Goal: Find specific page/section: Find specific page/section

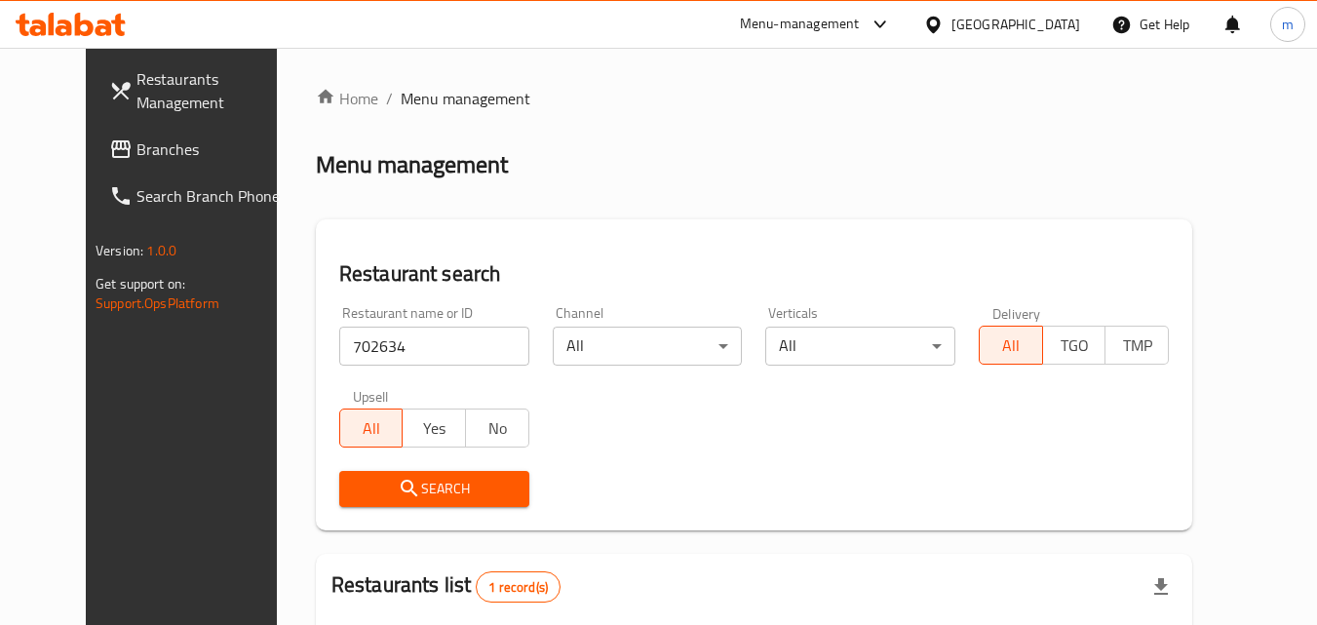
scroll to position [228, 0]
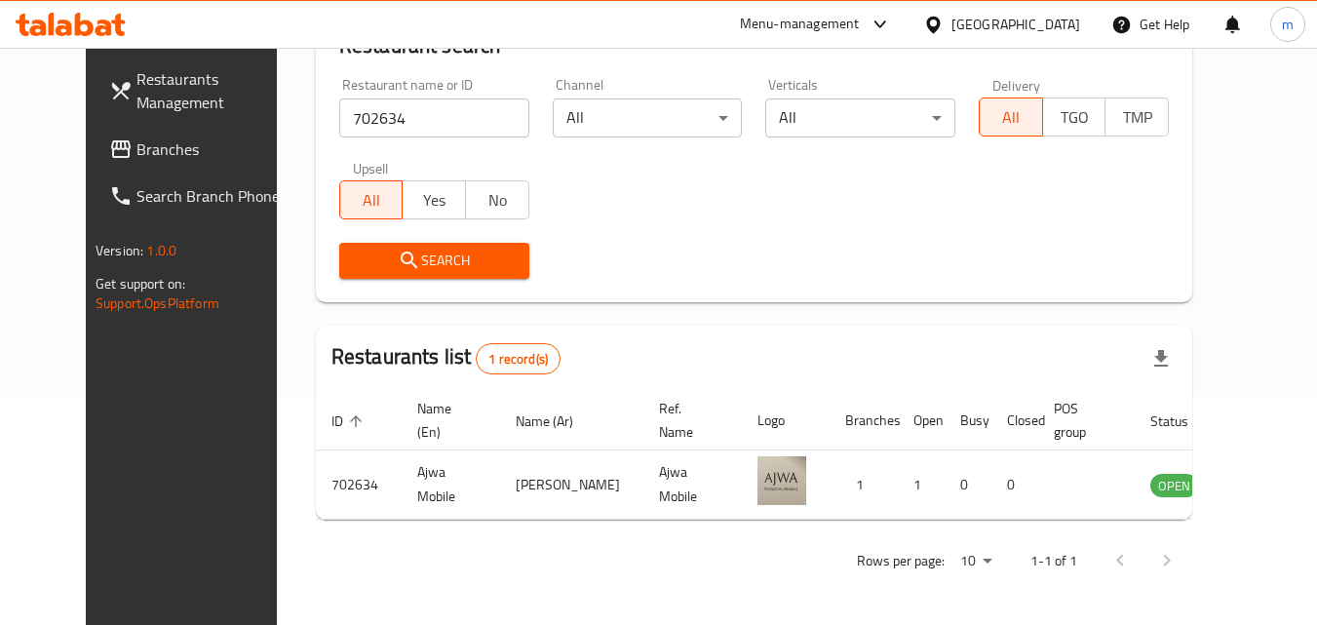
click at [1057, 20] on div "[GEOGRAPHIC_DATA]" at bounding box center [1015, 24] width 129 height 21
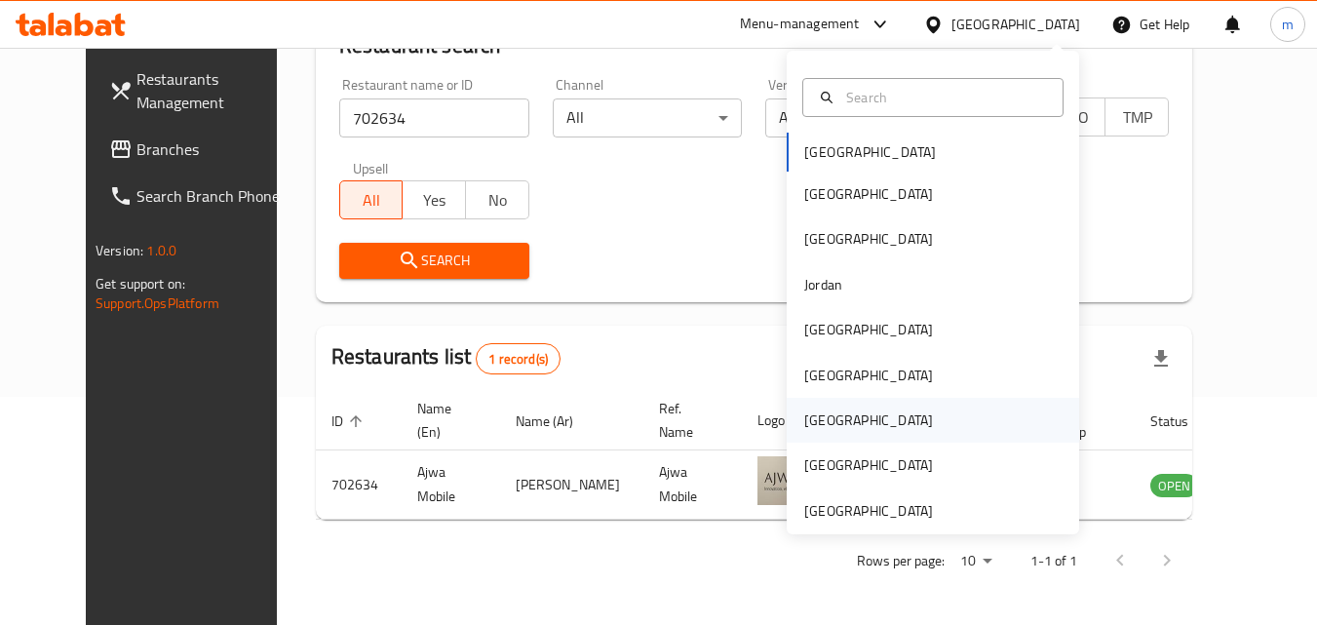
click at [849, 420] on div "[GEOGRAPHIC_DATA]" at bounding box center [933, 420] width 292 height 45
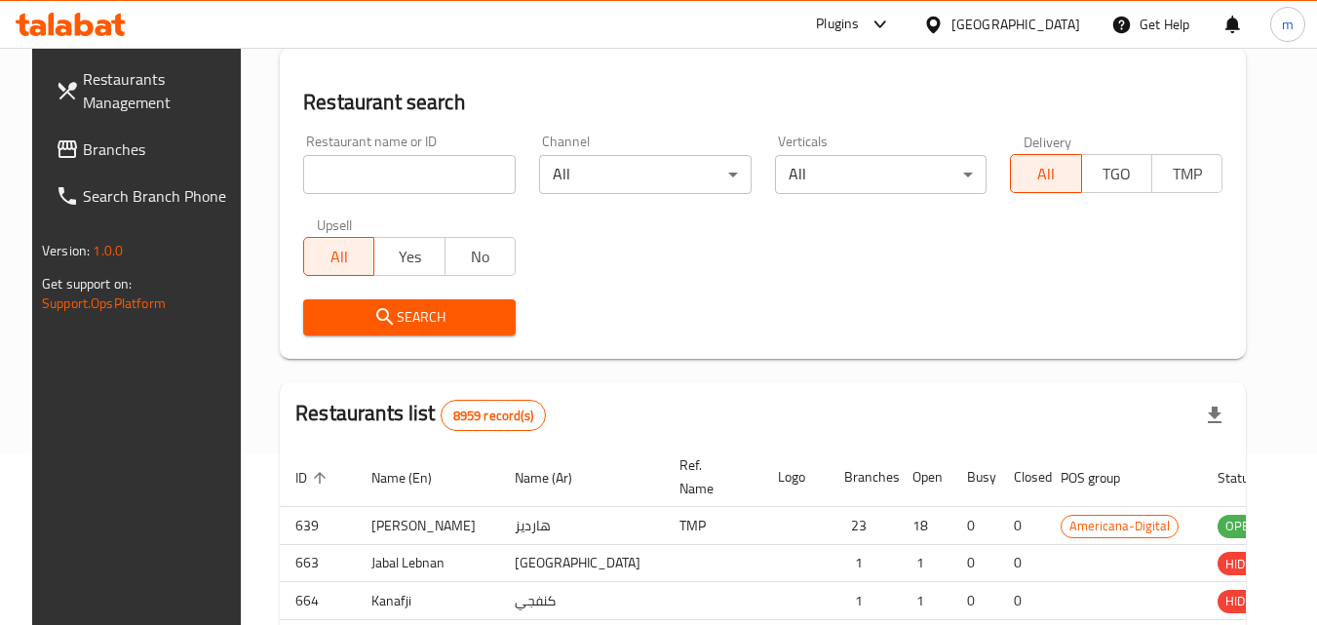
scroll to position [228, 0]
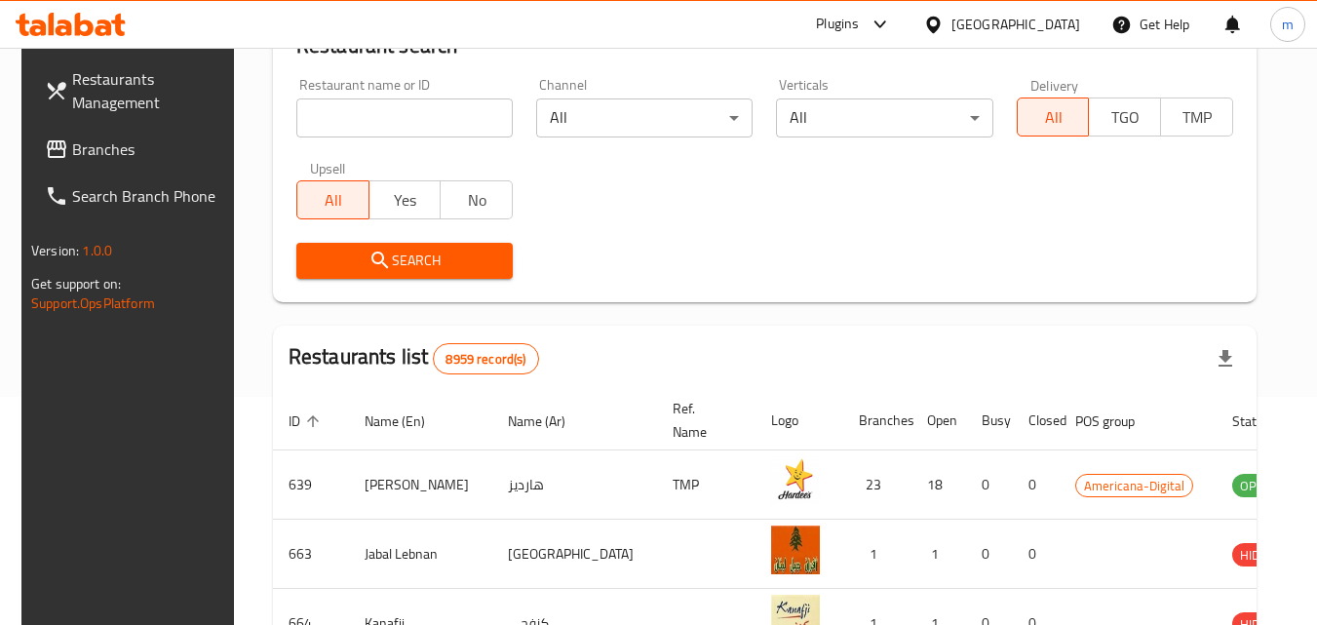
click at [106, 142] on span "Branches" at bounding box center [149, 148] width 154 height 23
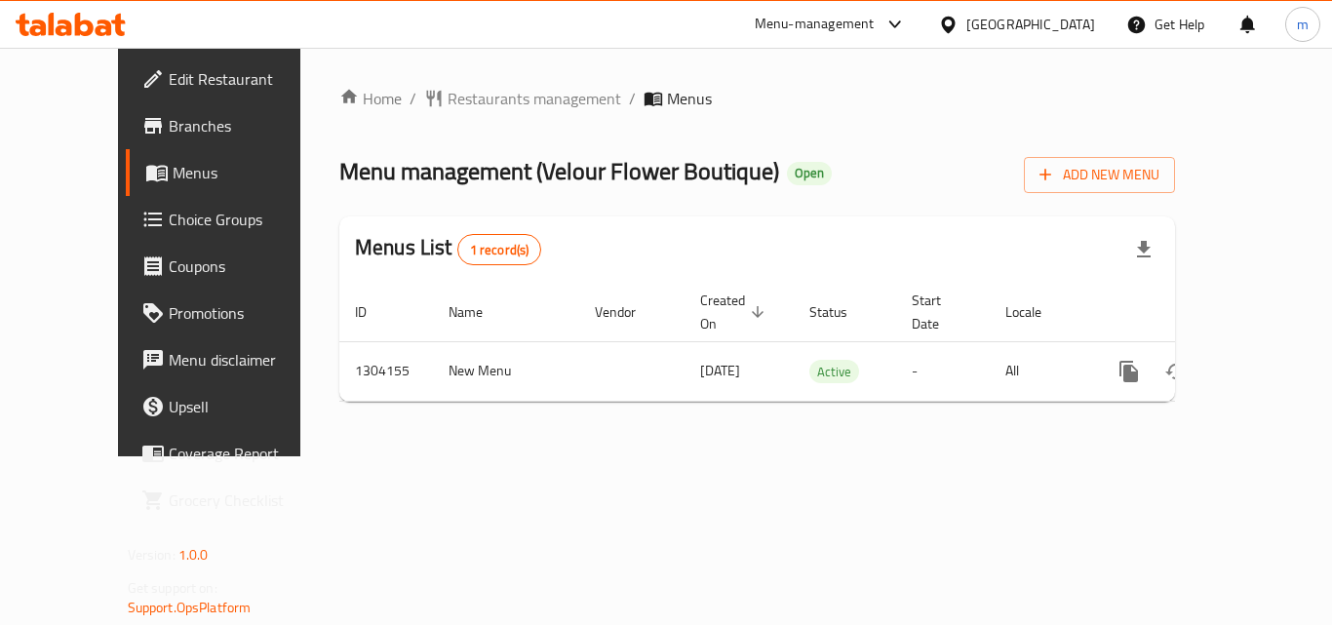
click at [455, 97] on span "Restaurants management" at bounding box center [534, 98] width 174 height 23
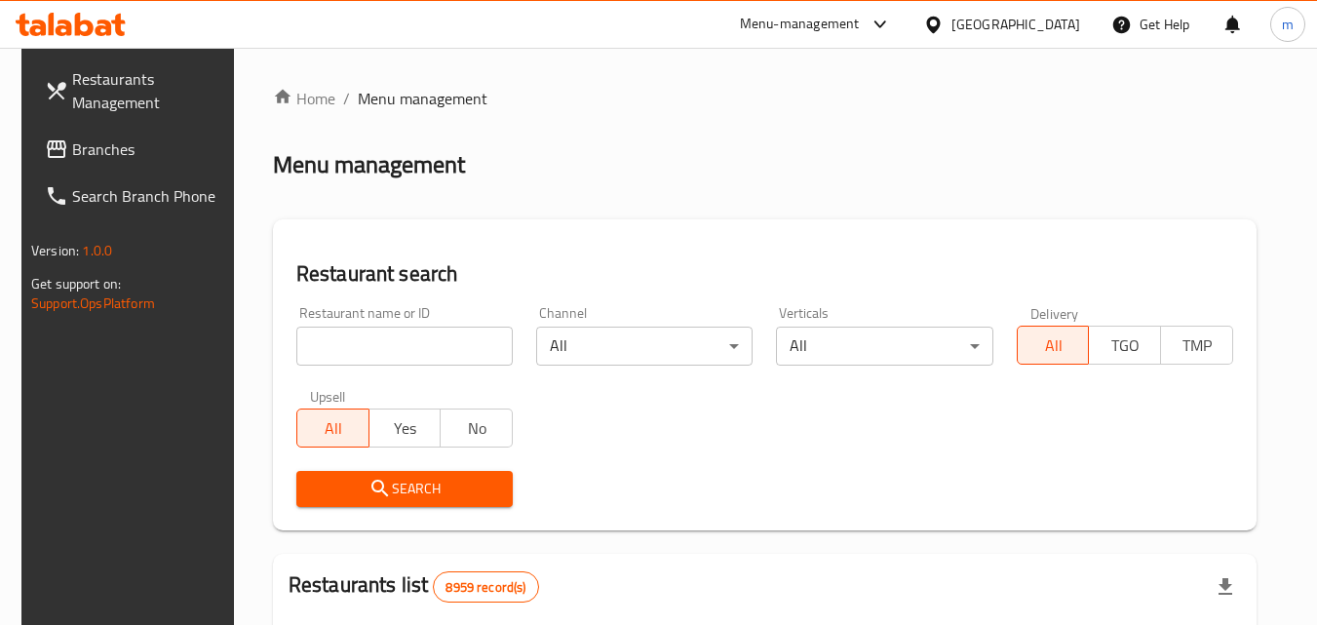
click at [407, 354] on input "search" at bounding box center [404, 346] width 216 height 39
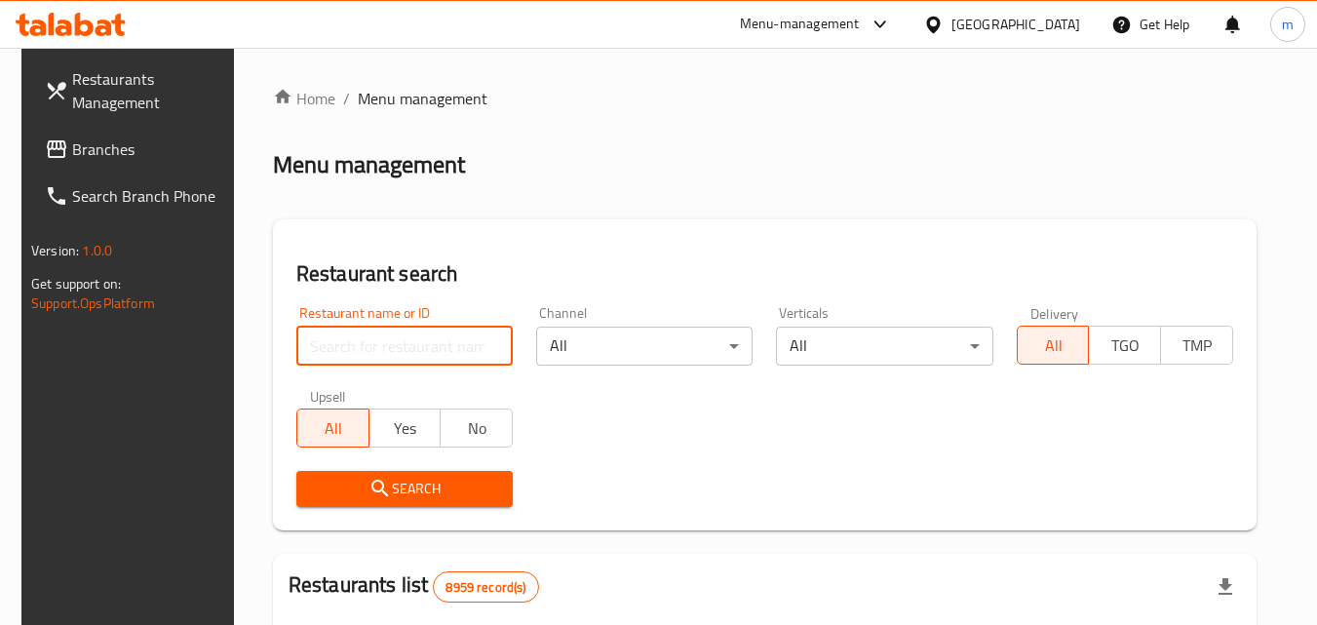
paste input "703085"
type input "703085"
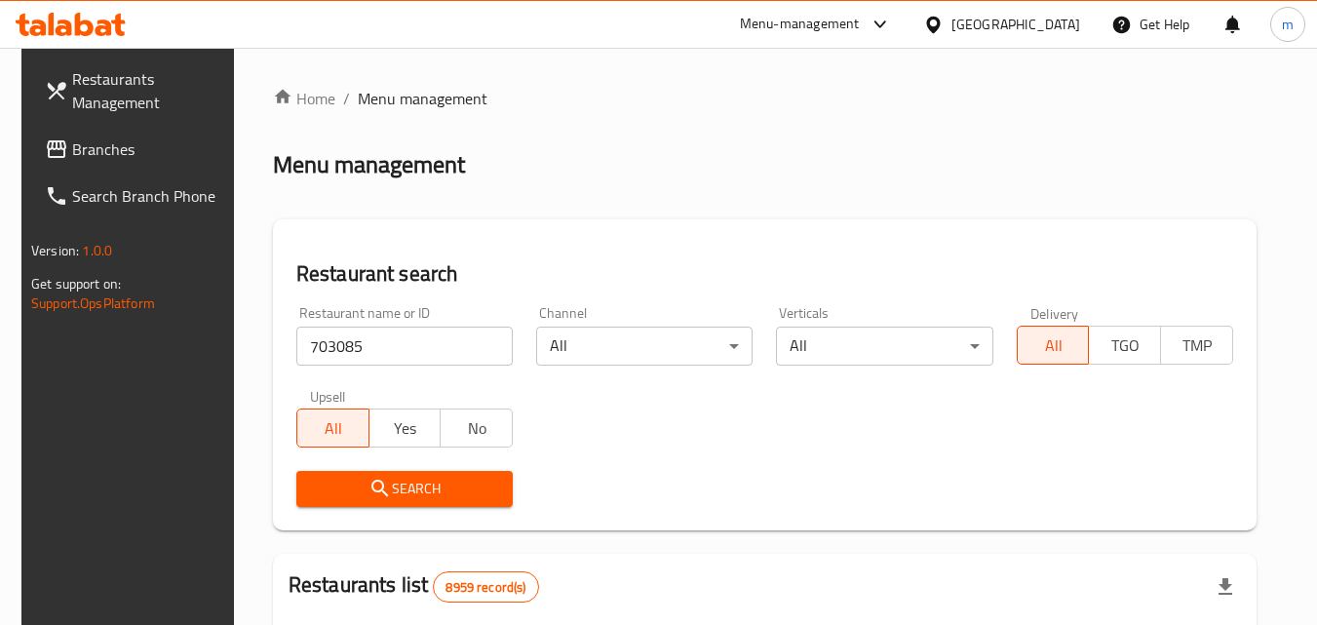
click at [395, 484] on span "Search" at bounding box center [404, 489] width 185 height 24
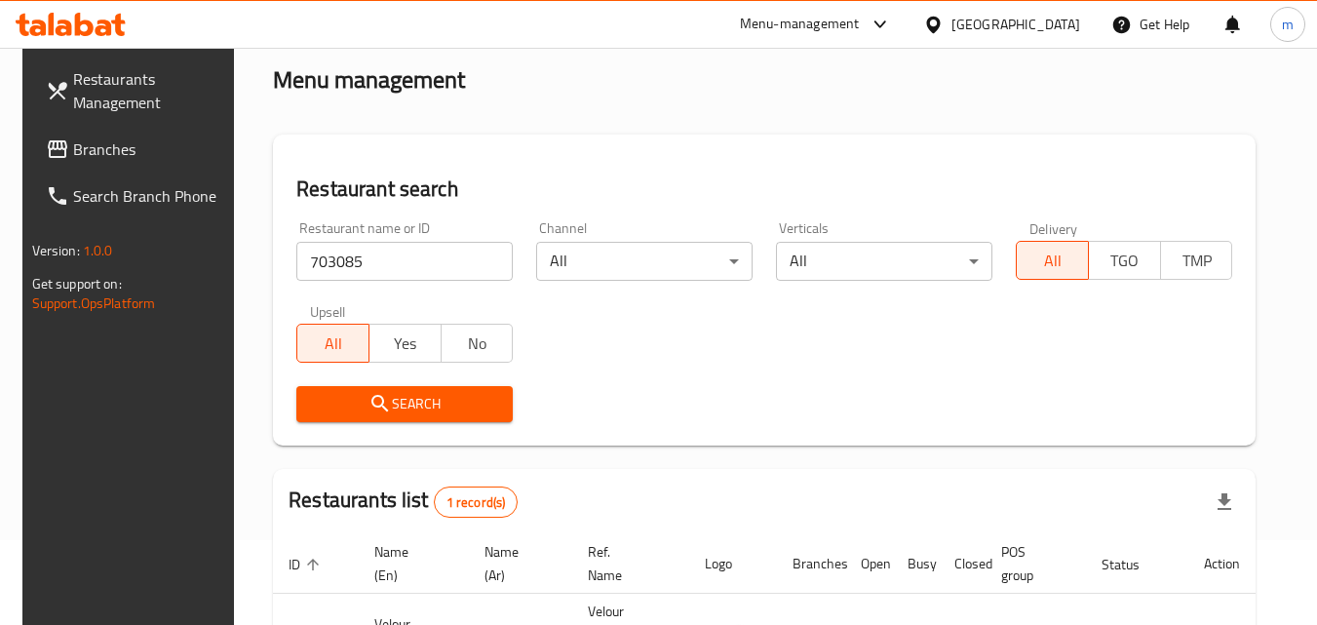
scroll to position [195, 0]
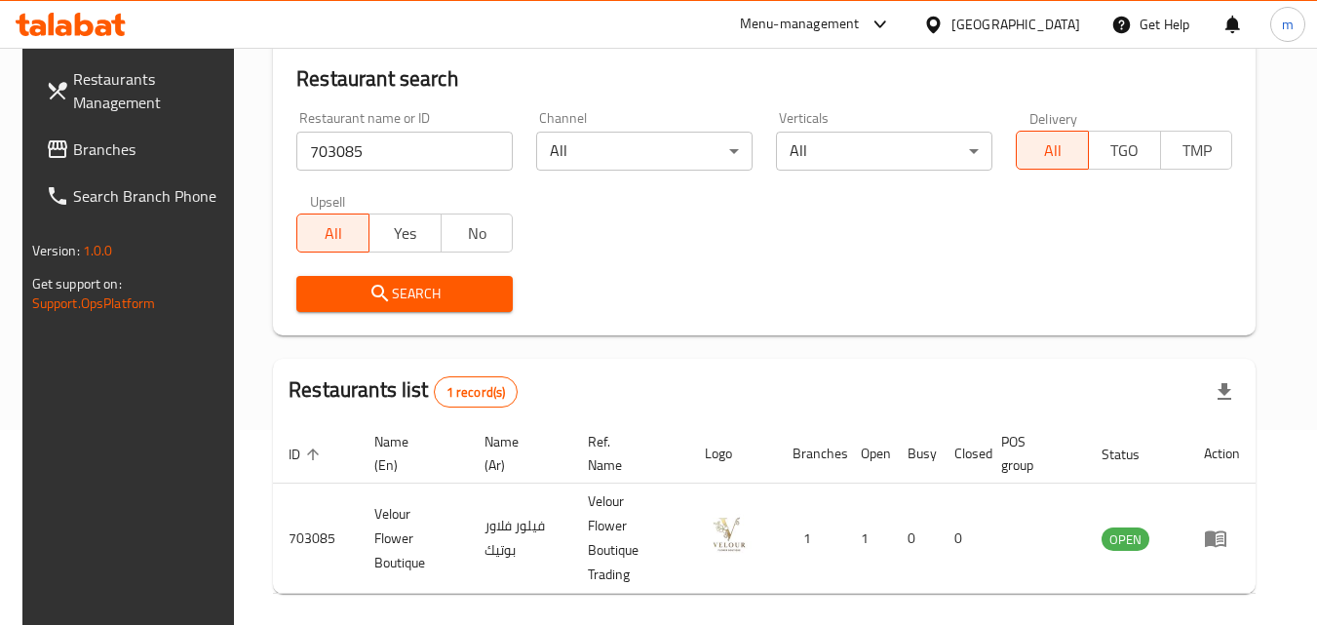
click at [1057, 21] on div "[GEOGRAPHIC_DATA]" at bounding box center [1015, 24] width 129 height 21
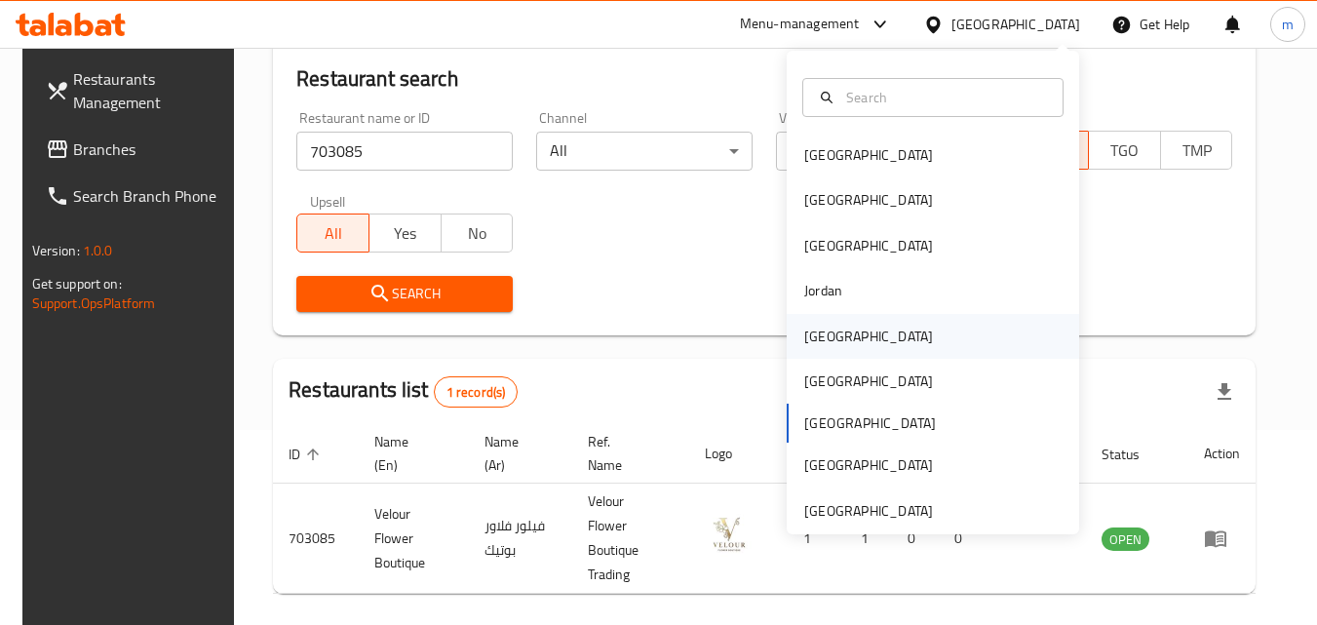
click at [843, 341] on div "[GEOGRAPHIC_DATA]" at bounding box center [869, 336] width 160 height 45
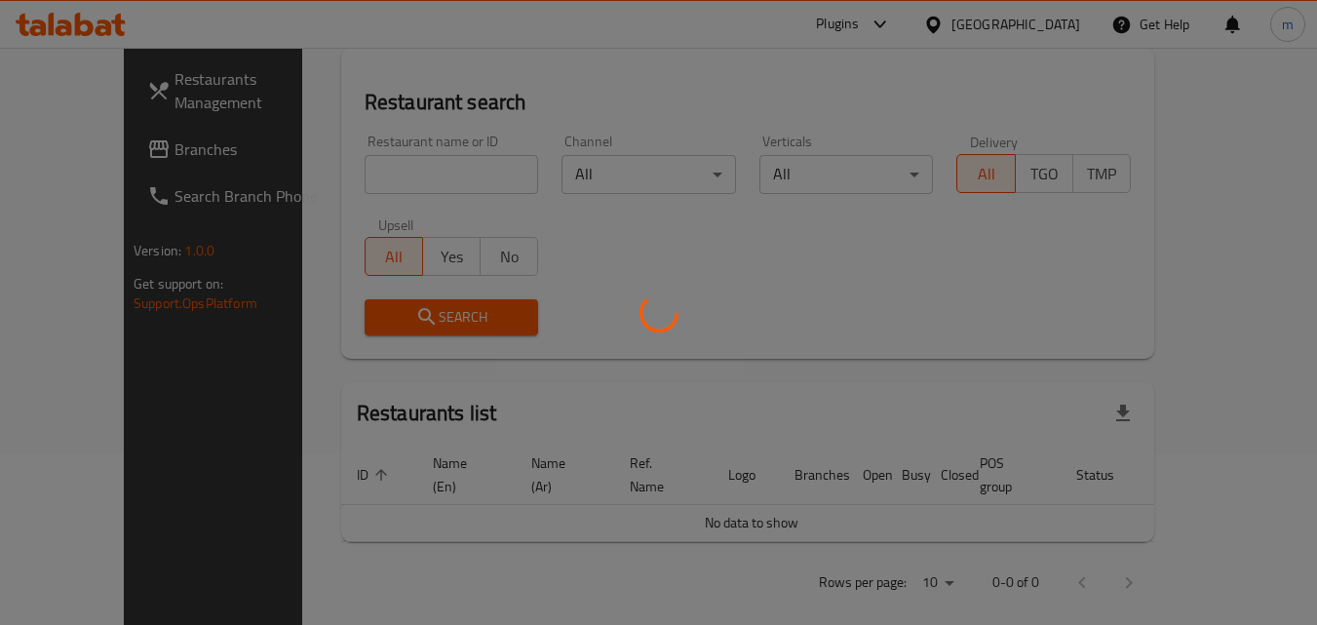
scroll to position [195, 0]
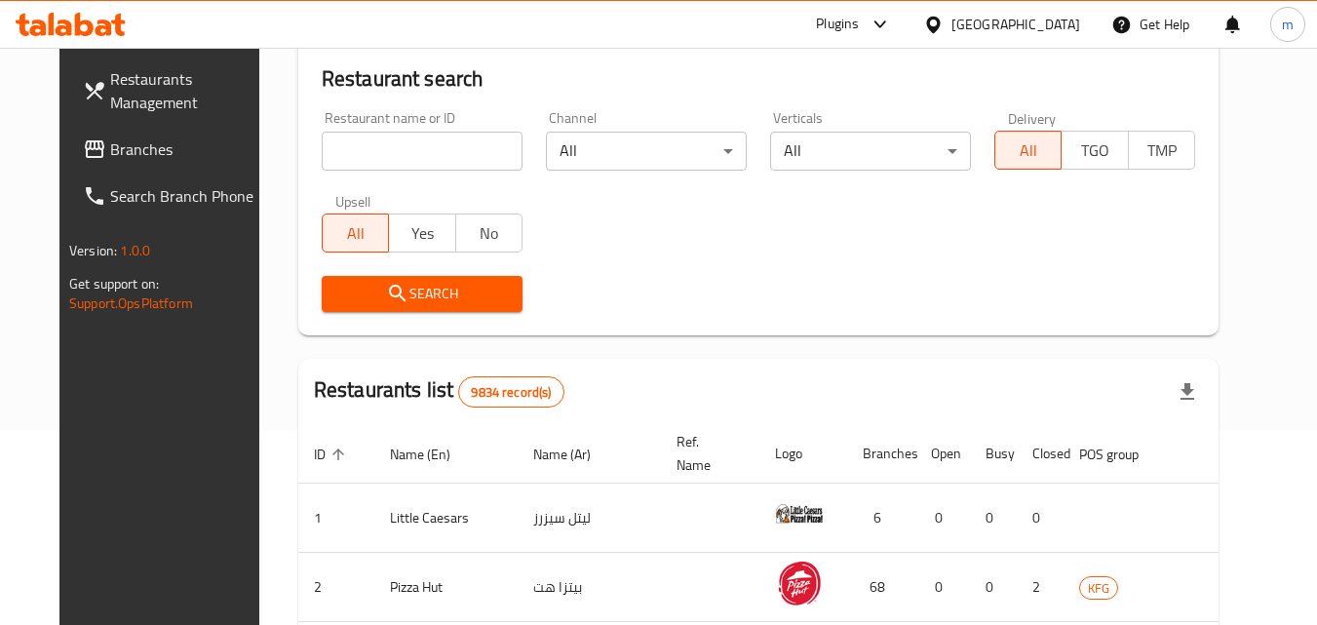
click at [110, 152] on span "Branches" at bounding box center [187, 148] width 154 height 23
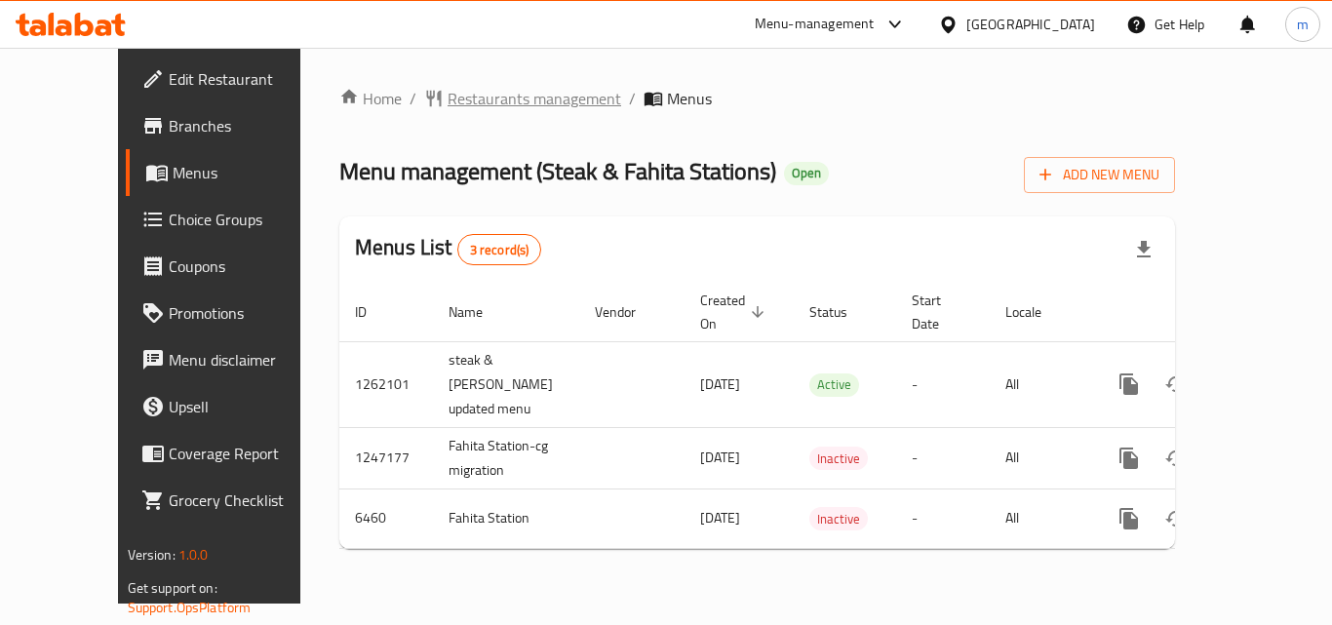
click at [479, 98] on span "Restaurants management" at bounding box center [534, 98] width 174 height 23
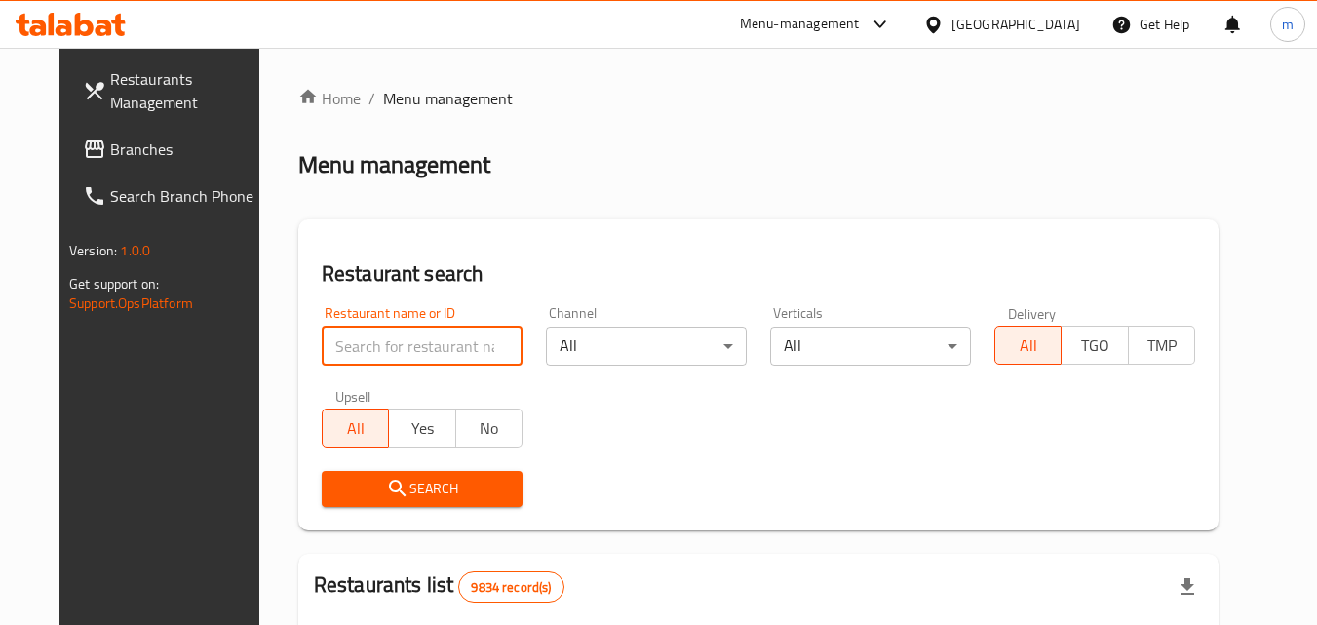
click at [392, 350] on input "search" at bounding box center [422, 346] width 201 height 39
paste input "4041"
type input "4041"
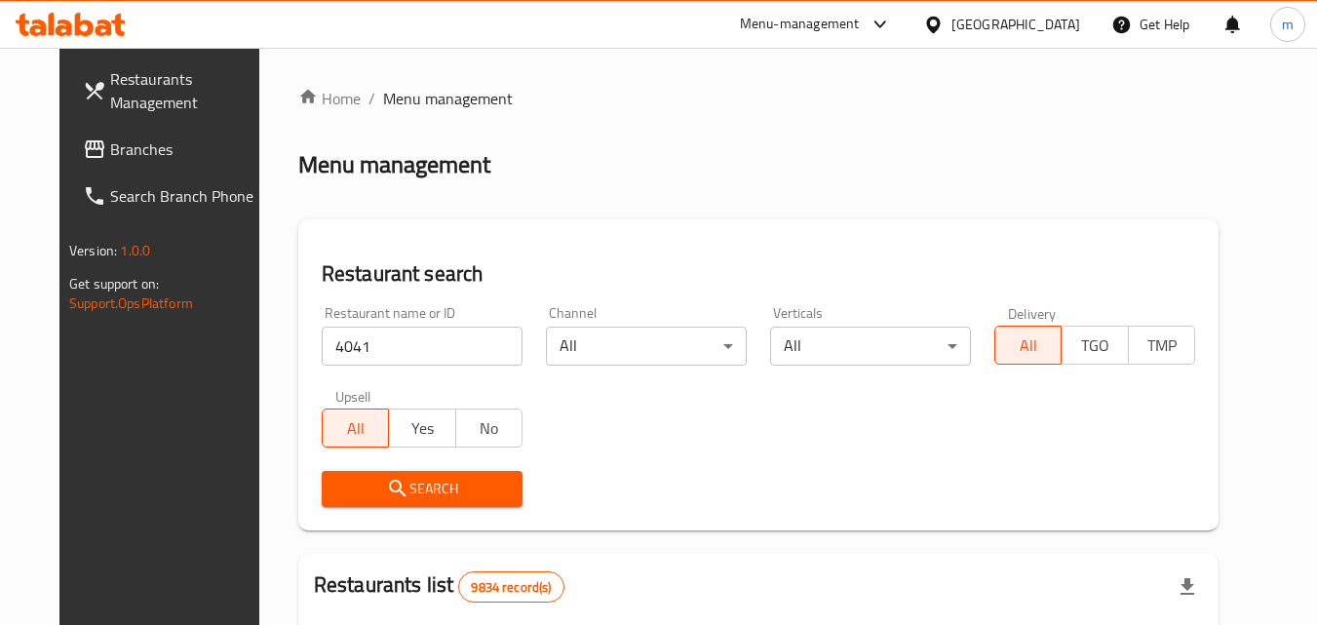
click at [407, 480] on span "Search" at bounding box center [422, 489] width 170 height 24
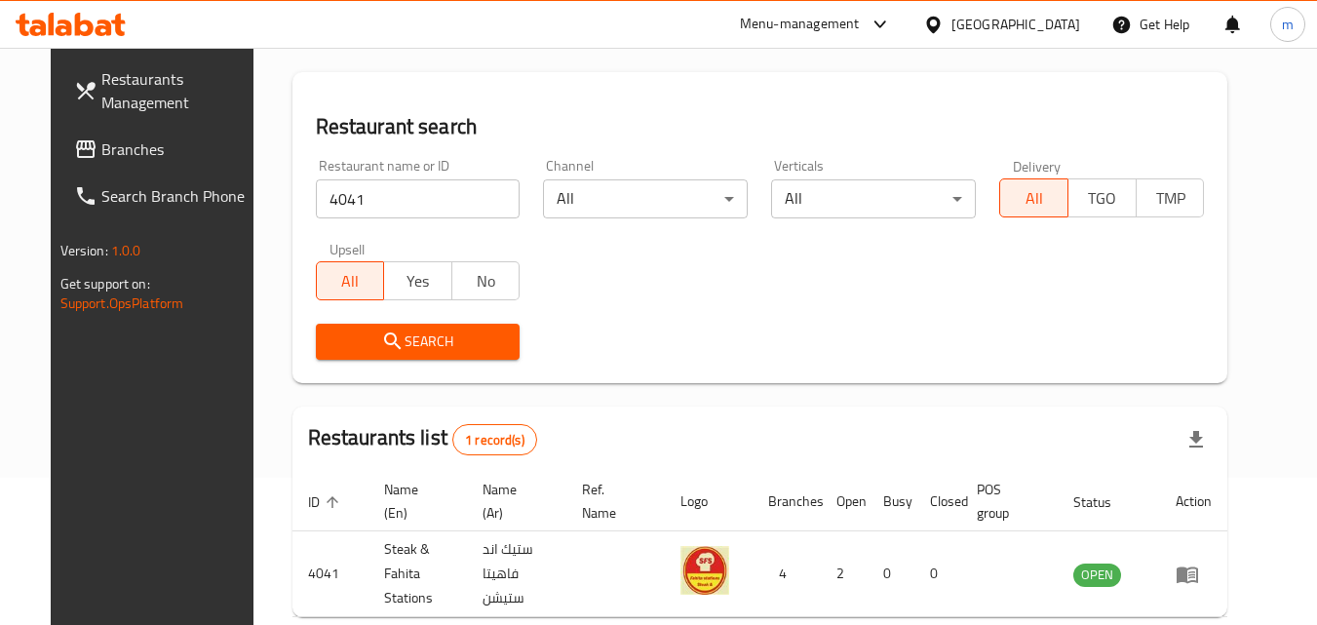
scroll to position [228, 0]
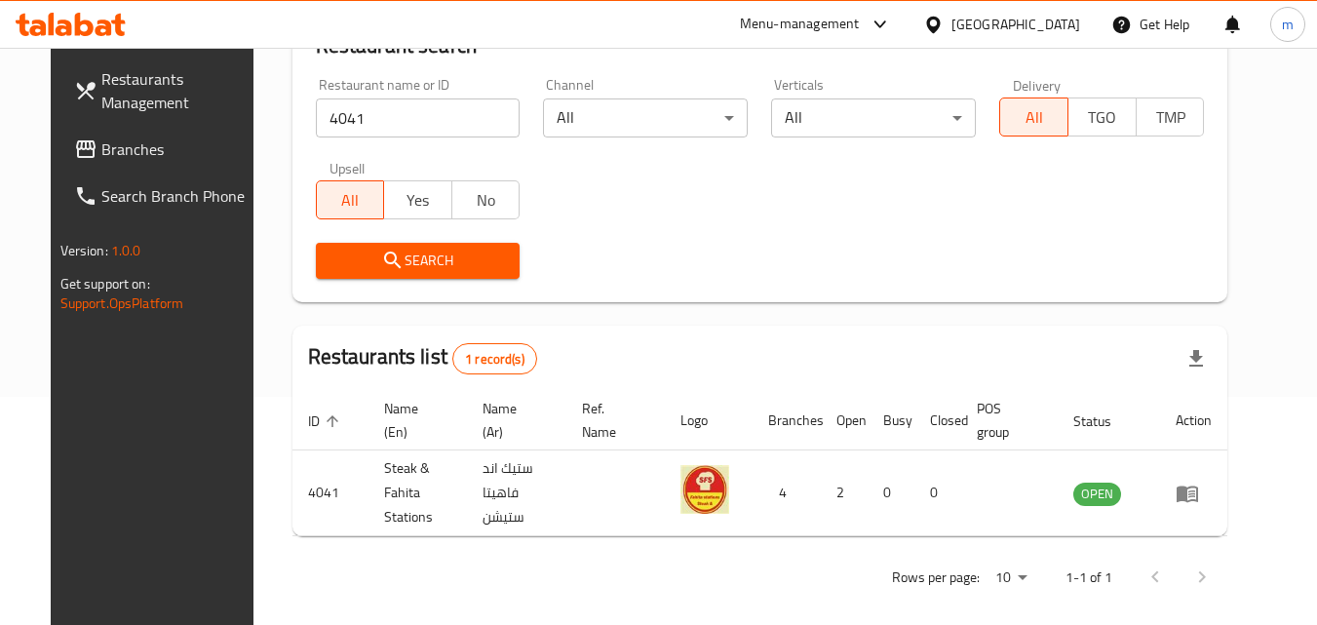
click at [951, 23] on div at bounding box center [937, 24] width 28 height 21
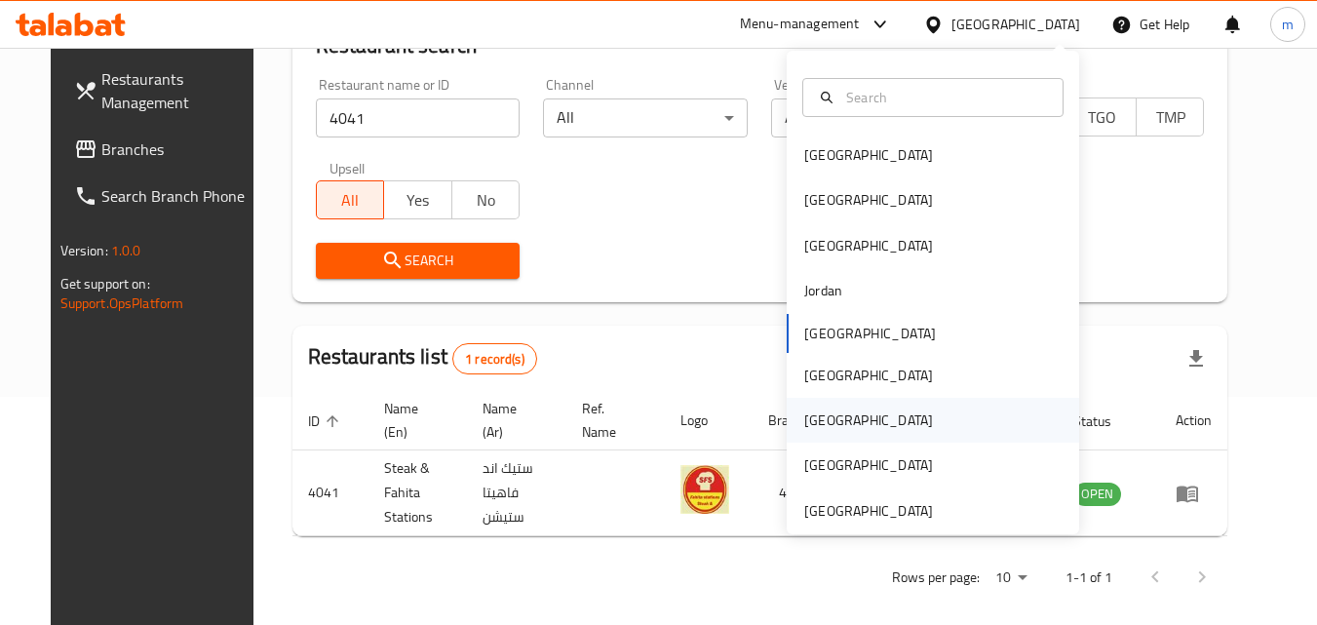
click at [826, 417] on div "[GEOGRAPHIC_DATA]" at bounding box center [869, 420] width 160 height 45
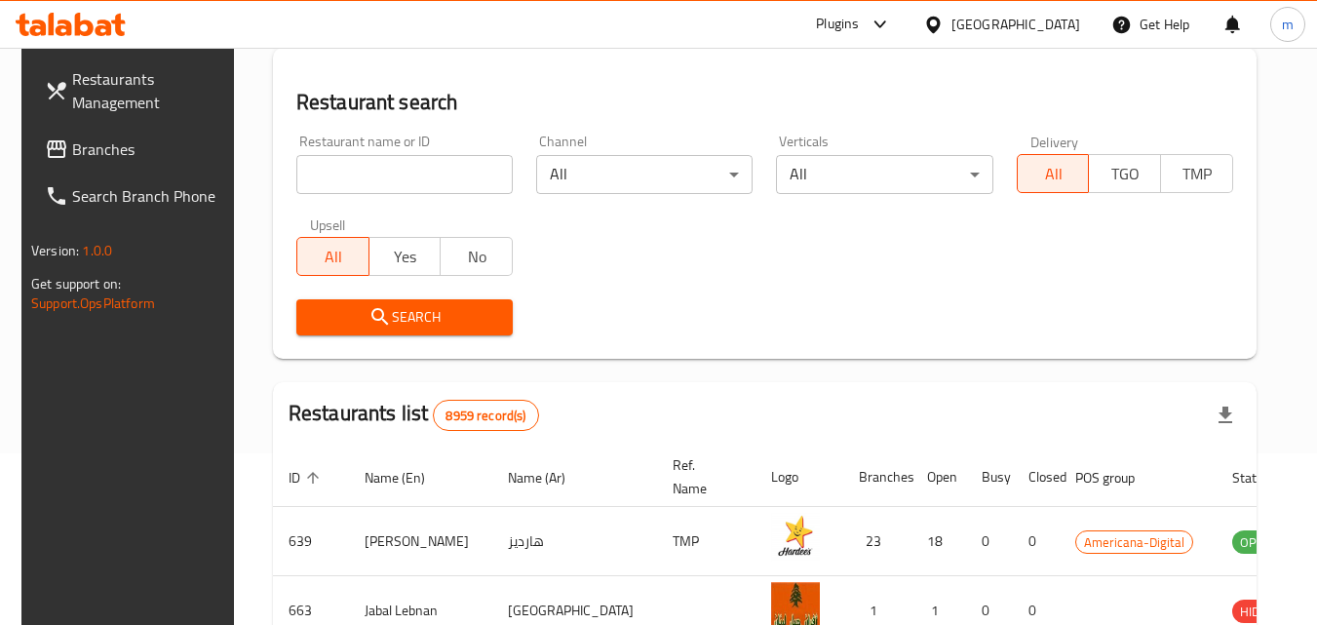
scroll to position [228, 0]
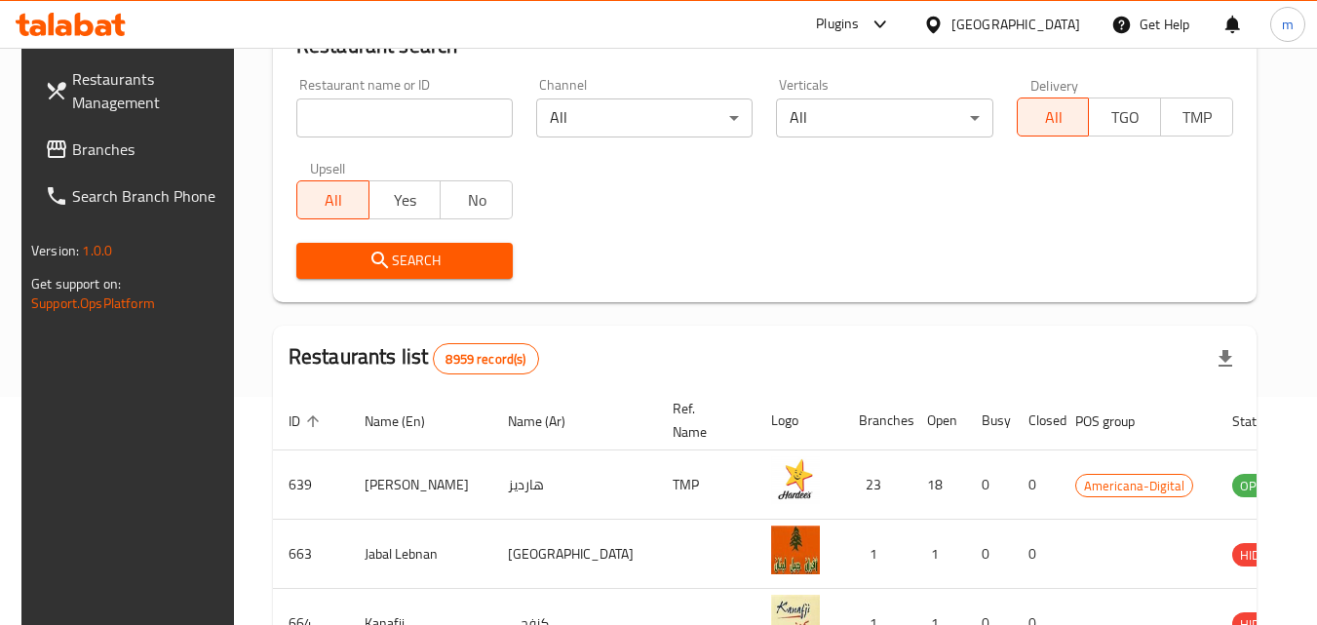
click at [424, 119] on input "search" at bounding box center [404, 117] width 216 height 39
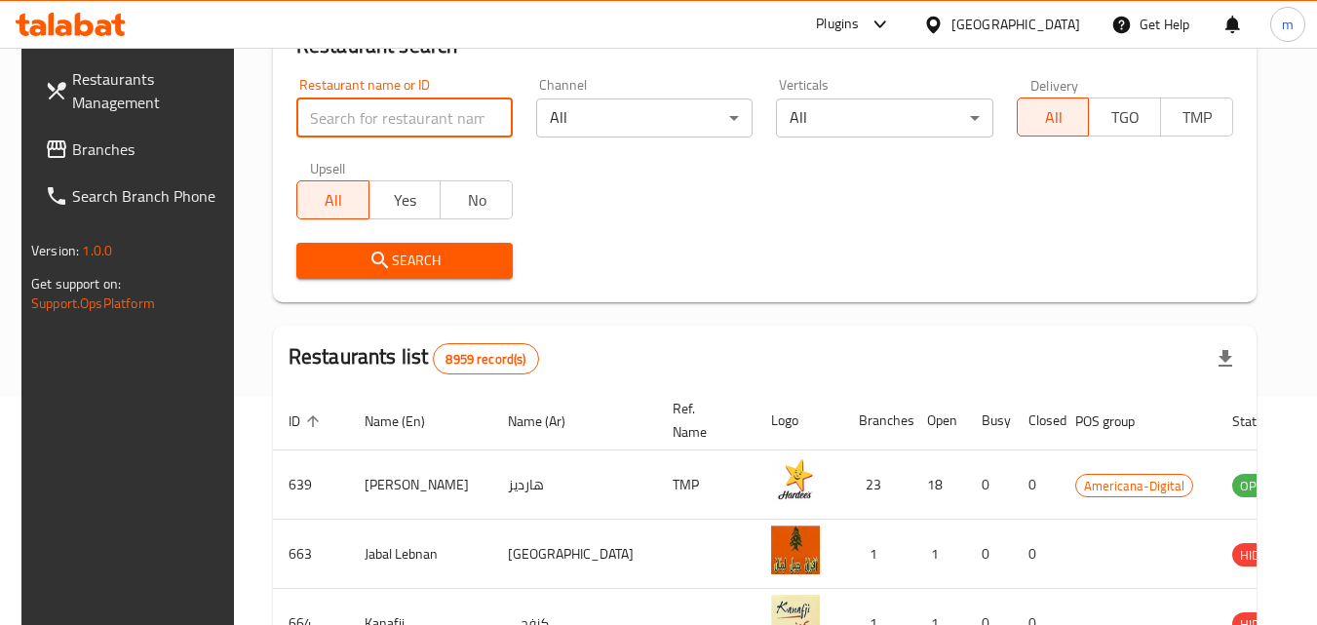
click at [213, 135] on link "Branches" at bounding box center [135, 149] width 213 height 47
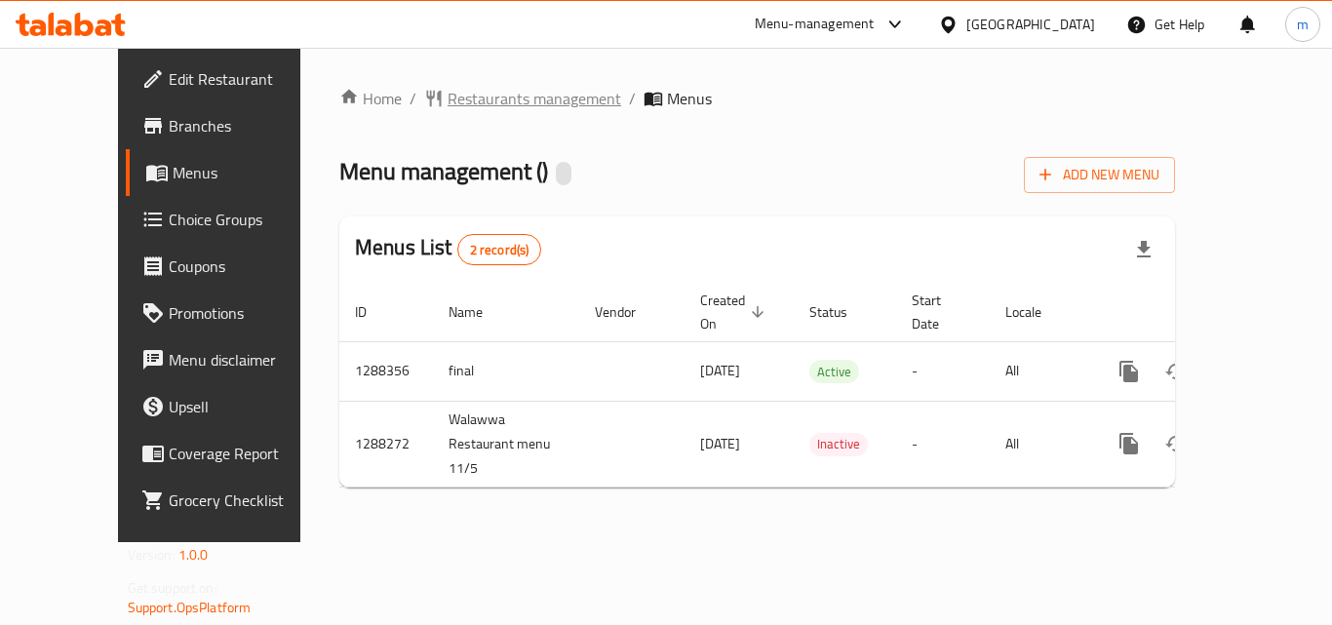
click at [458, 99] on span "Restaurants management" at bounding box center [534, 98] width 174 height 23
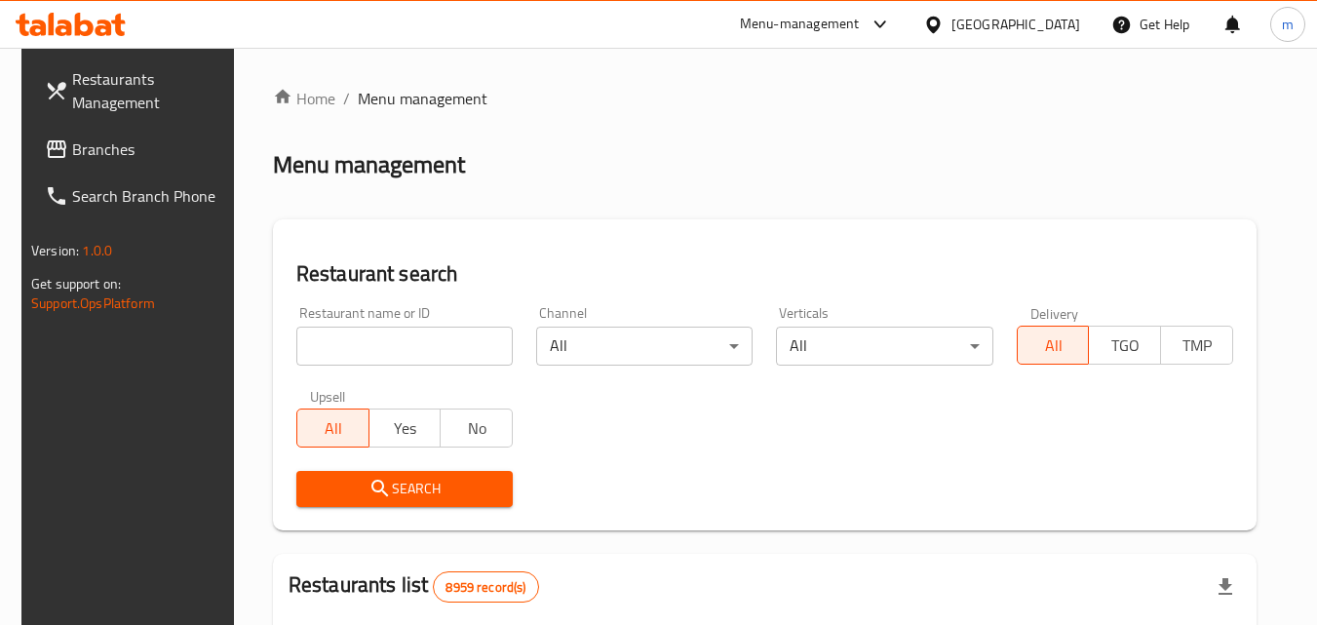
click at [421, 345] on input "search" at bounding box center [404, 346] width 216 height 39
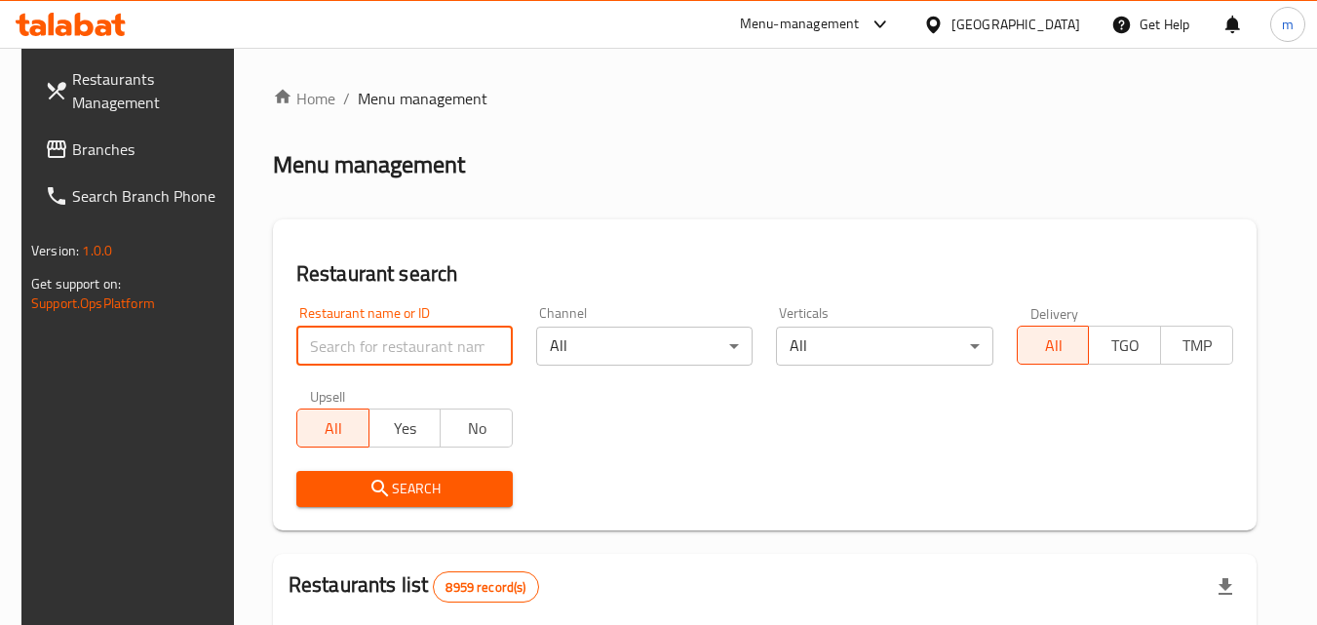
paste input "696773"
type input "696773"
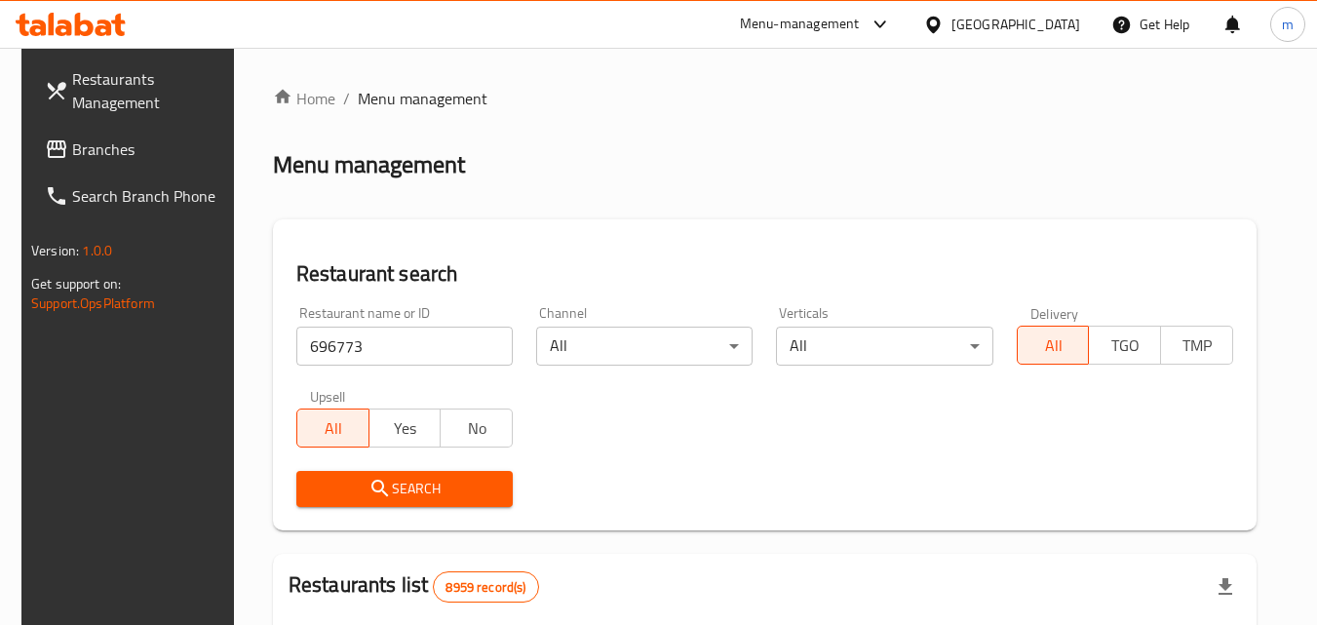
click at [418, 482] on span "Search" at bounding box center [404, 489] width 185 height 24
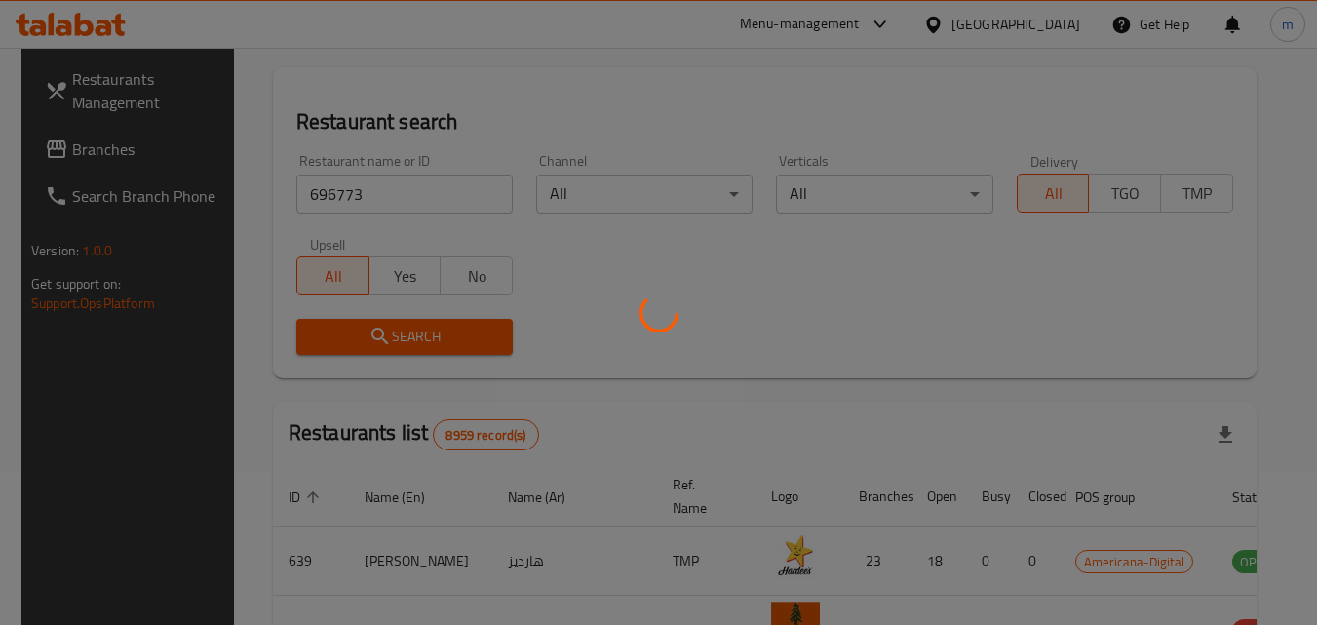
scroll to position [195, 0]
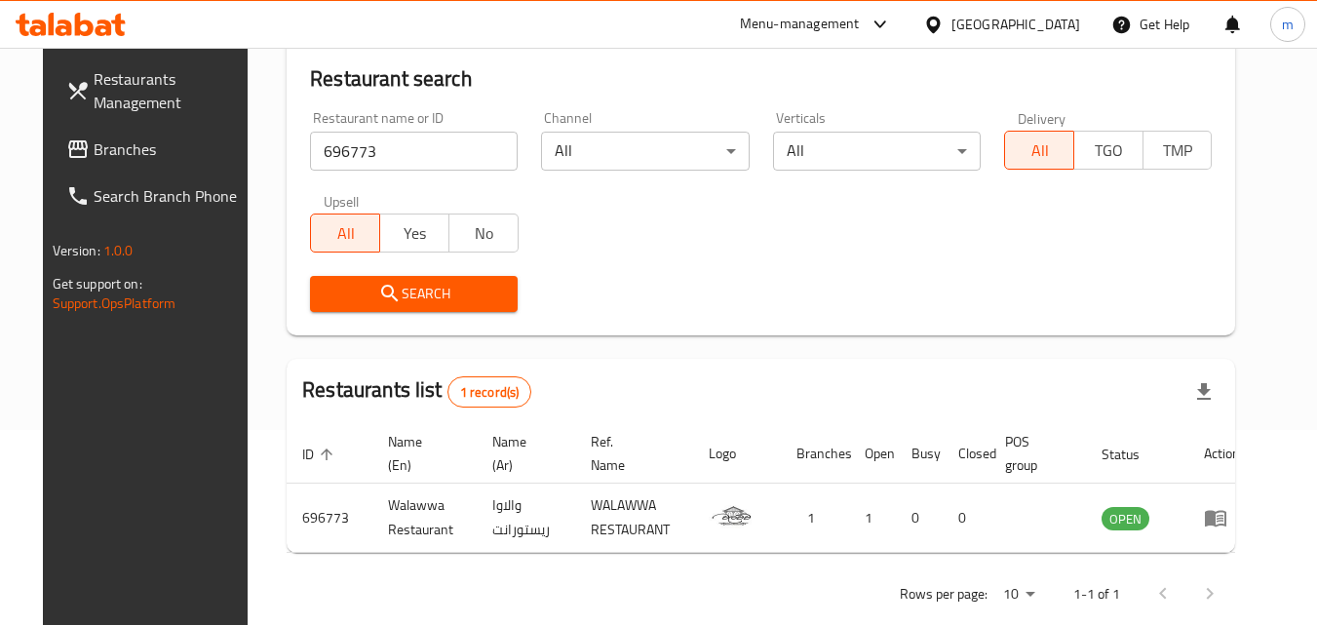
click at [1050, 24] on div "[GEOGRAPHIC_DATA]" at bounding box center [1015, 24] width 129 height 21
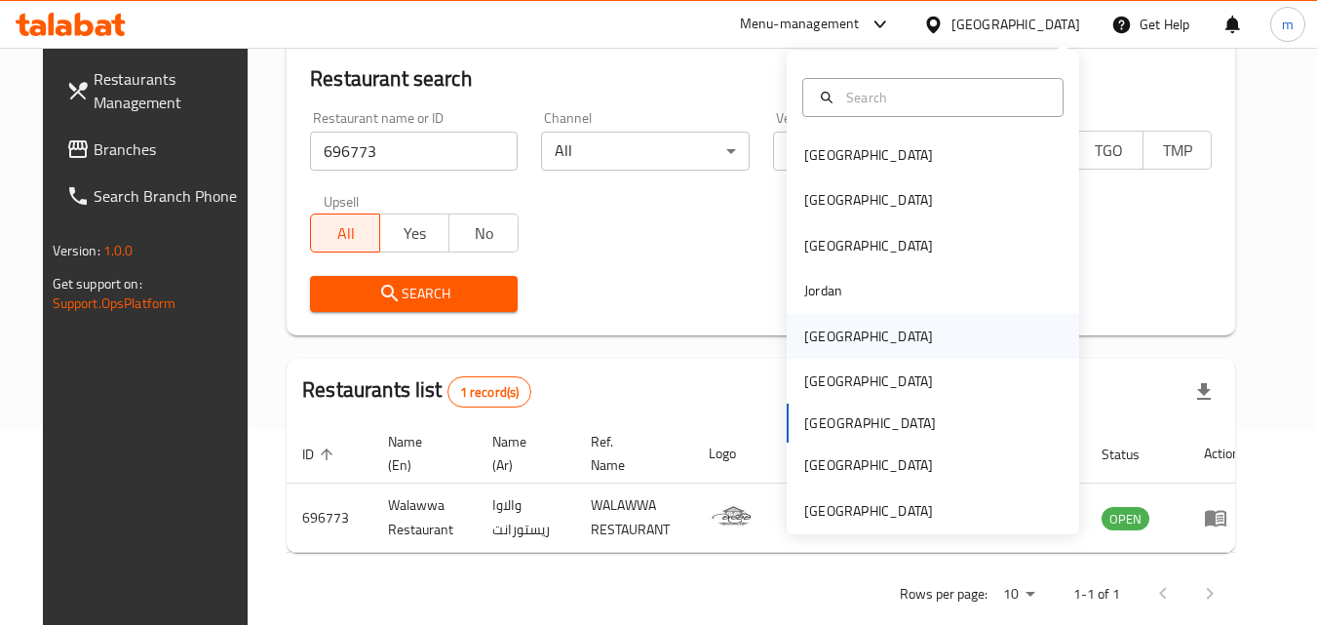
click at [833, 333] on div "[GEOGRAPHIC_DATA]" at bounding box center [869, 336] width 160 height 45
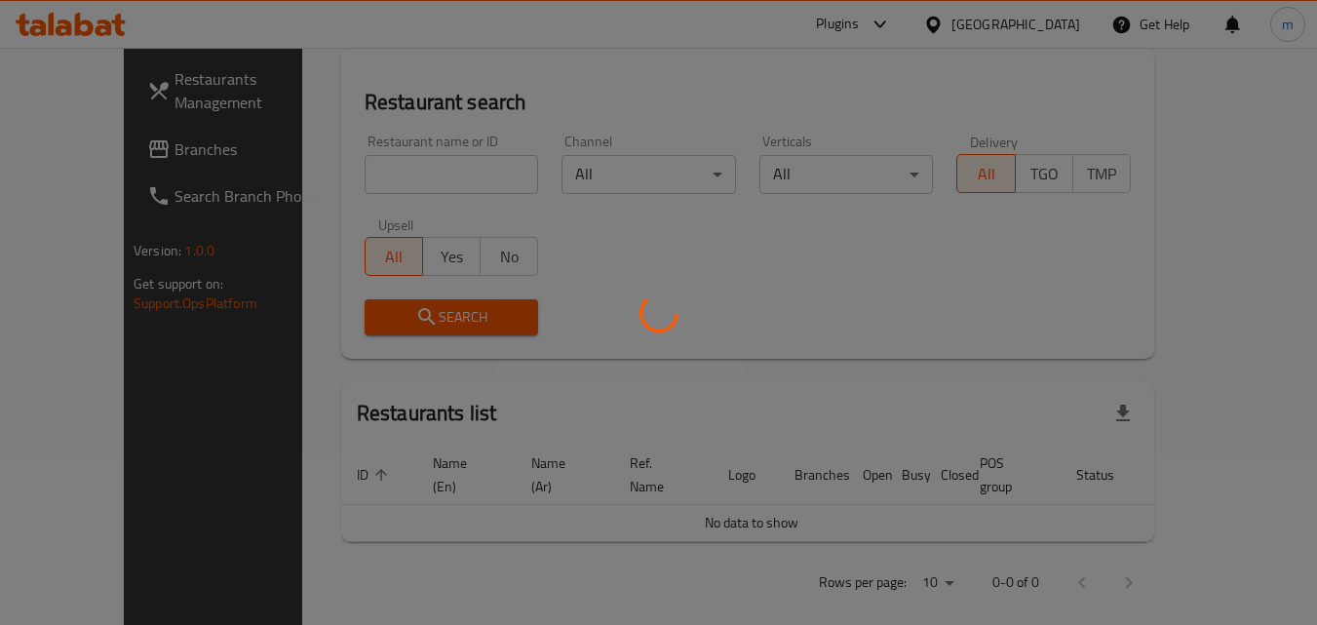
scroll to position [195, 0]
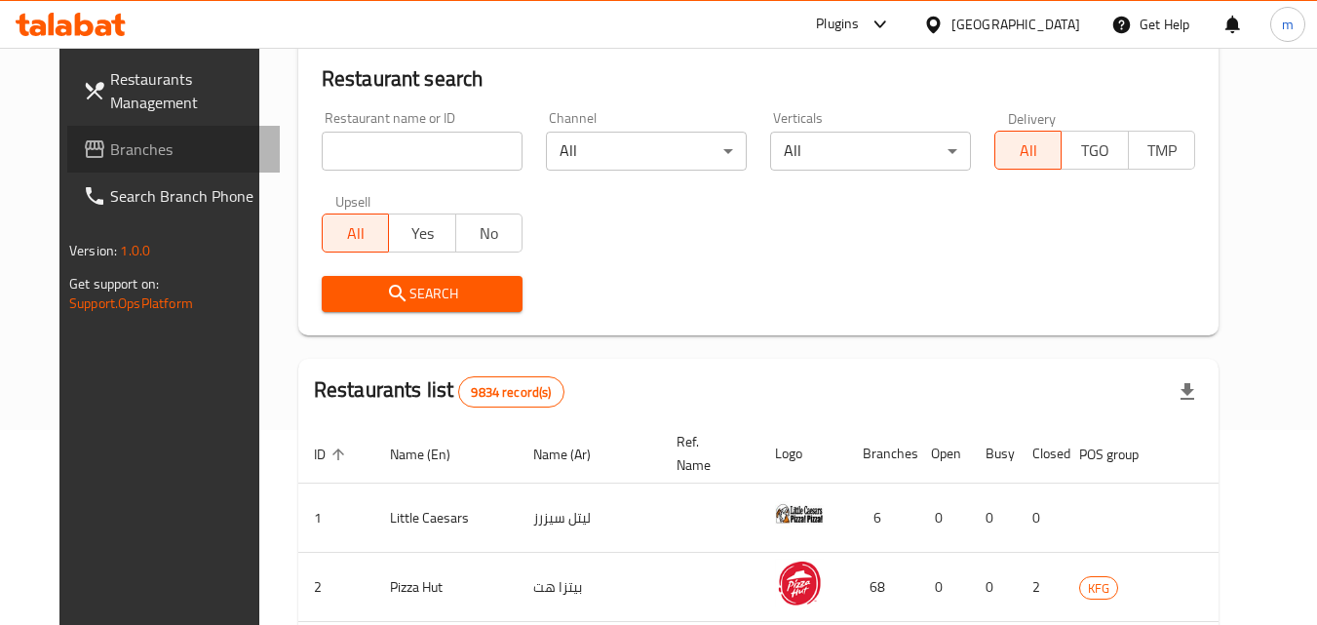
click at [110, 146] on span "Branches" at bounding box center [187, 148] width 154 height 23
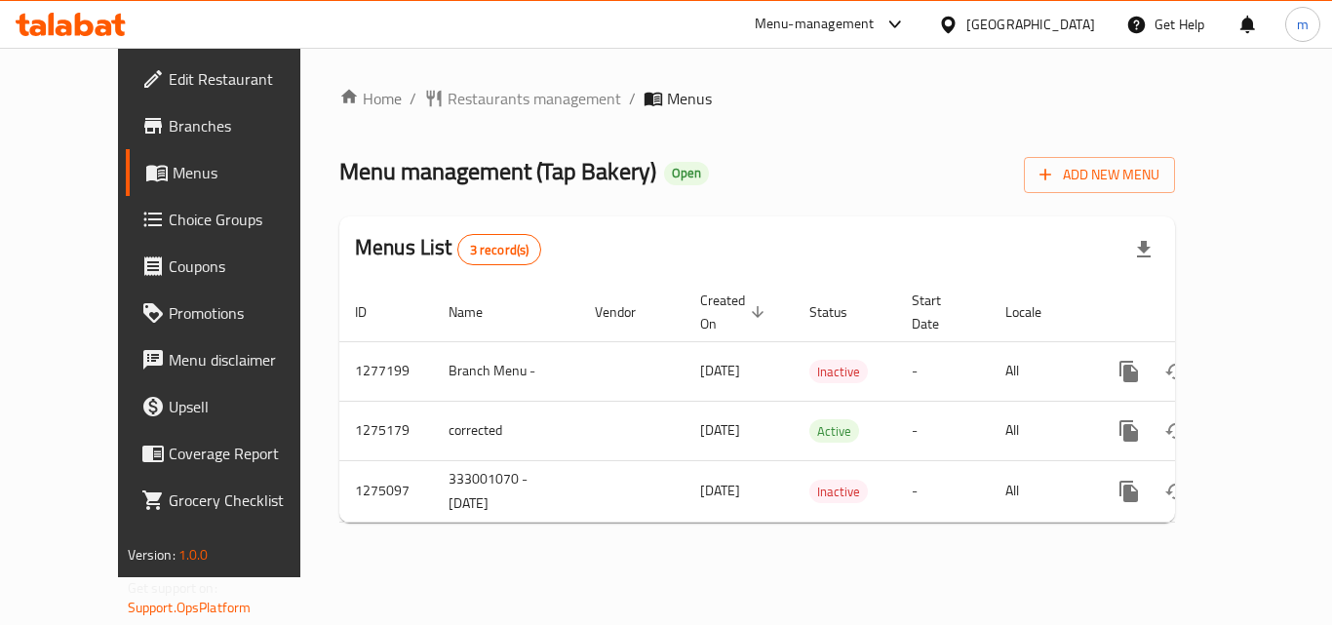
click at [473, 101] on span "Restaurants management" at bounding box center [534, 98] width 174 height 23
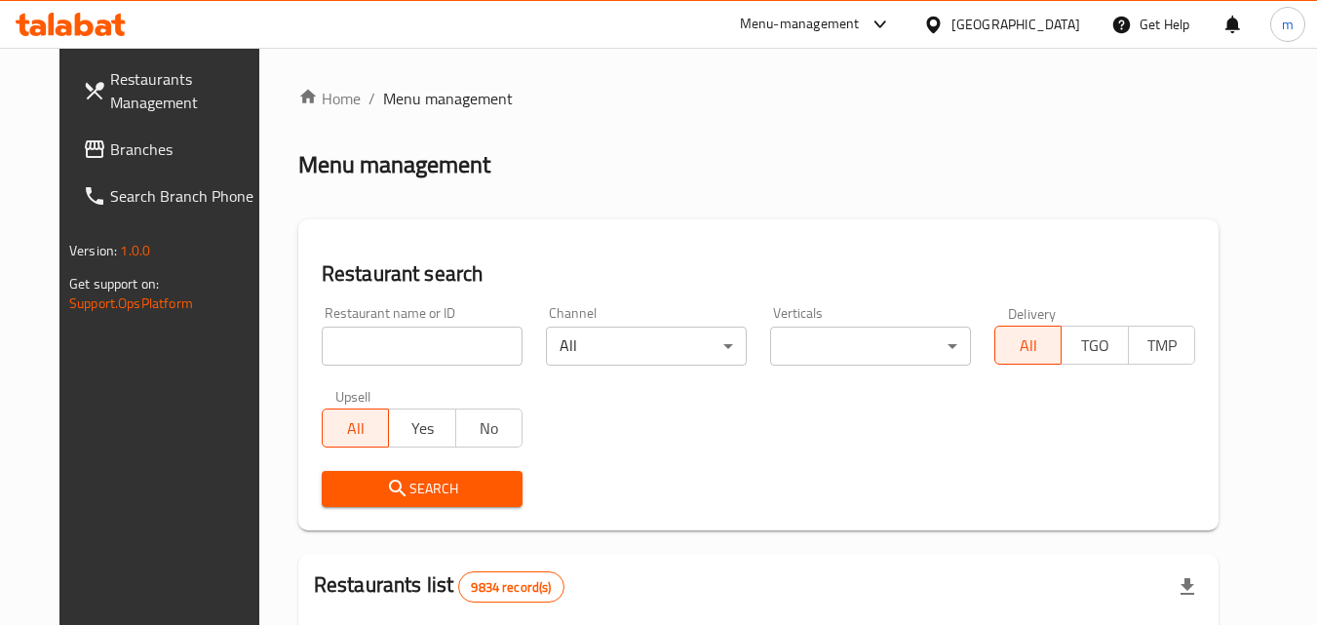
click at [423, 346] on input "search" at bounding box center [422, 346] width 201 height 39
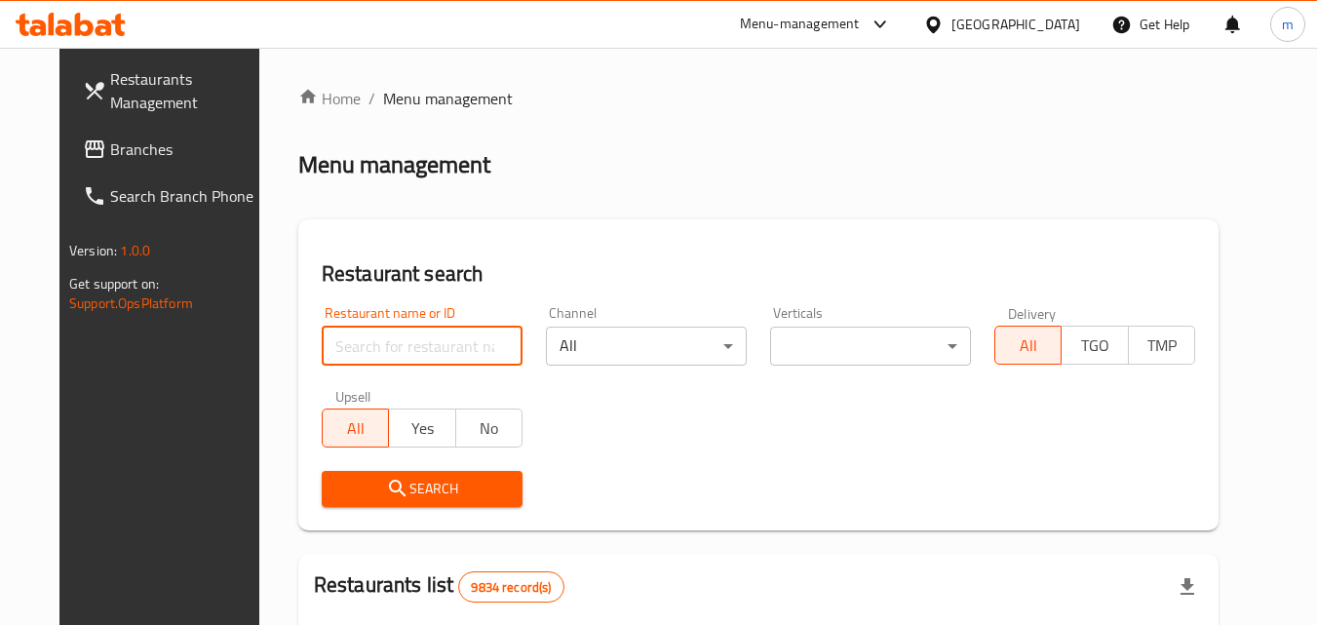
paste input "691490"
type input "691490"
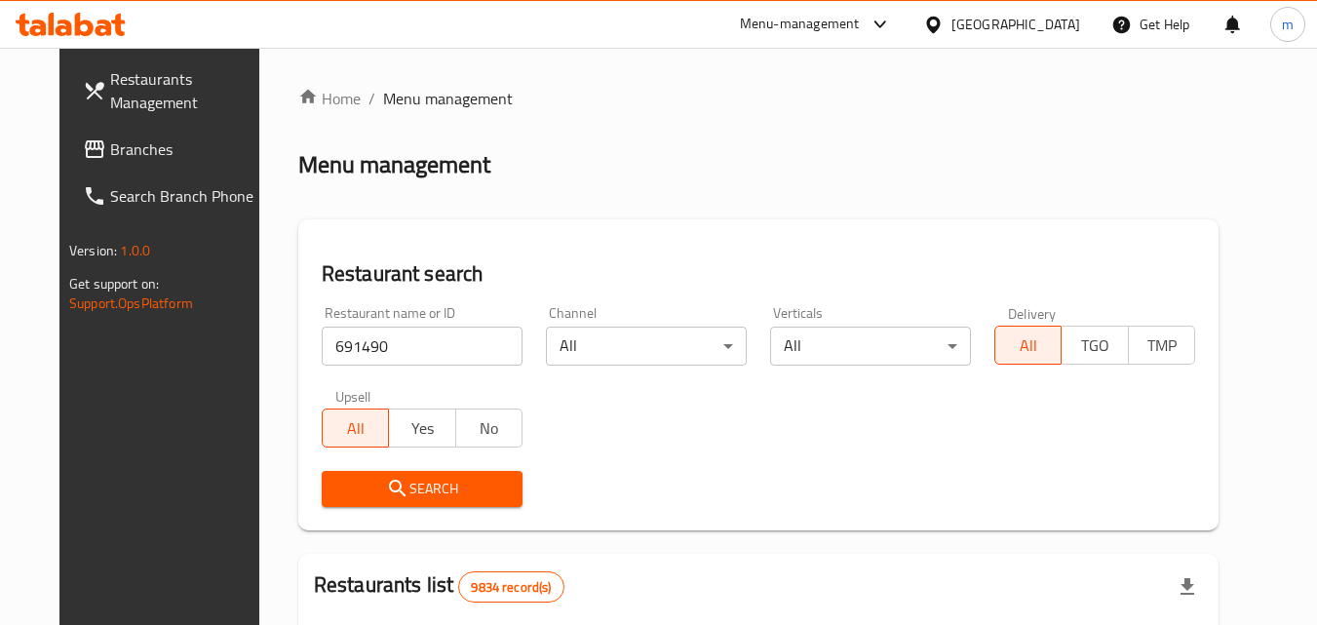
click at [440, 475] on button "Search" at bounding box center [422, 489] width 201 height 36
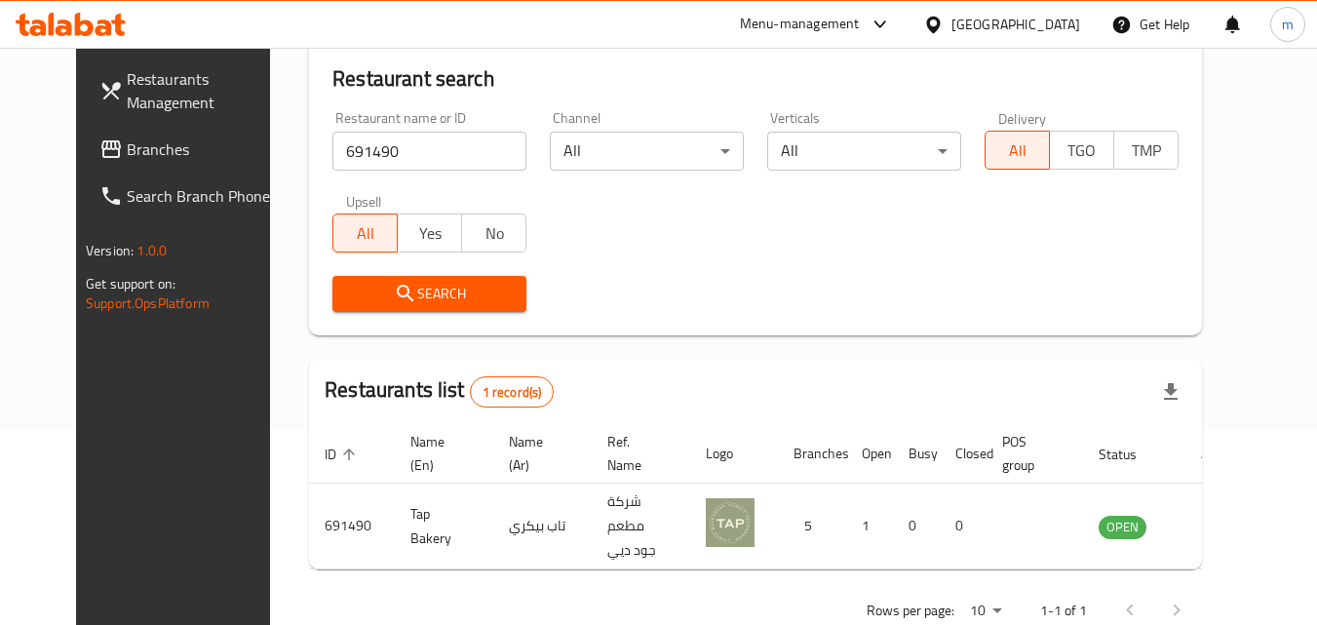
scroll to position [228, 0]
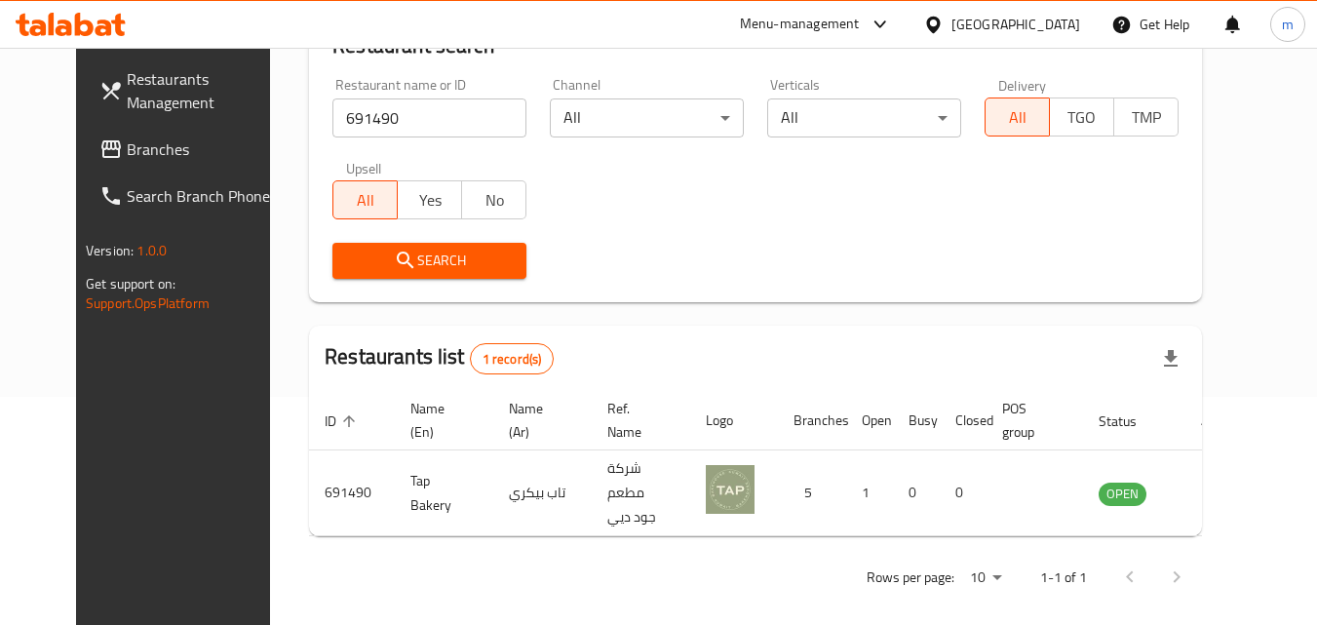
click at [1056, 28] on div "[GEOGRAPHIC_DATA]" at bounding box center [1015, 24] width 129 height 21
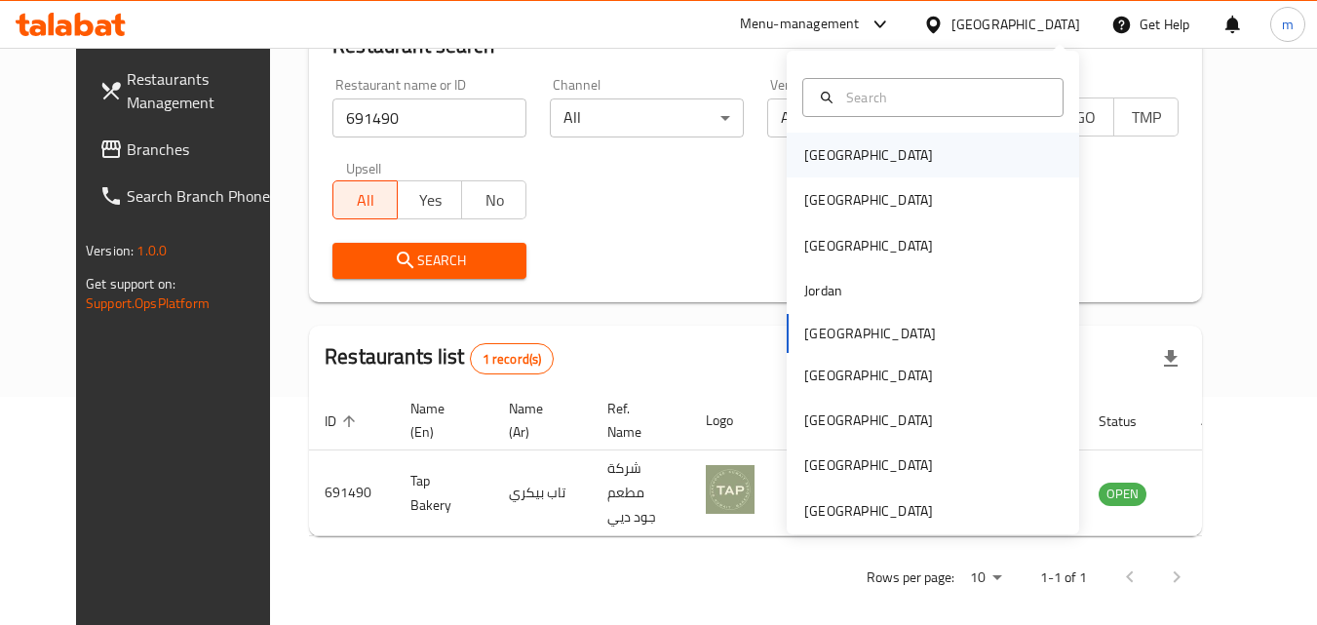
click at [837, 143] on div "[GEOGRAPHIC_DATA]" at bounding box center [869, 155] width 160 height 45
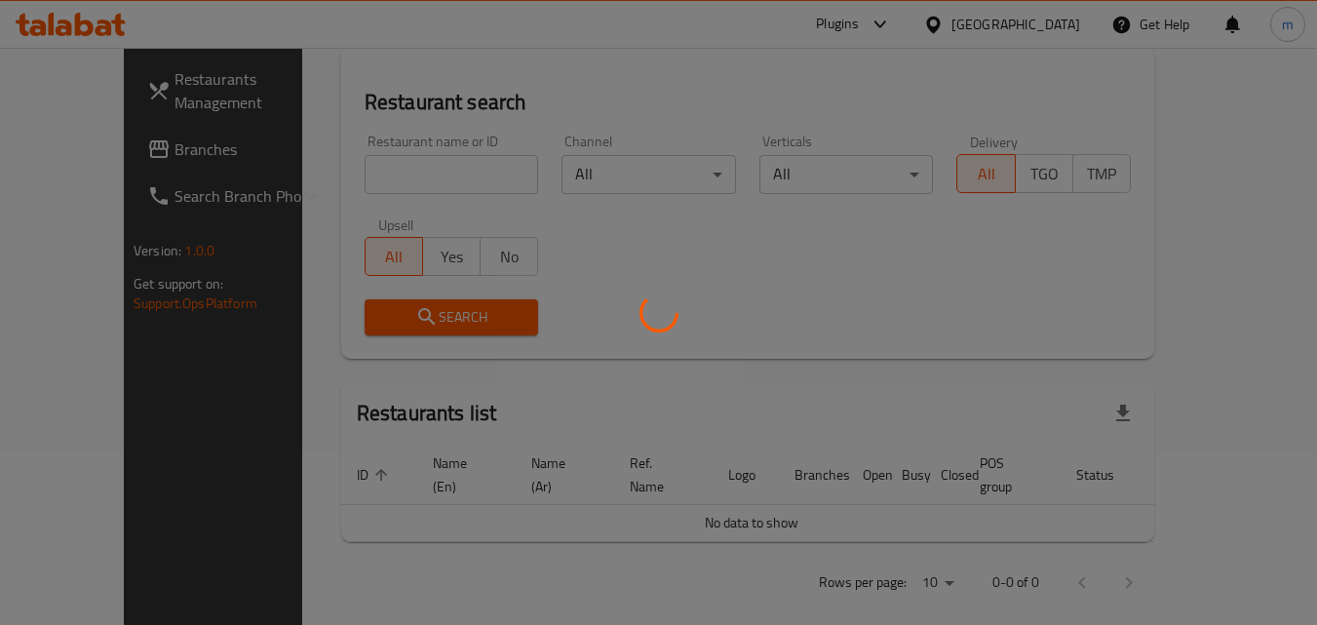
scroll to position [228, 0]
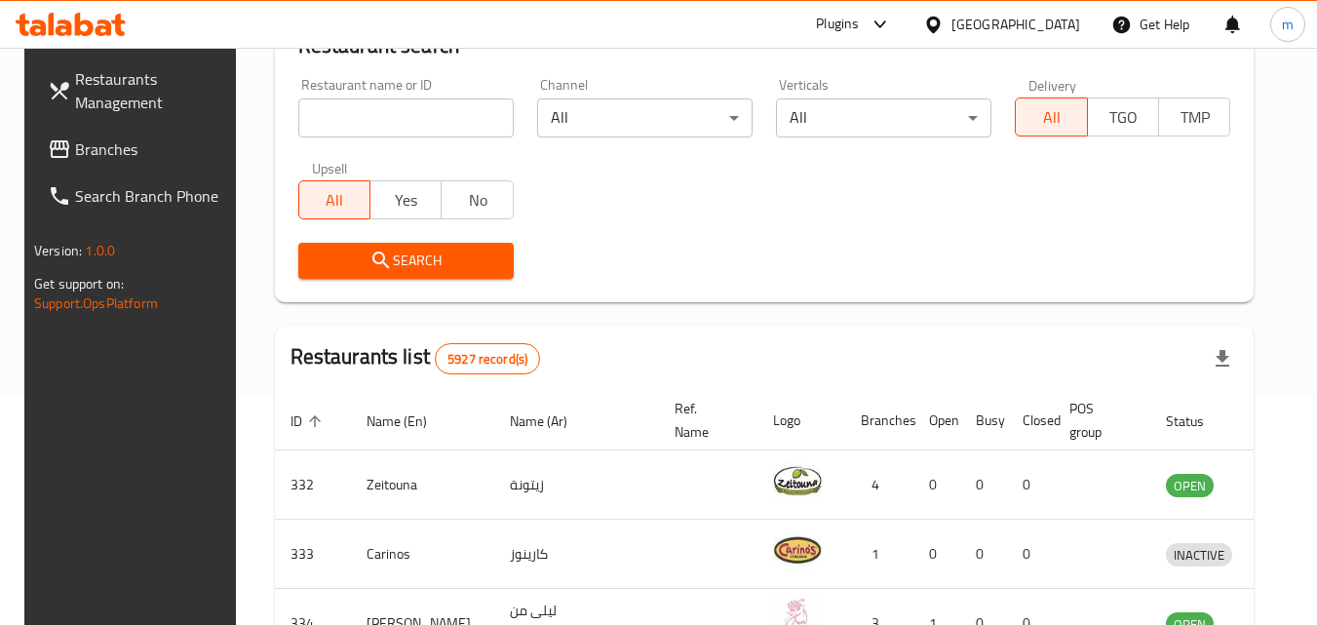
click at [89, 148] on span "Branches" at bounding box center [152, 148] width 154 height 23
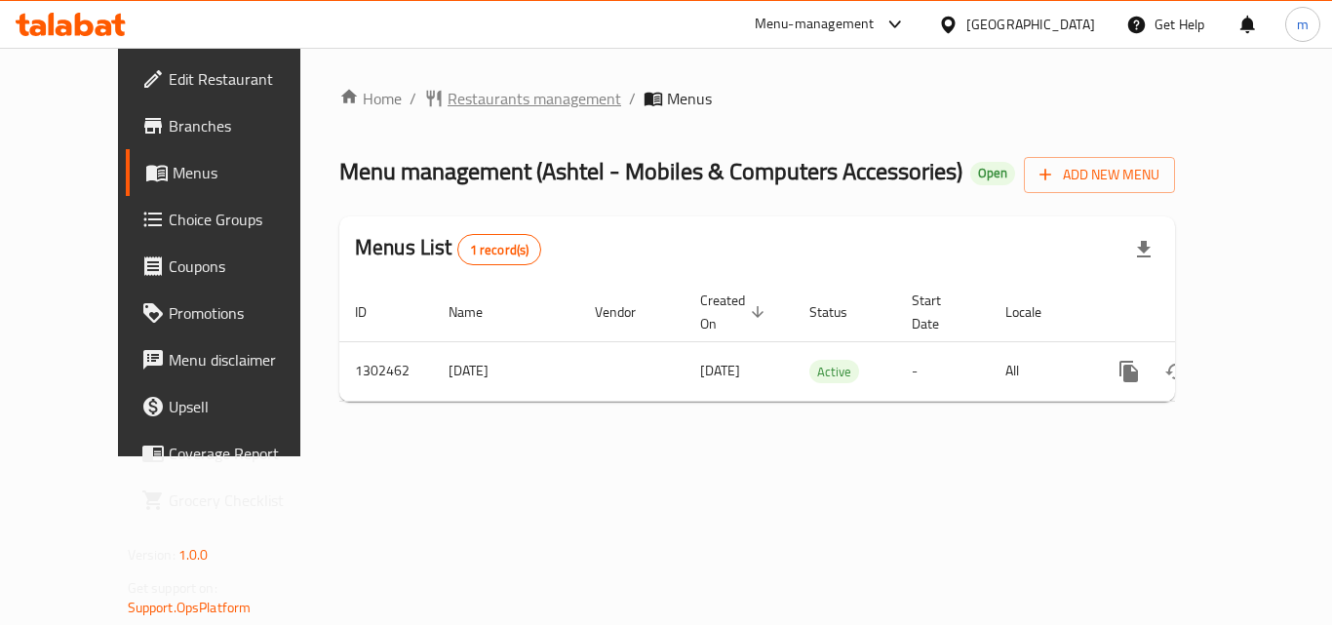
click at [480, 97] on span "Restaurants management" at bounding box center [534, 98] width 174 height 23
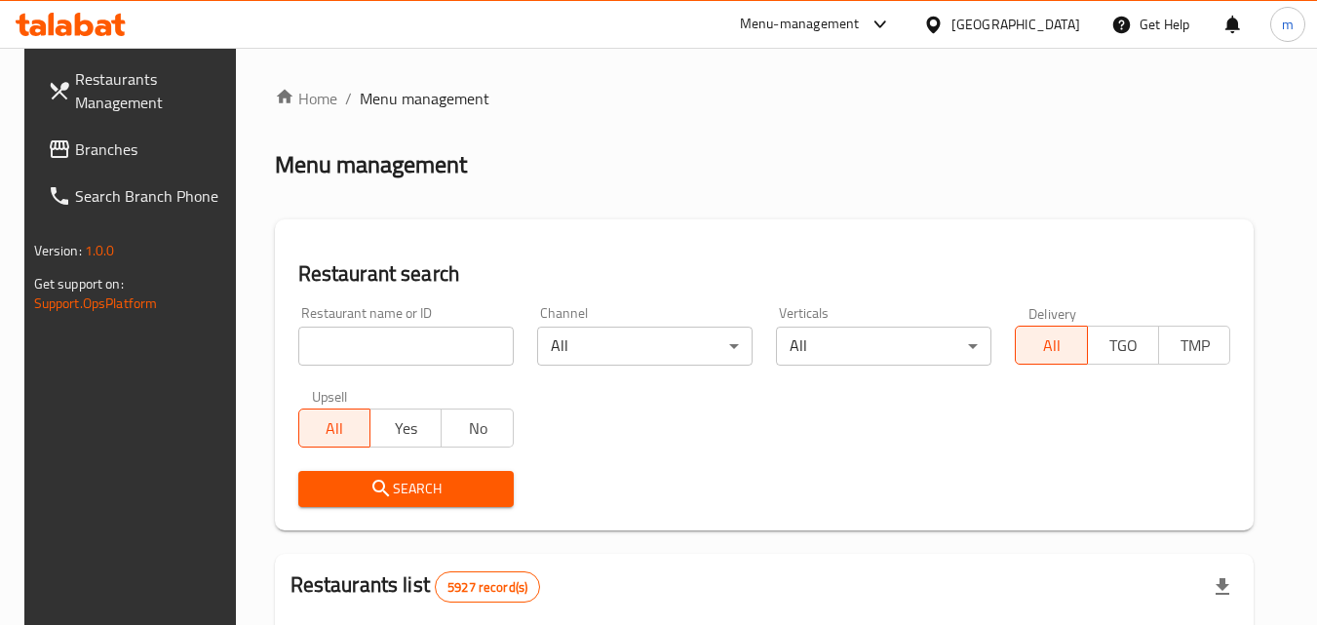
click at [363, 339] on input "search" at bounding box center [405, 346] width 215 height 39
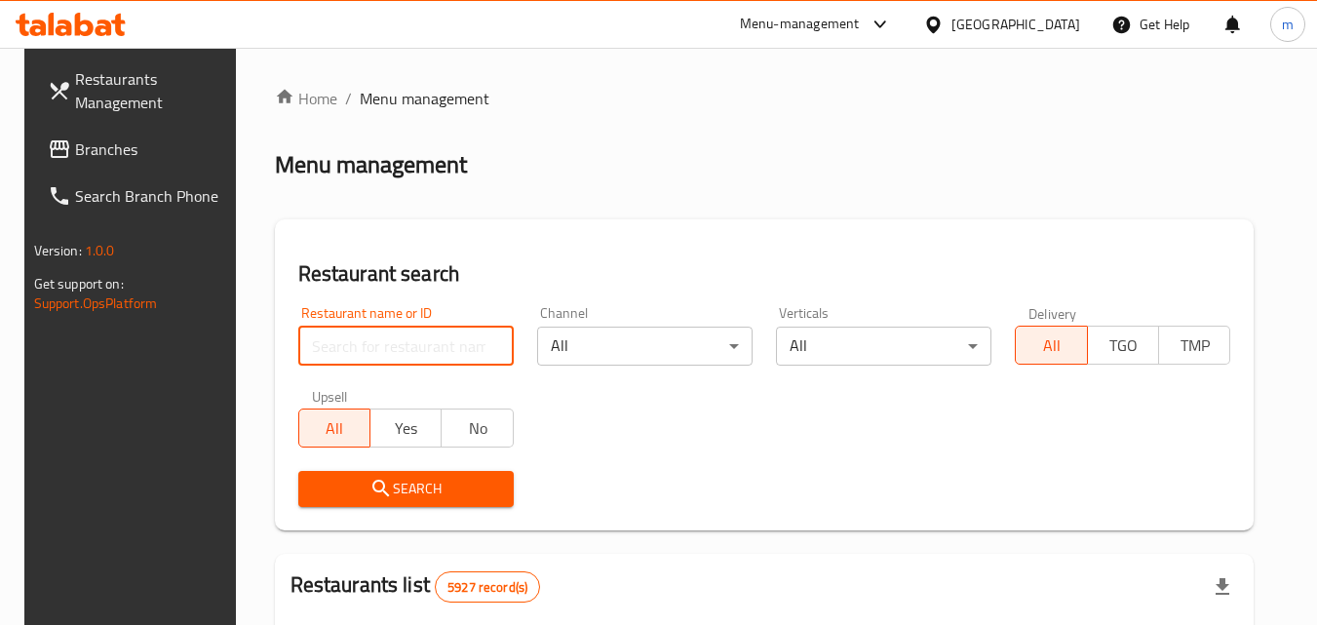
paste input "702328"
type input "702328"
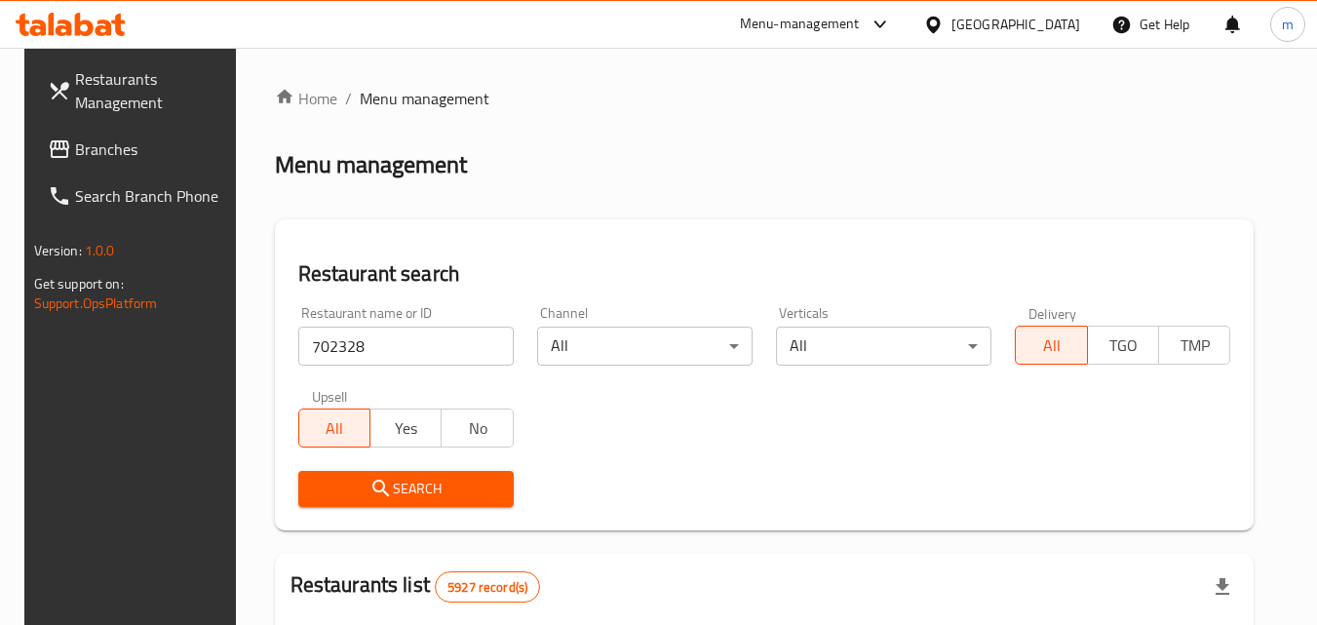
click at [382, 479] on span "Search" at bounding box center [406, 489] width 184 height 24
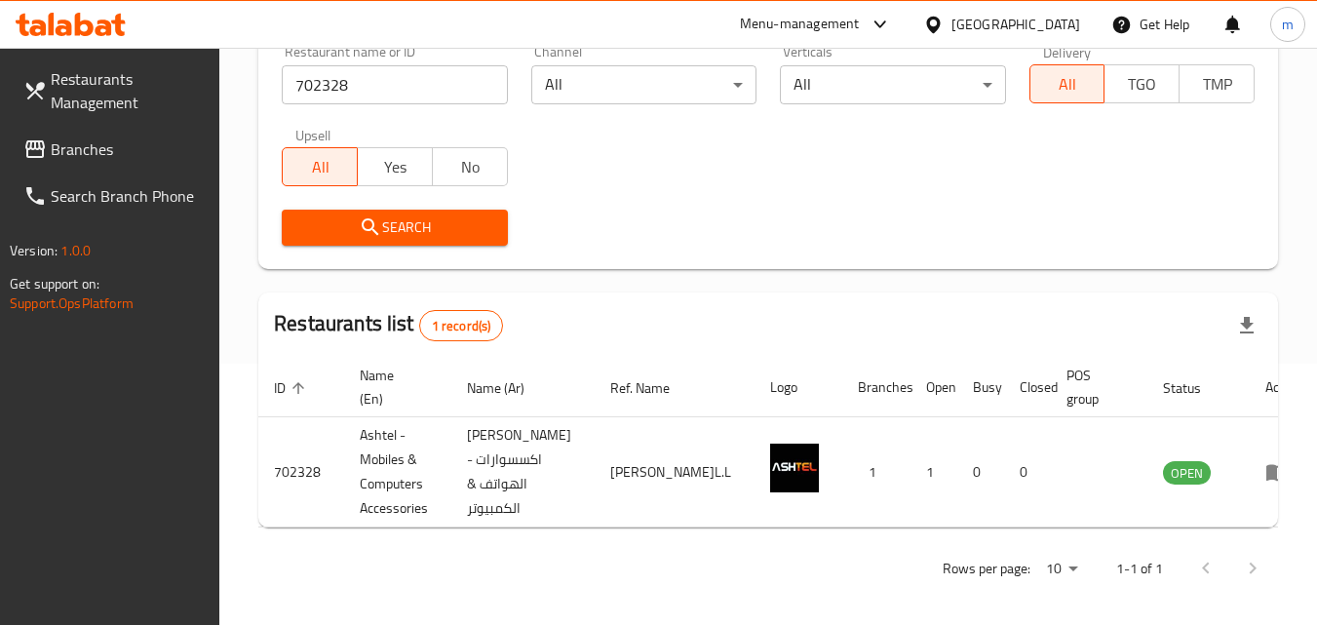
scroll to position [269, 0]
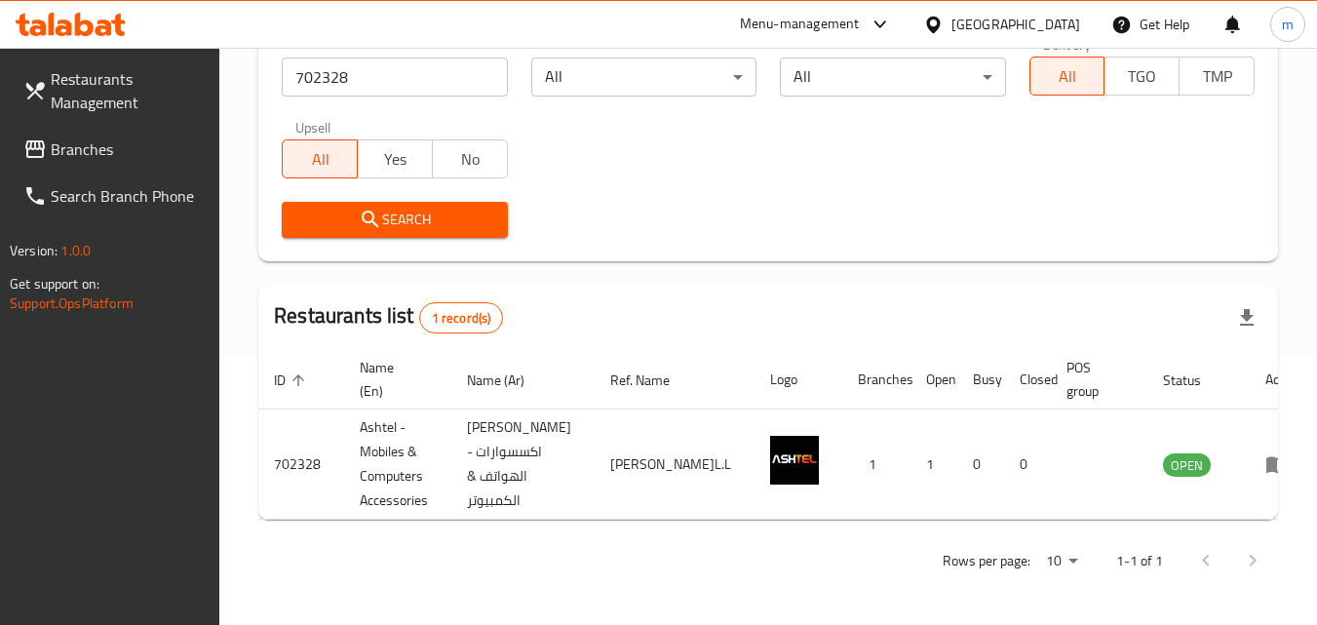
click at [1063, 19] on div "[GEOGRAPHIC_DATA]" at bounding box center [1015, 24] width 129 height 21
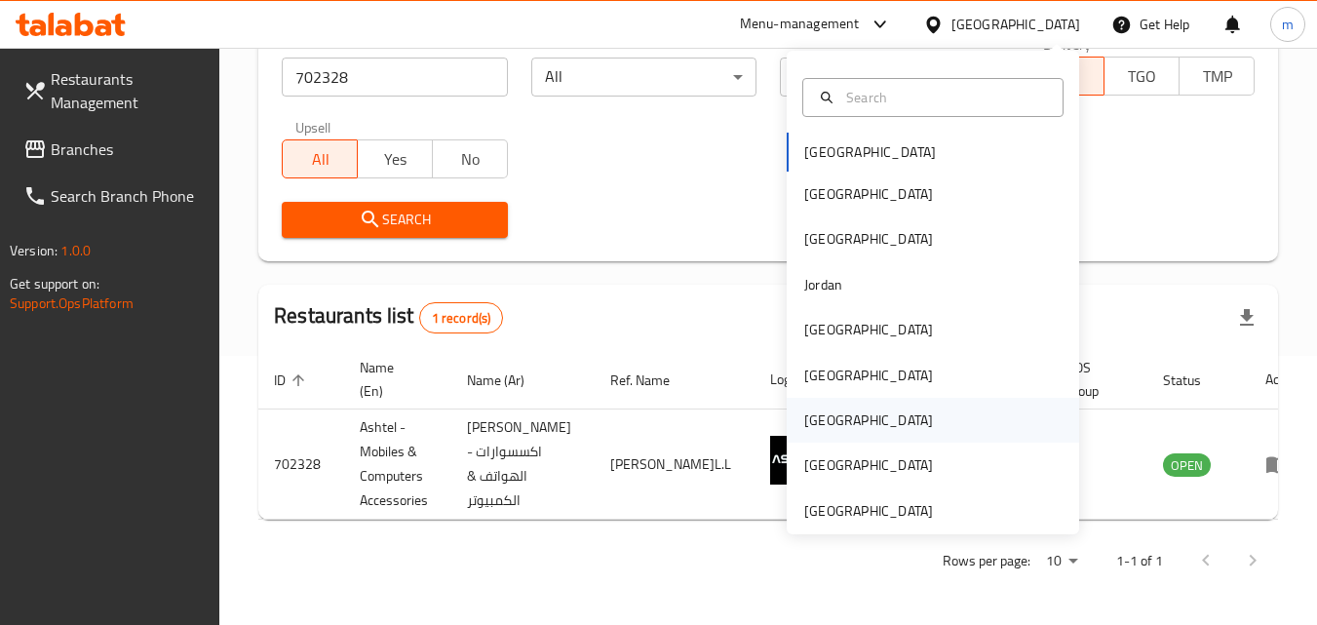
click at [839, 428] on div "[GEOGRAPHIC_DATA]" at bounding box center [933, 420] width 292 height 45
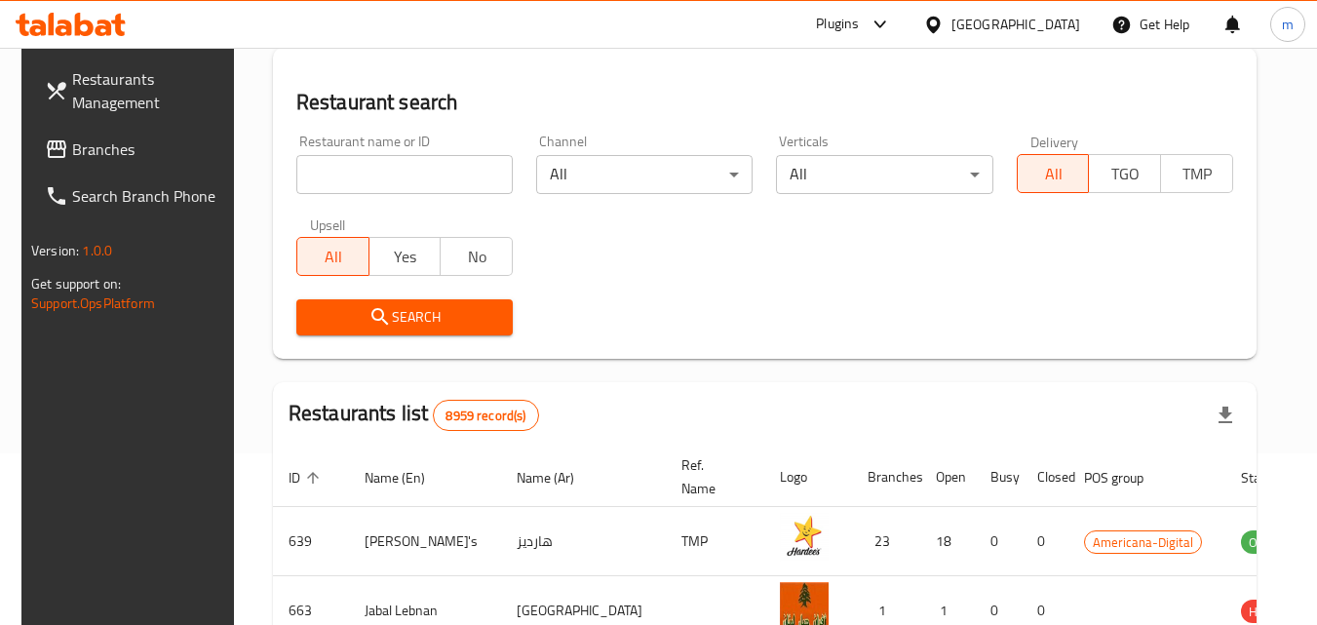
scroll to position [269, 0]
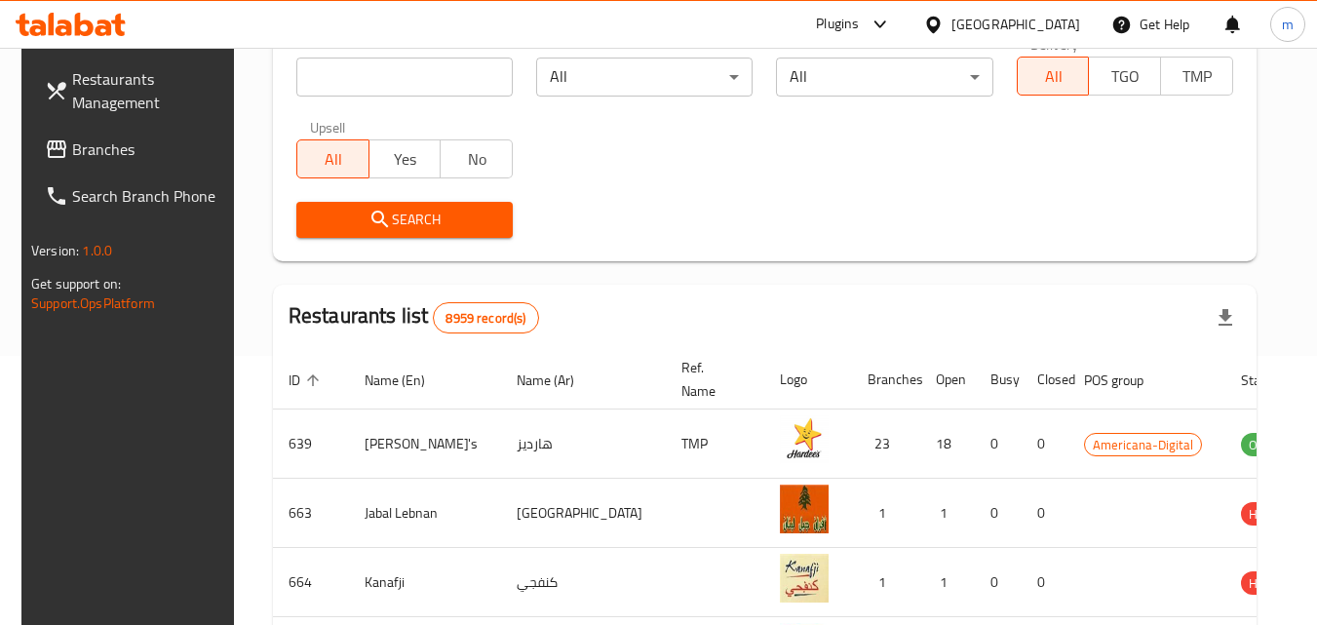
click at [111, 150] on span "Branches" at bounding box center [149, 148] width 154 height 23
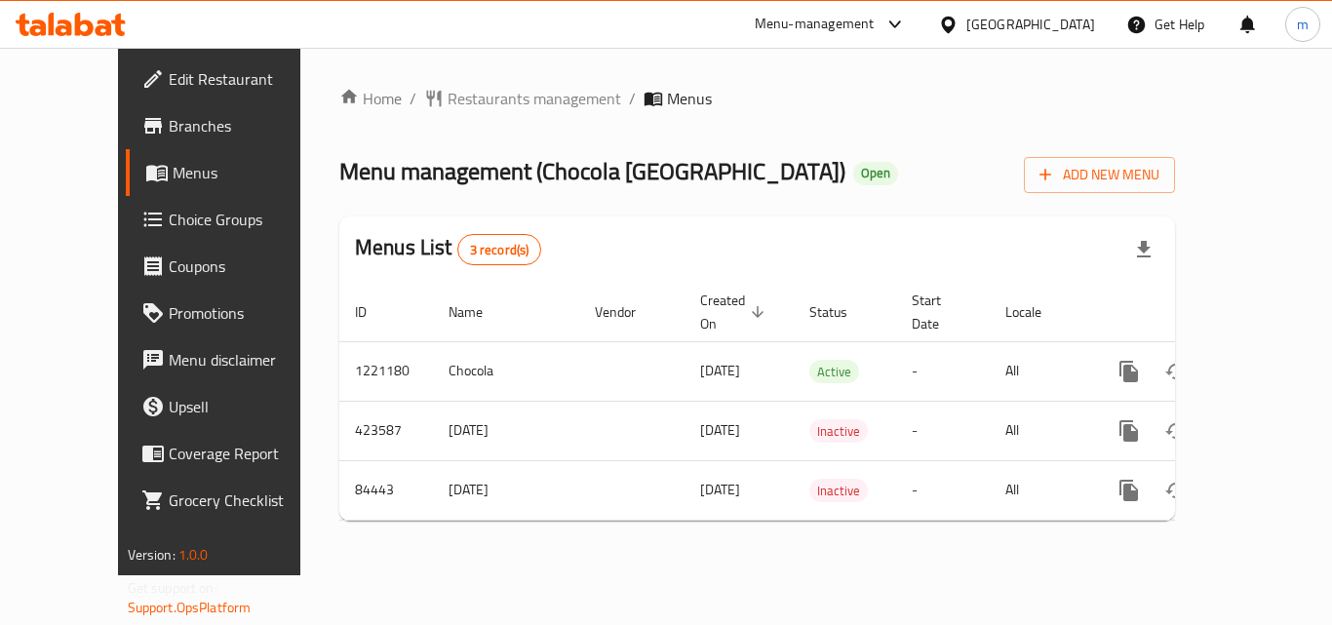
click at [451, 98] on span "Restaurants management" at bounding box center [534, 98] width 174 height 23
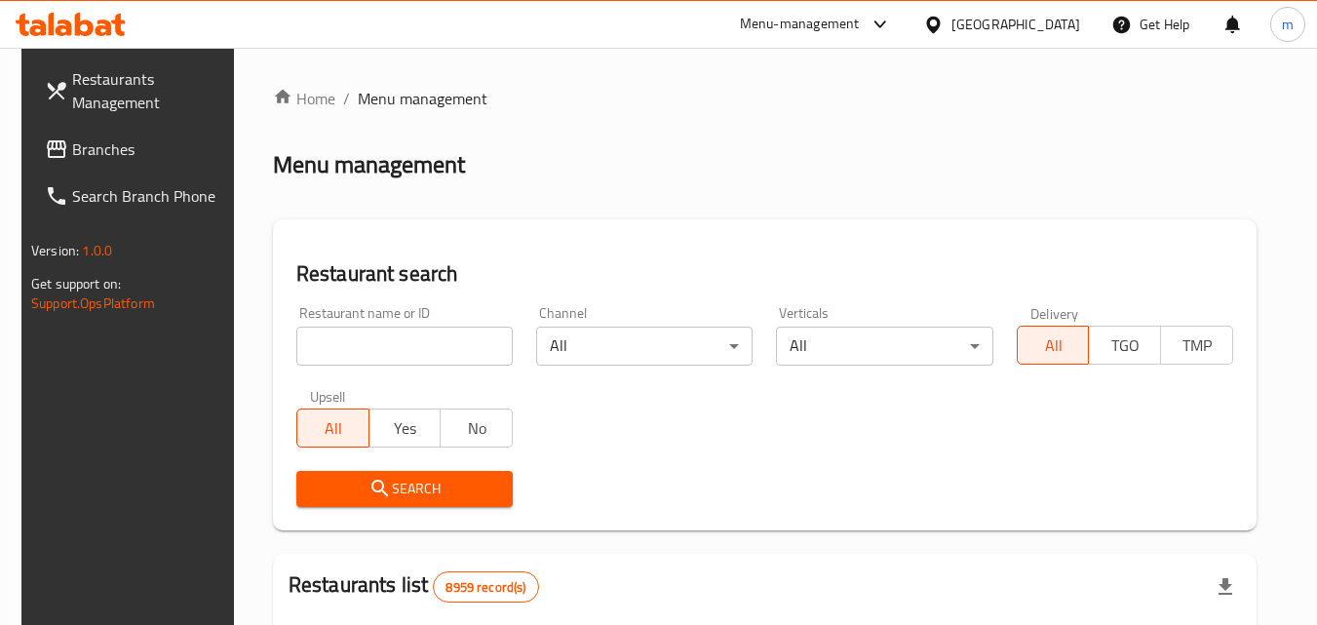
click at [403, 353] on input "search" at bounding box center [404, 346] width 216 height 39
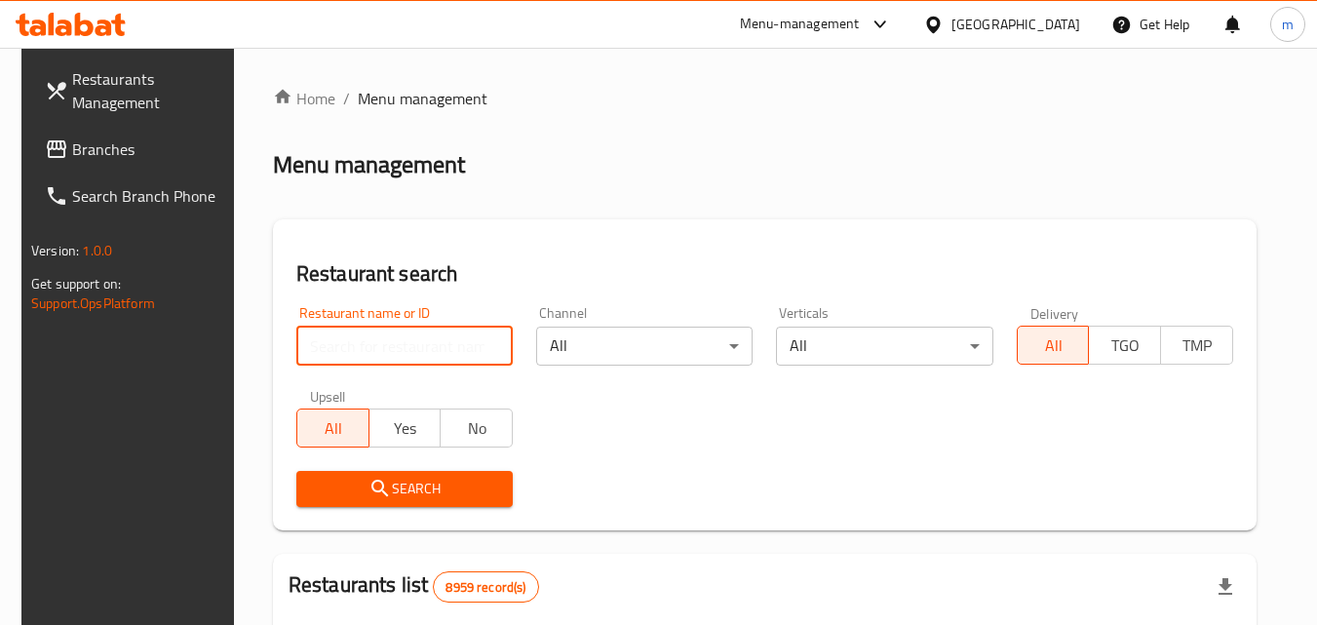
paste input "600759"
type input "600759"
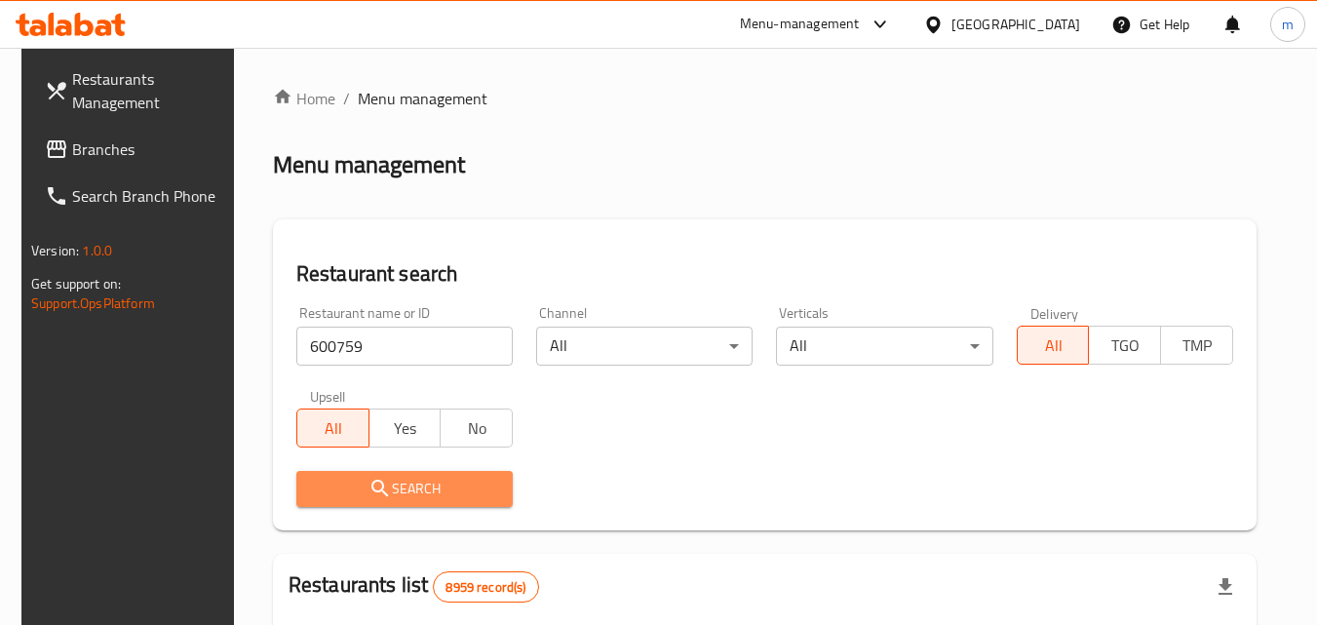
click at [417, 483] on span "Search" at bounding box center [404, 489] width 185 height 24
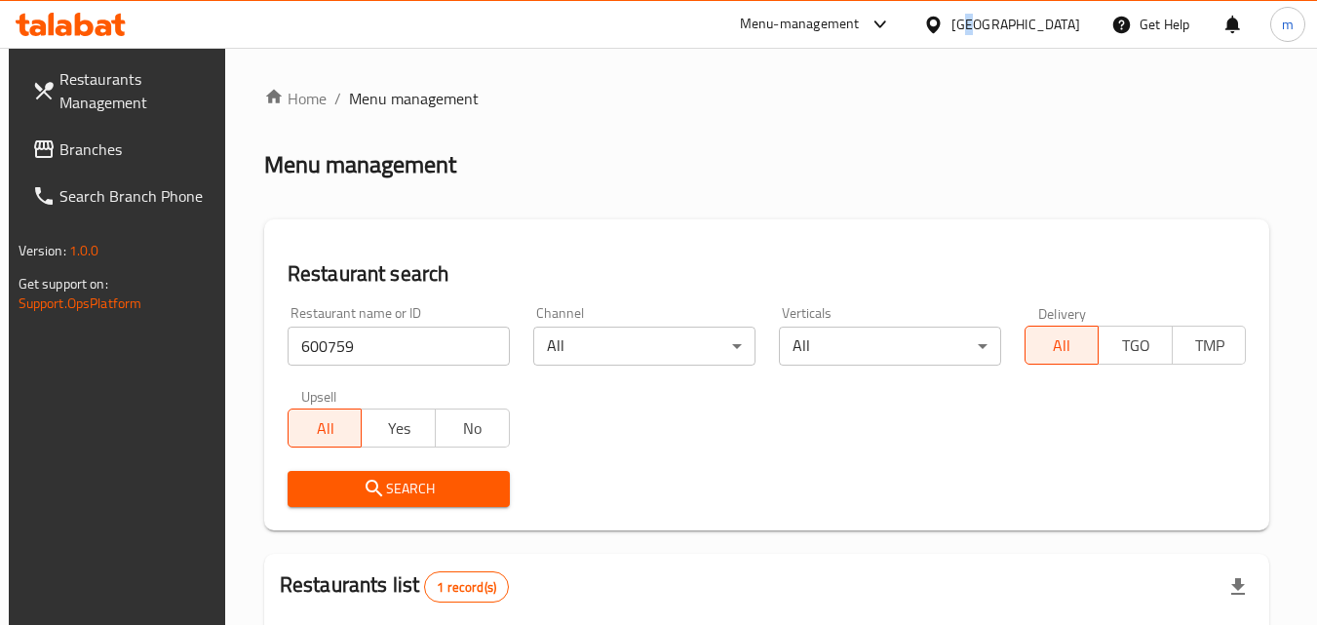
click at [1066, 28] on div "[GEOGRAPHIC_DATA]" at bounding box center [1015, 24] width 129 height 21
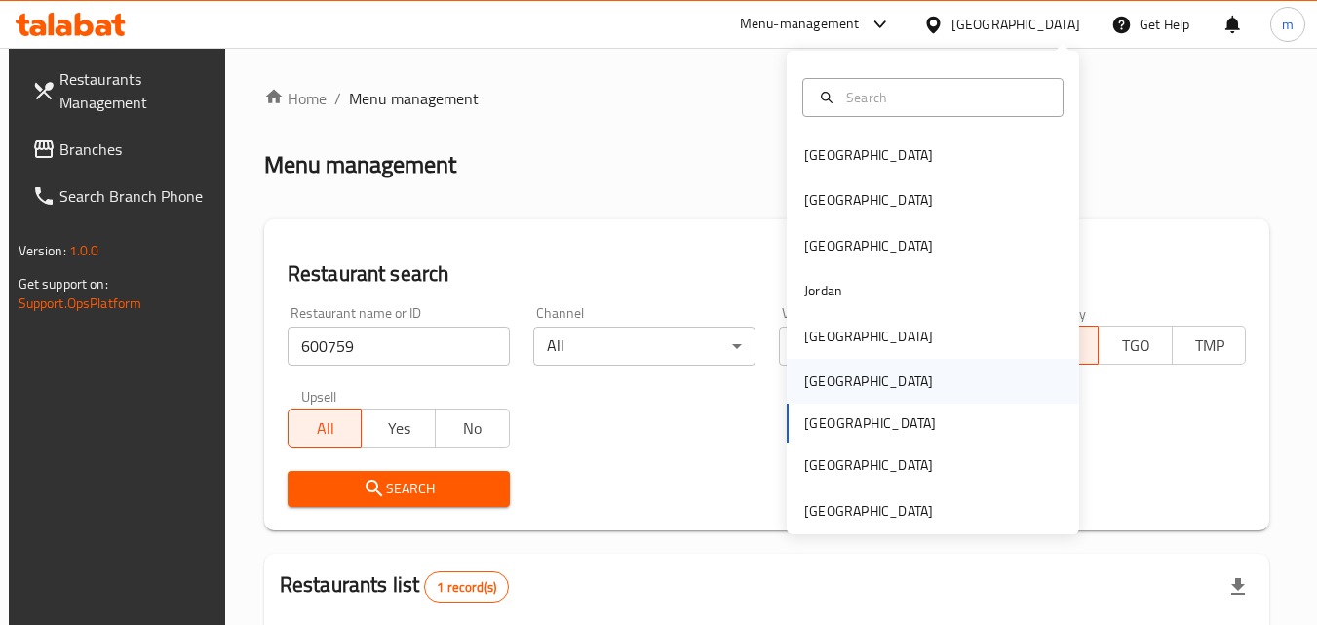
click at [851, 389] on div "[GEOGRAPHIC_DATA]" at bounding box center [933, 381] width 292 height 45
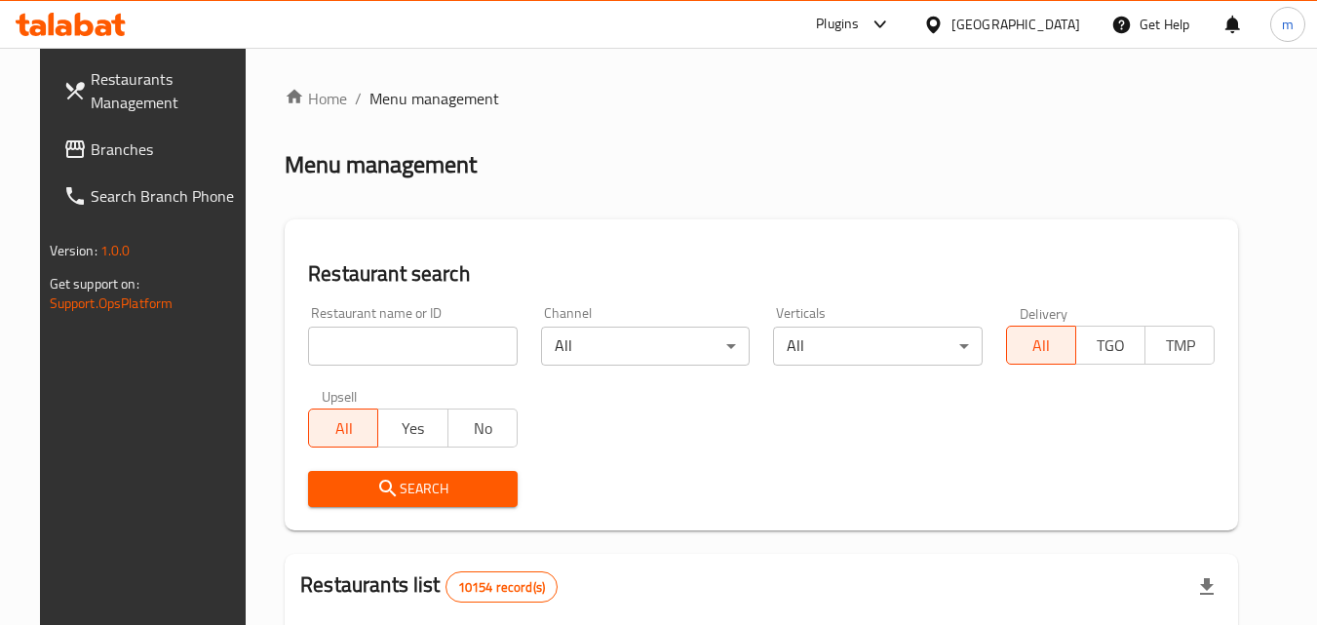
click at [140, 151] on span "Branches" at bounding box center [168, 148] width 154 height 23
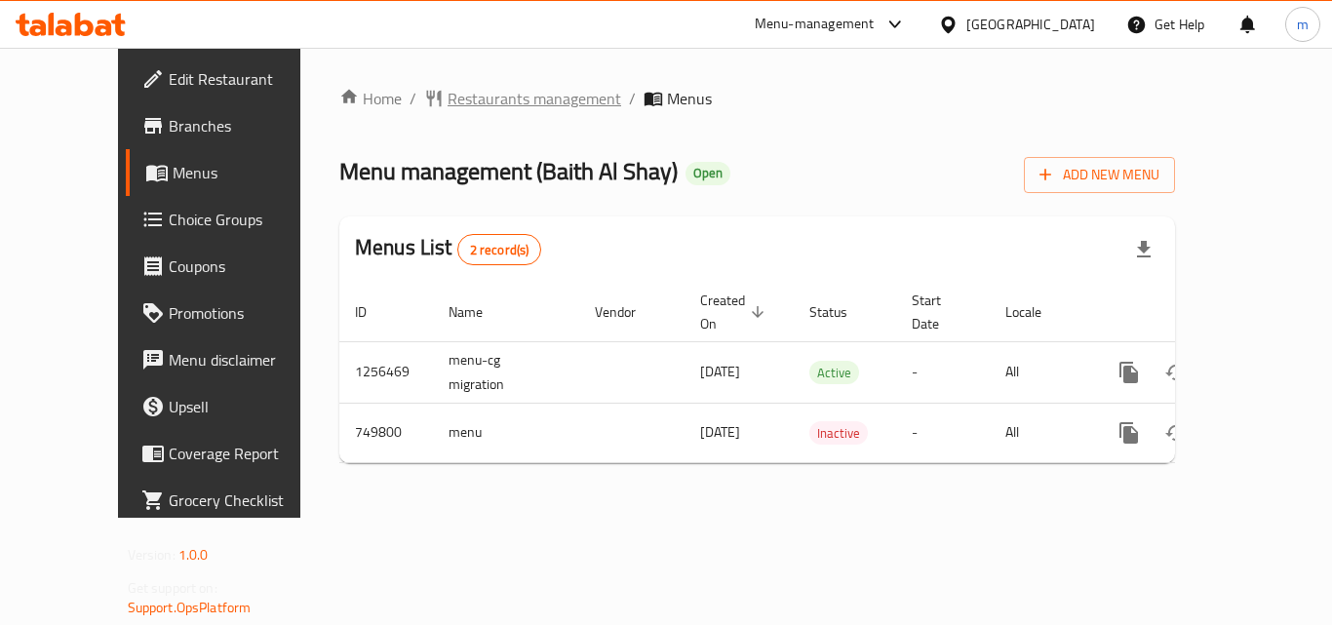
click at [447, 102] on span "Restaurants management" at bounding box center [534, 98] width 174 height 23
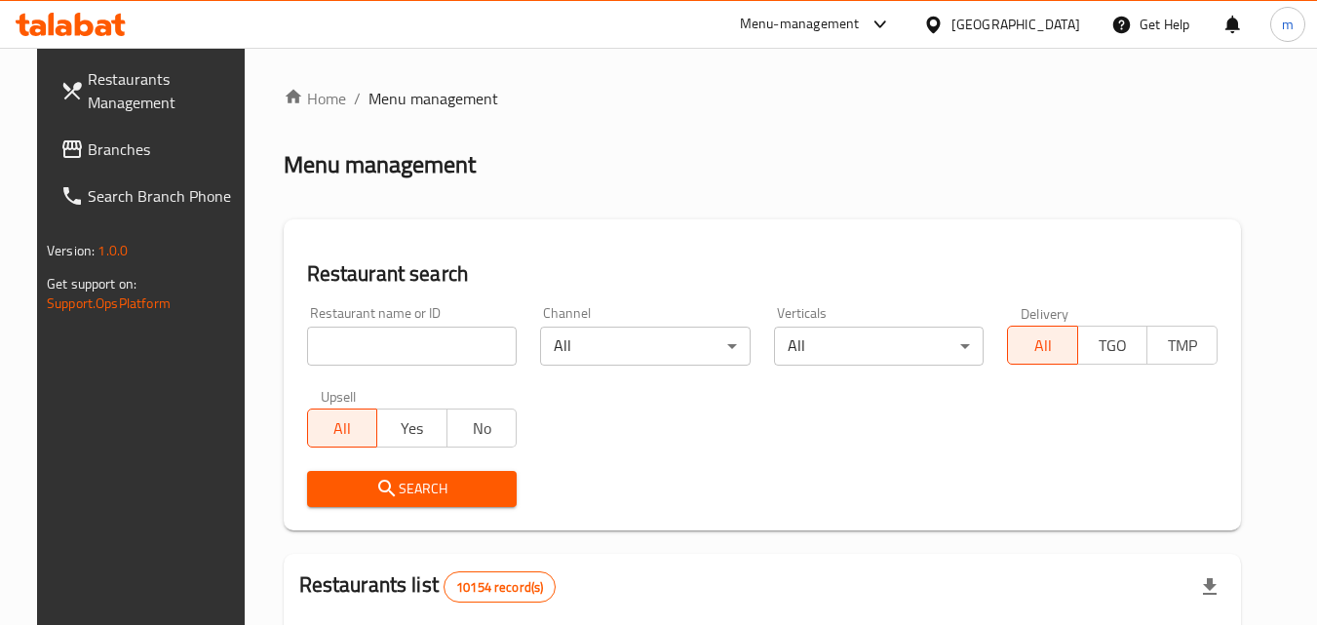
click at [413, 339] on input "search" at bounding box center [412, 346] width 211 height 39
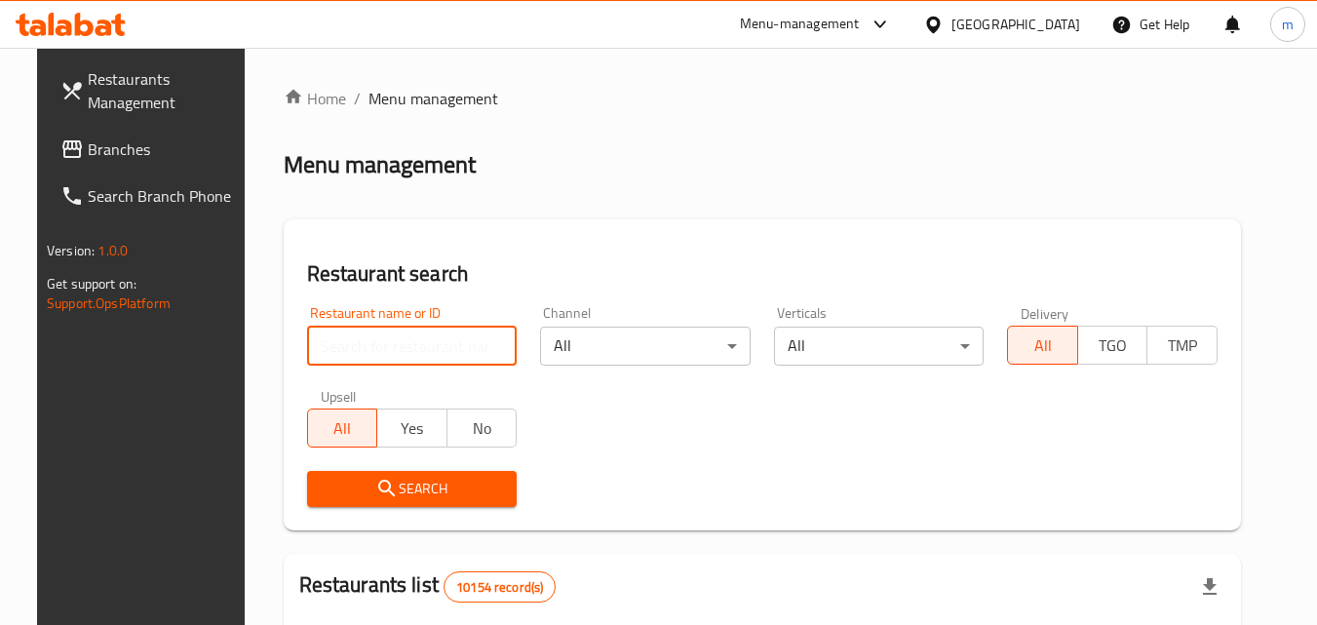
paste input "648929"
type input "648929"
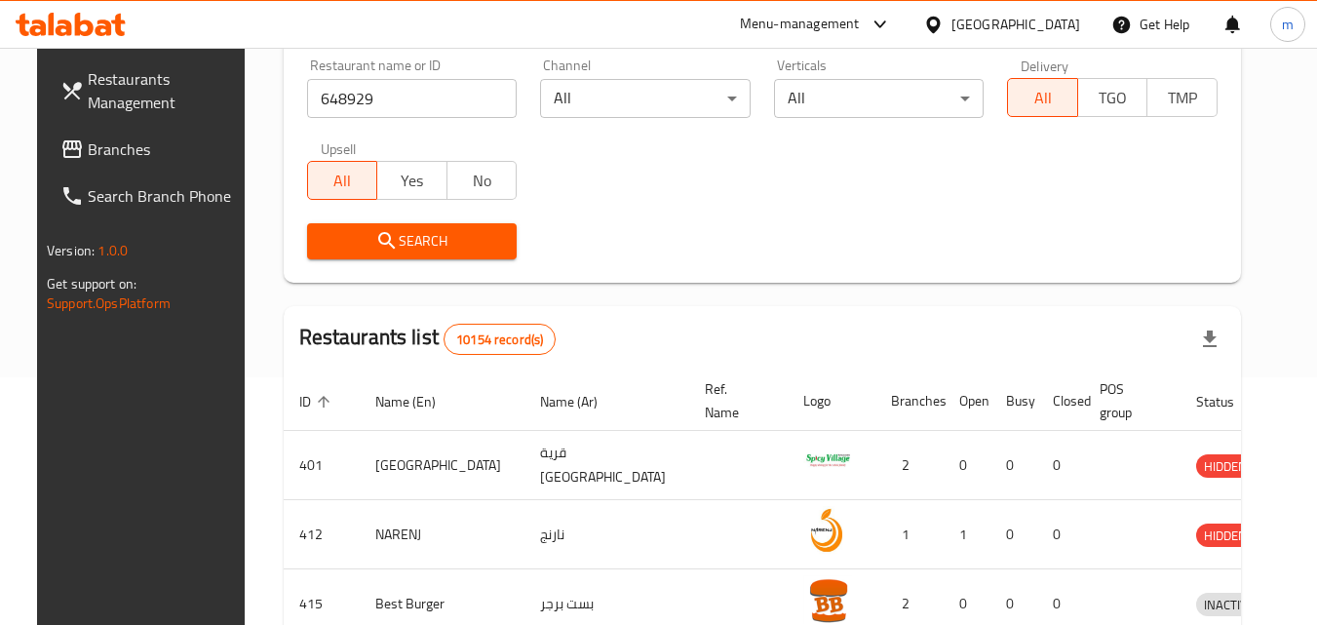
scroll to position [195, 0]
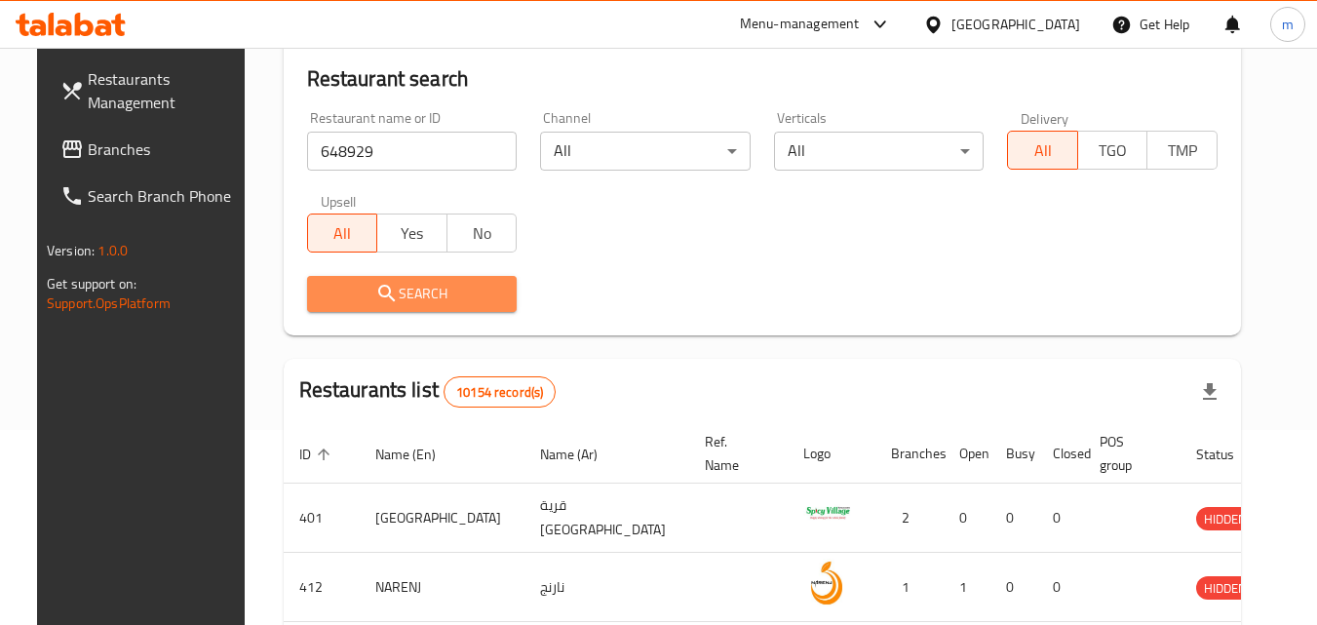
click at [431, 299] on span "Search" at bounding box center [412, 294] width 179 height 24
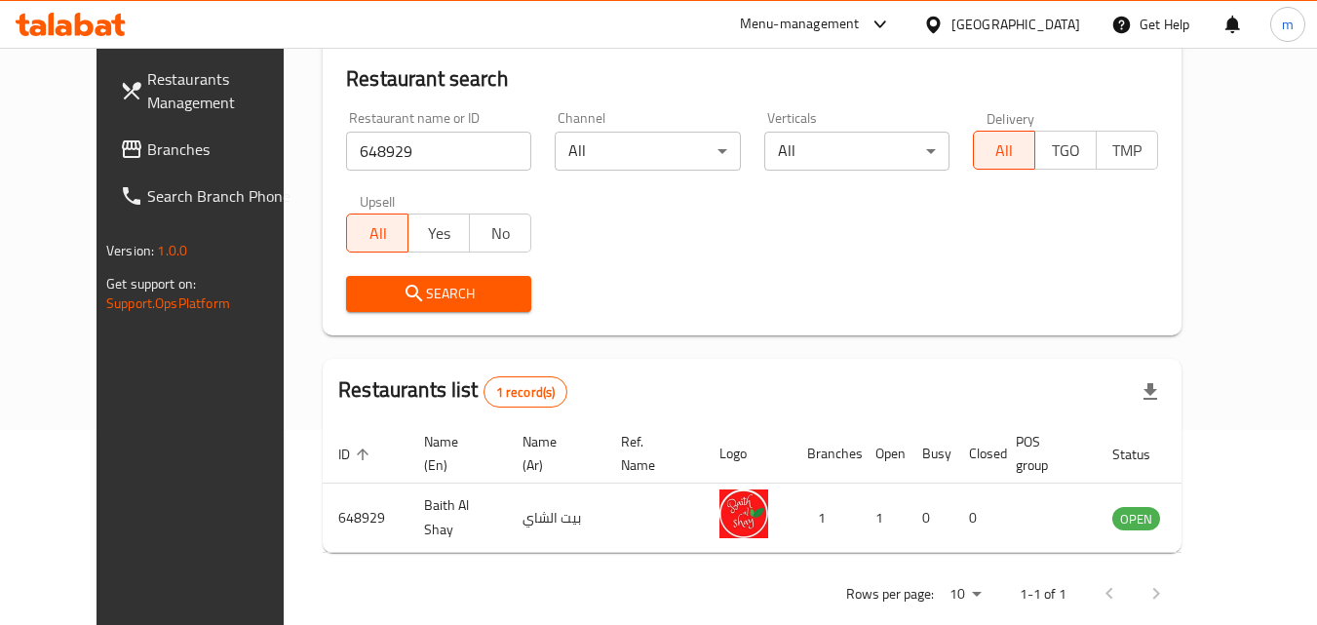
click at [1065, 21] on div "[GEOGRAPHIC_DATA]" at bounding box center [1015, 24] width 129 height 21
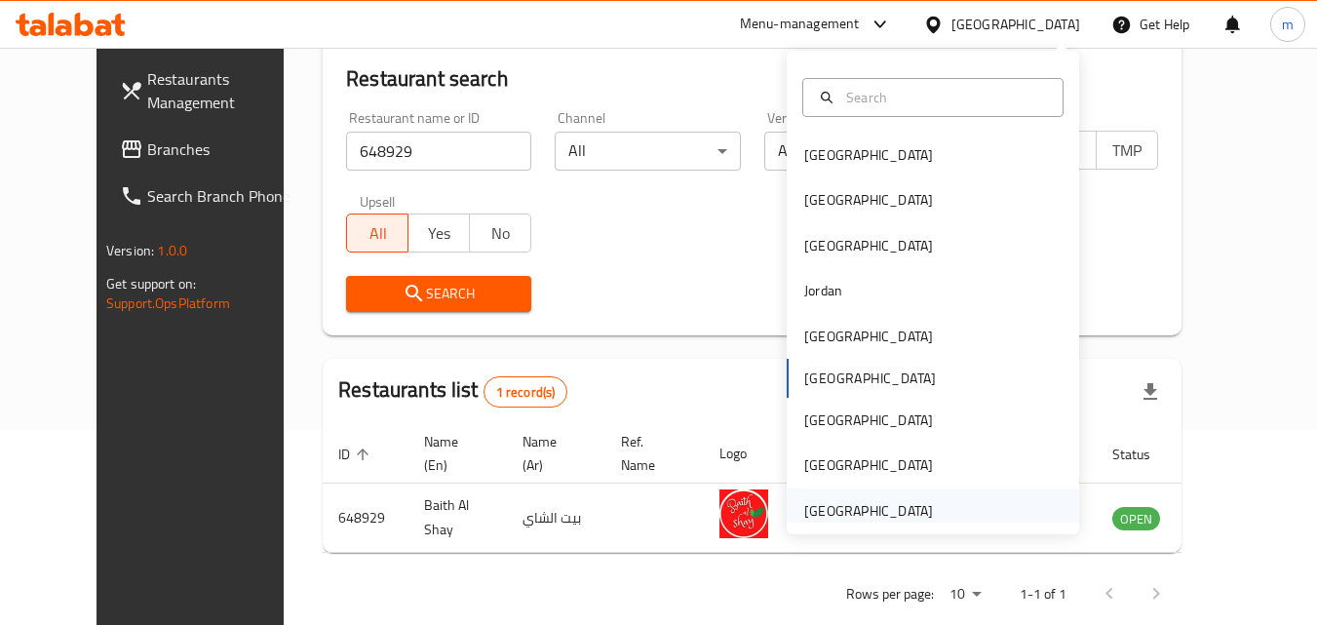
click at [911, 520] on div "[GEOGRAPHIC_DATA]" at bounding box center [868, 510] width 129 height 21
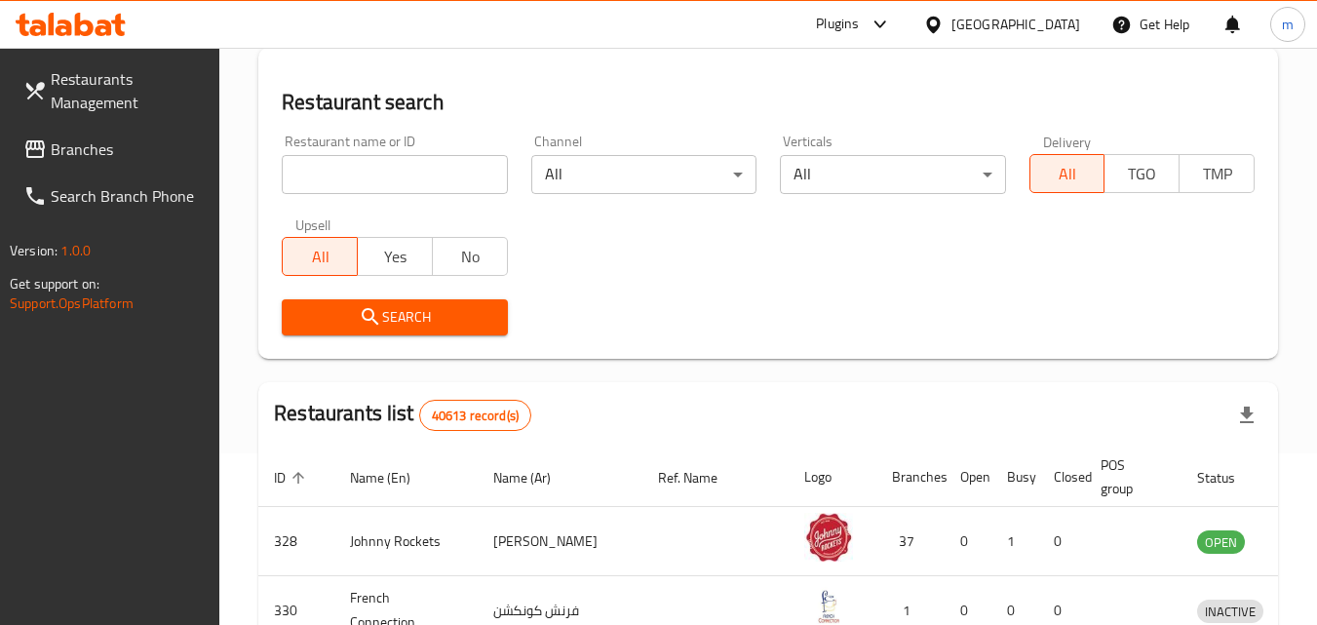
scroll to position [195, 0]
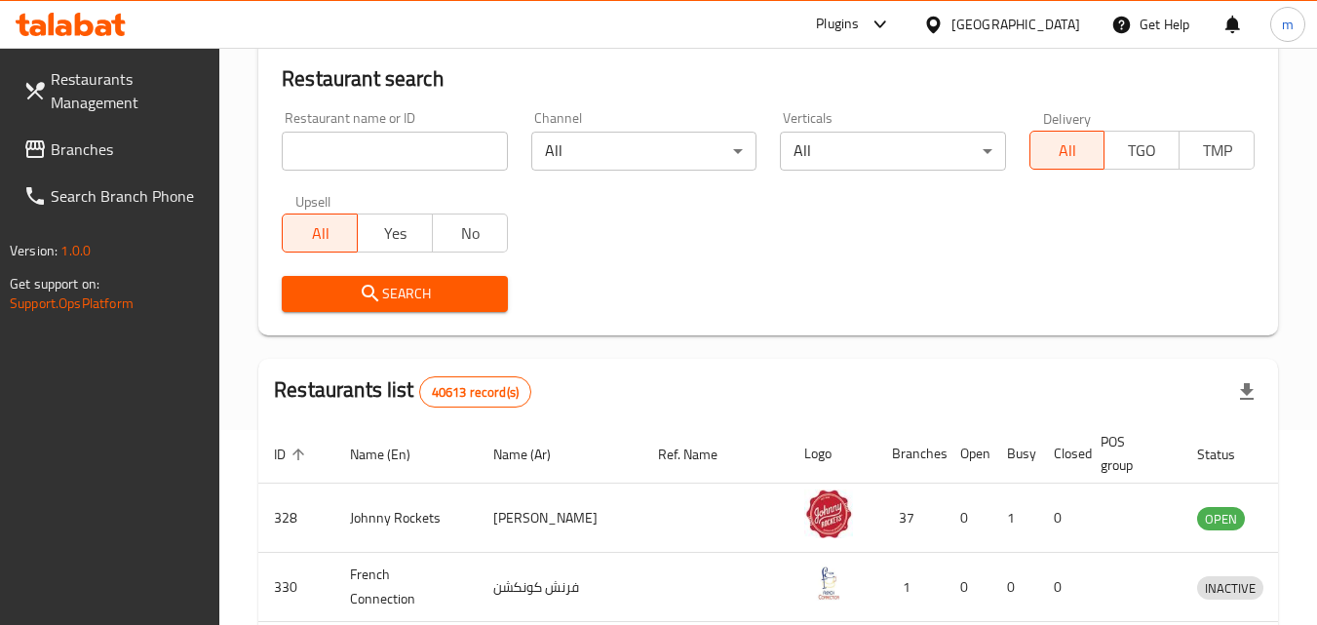
click at [117, 149] on span "Branches" at bounding box center [128, 148] width 154 height 23
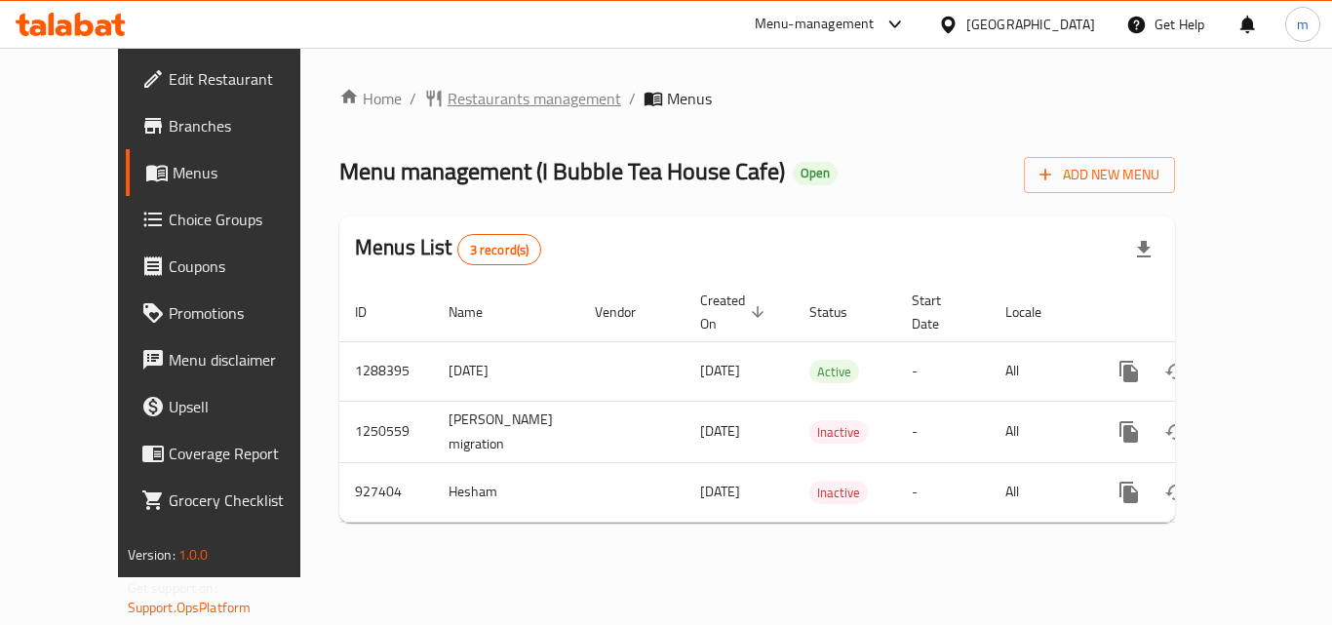
click at [459, 101] on span "Restaurants management" at bounding box center [534, 98] width 174 height 23
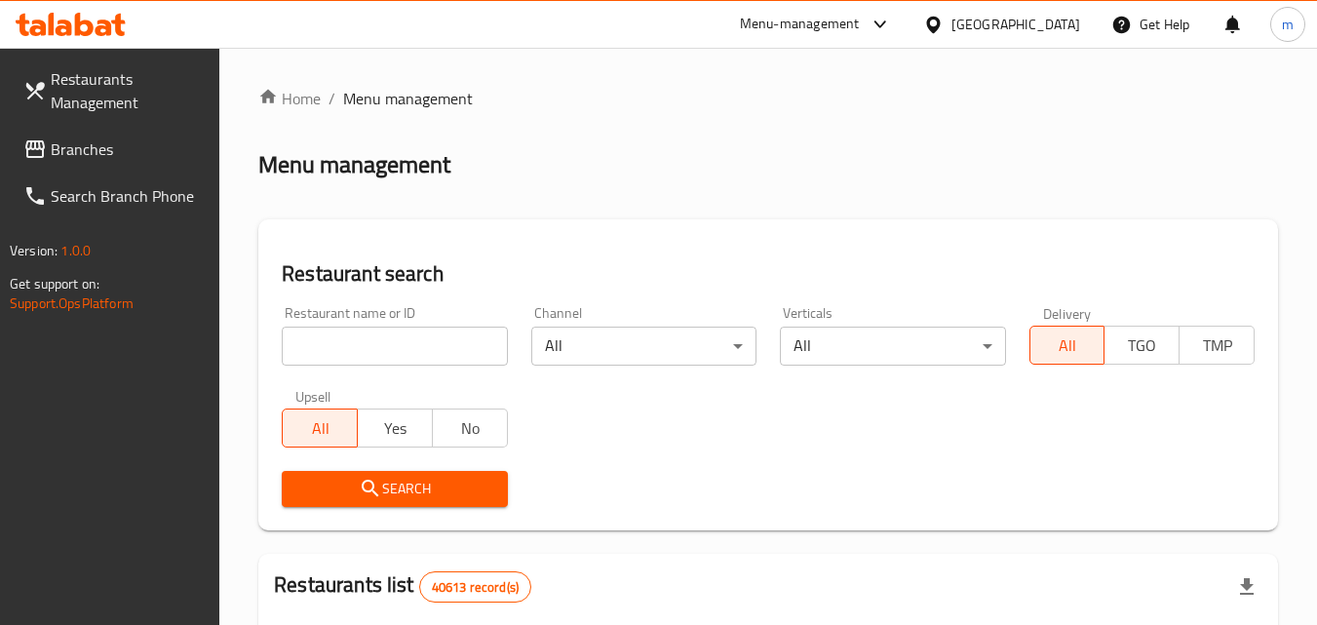
click at [368, 351] on input "search" at bounding box center [394, 346] width 225 height 39
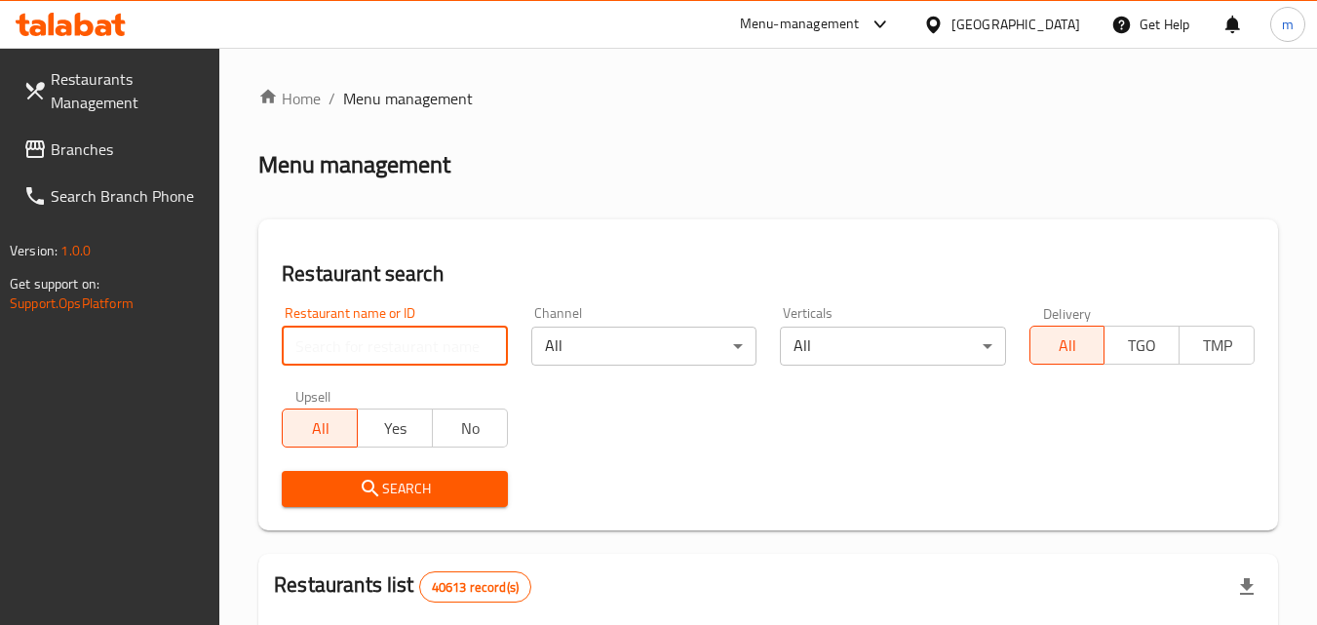
paste input "658825"
type input "658825"
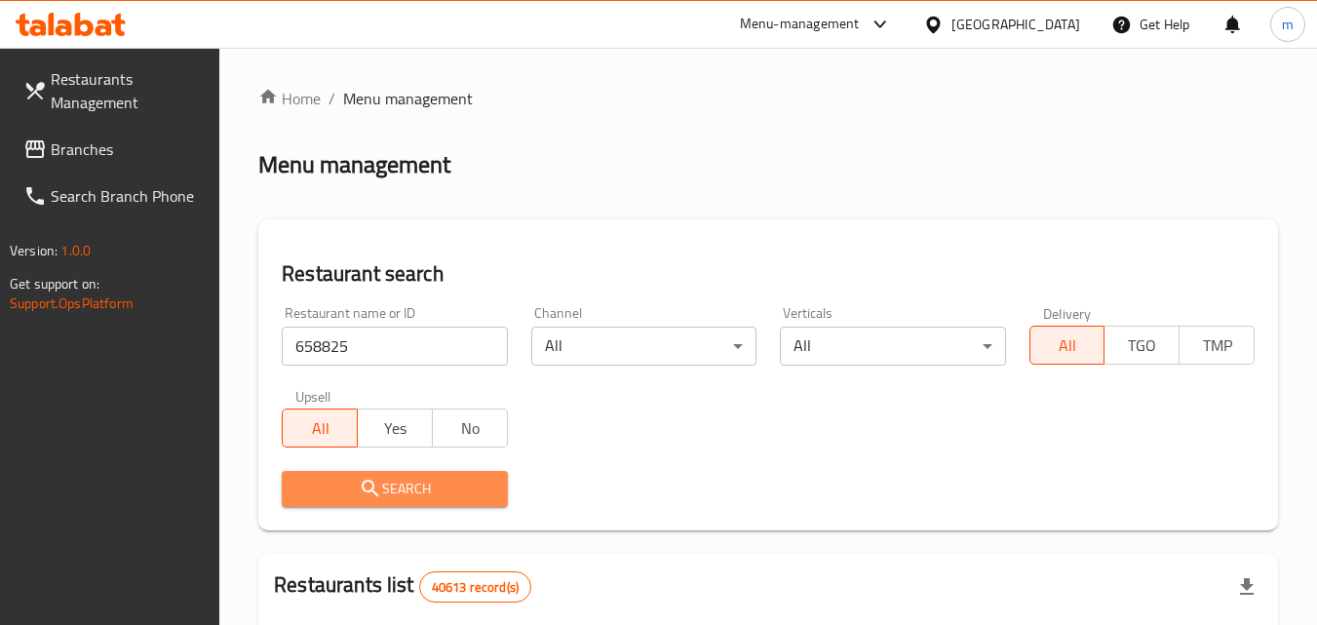
click at [397, 475] on button "Search" at bounding box center [394, 489] width 225 height 36
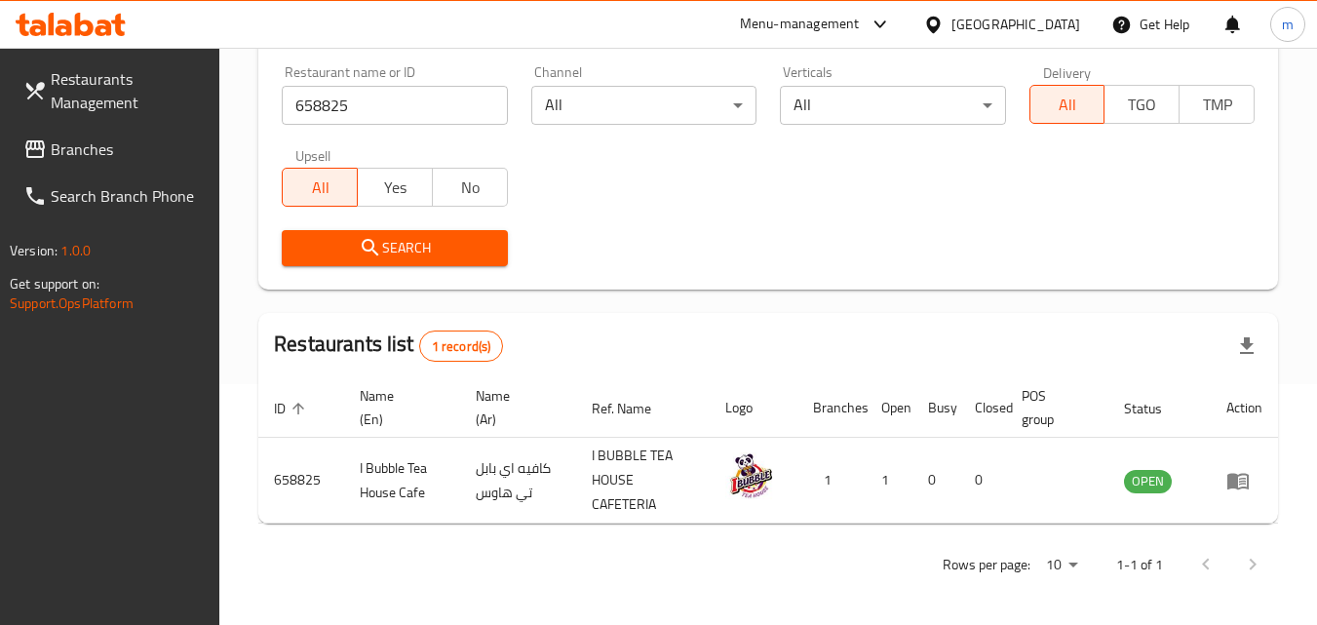
scroll to position [245, 0]
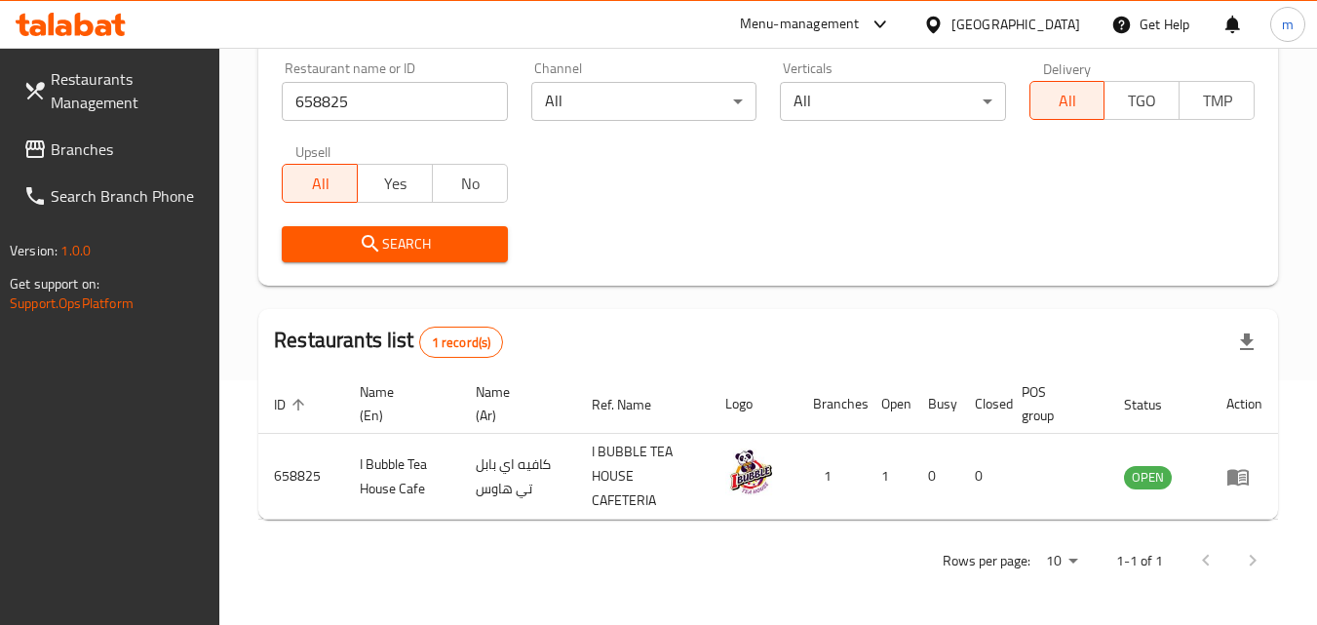
click at [1012, 21] on div "[GEOGRAPHIC_DATA]" at bounding box center [1015, 24] width 129 height 21
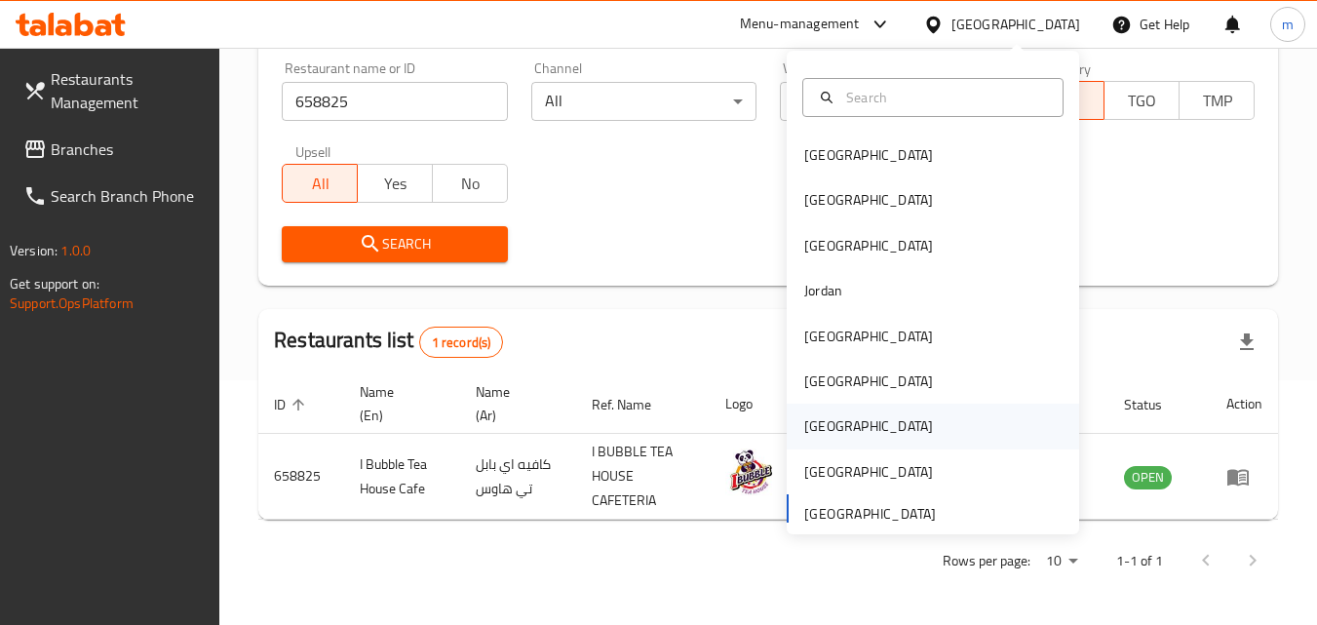
click at [824, 418] on div "[GEOGRAPHIC_DATA]" at bounding box center [869, 426] width 160 height 45
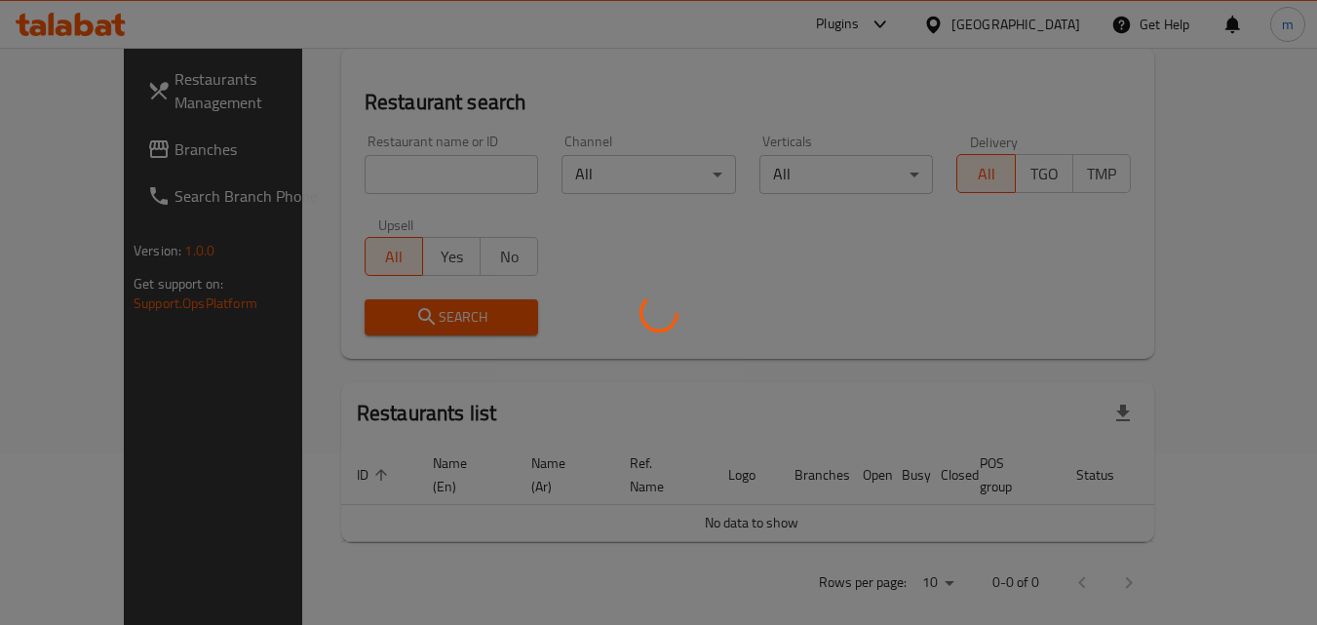
scroll to position [245, 0]
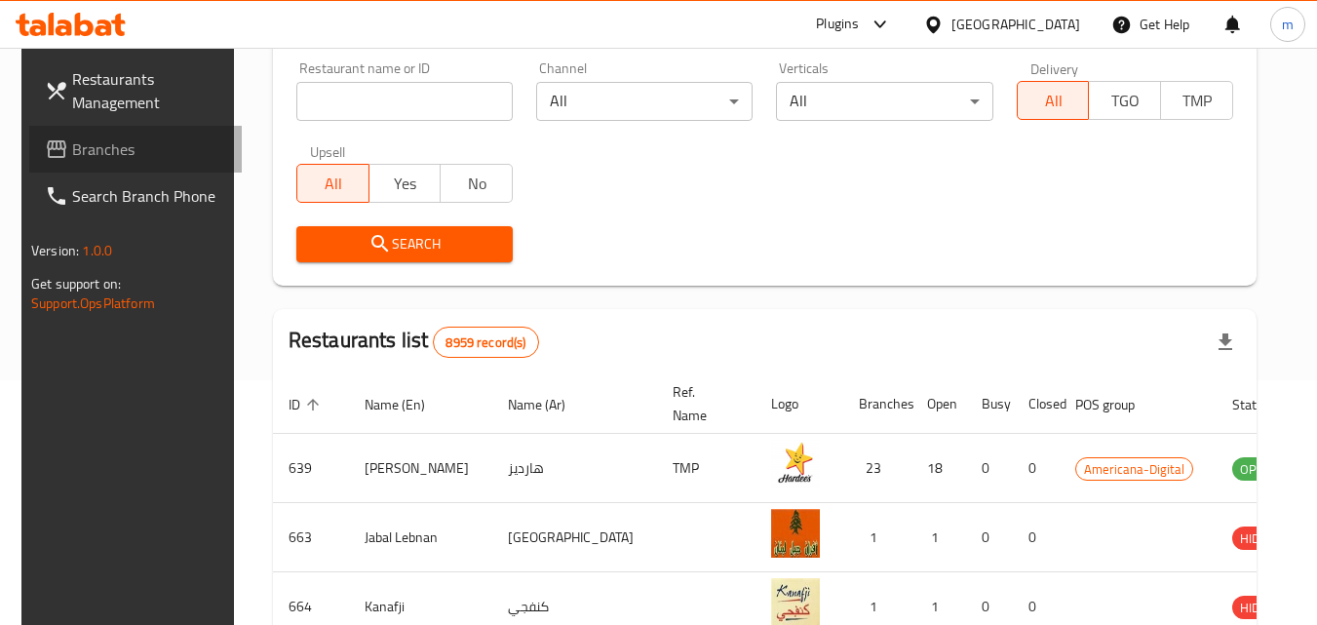
click at [94, 149] on span "Branches" at bounding box center [149, 148] width 154 height 23
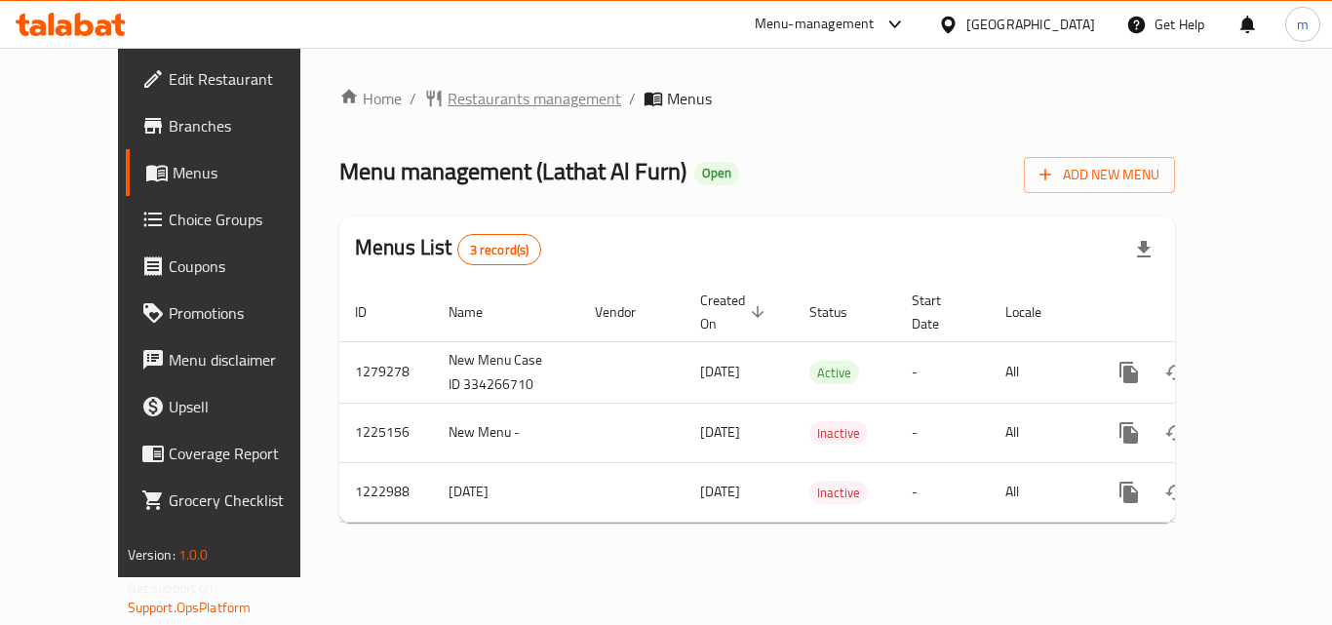
click at [479, 87] on span "Restaurants management" at bounding box center [534, 98] width 174 height 23
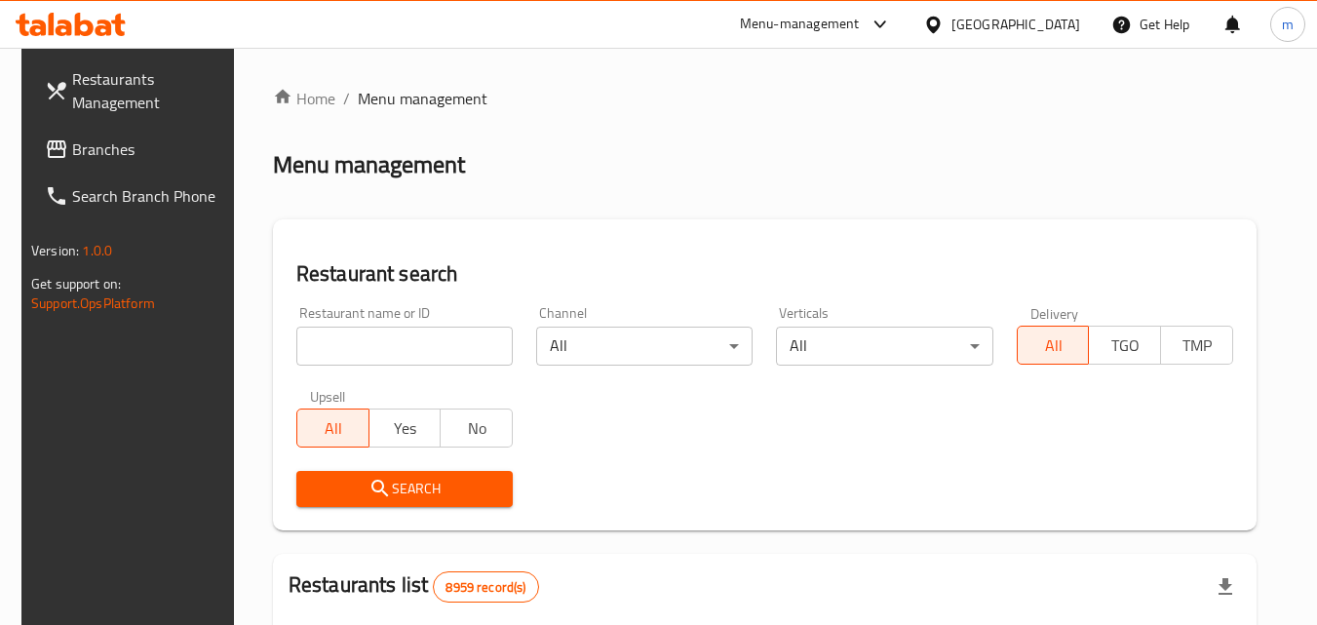
click at [389, 341] on input "search" at bounding box center [404, 346] width 216 height 39
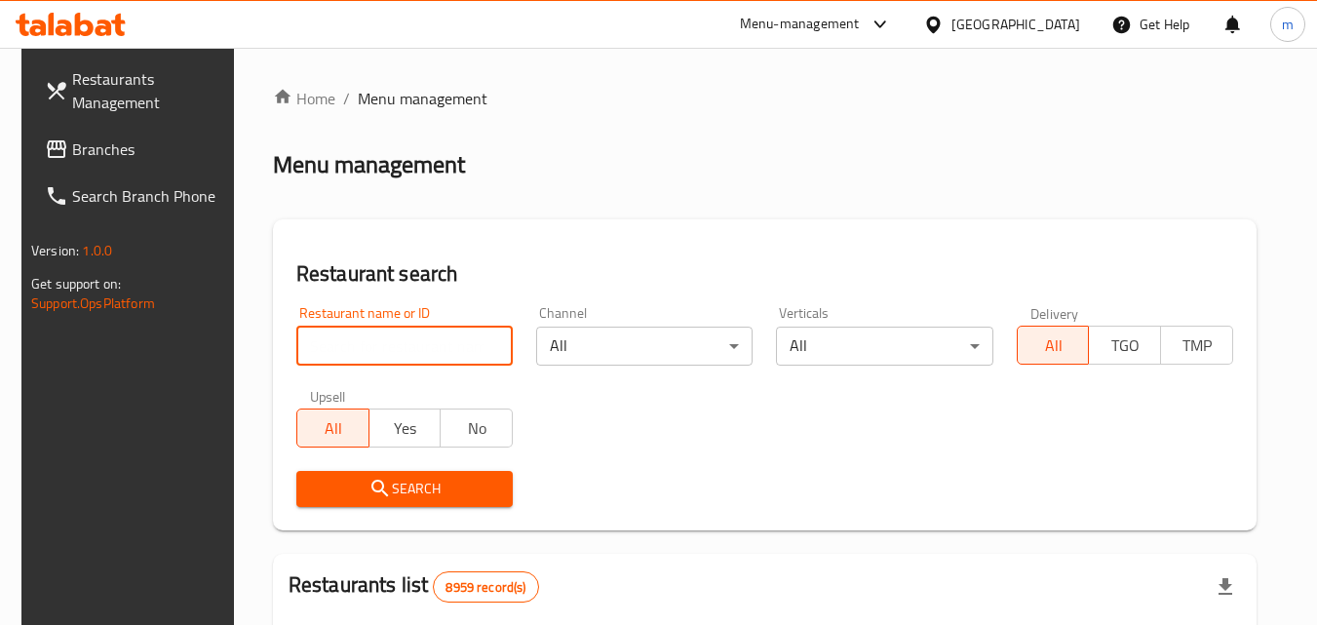
paste input "674233"
type input "674233"
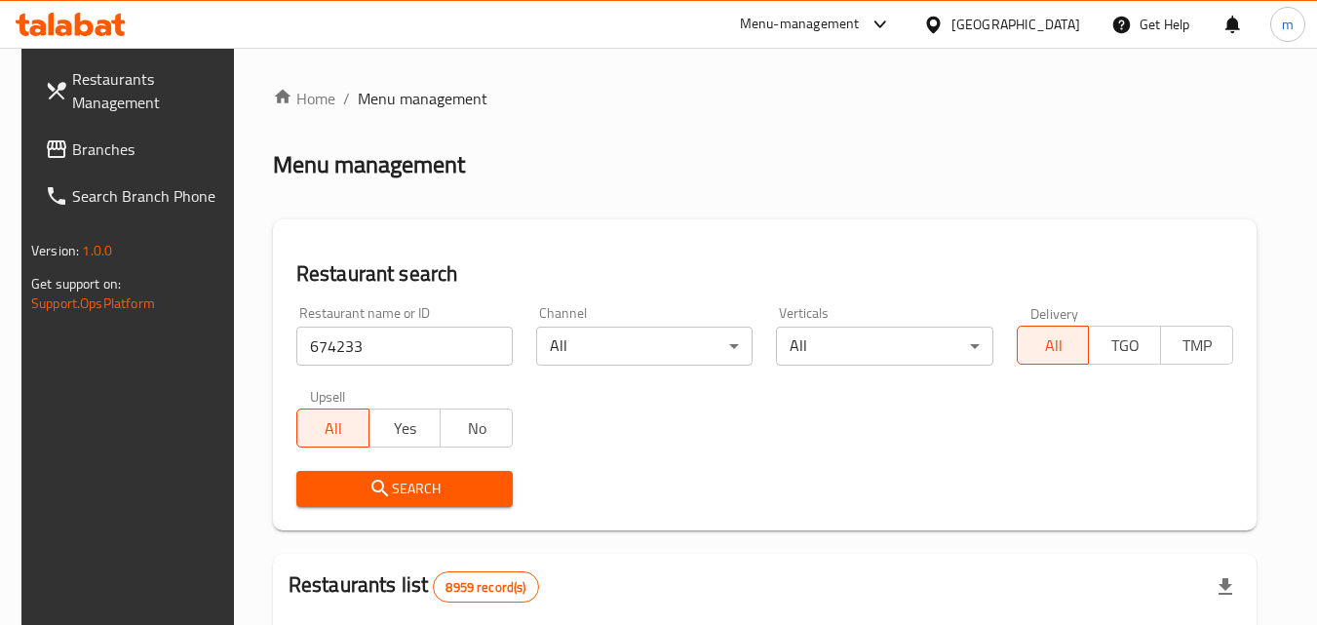
click at [437, 484] on span "Search" at bounding box center [404, 489] width 185 height 24
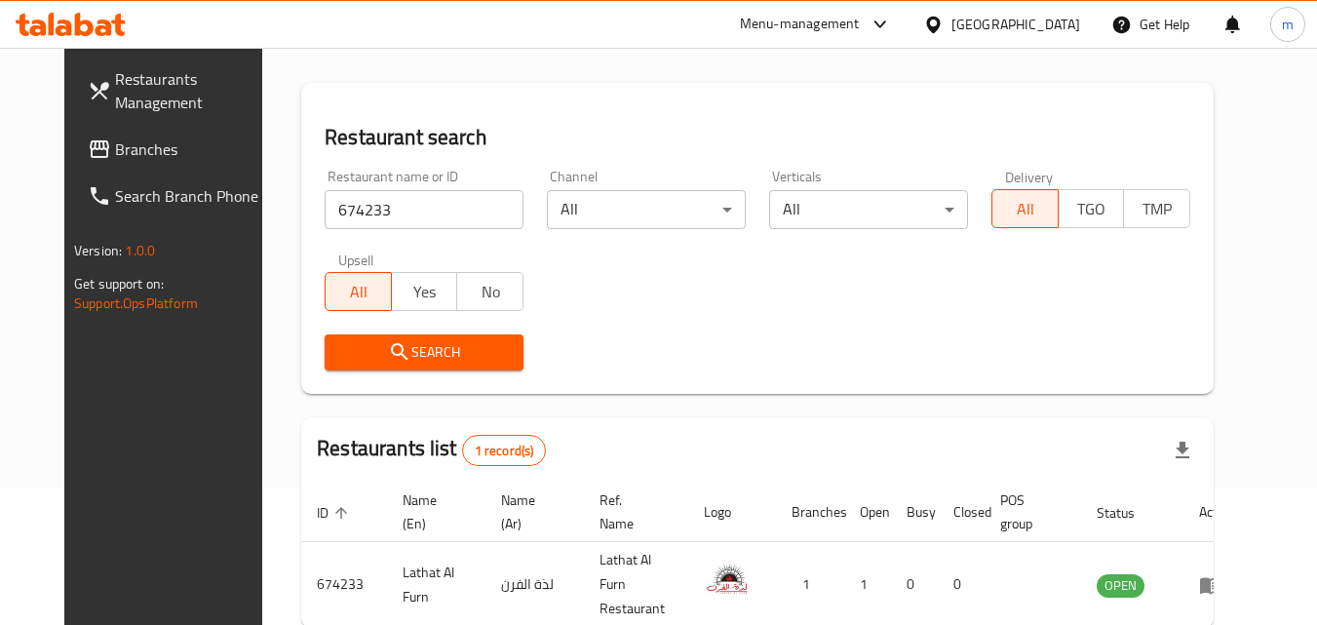
scroll to position [195, 0]
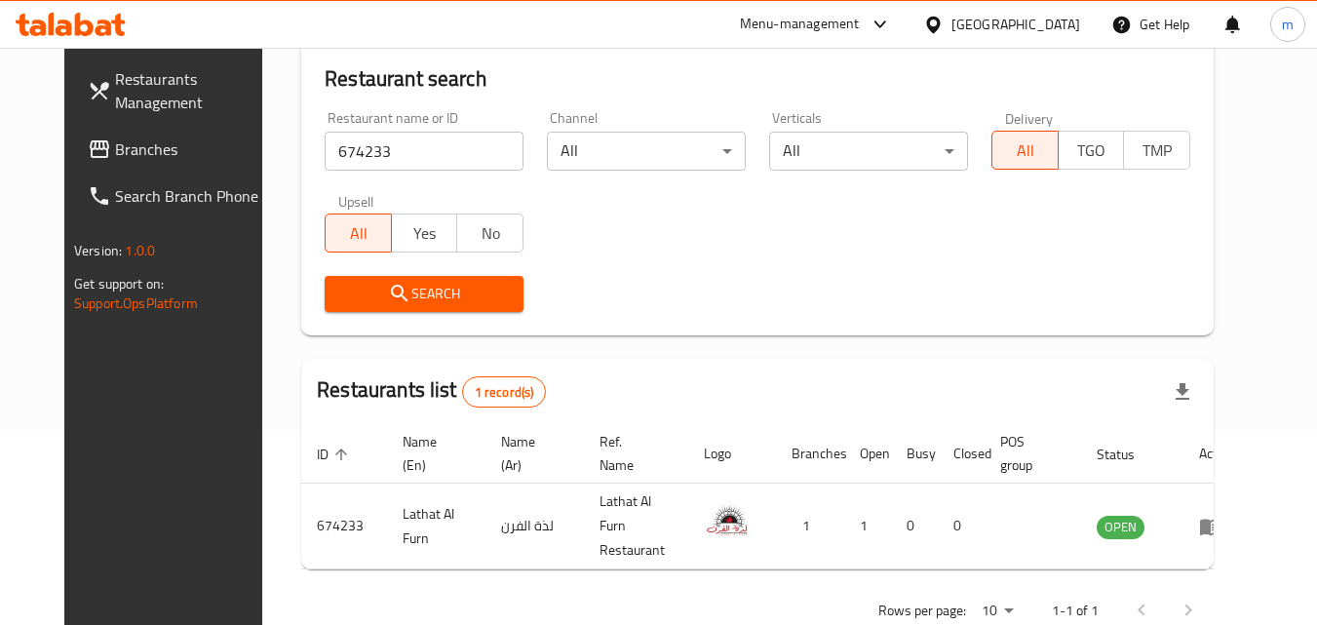
click at [944, 26] on icon at bounding box center [933, 25] width 20 height 20
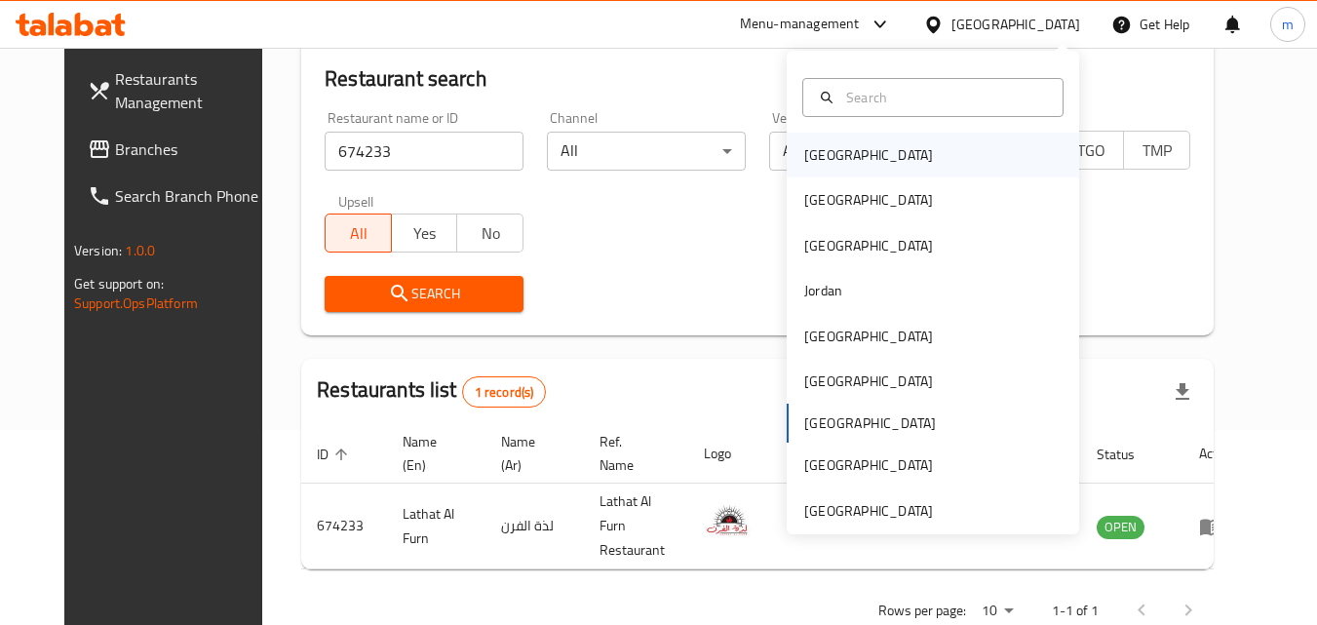
click at [847, 152] on div "[GEOGRAPHIC_DATA]" at bounding box center [869, 155] width 160 height 45
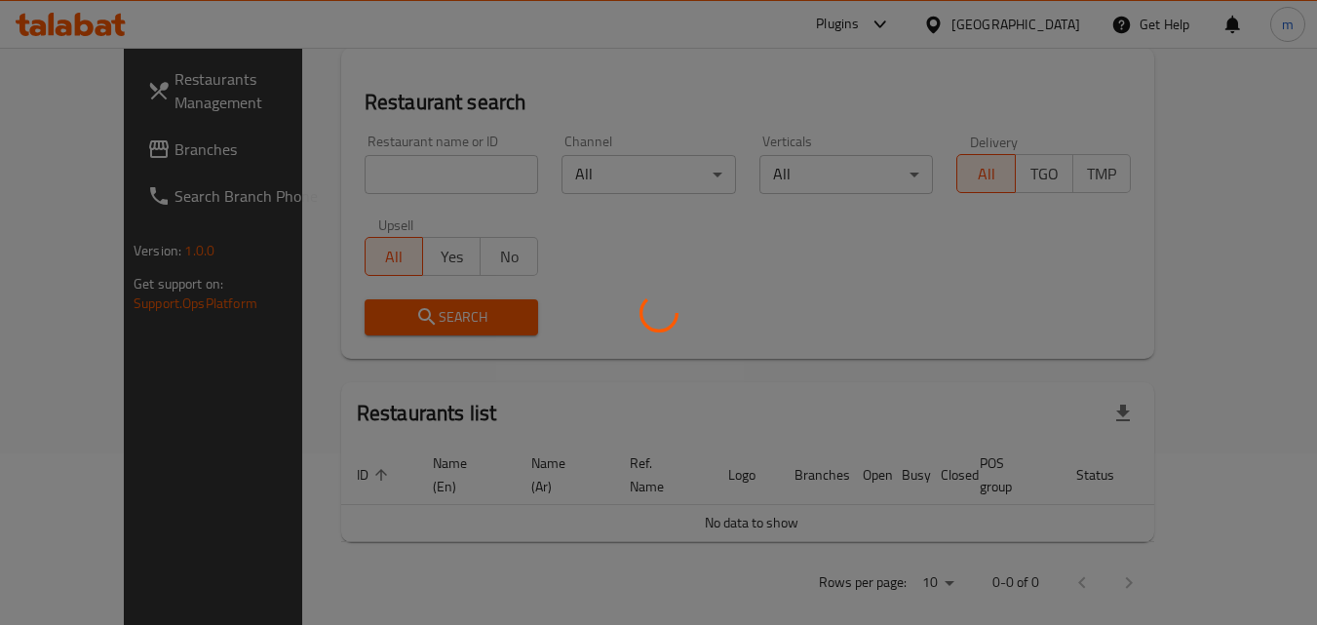
scroll to position [195, 0]
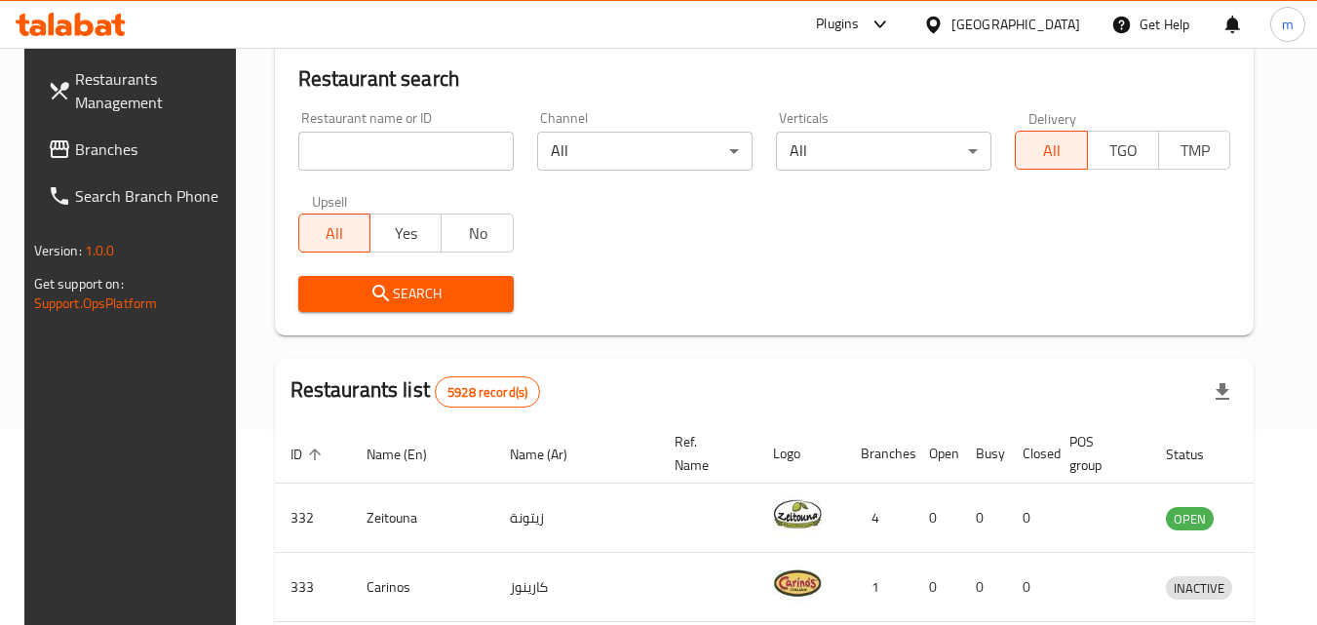
click at [108, 137] on span "Branches" at bounding box center [152, 148] width 154 height 23
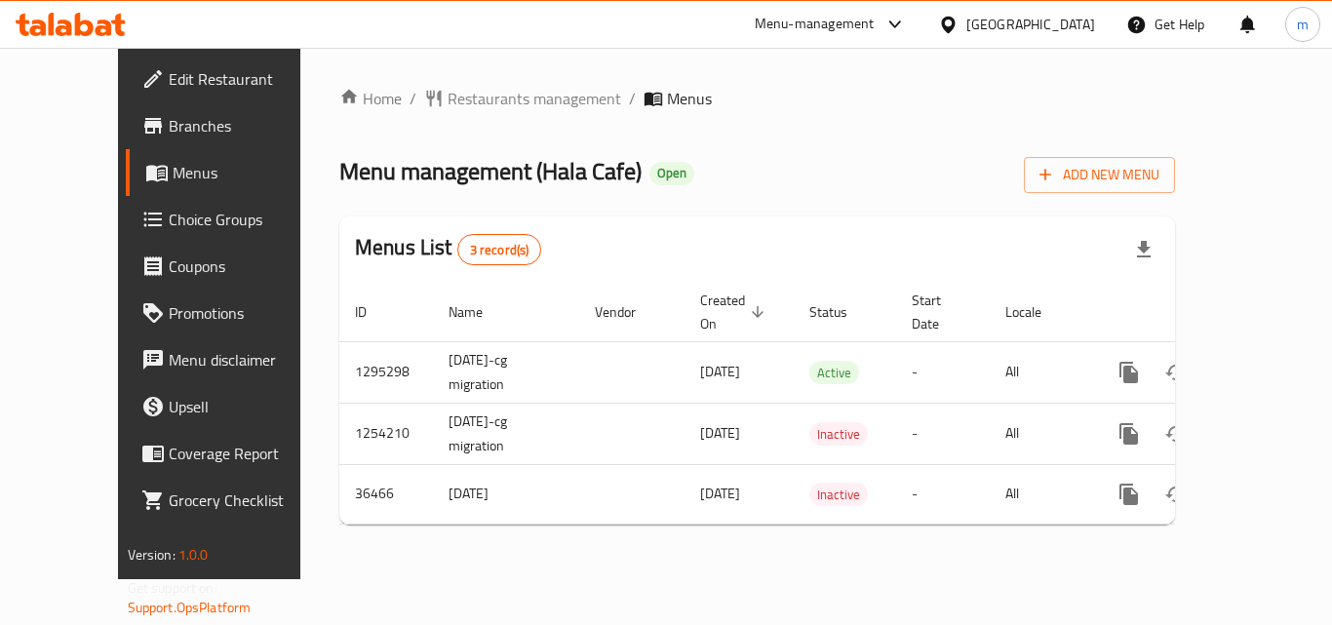
click at [447, 98] on span "Restaurants management" at bounding box center [534, 98] width 174 height 23
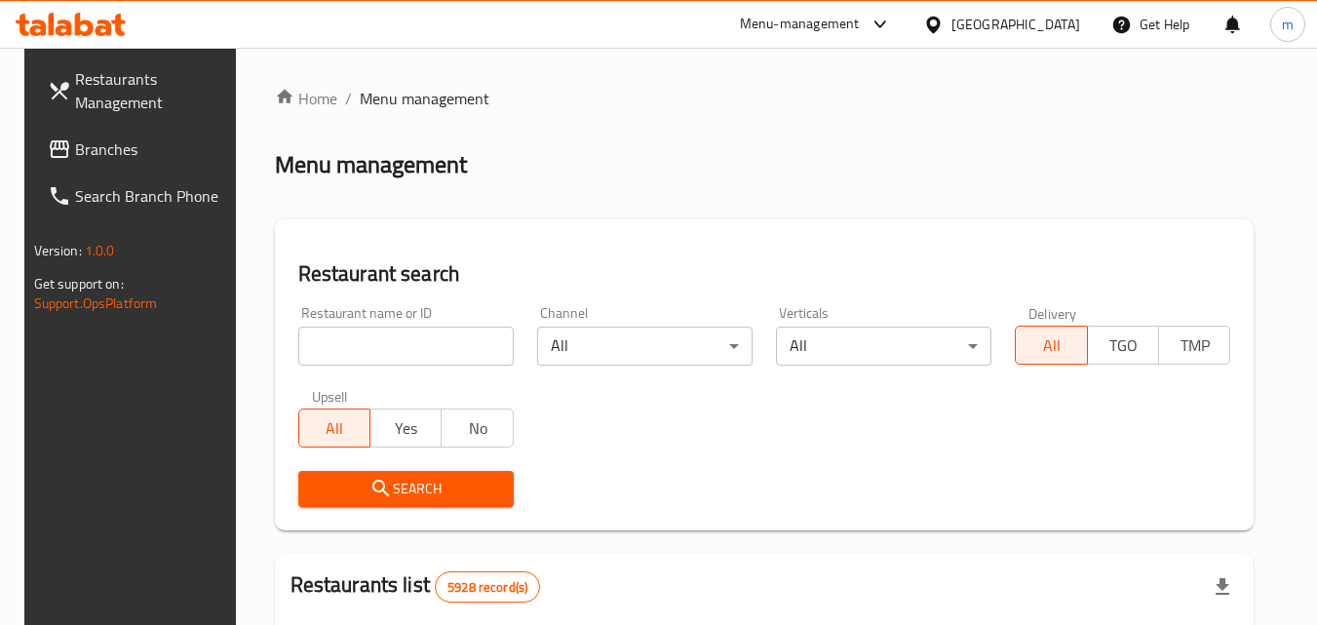
click at [442, 344] on input "search" at bounding box center [405, 346] width 215 height 39
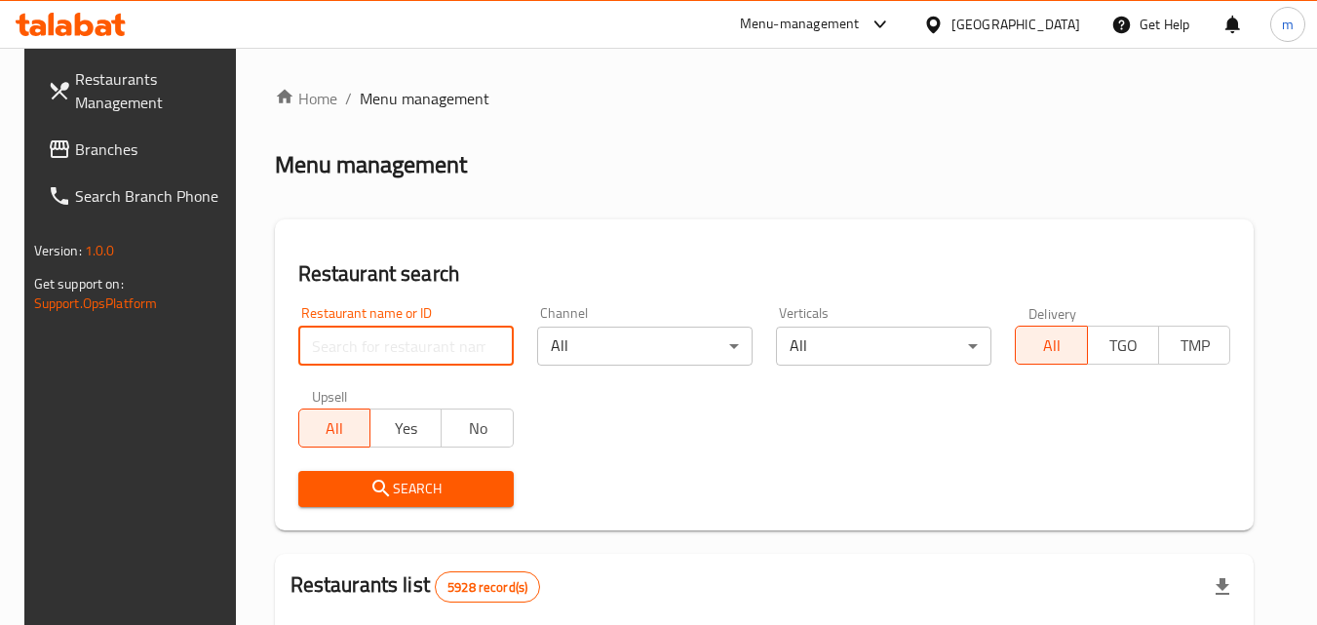
paste input "18867"
type input "18867"
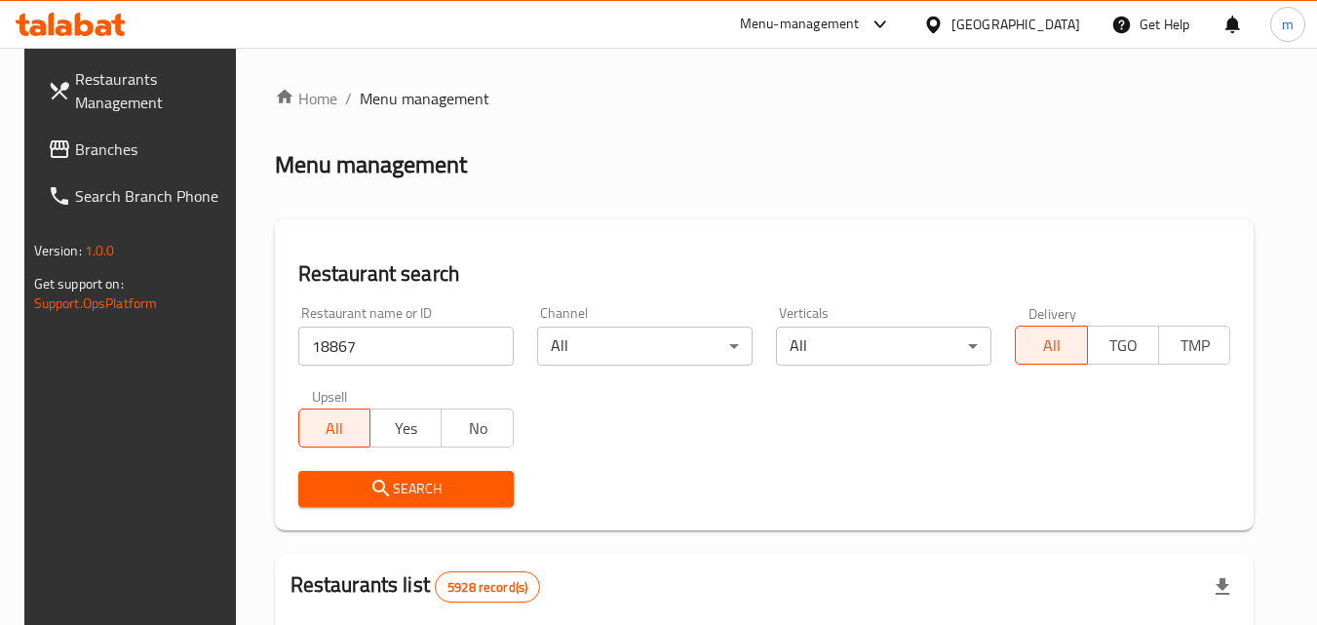
click at [404, 488] on span "Search" at bounding box center [406, 489] width 184 height 24
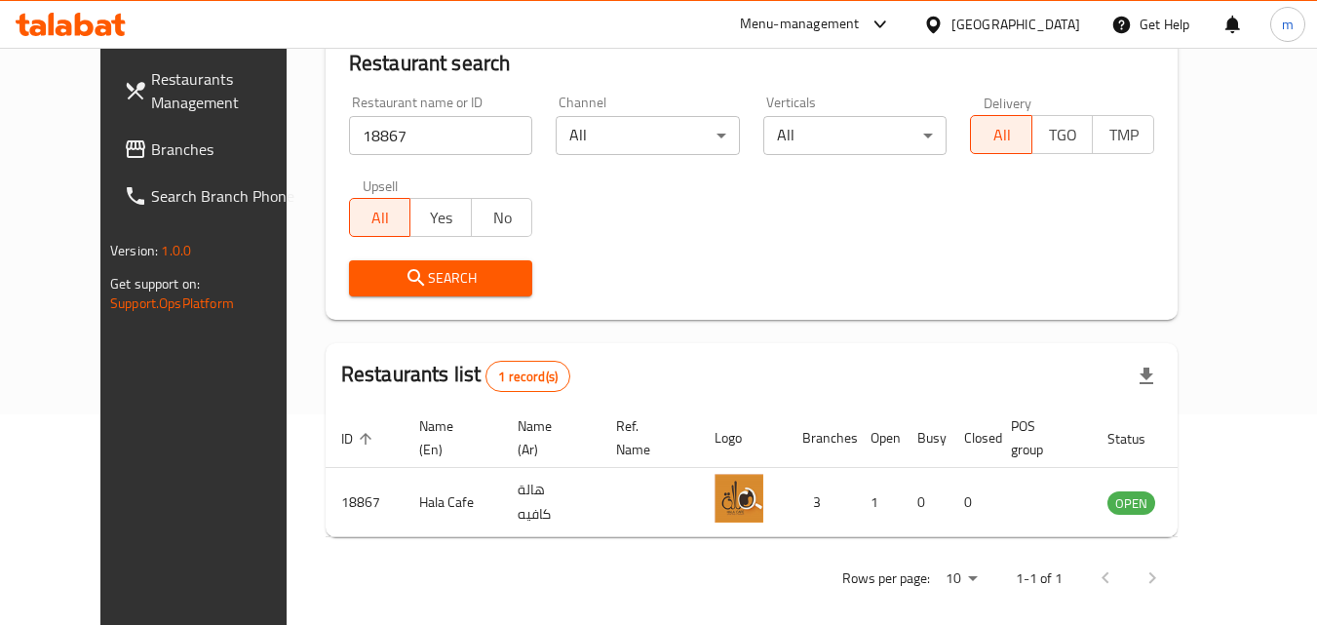
scroll to position [228, 0]
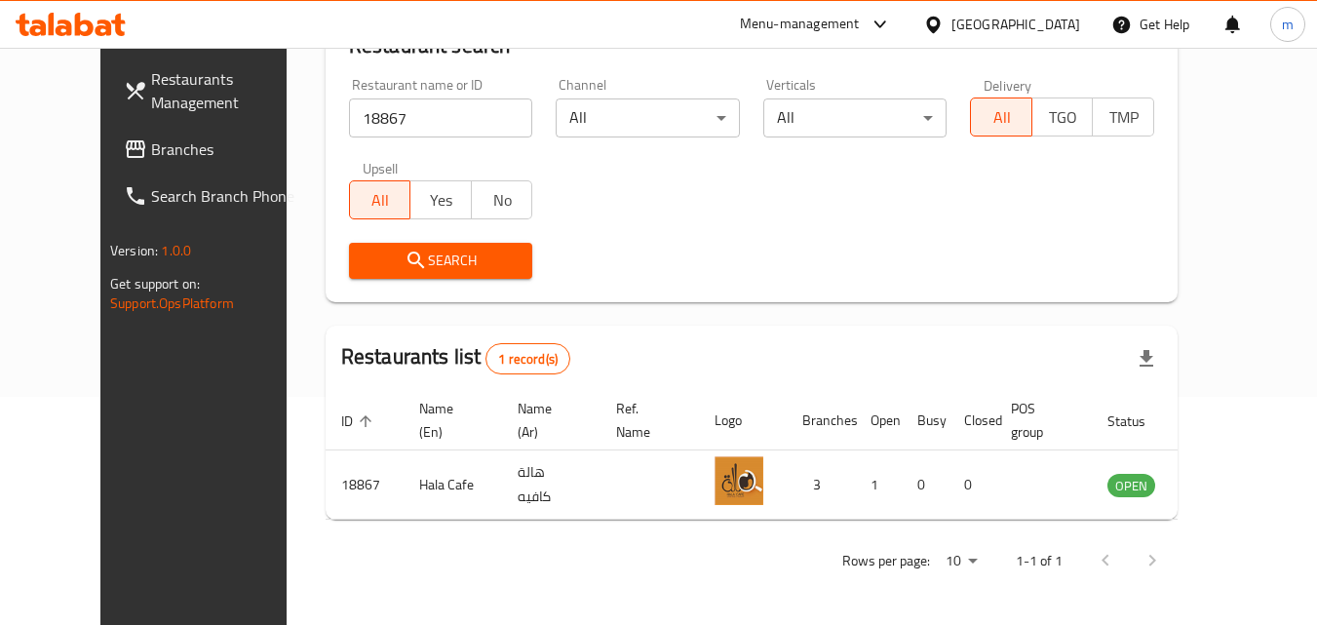
click at [951, 17] on div at bounding box center [937, 24] width 28 height 21
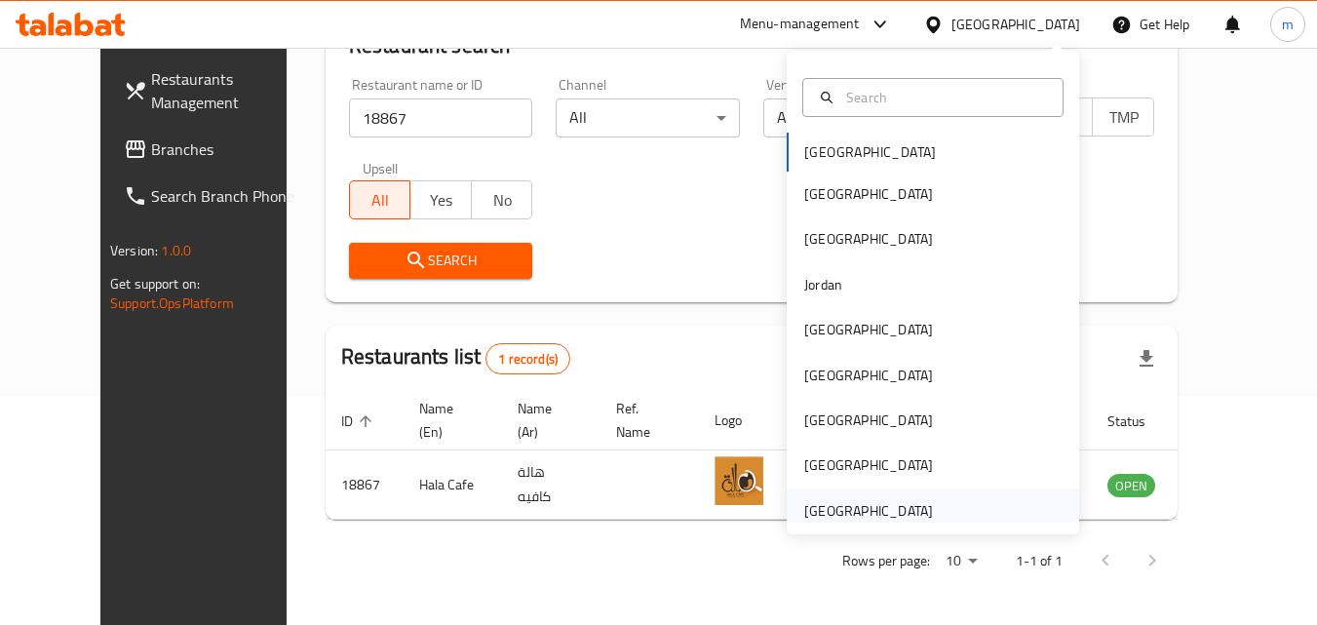
click at [925, 513] on div "[GEOGRAPHIC_DATA]" at bounding box center [869, 510] width 160 height 45
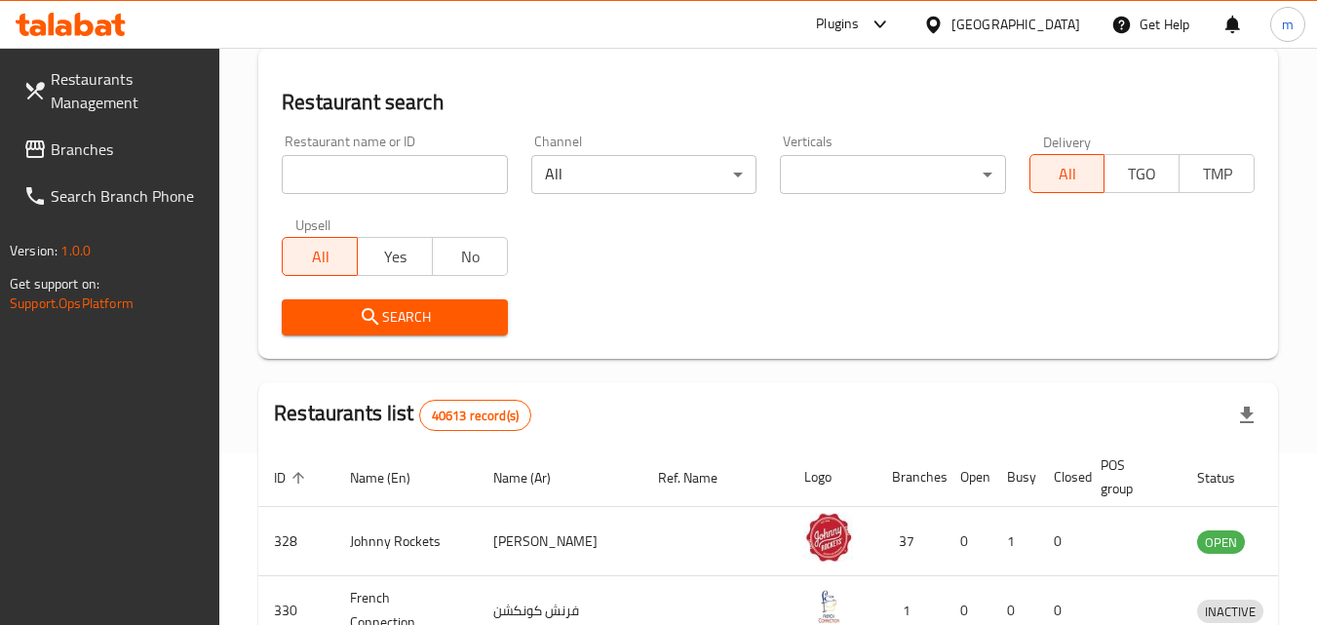
scroll to position [228, 0]
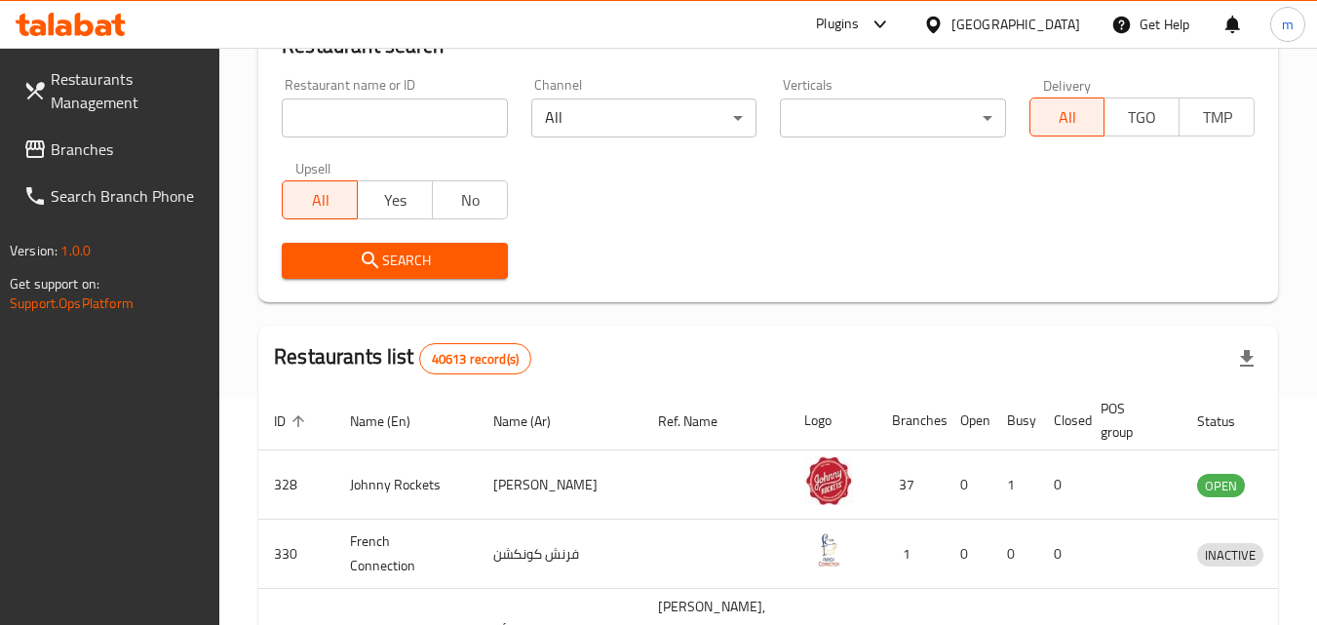
click at [83, 152] on span "Branches" at bounding box center [128, 148] width 154 height 23
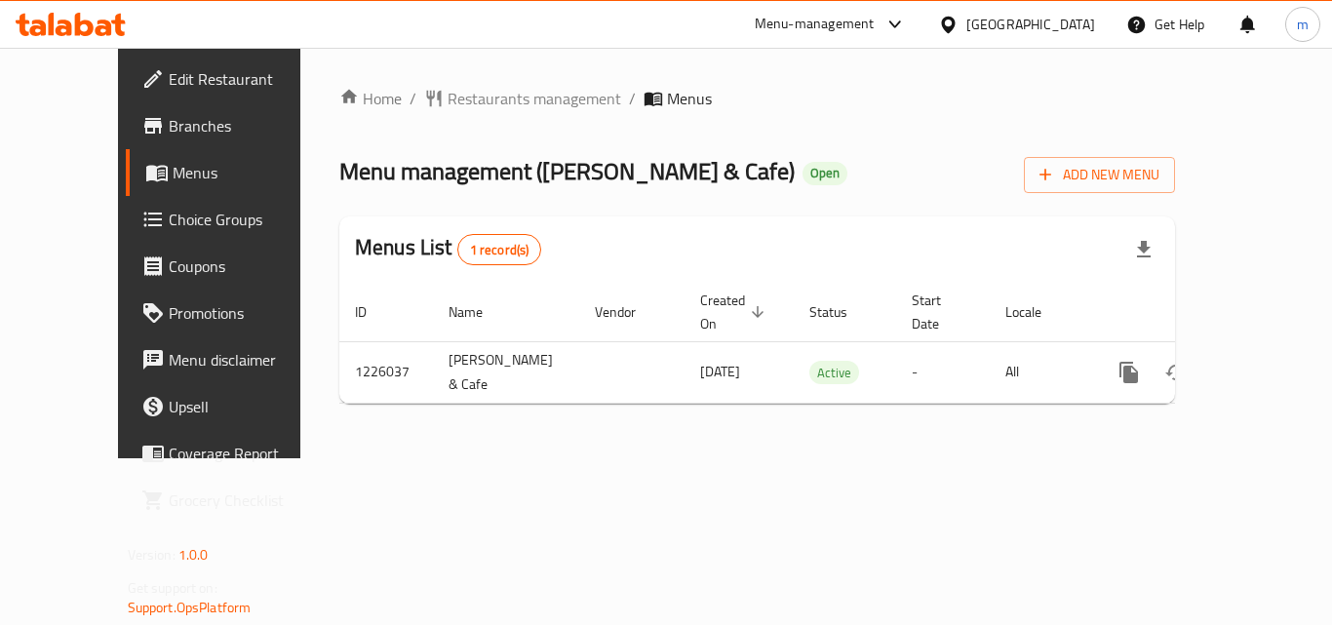
click at [447, 98] on span "Restaurants management" at bounding box center [534, 98] width 174 height 23
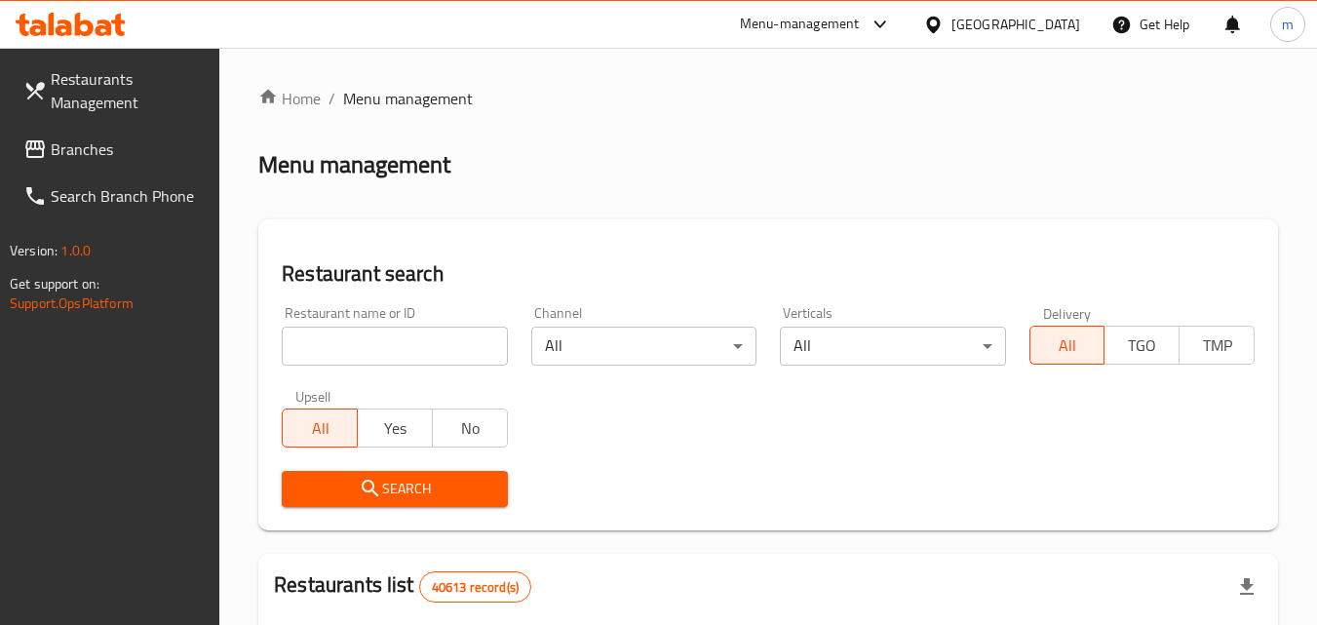
click at [371, 349] on input "search" at bounding box center [394, 346] width 225 height 39
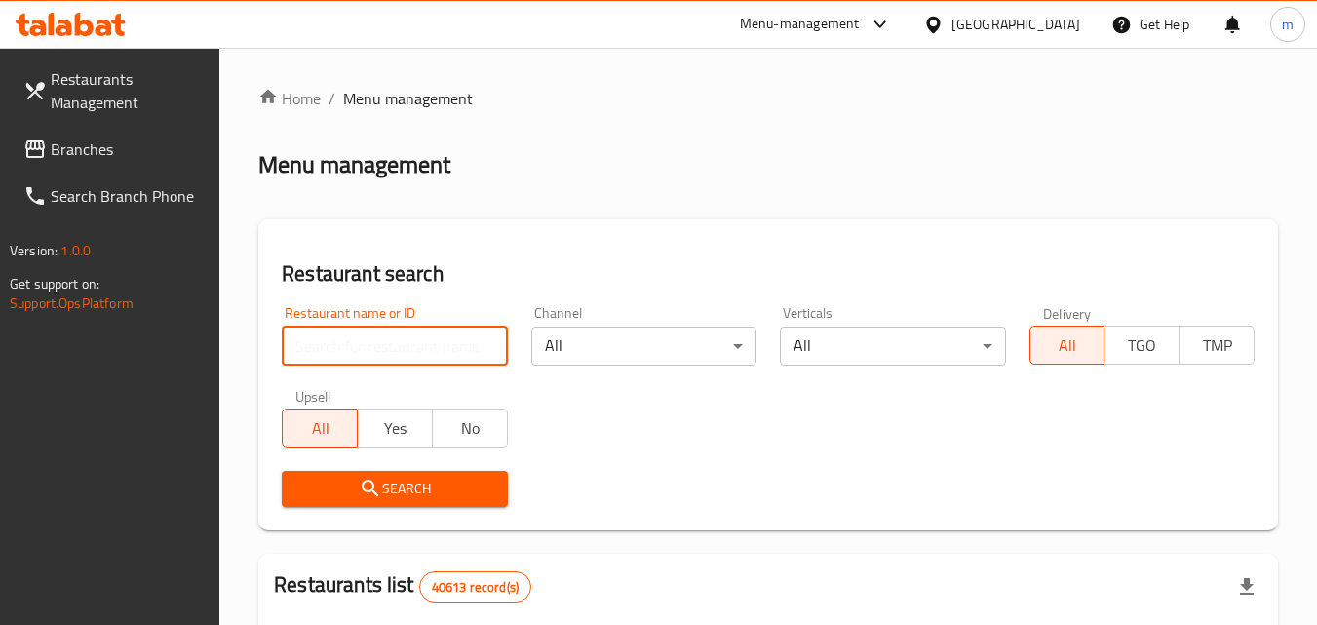
paste input "675493"
type input "675493"
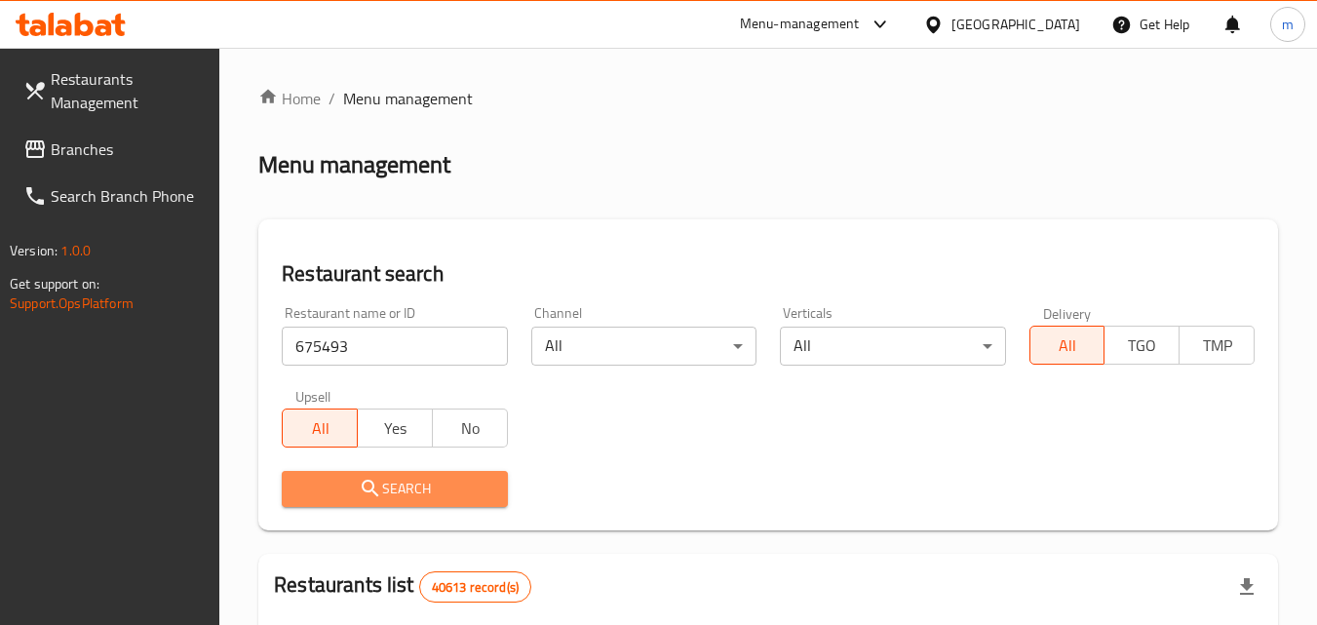
click at [382, 477] on span "Search" at bounding box center [394, 489] width 194 height 24
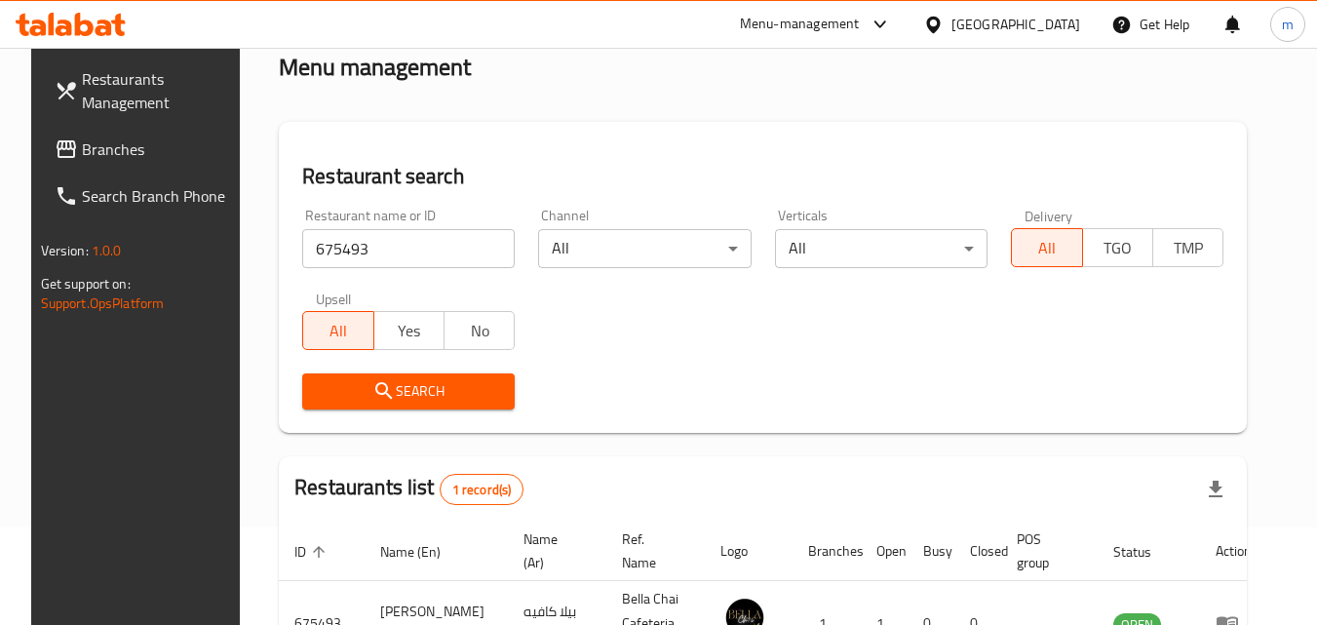
scroll to position [195, 0]
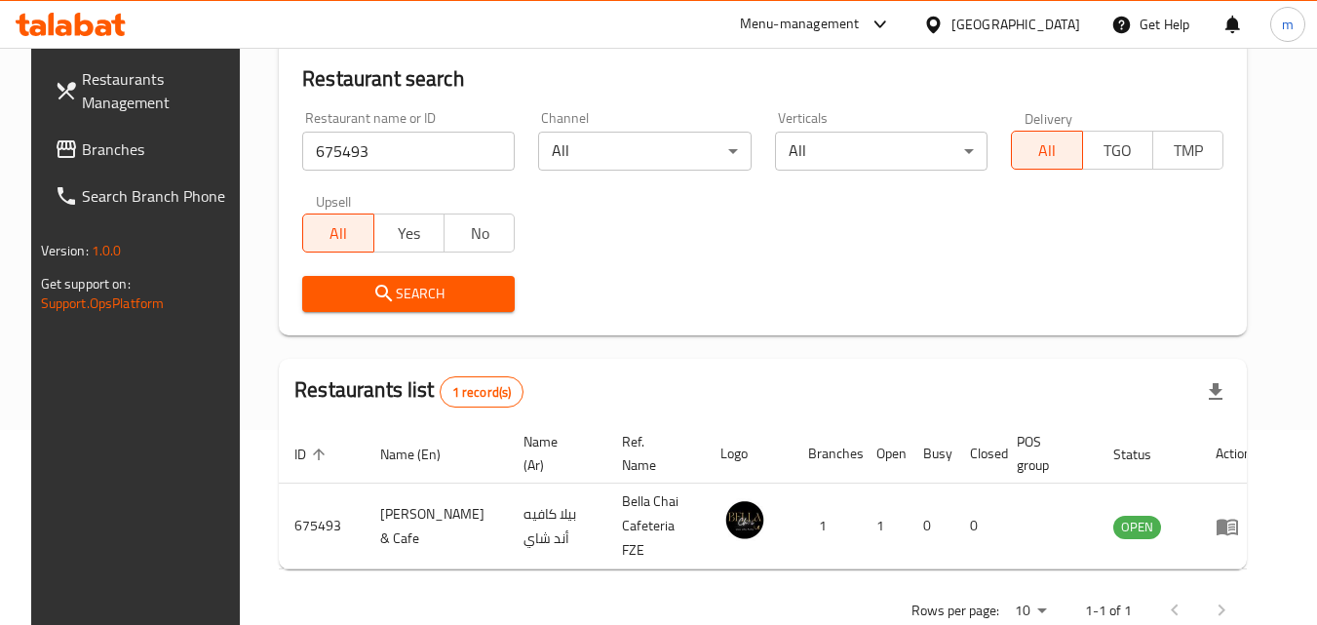
click at [1000, 29] on div "[GEOGRAPHIC_DATA]" at bounding box center [1015, 24] width 129 height 21
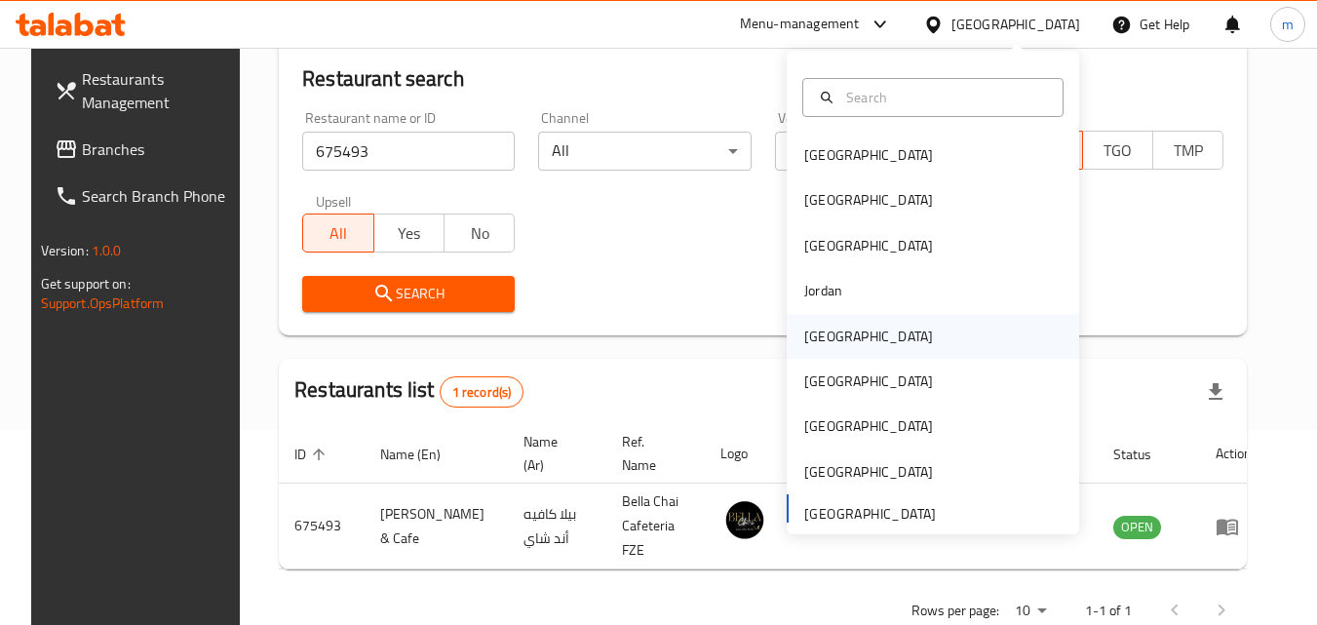
click at [830, 329] on div "[GEOGRAPHIC_DATA]" at bounding box center [868, 336] width 129 height 21
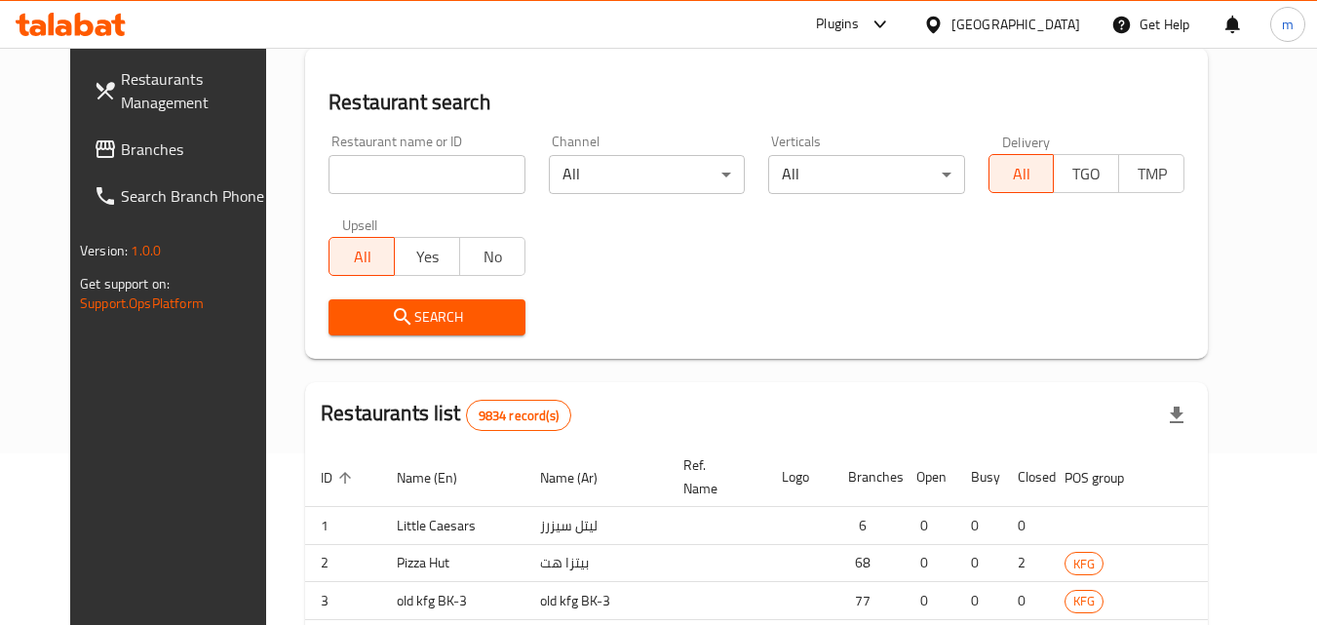
scroll to position [195, 0]
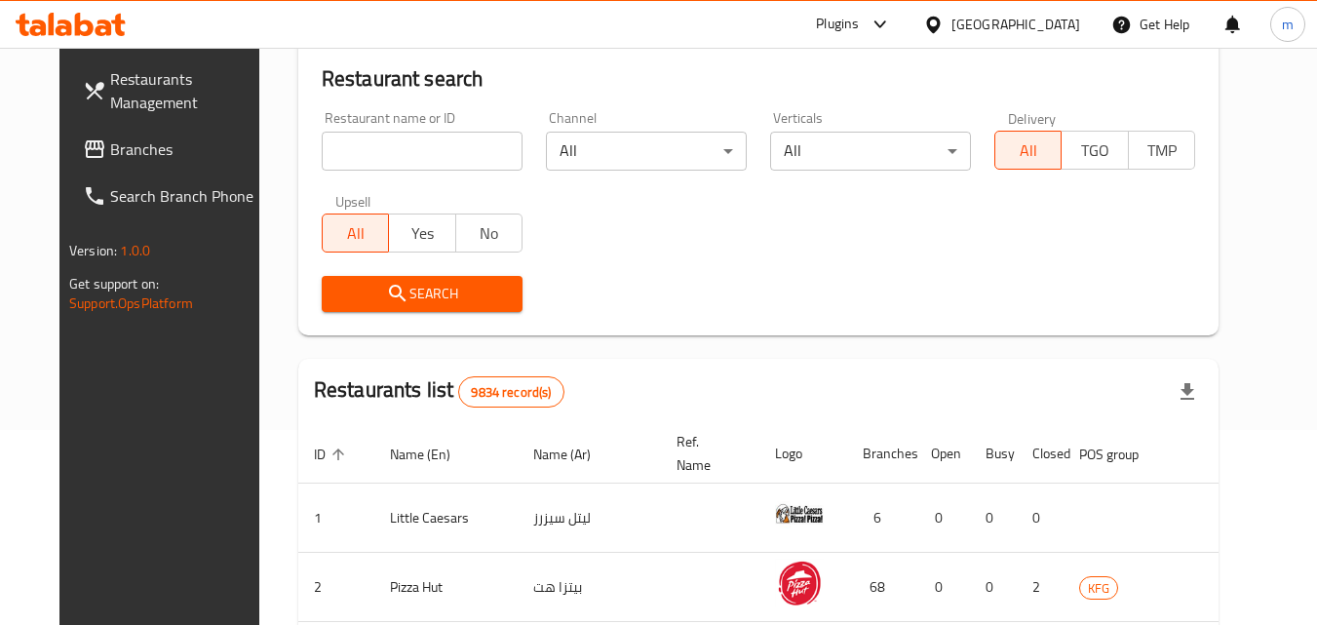
click at [375, 156] on input "search" at bounding box center [422, 151] width 201 height 39
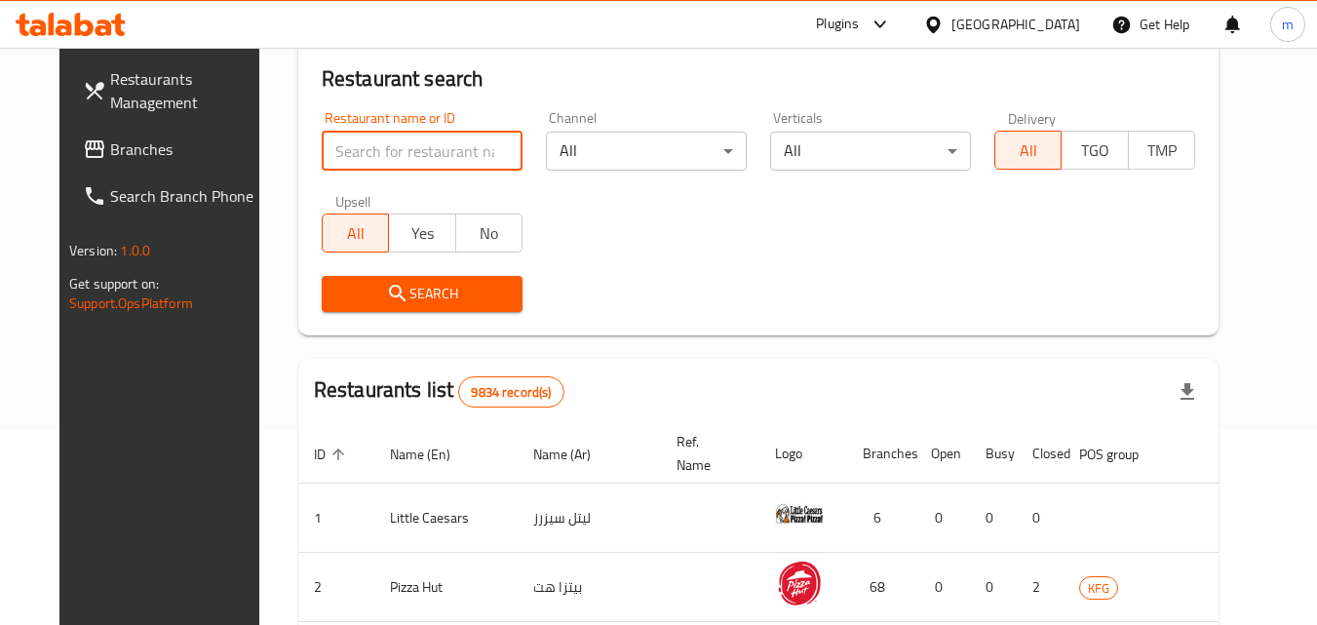
click at [110, 149] on span "Branches" at bounding box center [187, 148] width 154 height 23
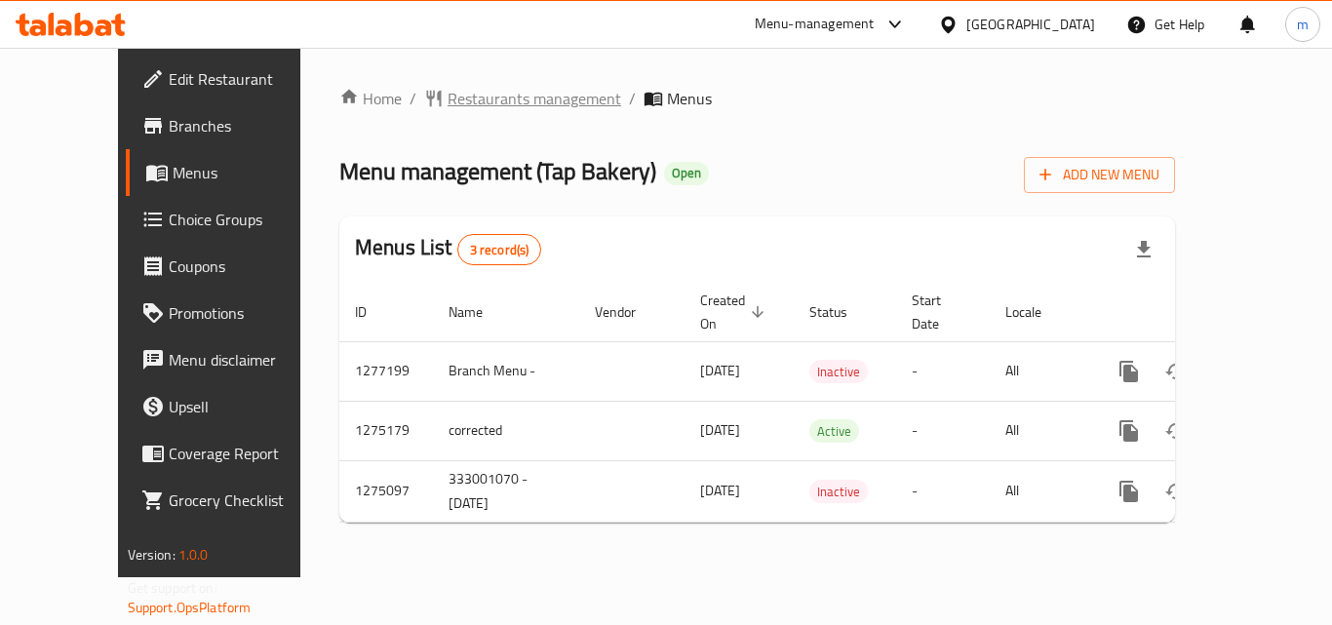
click at [447, 101] on span "Restaurants management" at bounding box center [534, 98] width 174 height 23
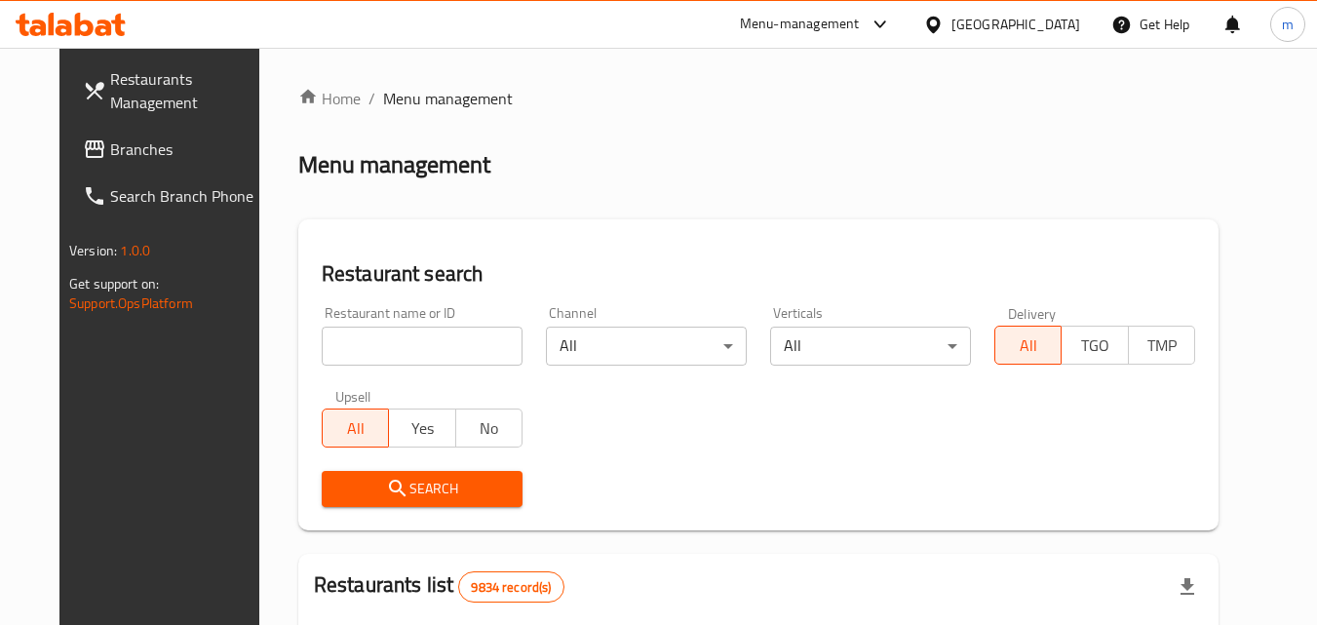
click at [370, 338] on input "search" at bounding box center [422, 346] width 201 height 39
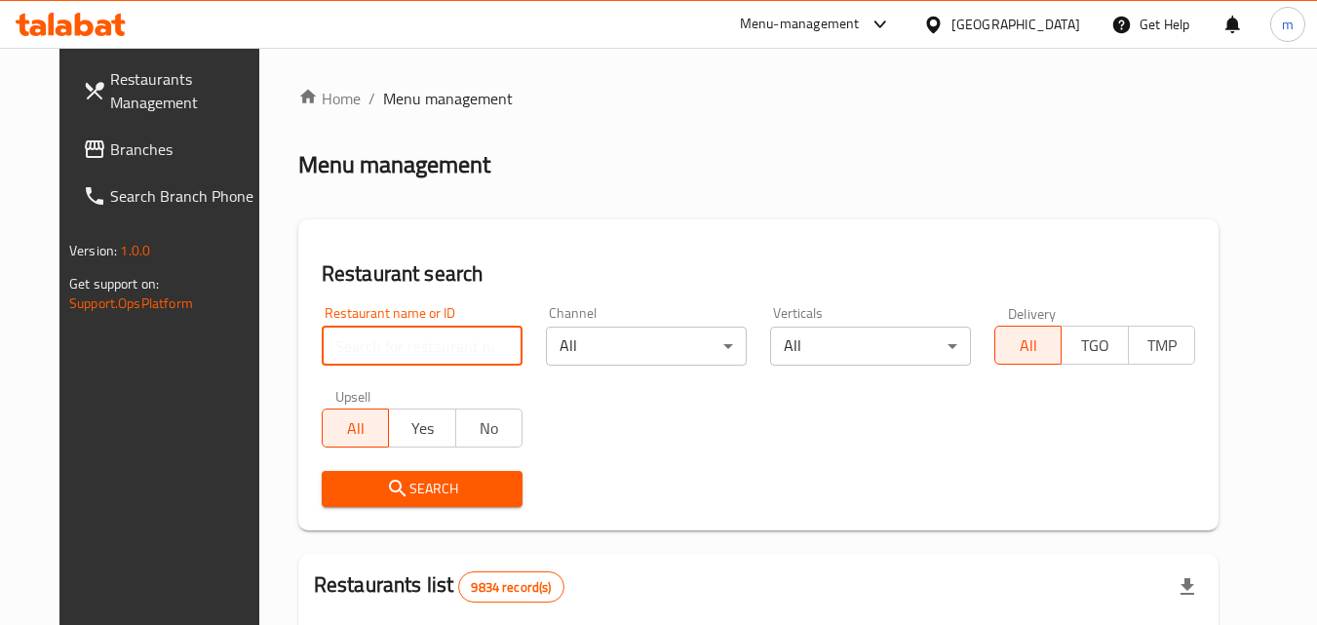
paste input "691490"
type input "691490"
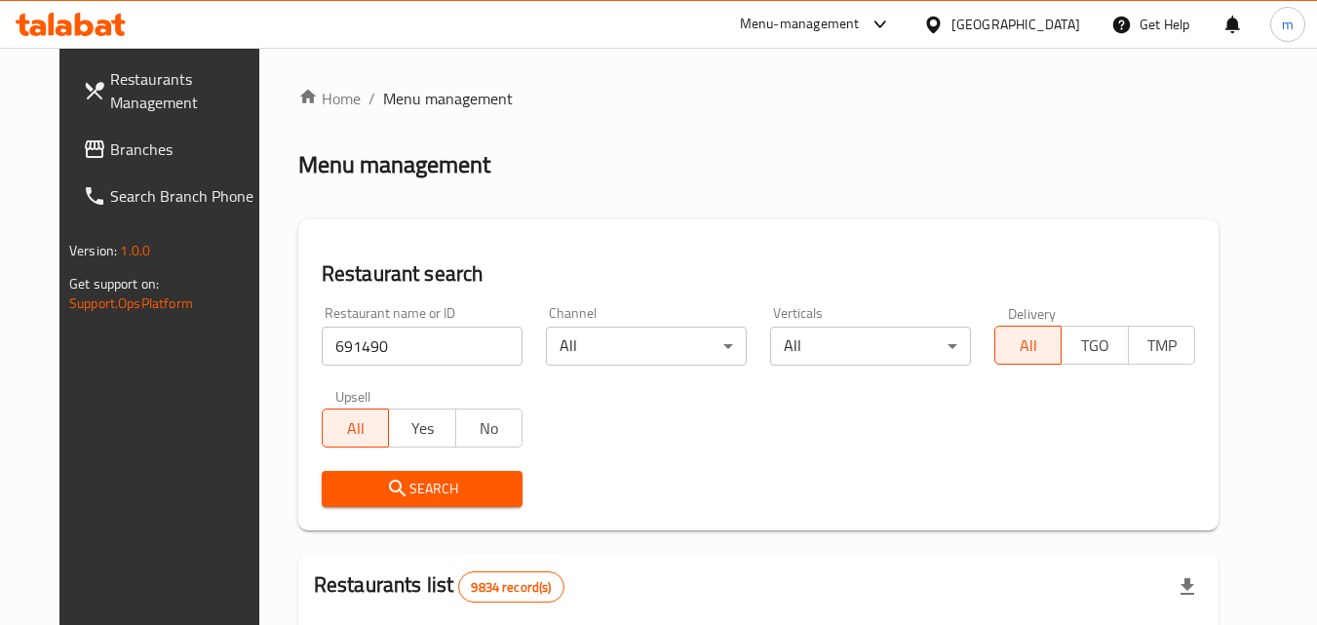
click at [386, 486] on icon "submit" at bounding box center [397, 488] width 23 height 23
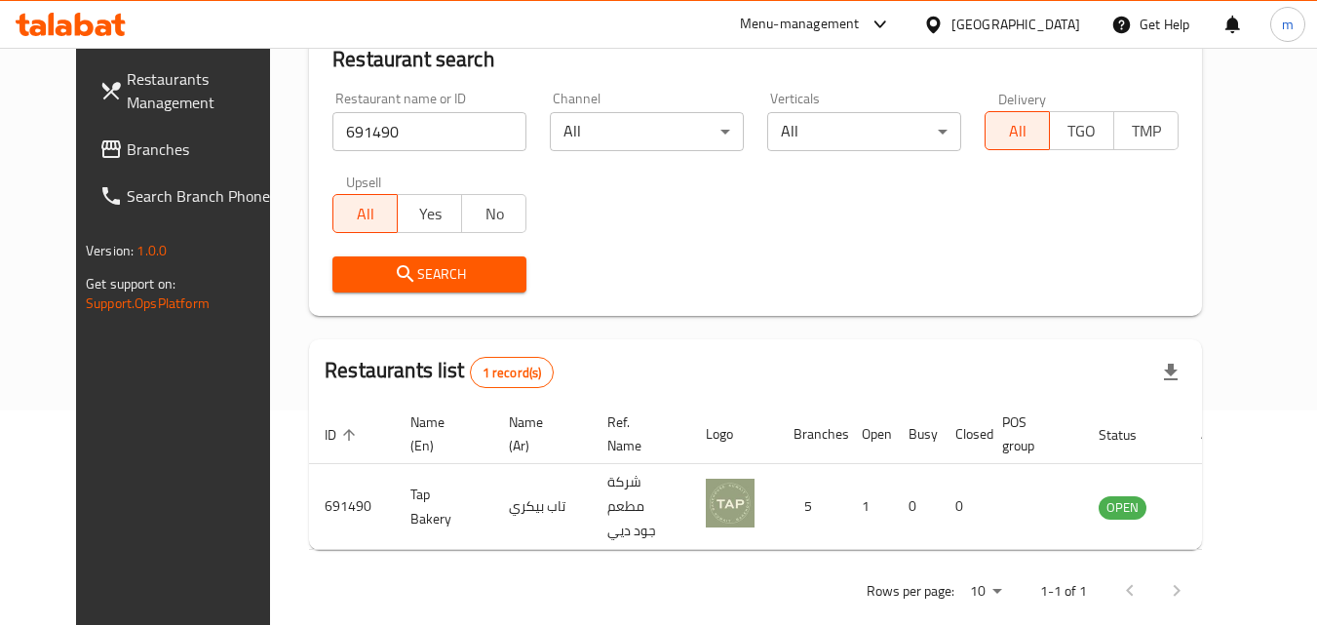
scroll to position [228, 0]
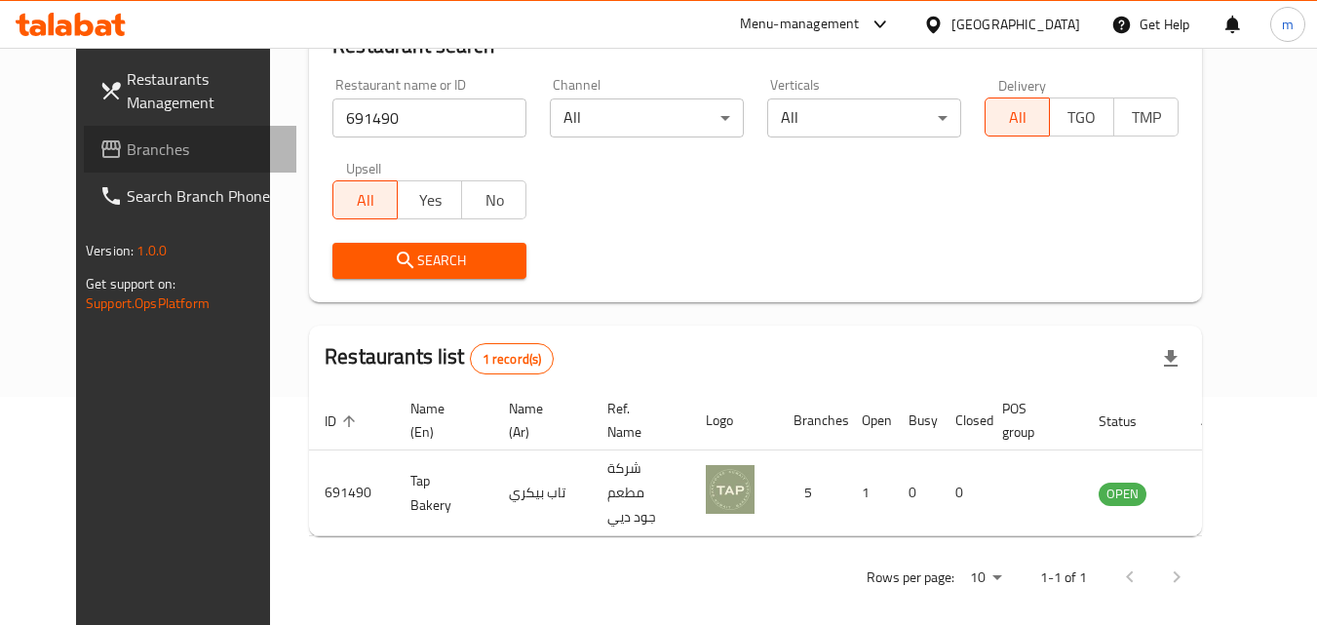
click at [155, 148] on span "Branches" at bounding box center [204, 148] width 154 height 23
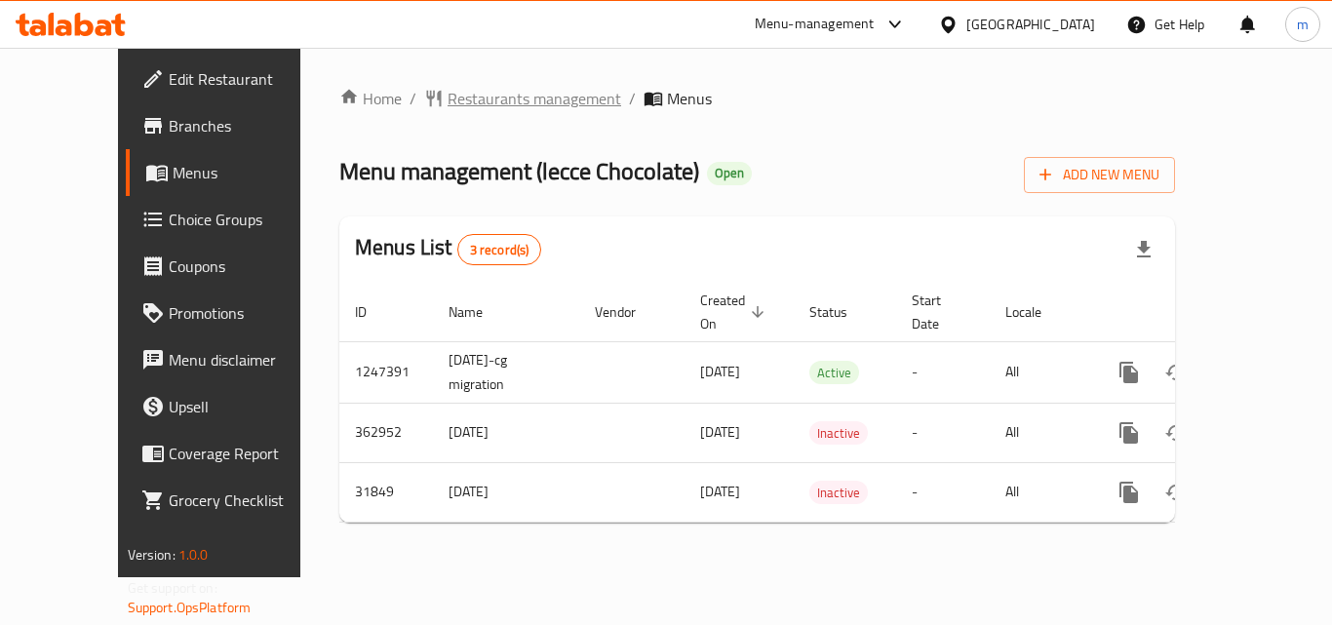
click at [459, 101] on span "Restaurants management" at bounding box center [534, 98] width 174 height 23
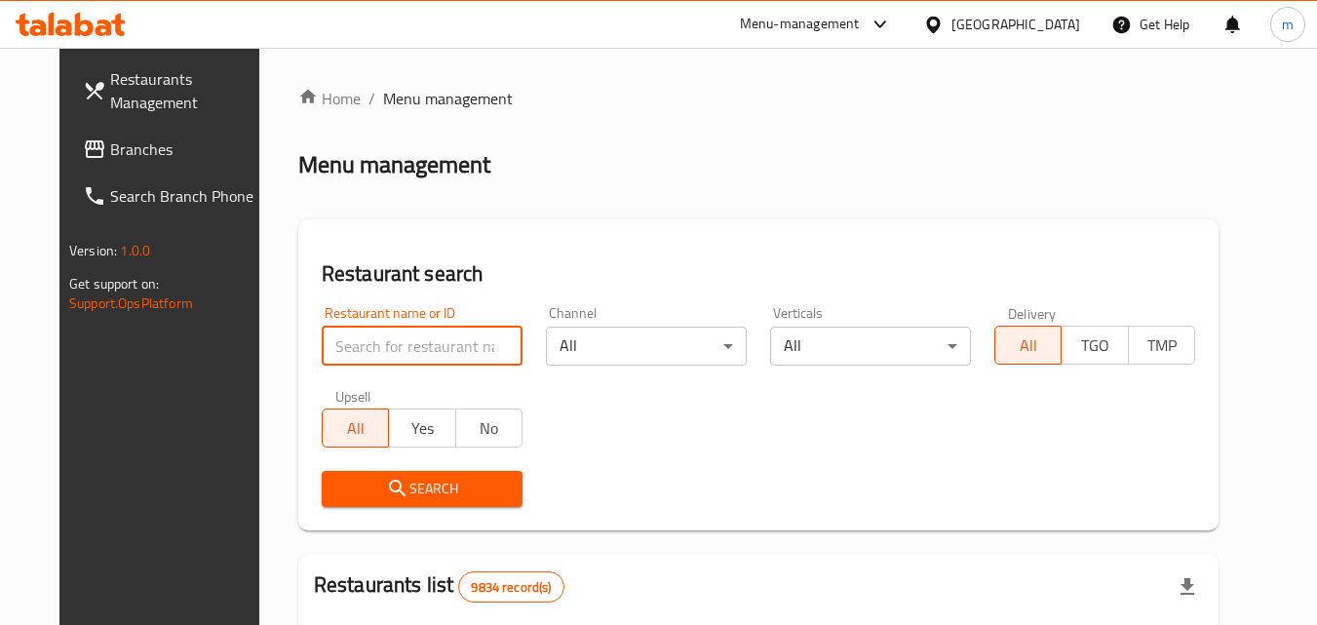
click at [368, 344] on input "search" at bounding box center [422, 346] width 201 height 39
paste input "16326"
type input "16326"
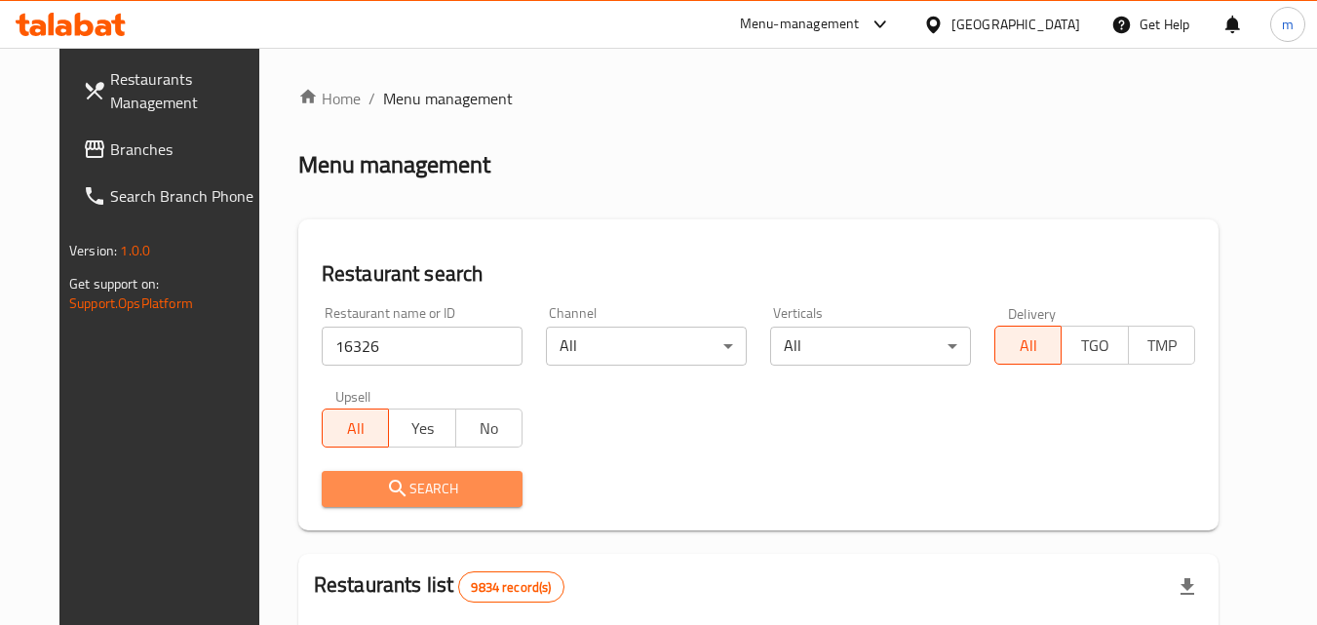
click at [400, 487] on span "Search" at bounding box center [422, 489] width 170 height 24
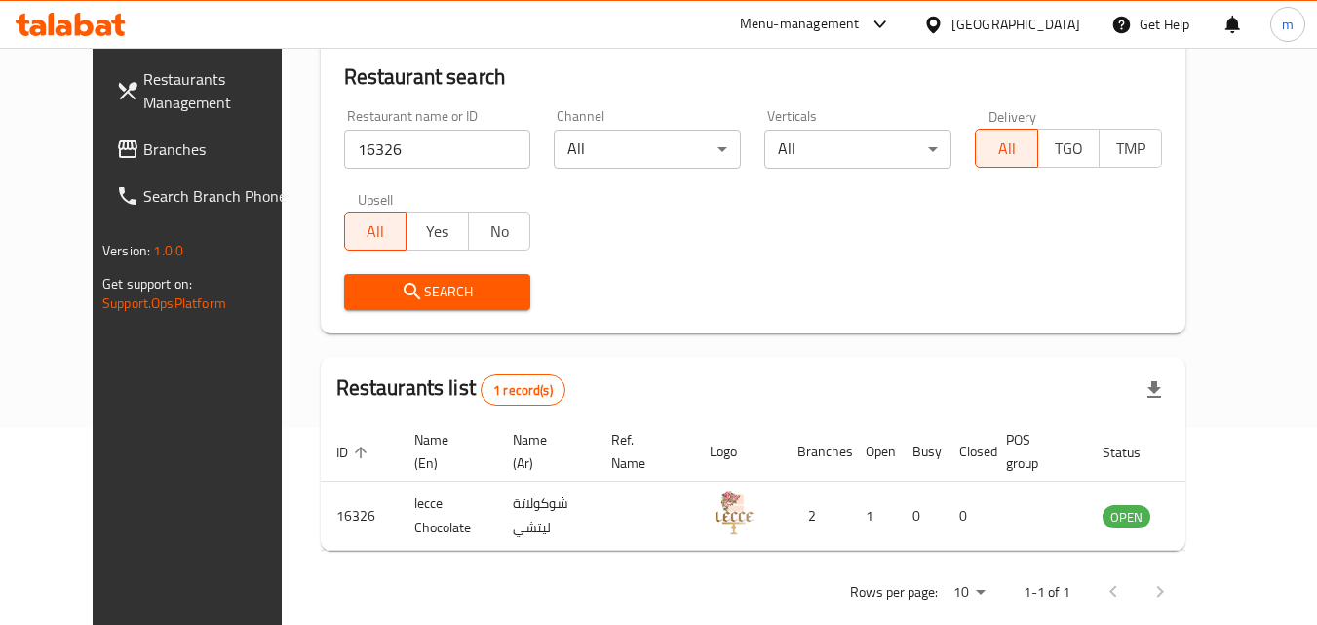
scroll to position [228, 0]
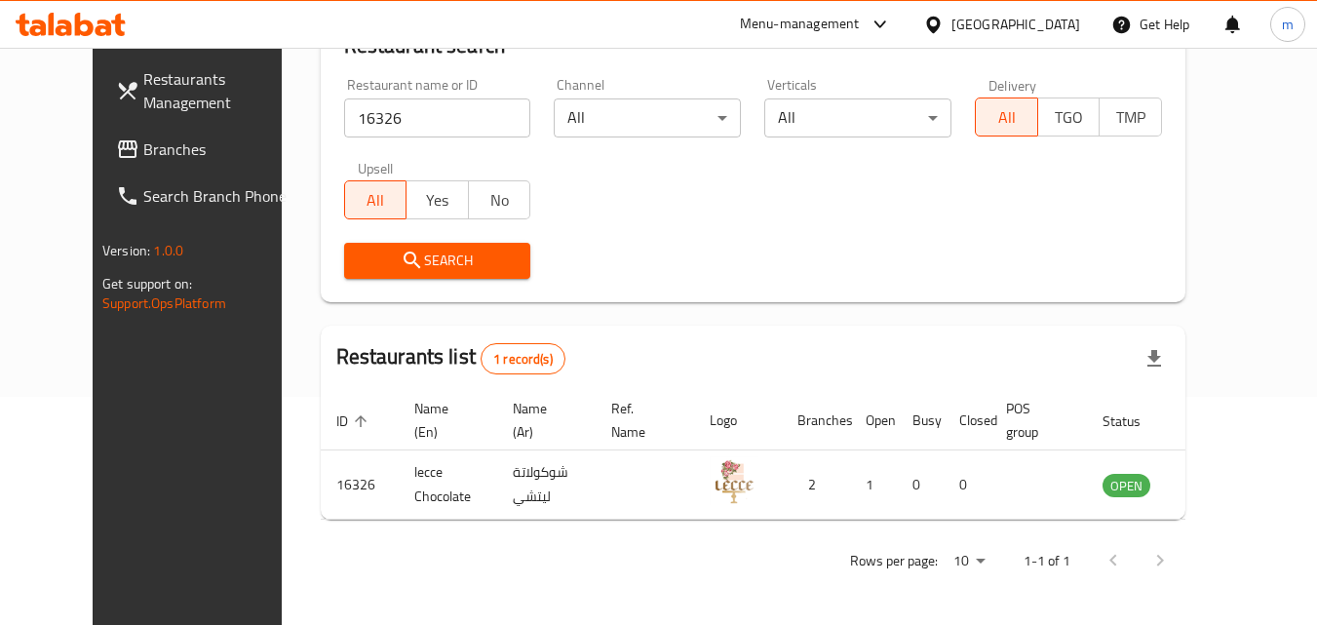
click at [1052, 30] on div "[GEOGRAPHIC_DATA]" at bounding box center [1015, 24] width 129 height 21
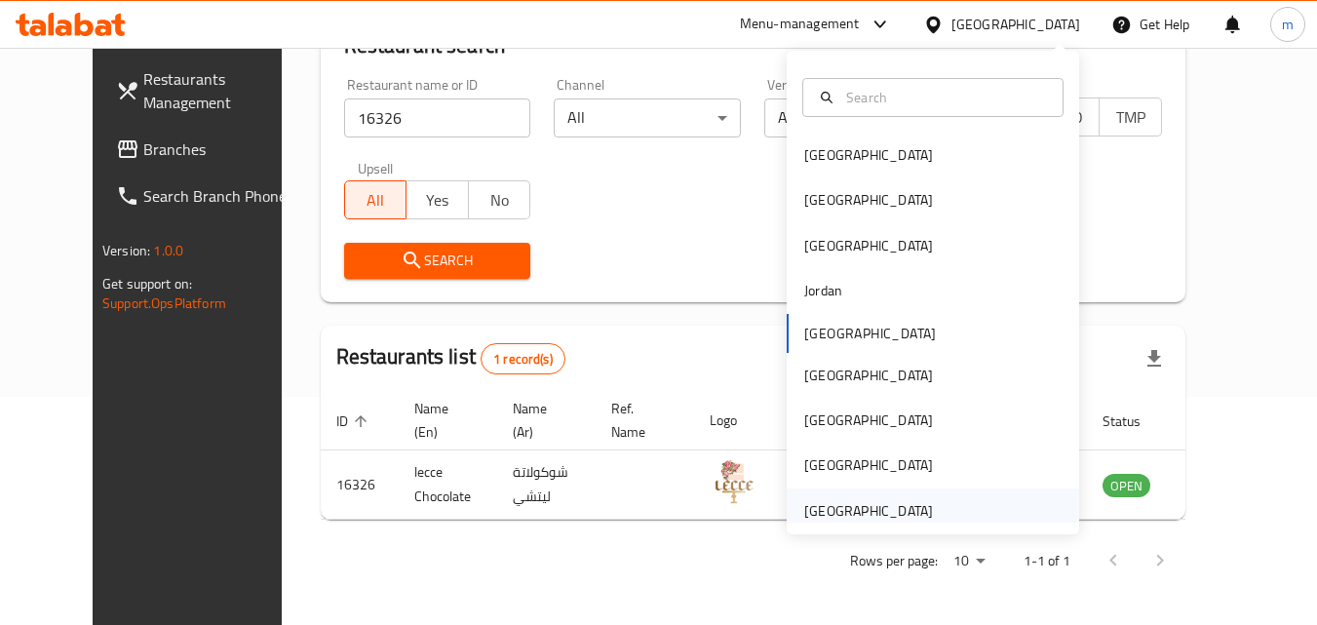
click at [895, 514] on div "[GEOGRAPHIC_DATA]" at bounding box center [868, 510] width 129 height 21
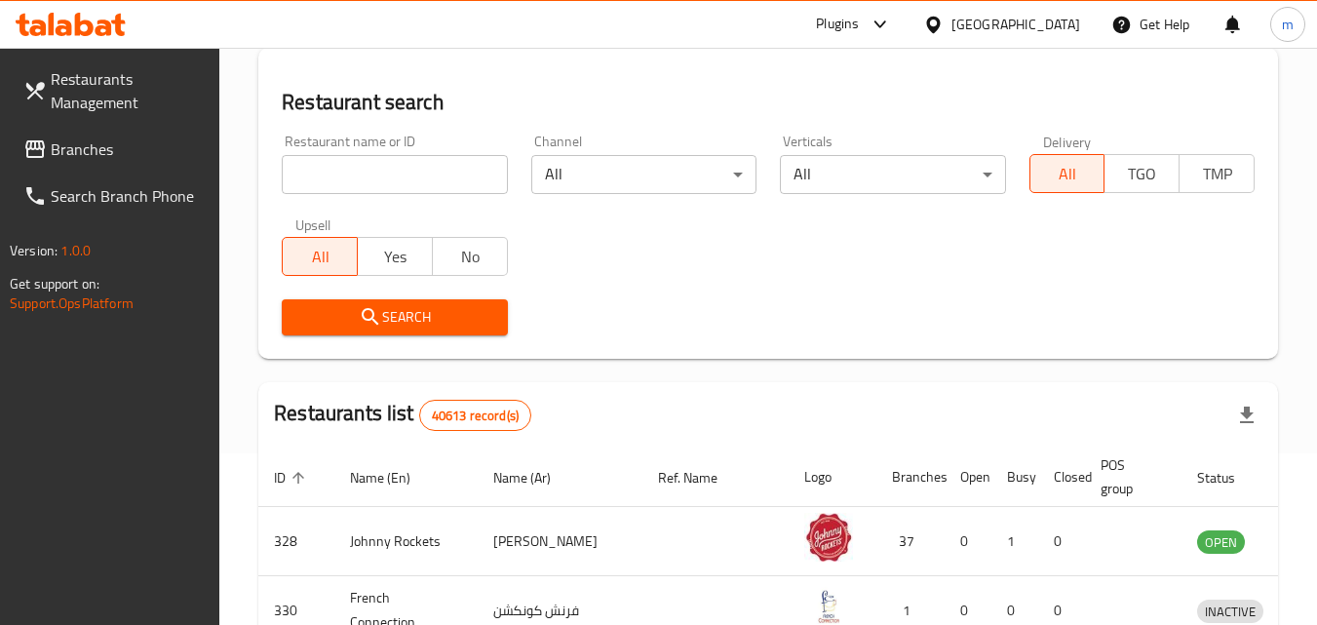
scroll to position [228, 0]
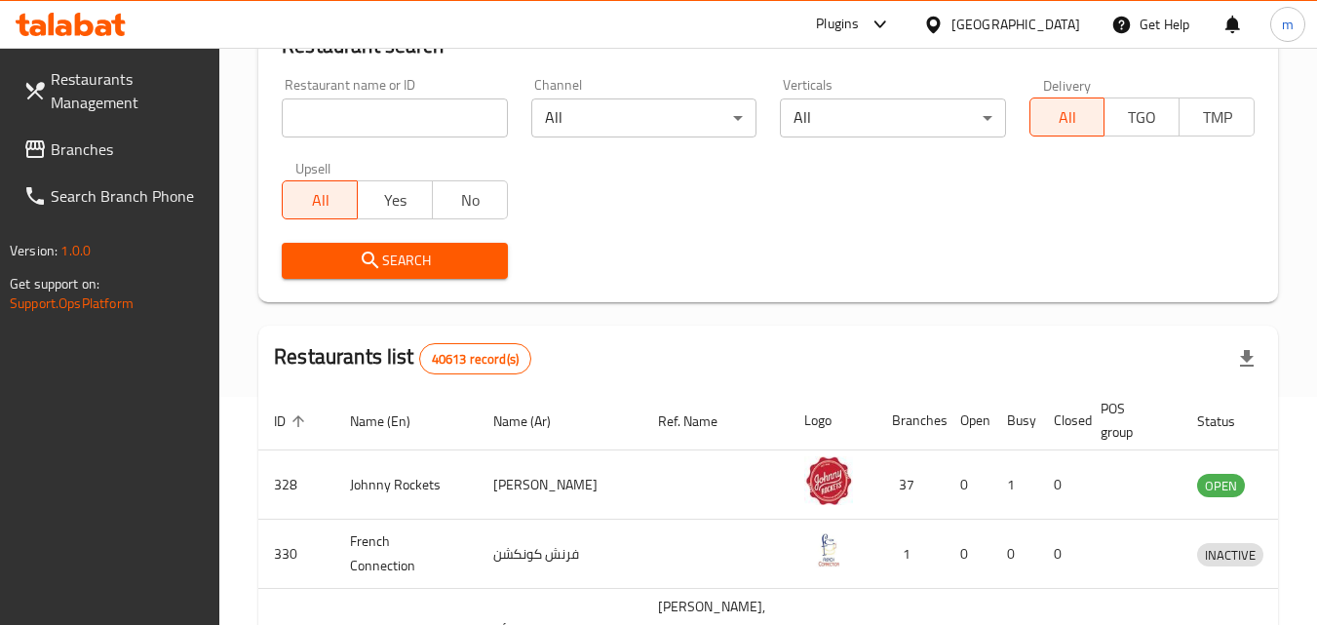
click at [91, 150] on span "Branches" at bounding box center [128, 148] width 154 height 23
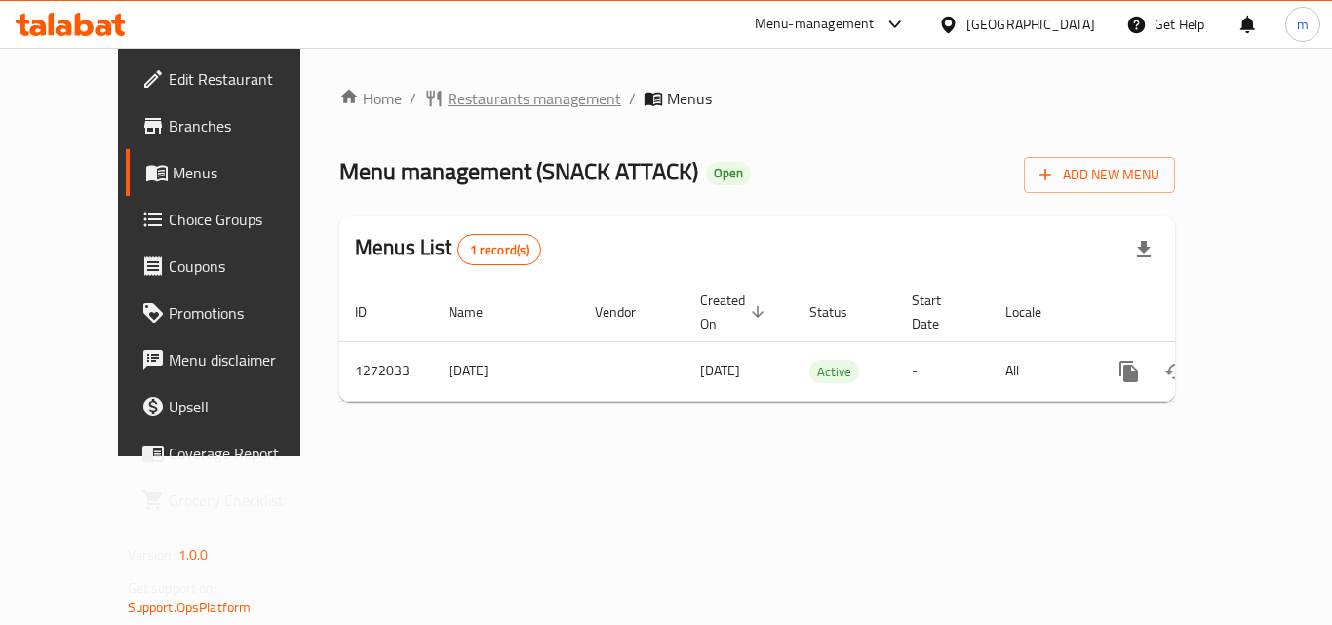
click at [485, 100] on span "Restaurants management" at bounding box center [534, 98] width 174 height 23
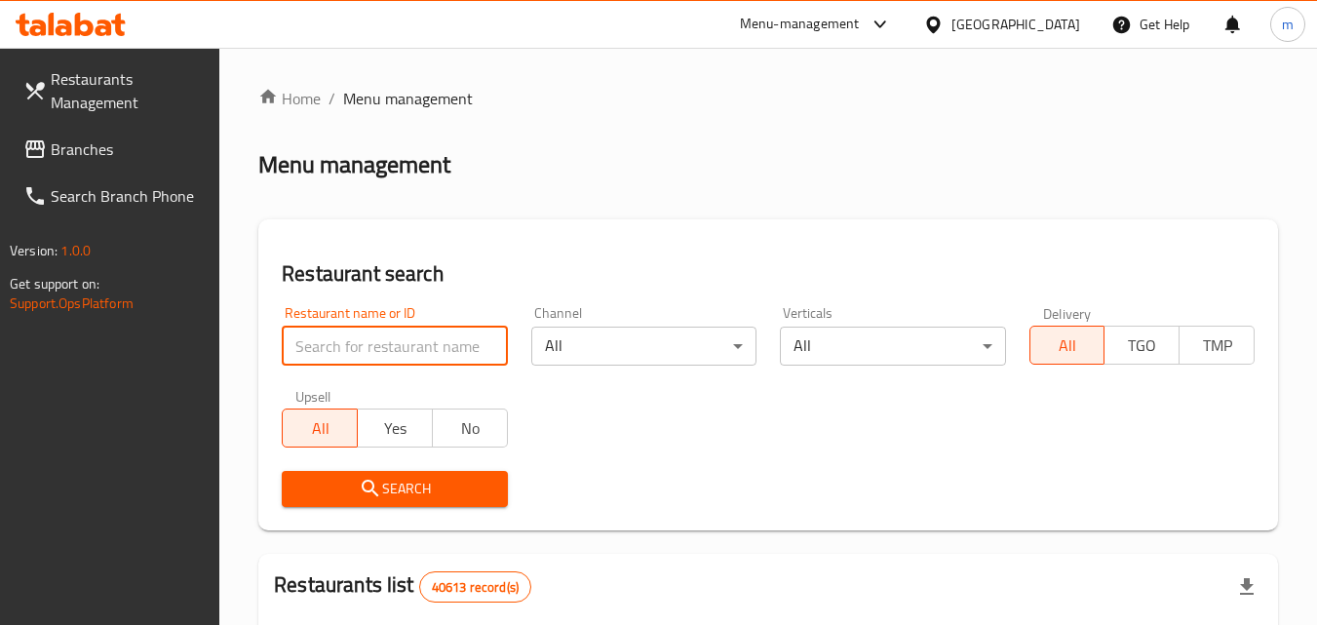
click at [392, 339] on input "search" at bounding box center [394, 346] width 225 height 39
paste input "690082"
type input "690082"
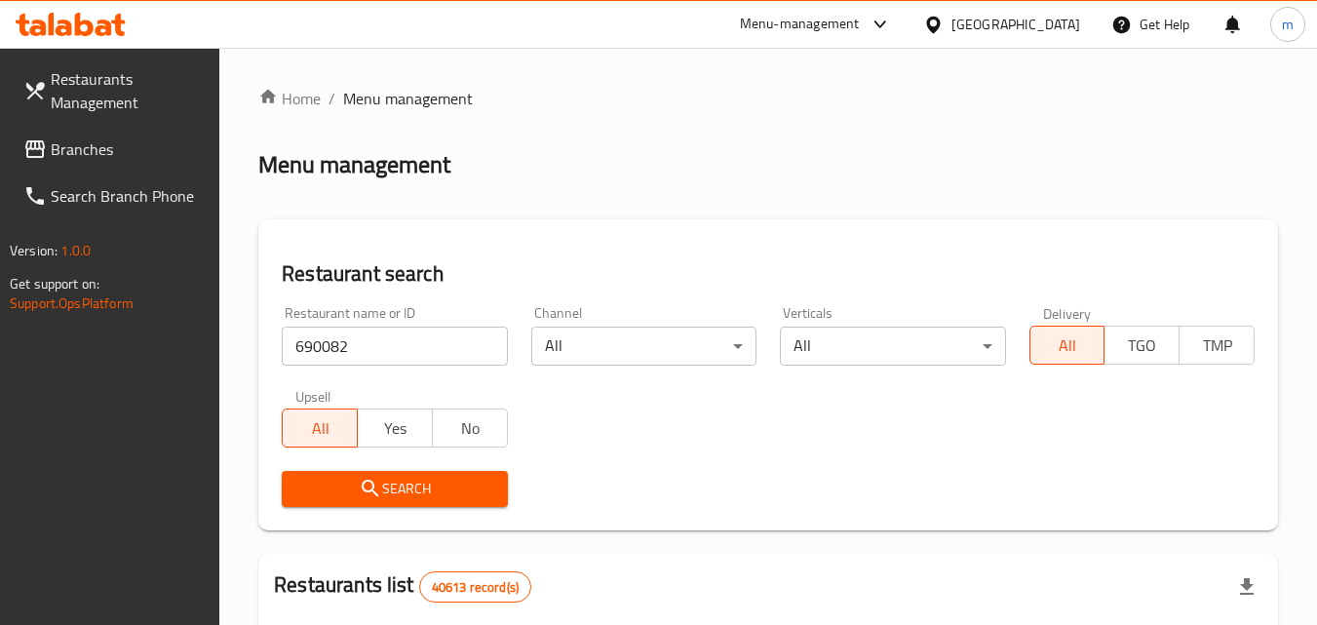
click at [401, 477] on span "Search" at bounding box center [394, 489] width 194 height 24
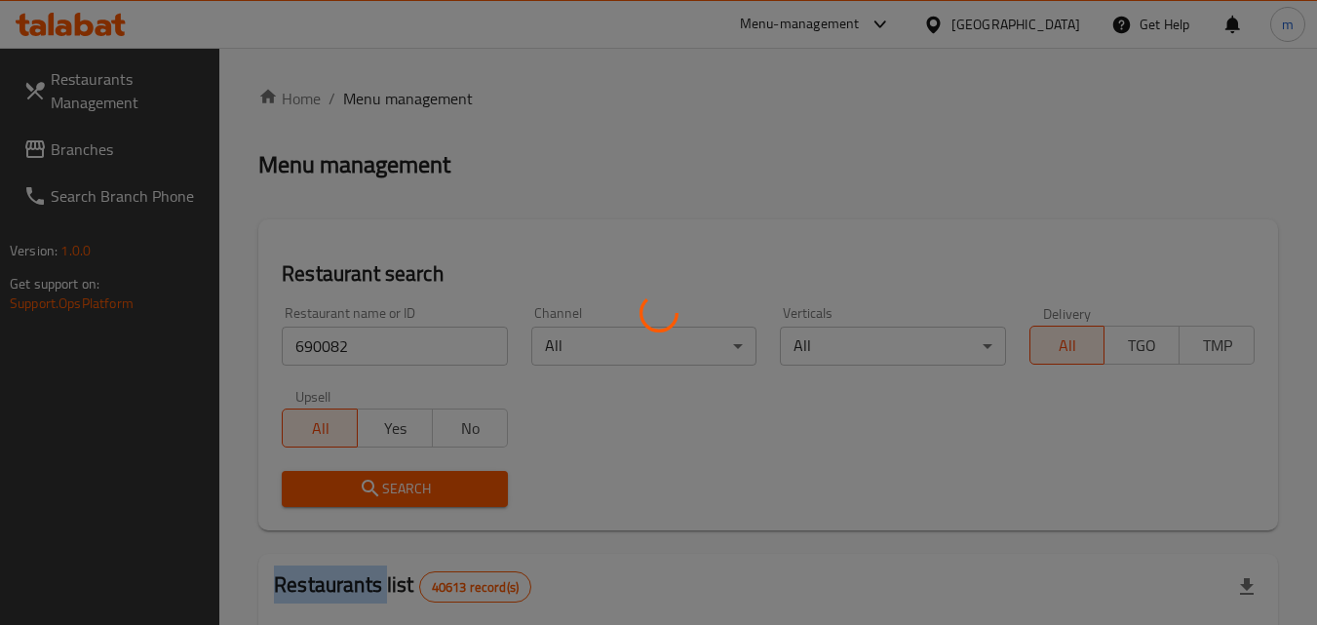
click at [401, 476] on div at bounding box center [658, 312] width 1317 height 625
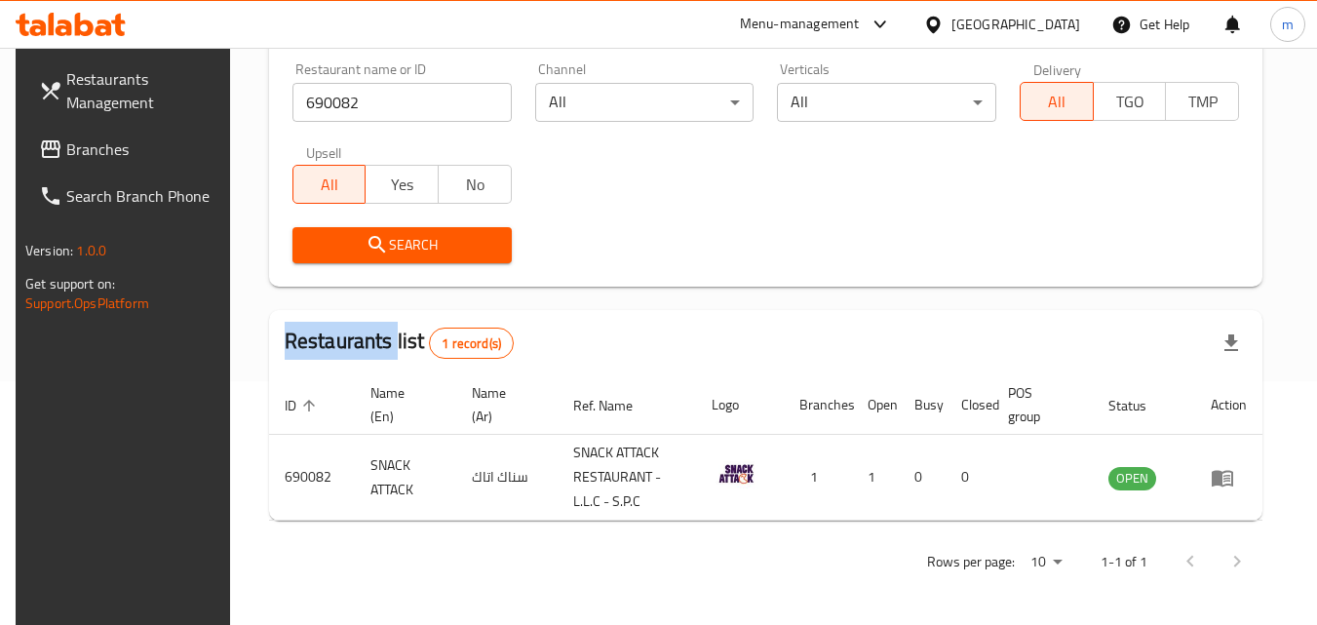
scroll to position [245, 0]
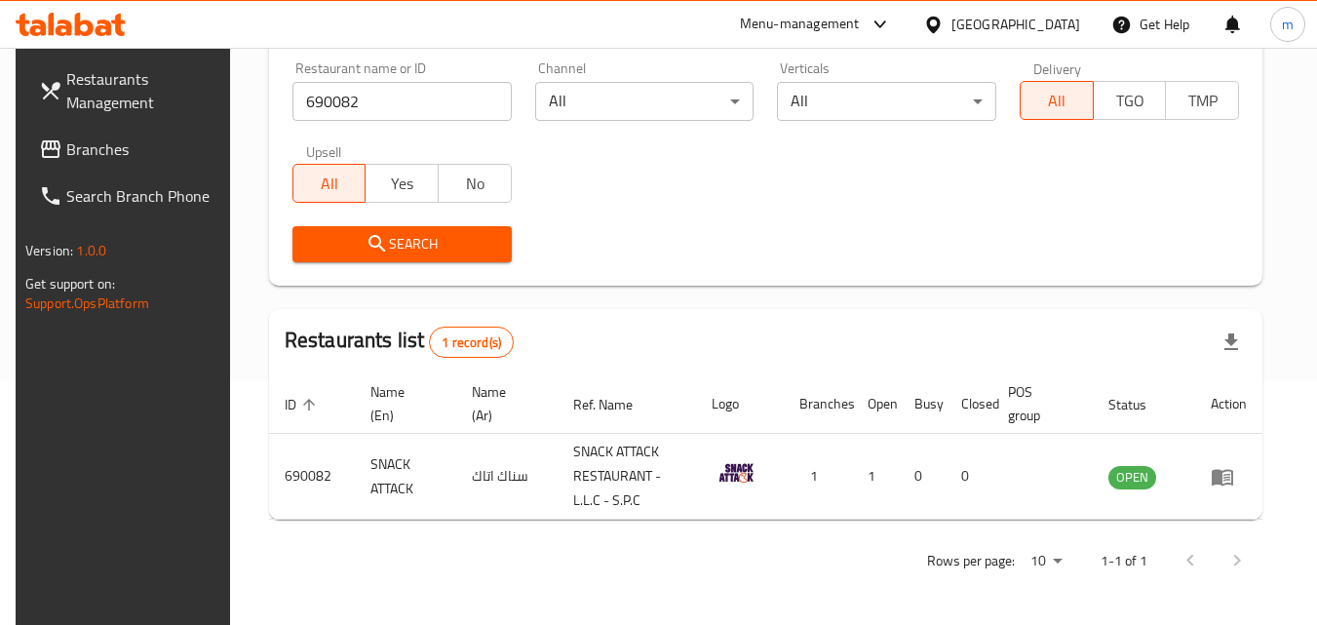
click at [1021, 24] on div "[GEOGRAPHIC_DATA]" at bounding box center [1015, 24] width 129 height 21
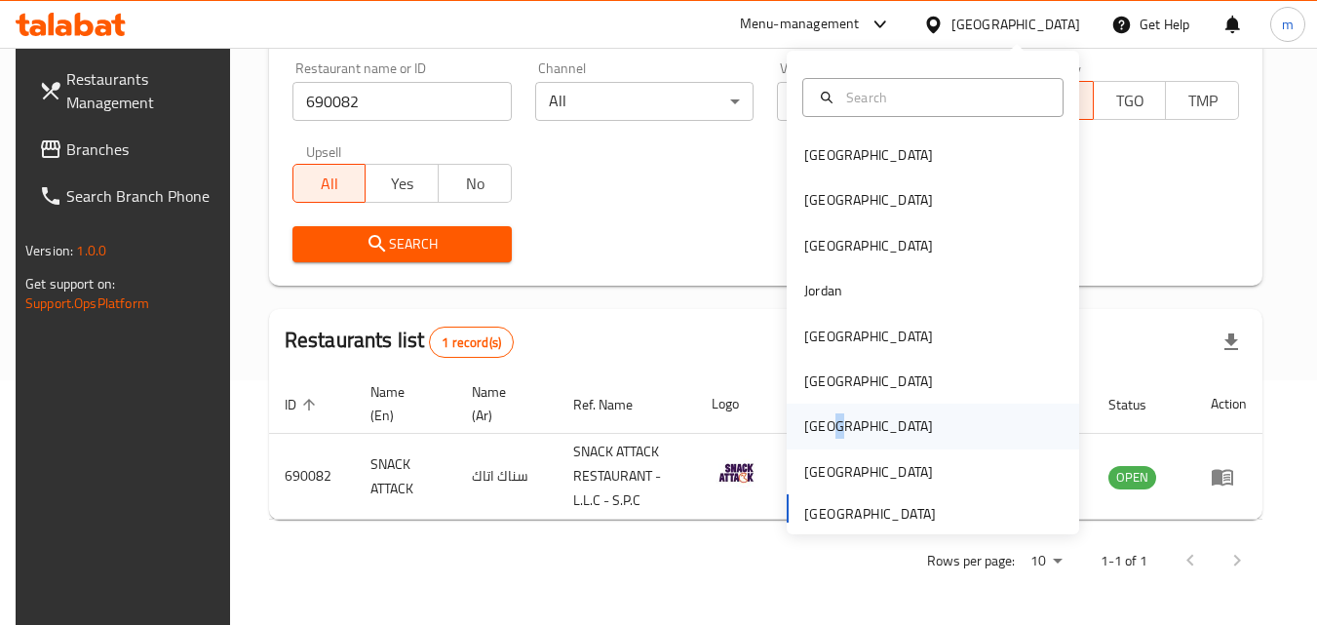
click at [821, 418] on div "[GEOGRAPHIC_DATA]" at bounding box center [868, 425] width 129 height 21
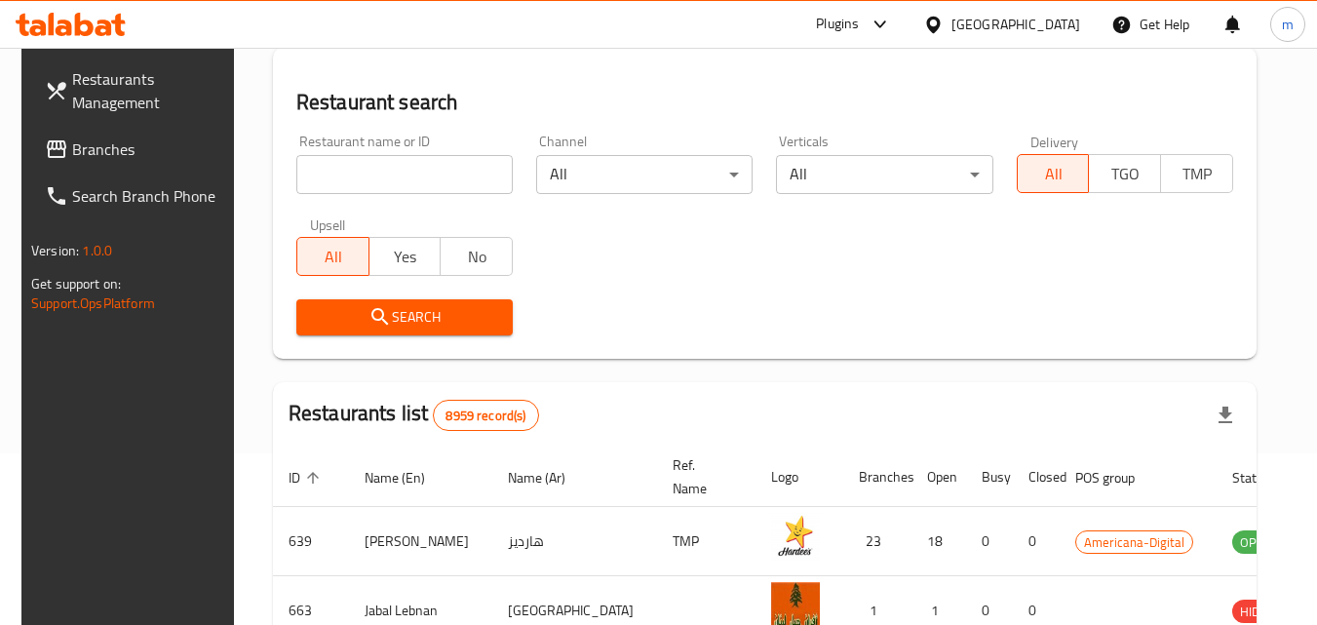
scroll to position [245, 0]
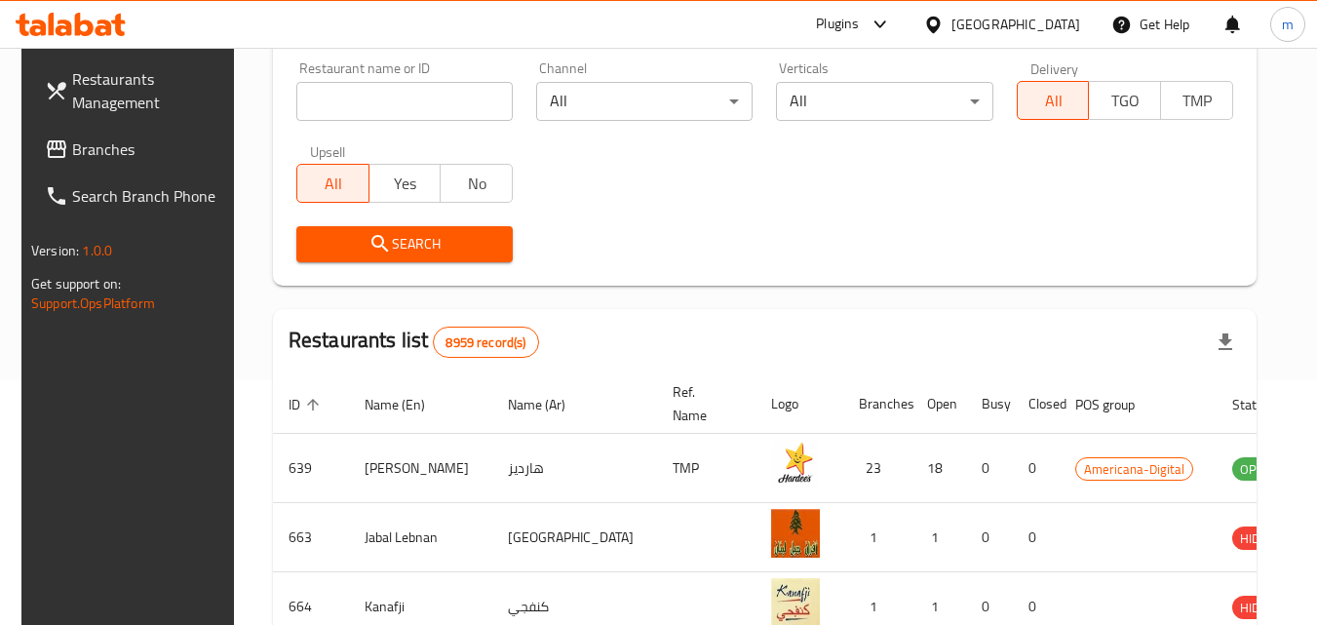
click at [115, 144] on span "Branches" at bounding box center [149, 148] width 154 height 23
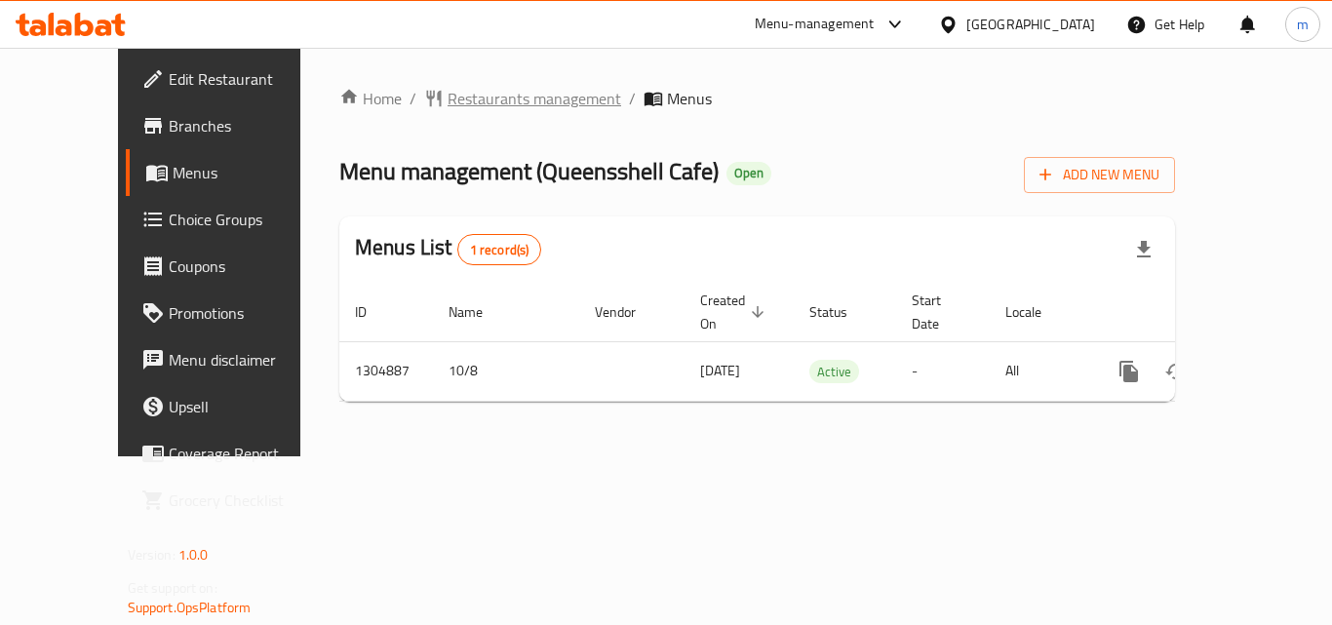
click at [447, 108] on span "Restaurants management" at bounding box center [534, 98] width 174 height 23
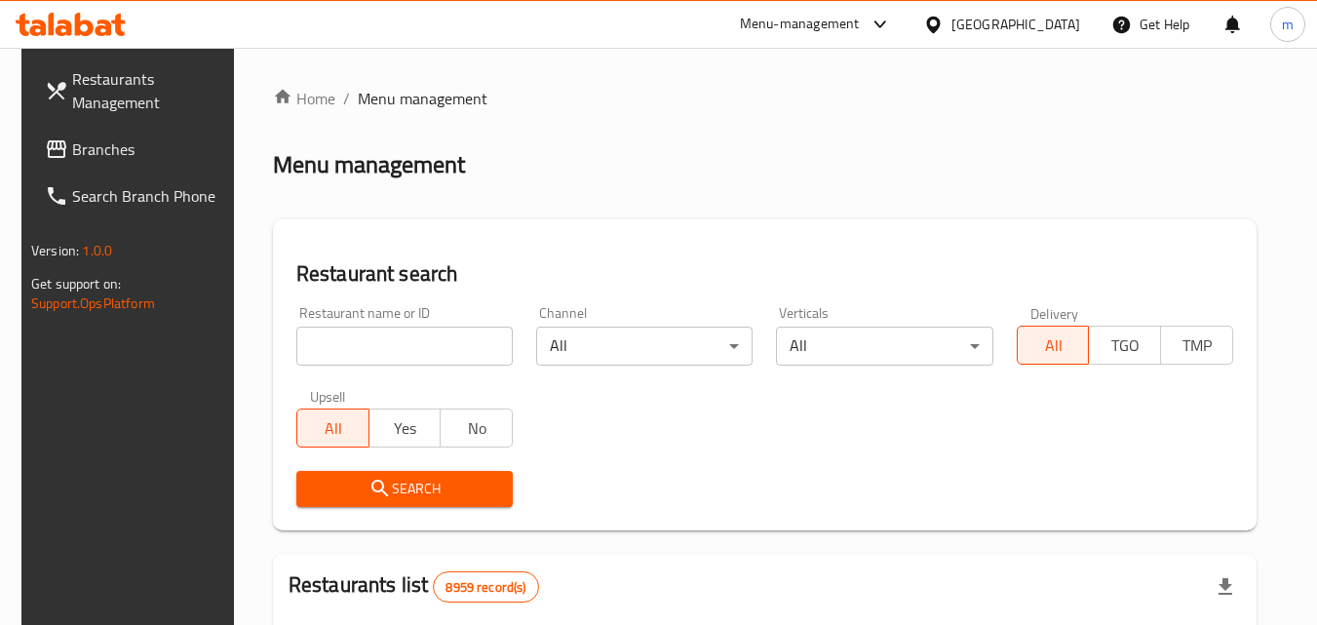
click at [406, 337] on input "search" at bounding box center [404, 346] width 216 height 39
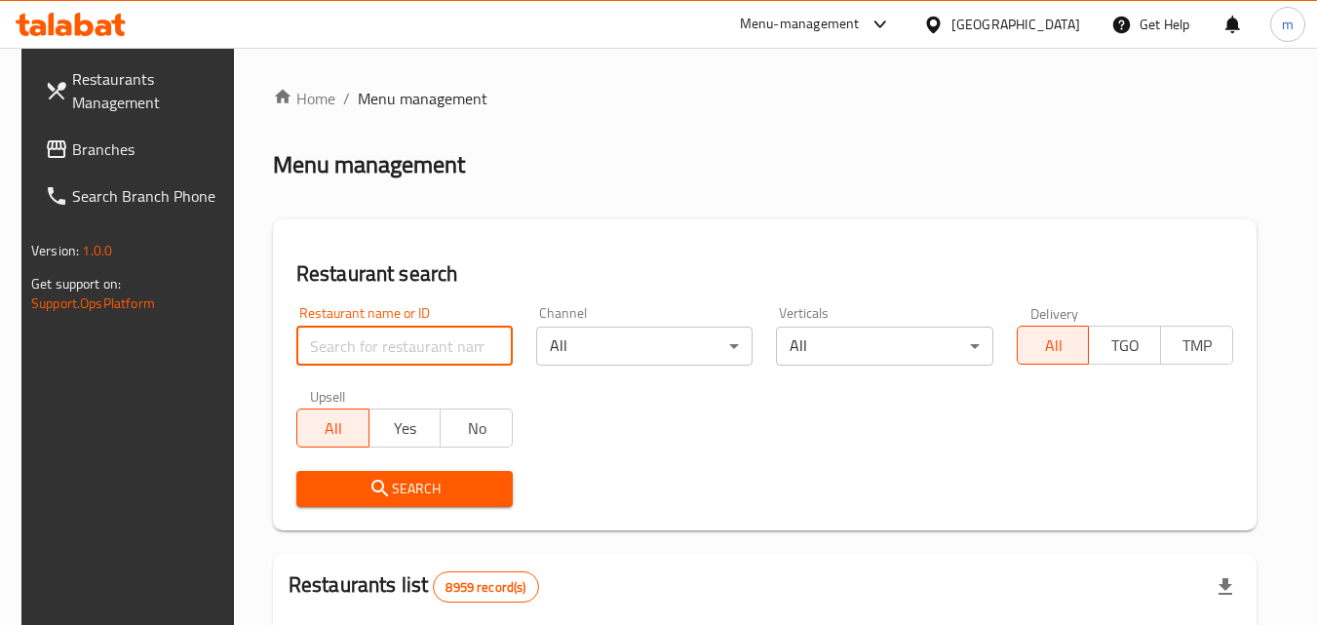
paste input "703358"
type input "703358"
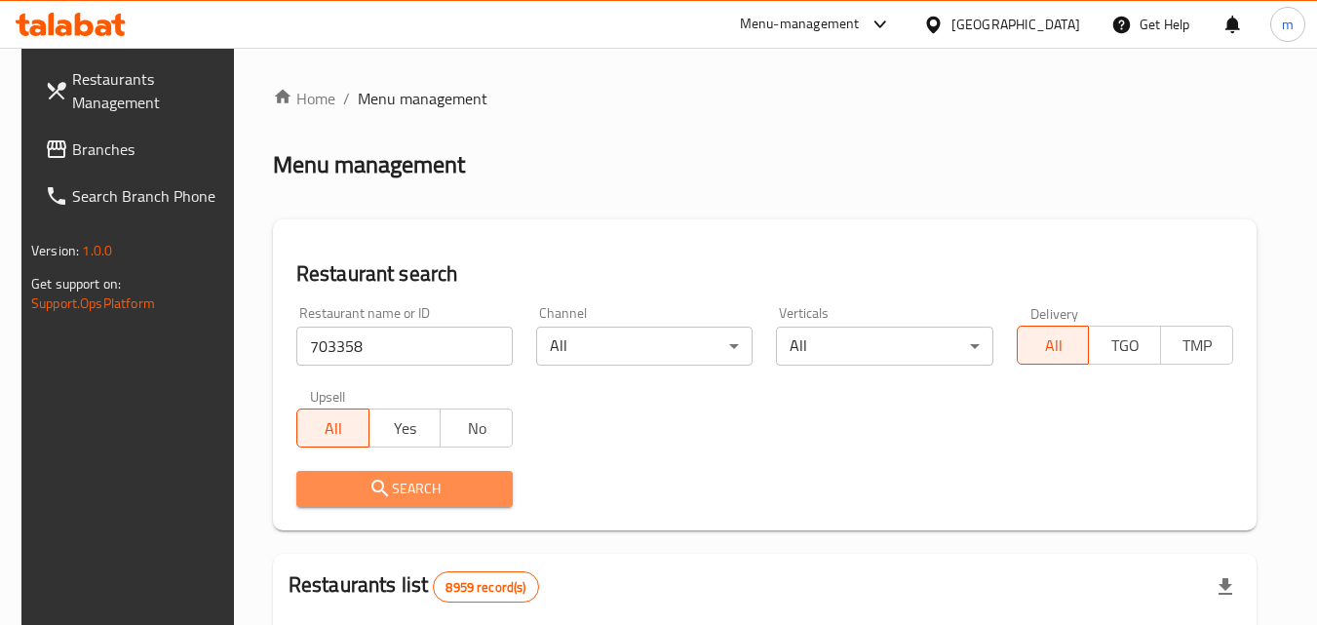
click at [421, 489] on span "Search" at bounding box center [404, 489] width 185 height 24
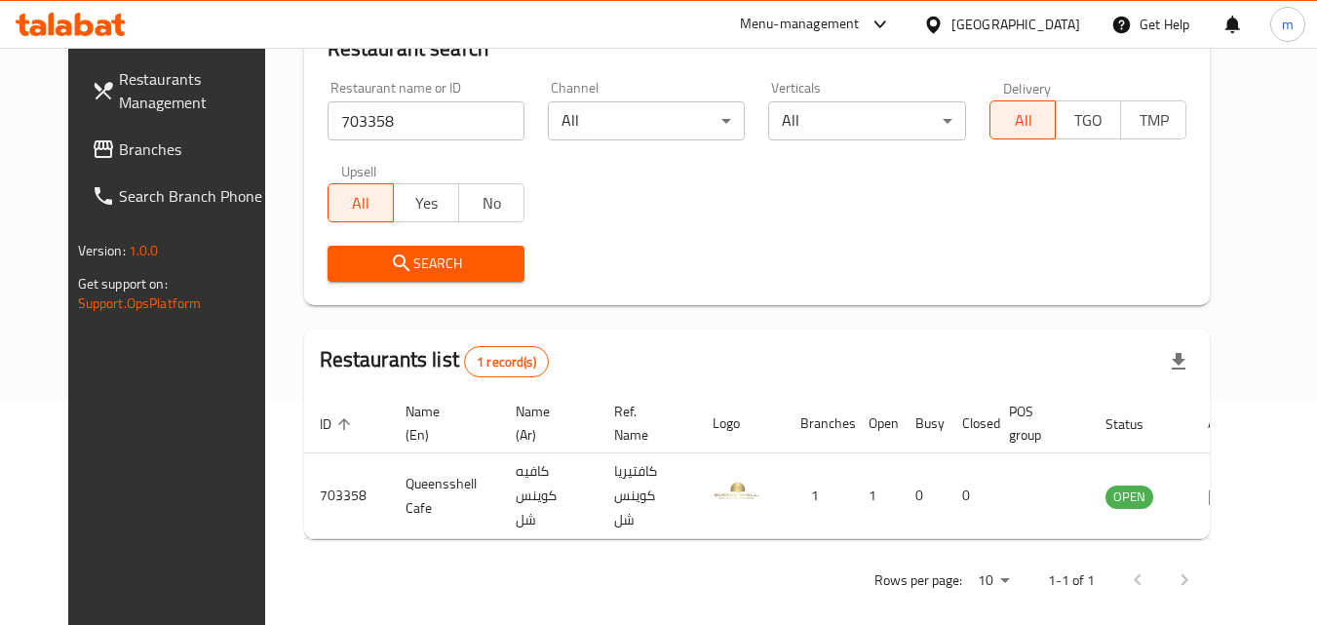
scroll to position [228, 0]
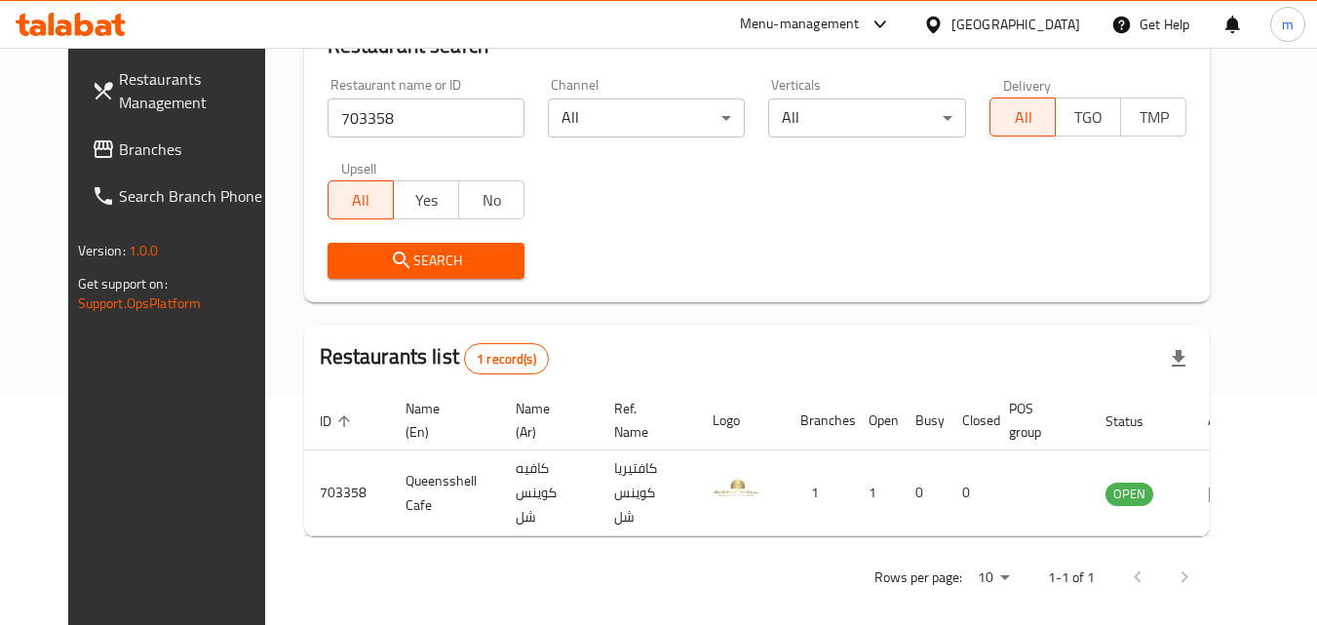
click at [1050, 18] on div "[GEOGRAPHIC_DATA]" at bounding box center [1015, 24] width 129 height 21
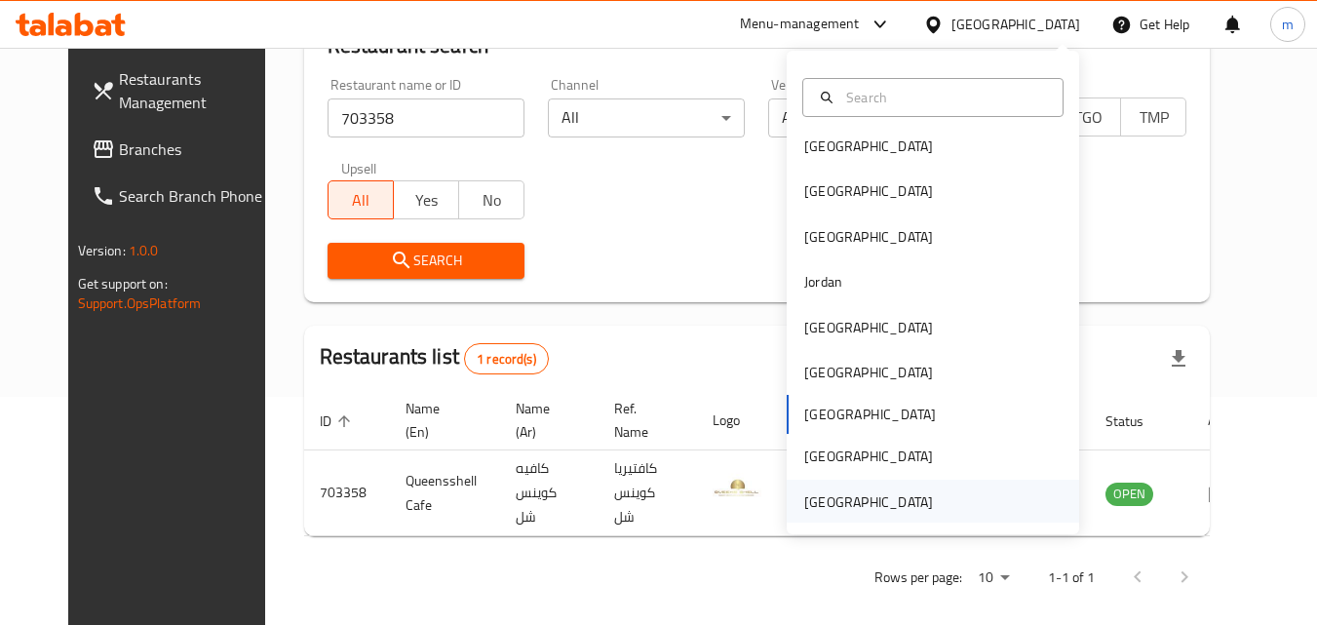
scroll to position [11, 0]
click at [858, 492] on div "[GEOGRAPHIC_DATA]" at bounding box center [868, 499] width 129 height 21
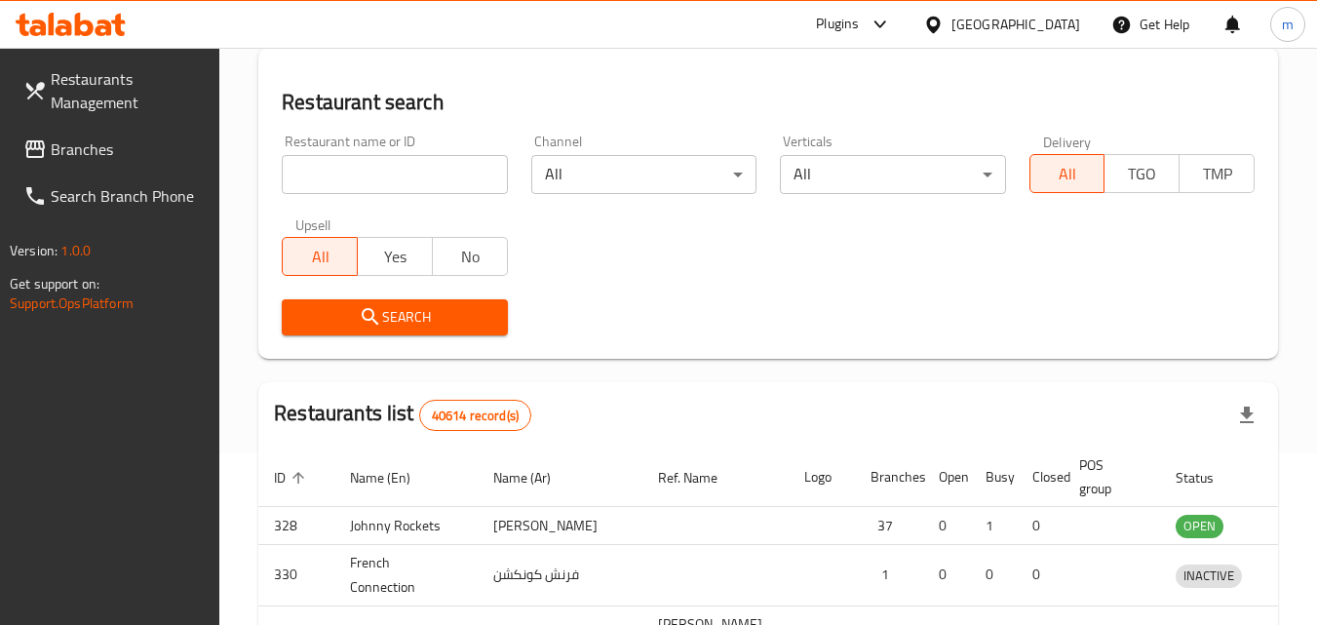
scroll to position [228, 0]
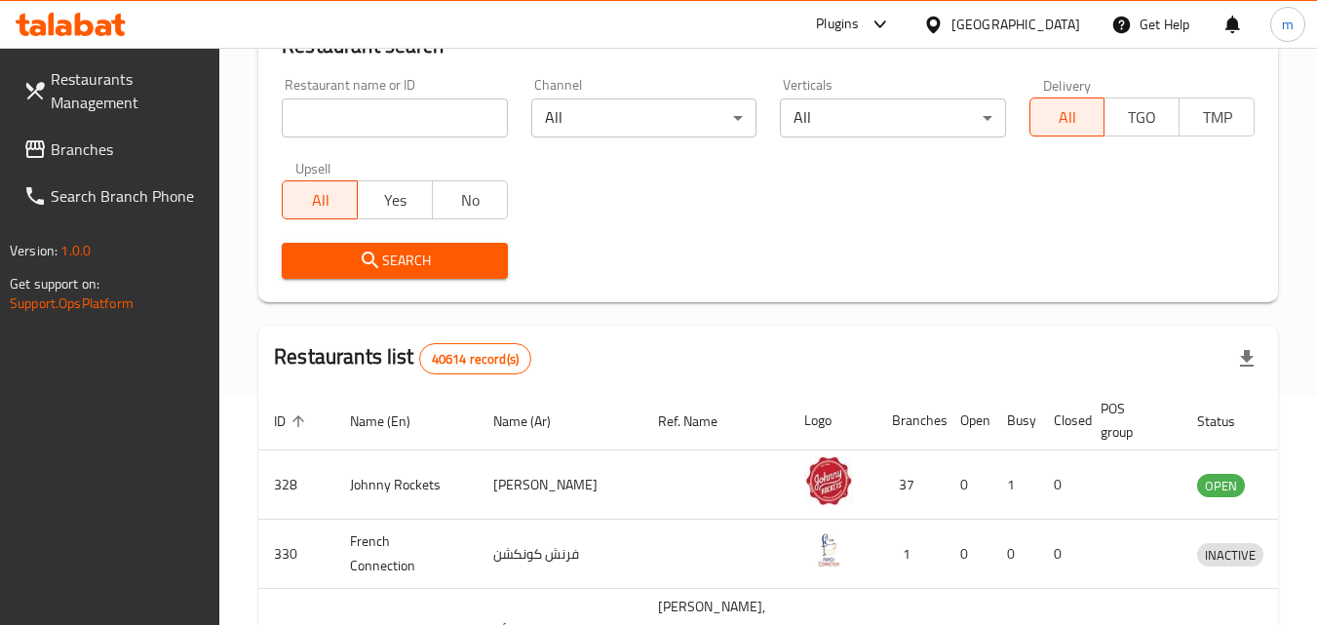
click at [103, 158] on span "Branches" at bounding box center [128, 148] width 154 height 23
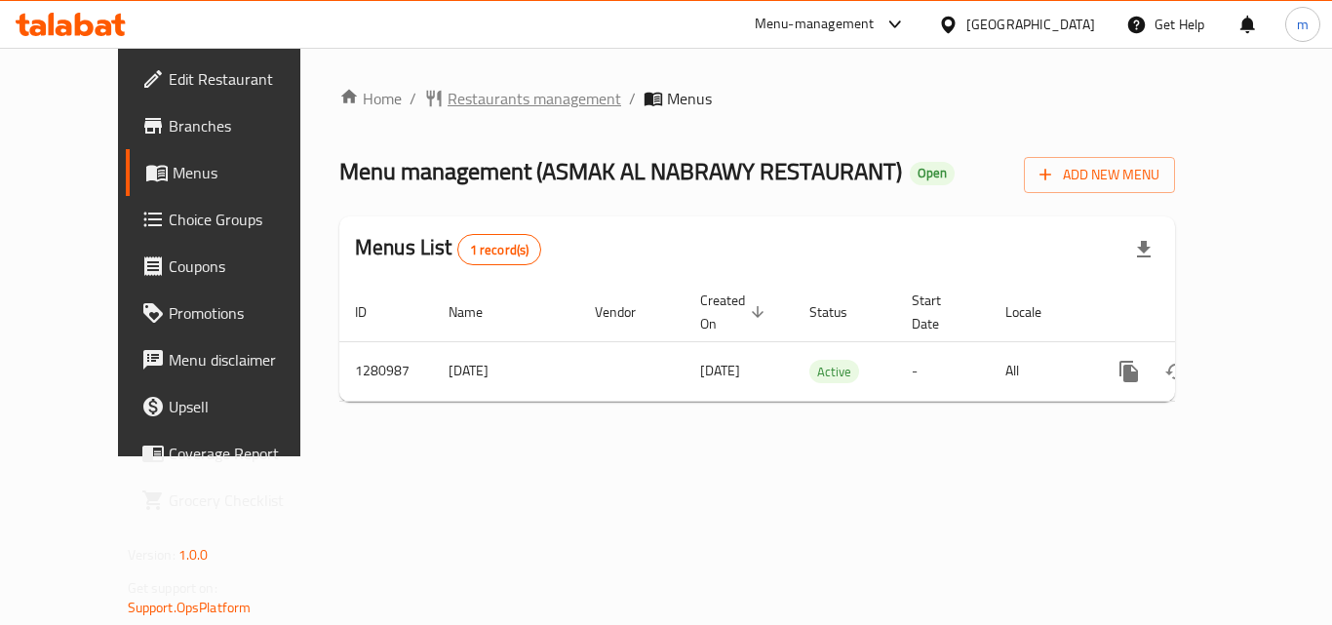
click at [451, 97] on span "Restaurants management" at bounding box center [534, 98] width 174 height 23
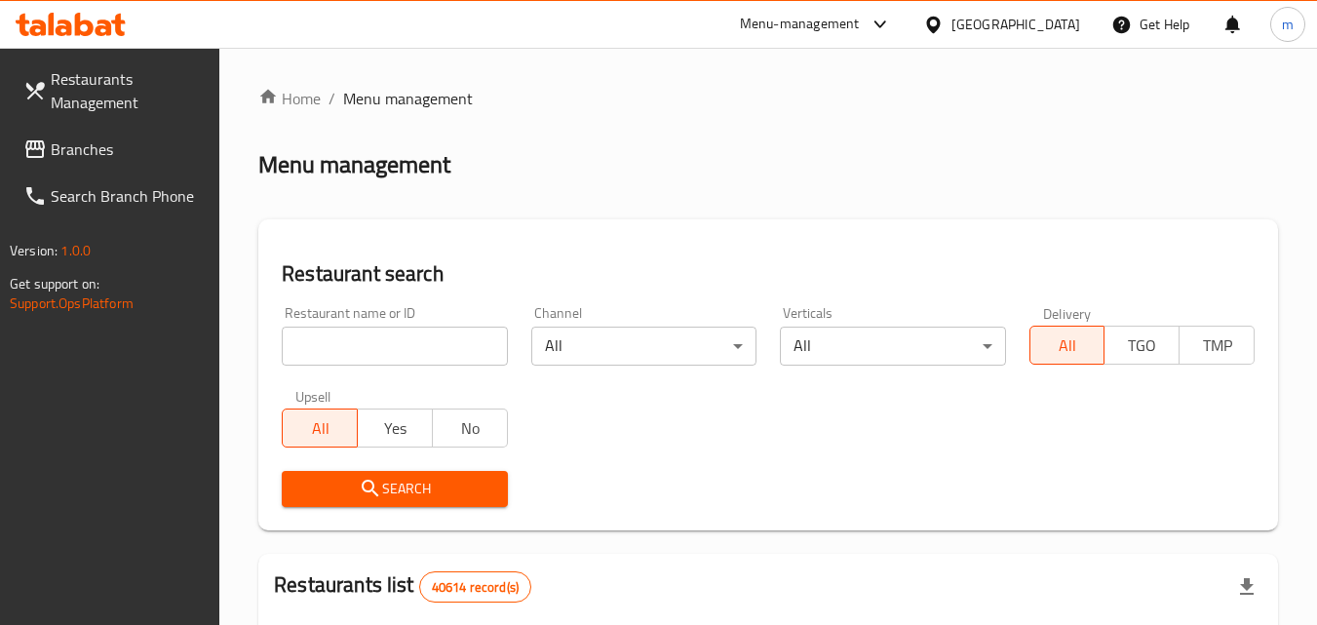
click at [362, 351] on input "search" at bounding box center [394, 346] width 225 height 39
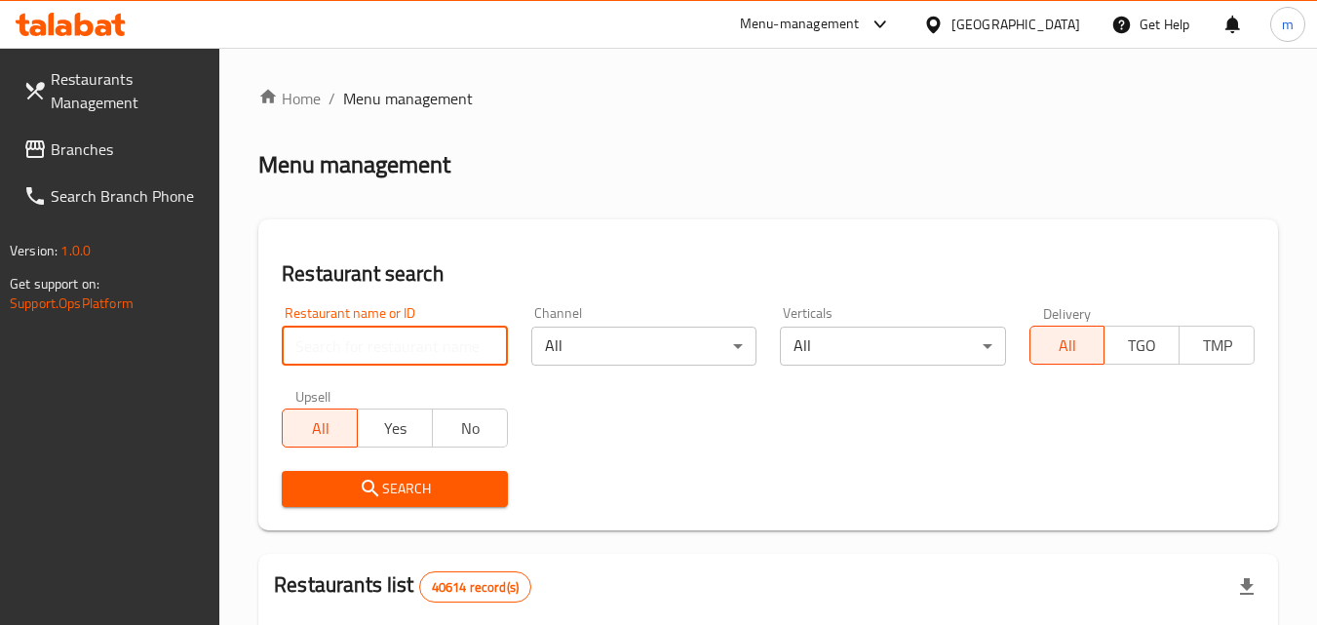
paste input "694098"
type input "694098"
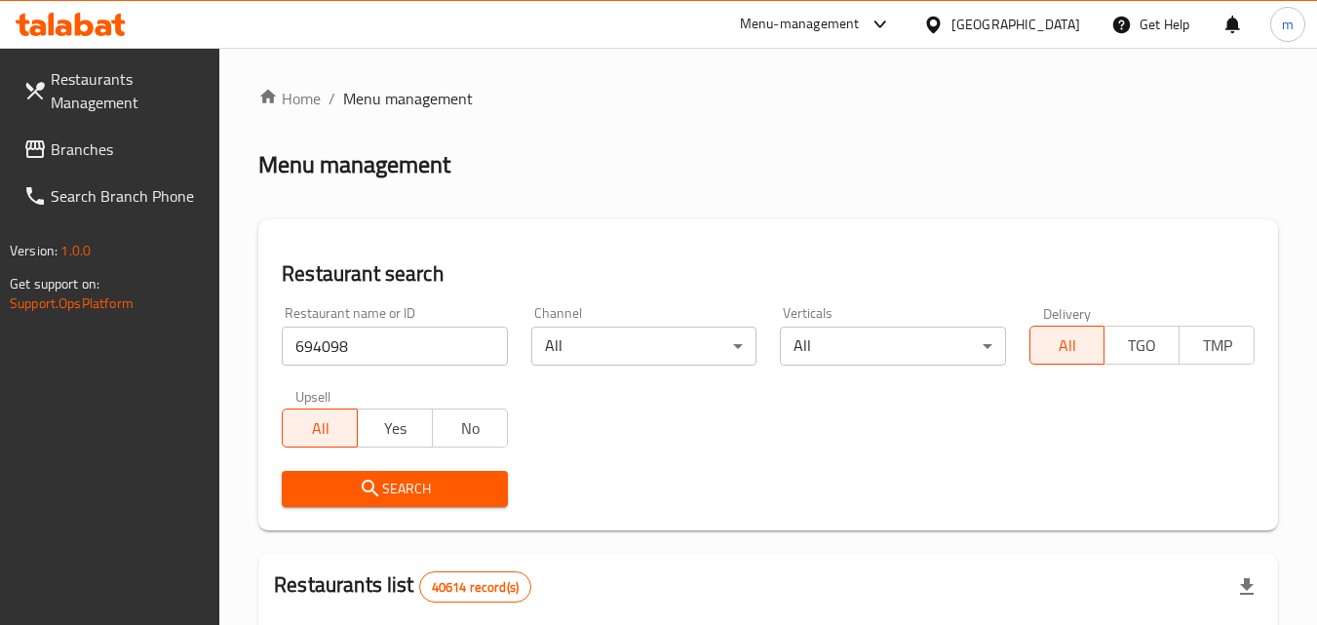
click at [444, 481] on span "Search" at bounding box center [394, 489] width 194 height 24
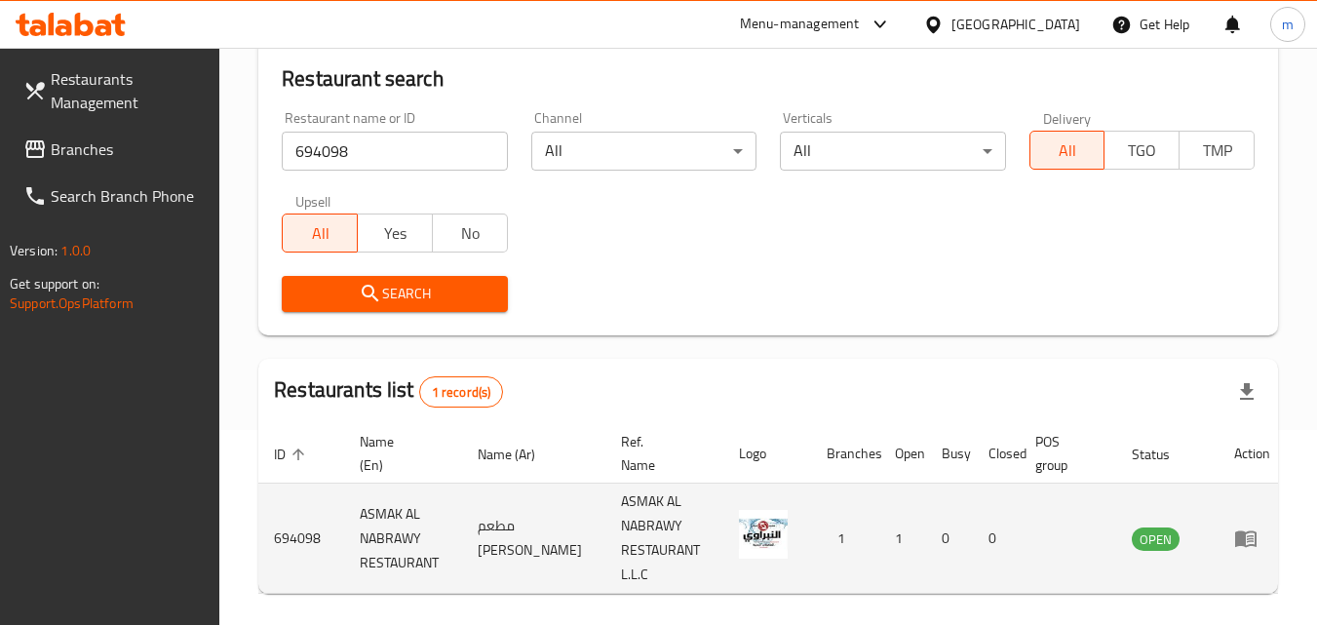
scroll to position [269, 0]
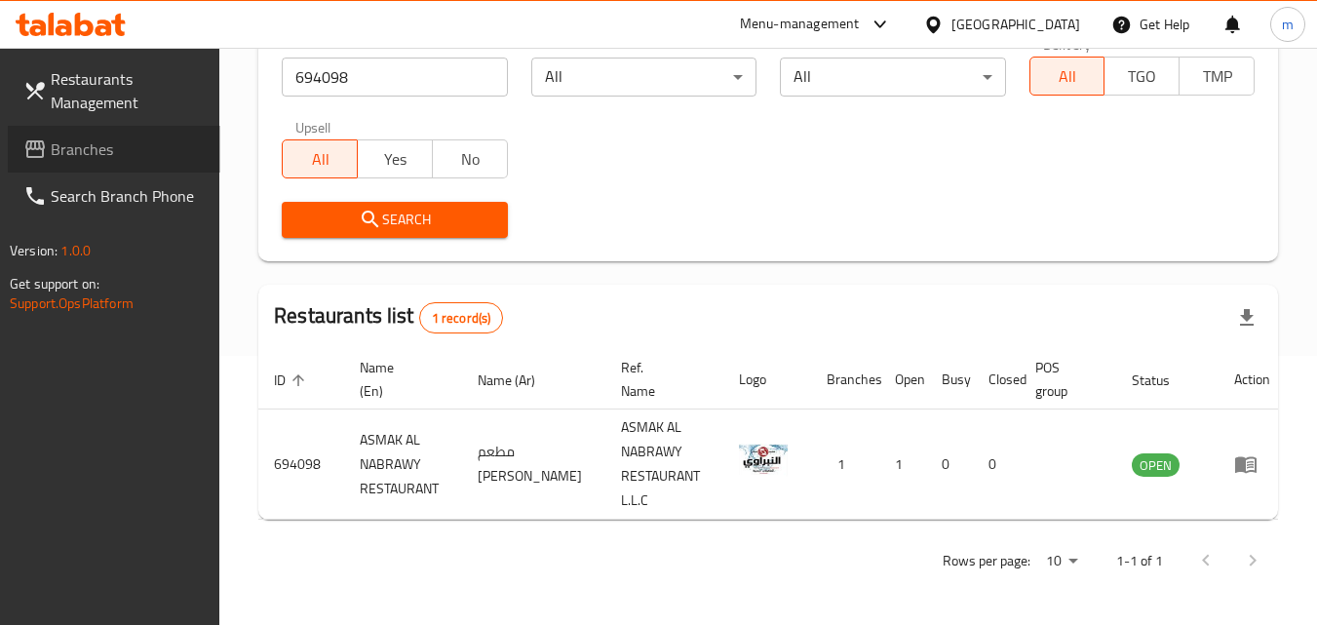
click at [95, 147] on span "Branches" at bounding box center [128, 148] width 154 height 23
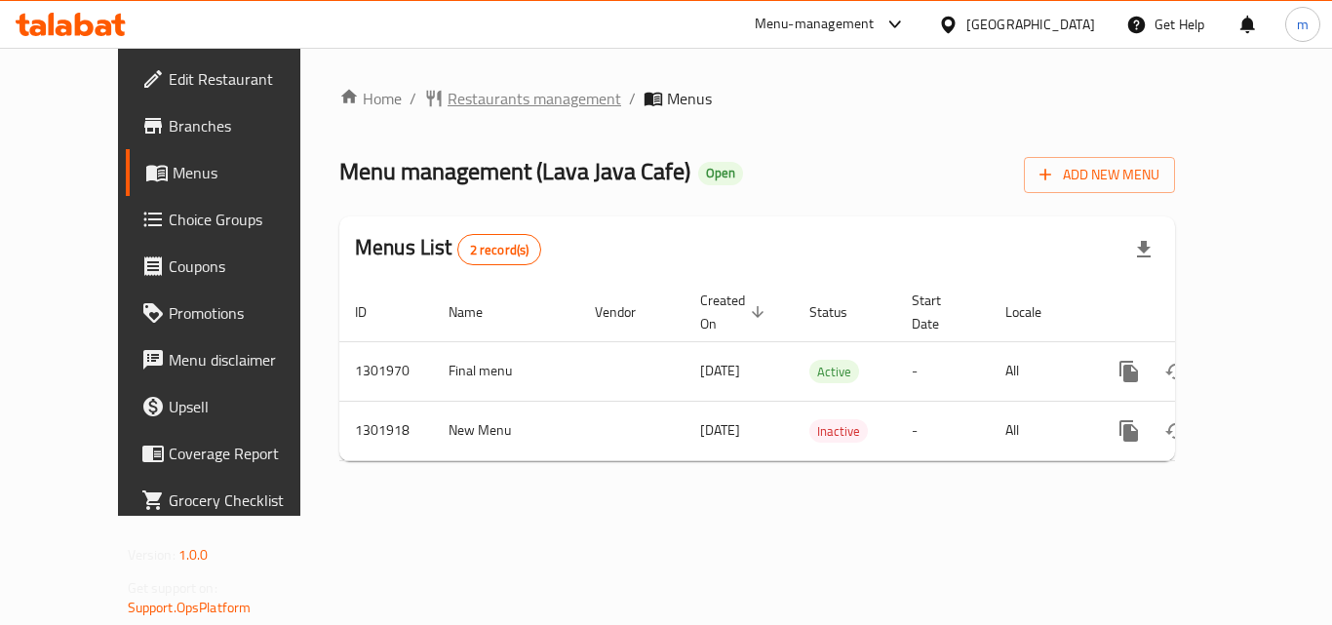
click at [484, 104] on span "Restaurants management" at bounding box center [534, 98] width 174 height 23
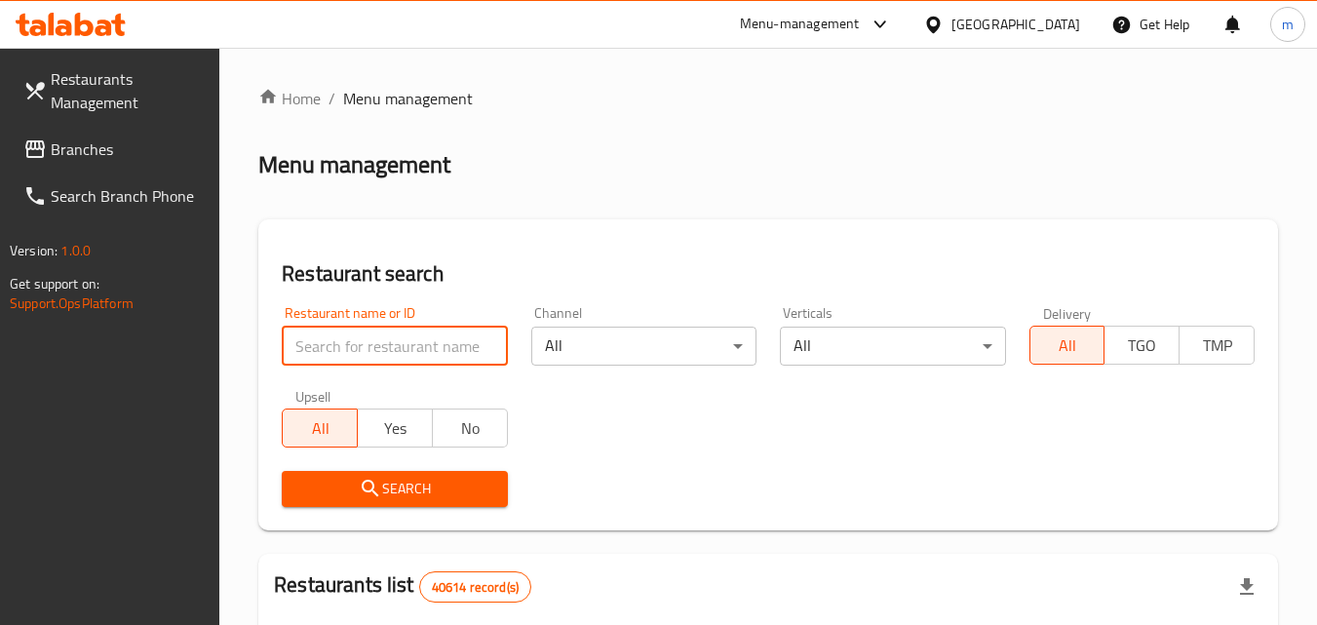
click at [418, 349] on input "search" at bounding box center [394, 346] width 225 height 39
paste input "702153"
type input "702153"
click button "Search" at bounding box center [394, 489] width 225 height 36
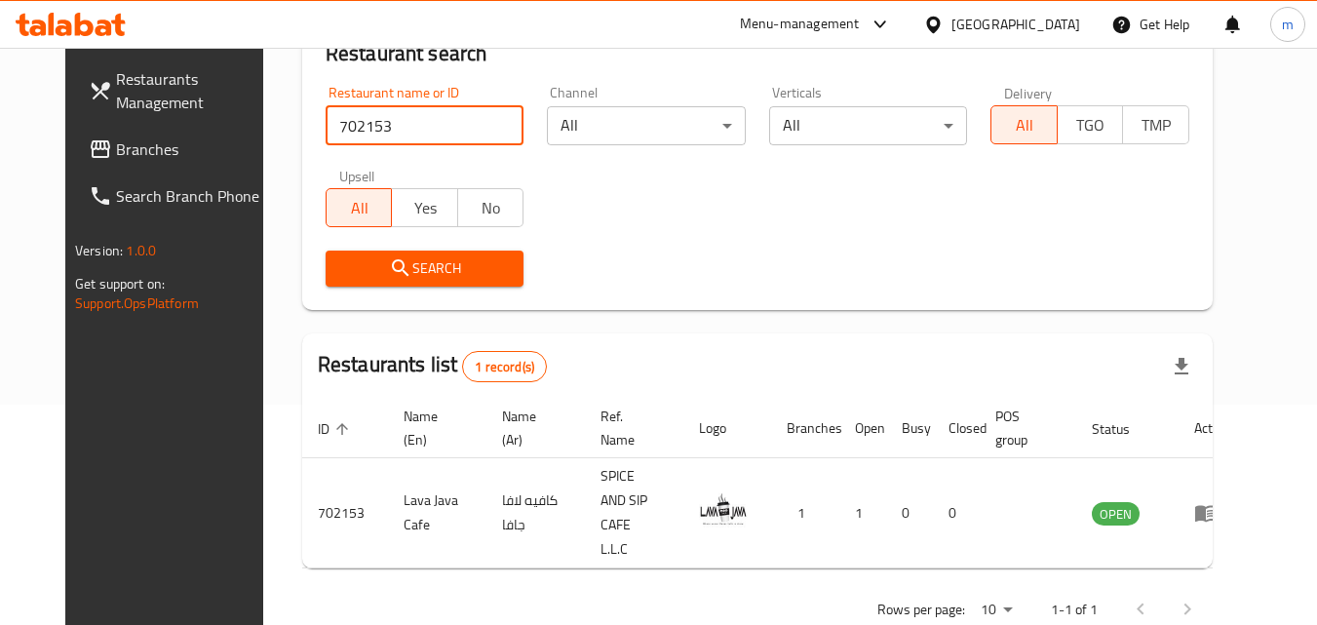
scroll to position [228, 0]
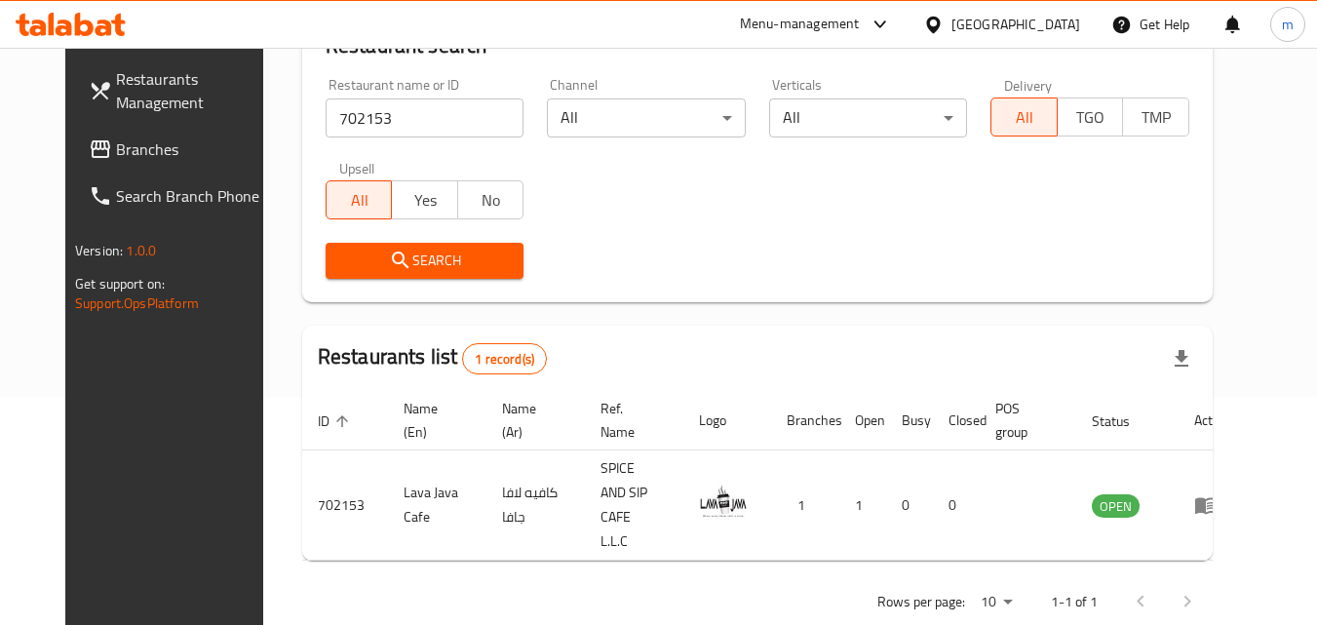
click at [1018, 30] on div "[GEOGRAPHIC_DATA]" at bounding box center [1015, 24] width 129 height 21
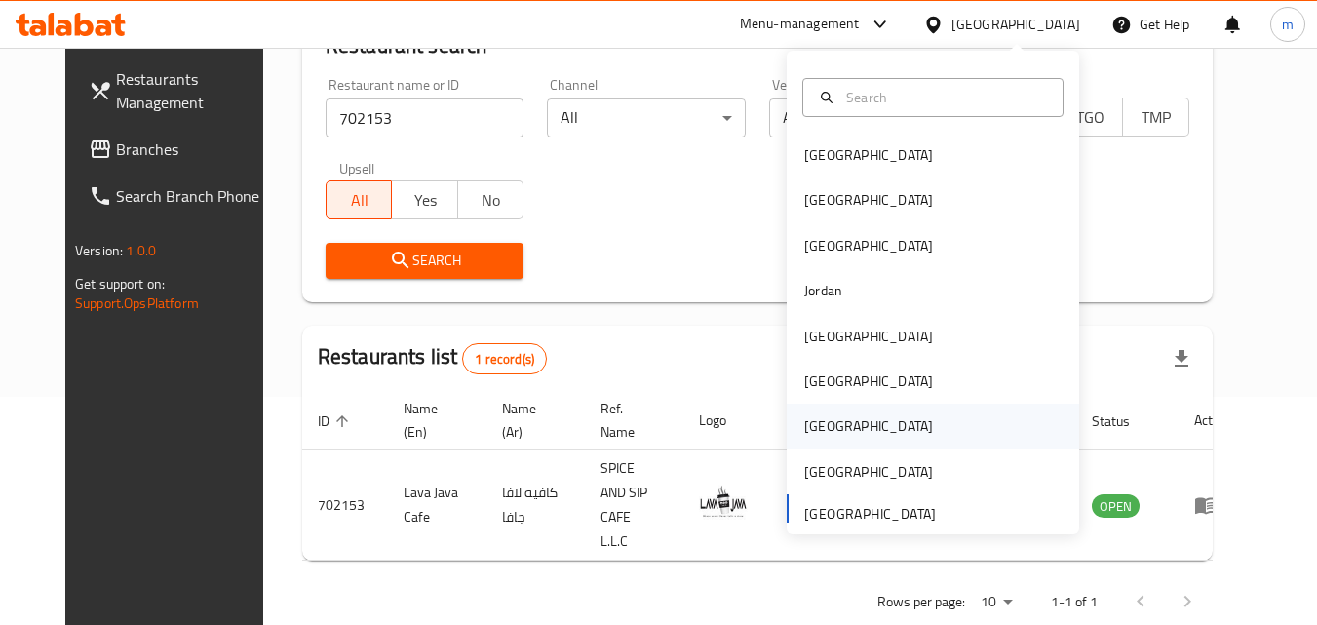
click at [807, 424] on div "[GEOGRAPHIC_DATA]" at bounding box center [868, 425] width 129 height 21
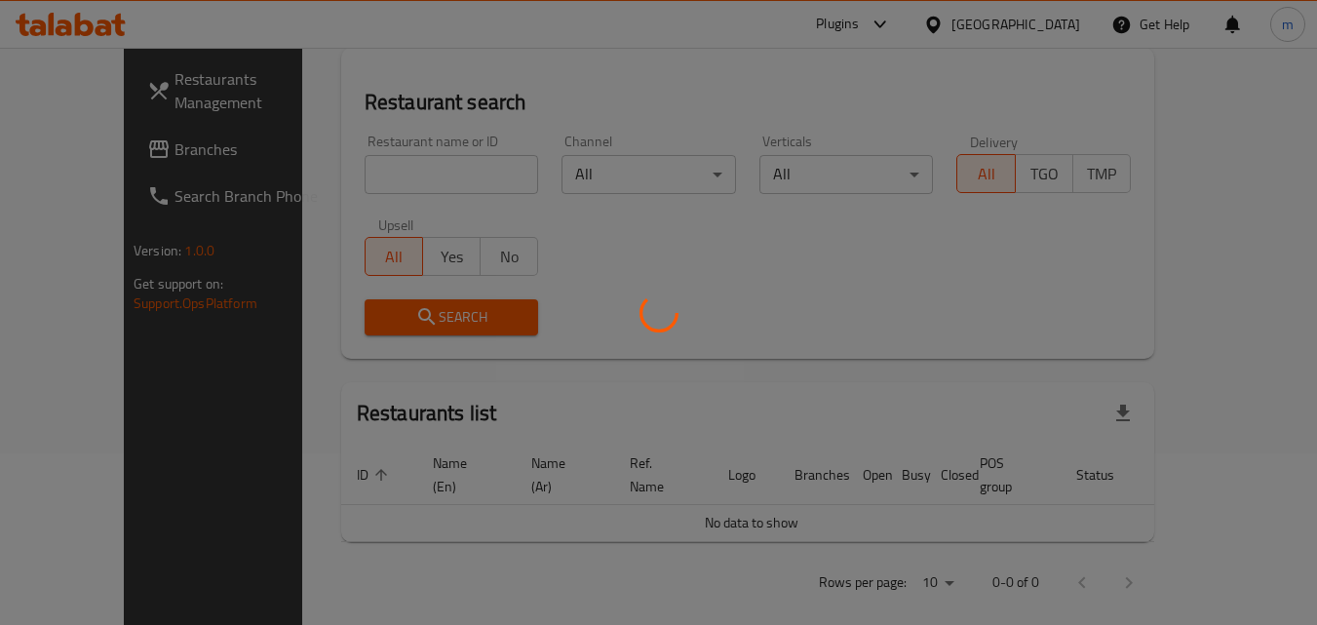
scroll to position [228, 0]
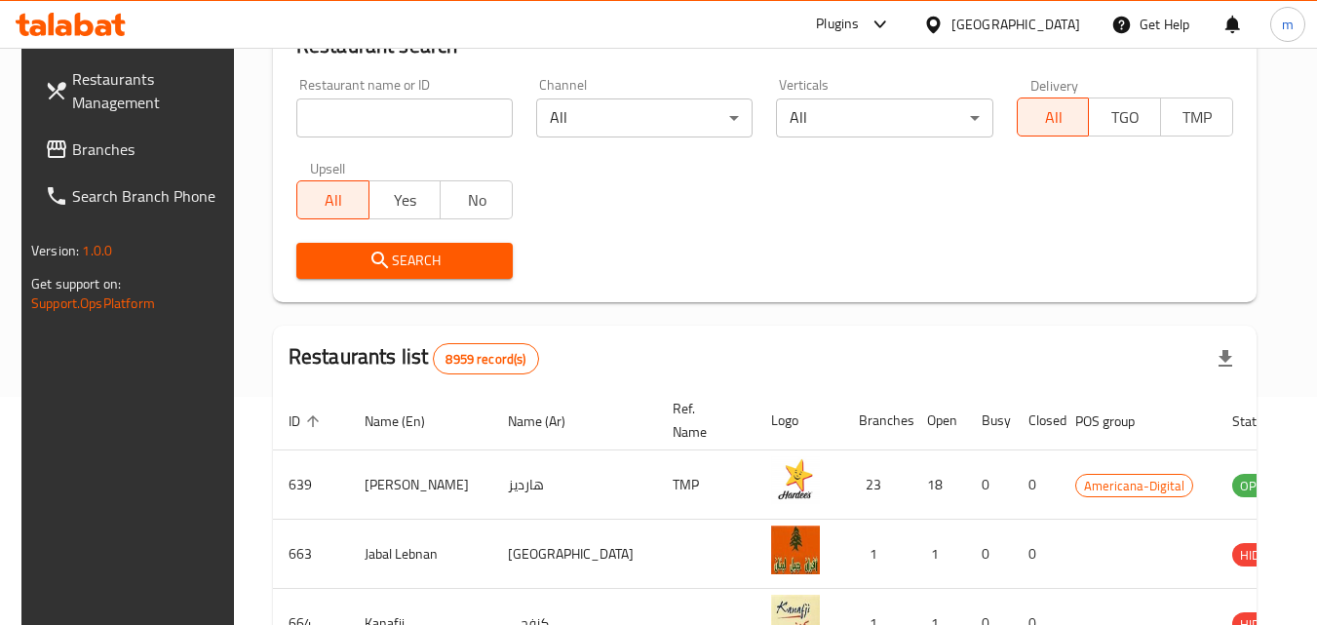
click at [104, 149] on span "Branches" at bounding box center [149, 148] width 154 height 23
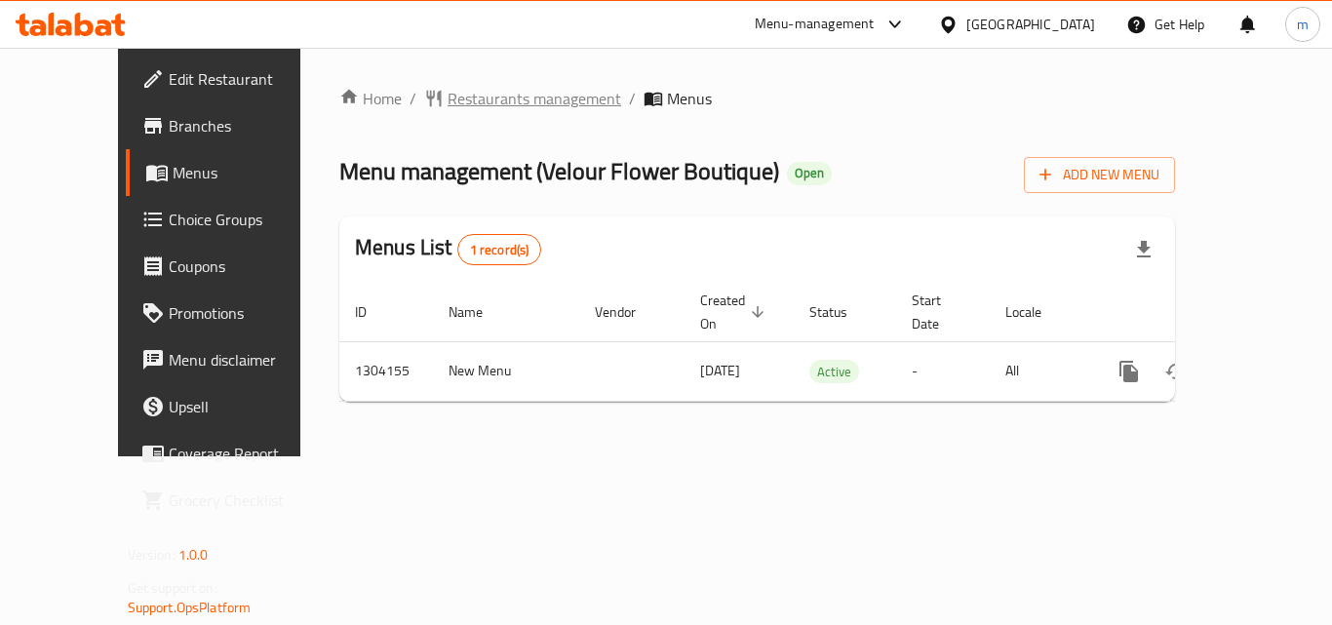
click at [498, 96] on span "Restaurants management" at bounding box center [534, 98] width 174 height 23
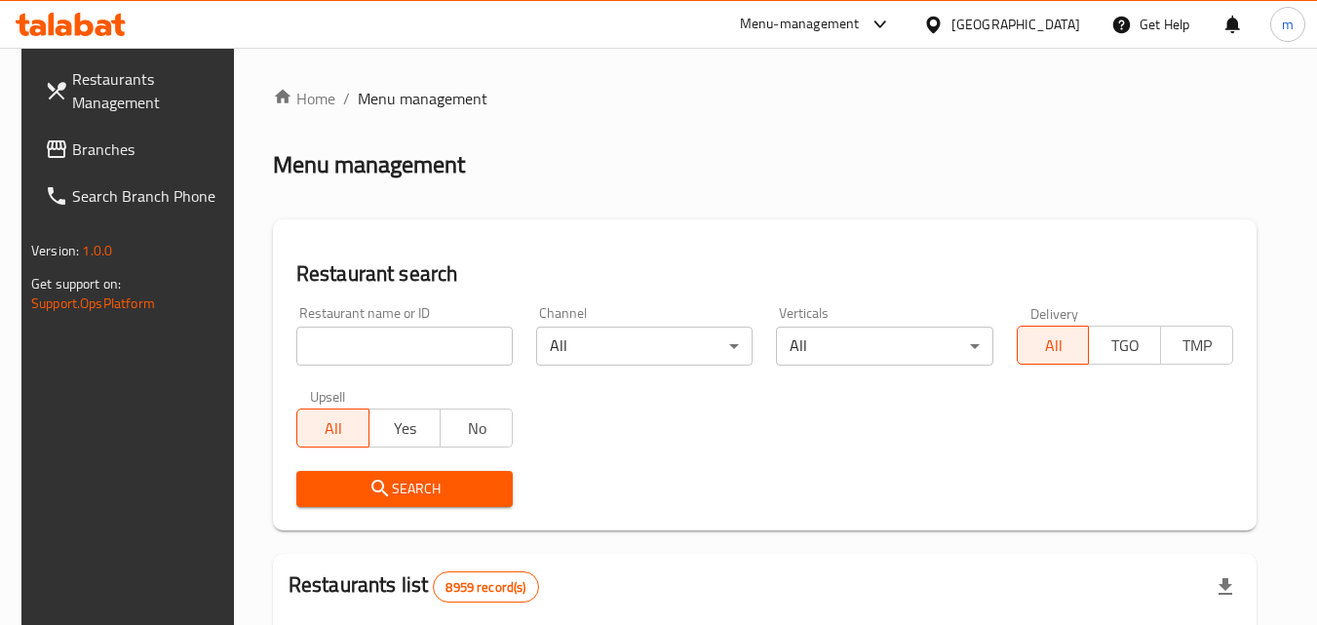
click at [378, 348] on input "search" at bounding box center [404, 346] width 216 height 39
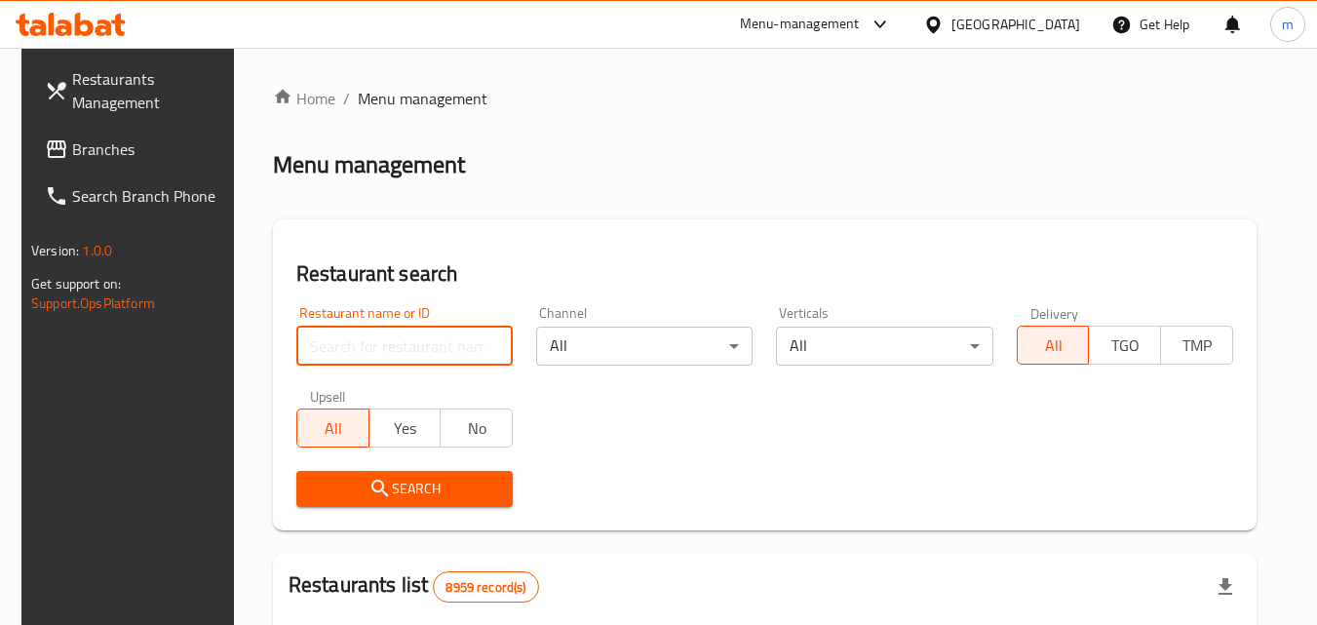
paste input "703085"
type input "703085"
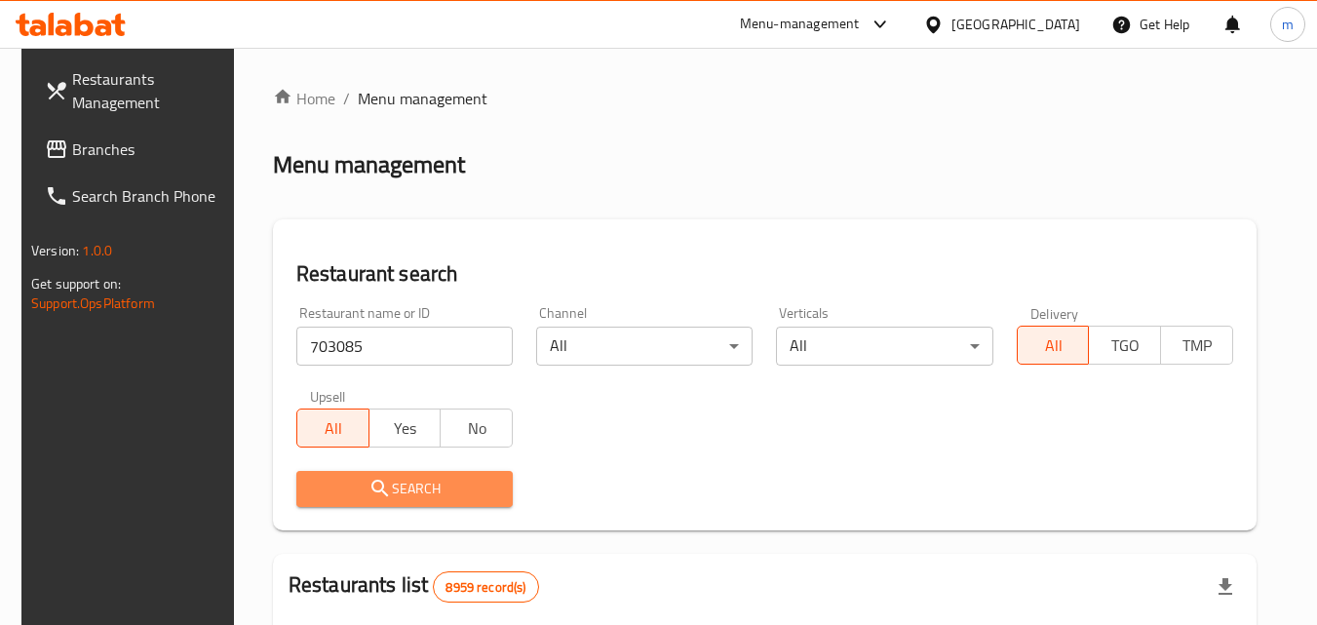
click at [388, 481] on span "Search" at bounding box center [404, 489] width 185 height 24
click at [388, 481] on div at bounding box center [658, 312] width 1317 height 625
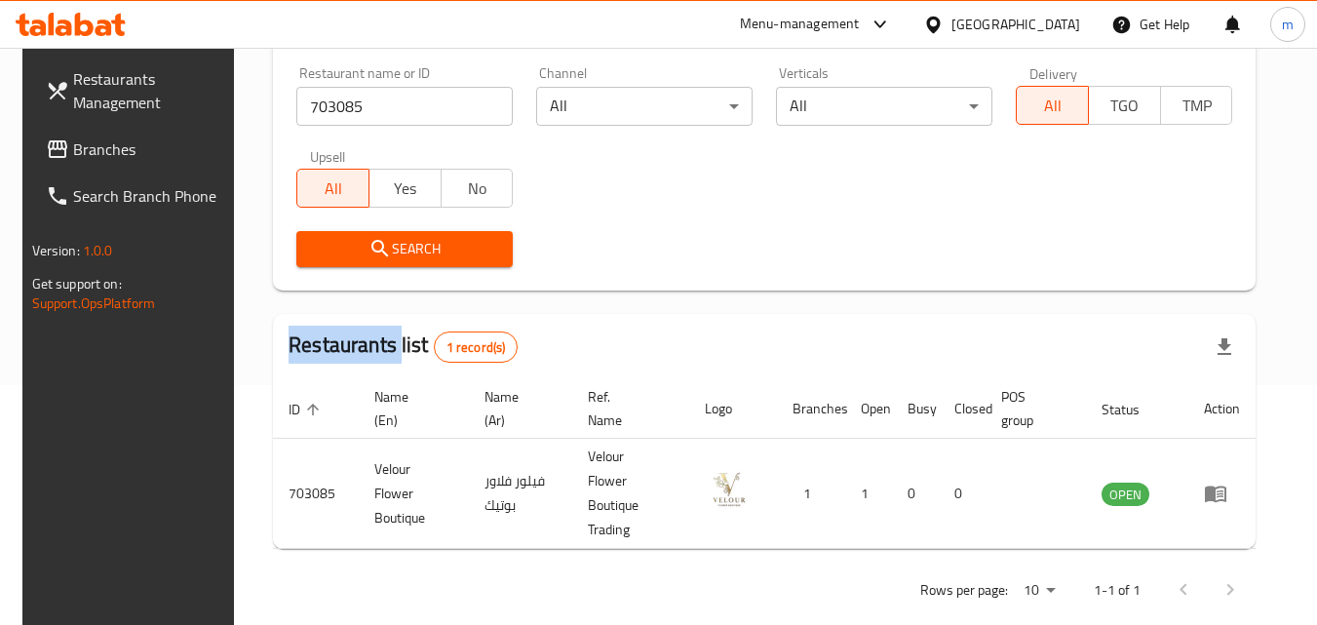
scroll to position [245, 0]
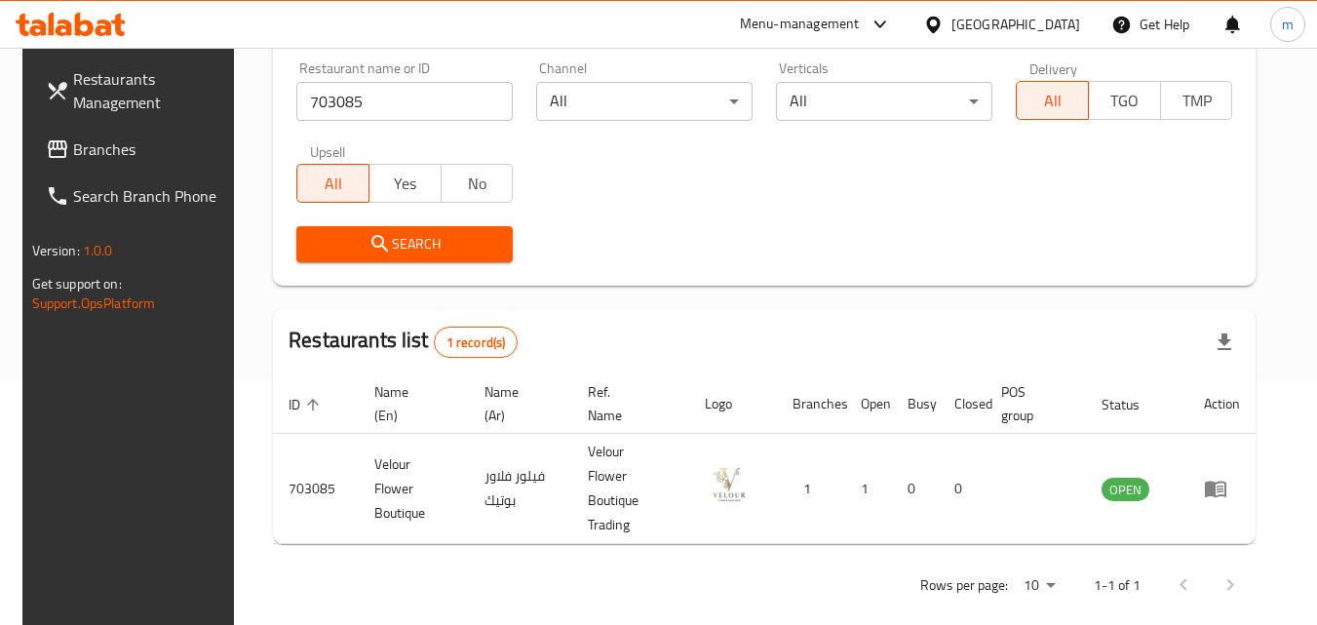
click at [1046, 18] on div "[GEOGRAPHIC_DATA]" at bounding box center [1015, 24] width 129 height 21
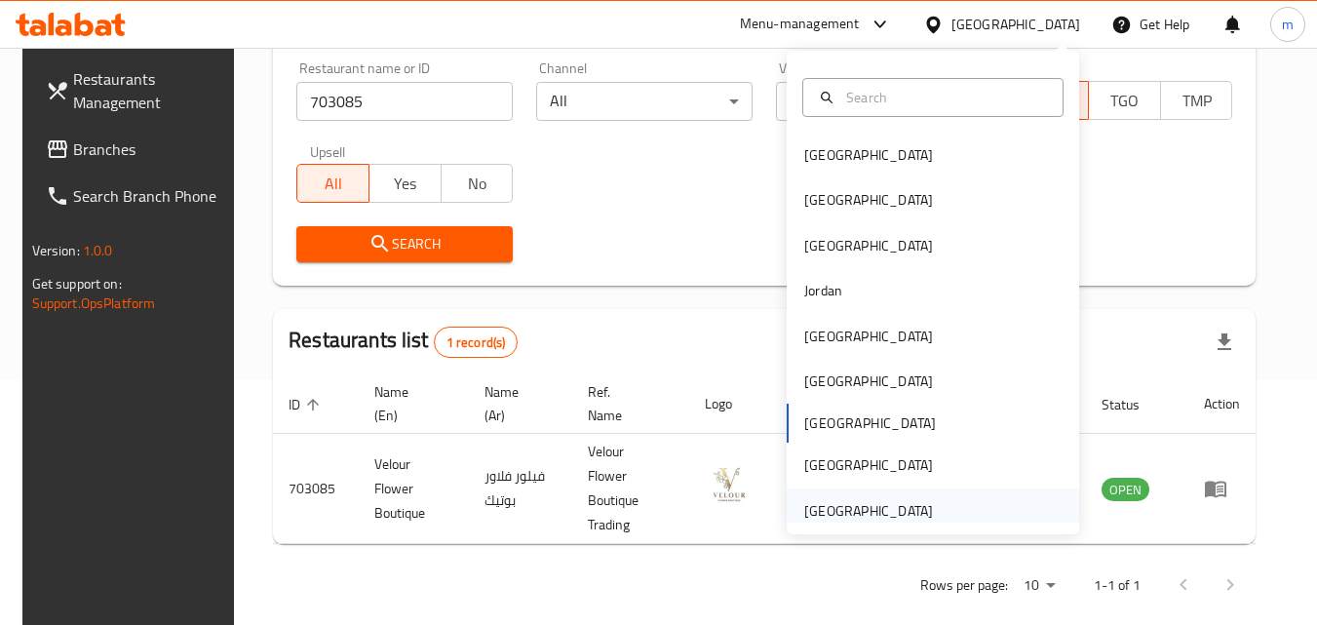
click at [891, 502] on div "[GEOGRAPHIC_DATA]" at bounding box center [868, 510] width 129 height 21
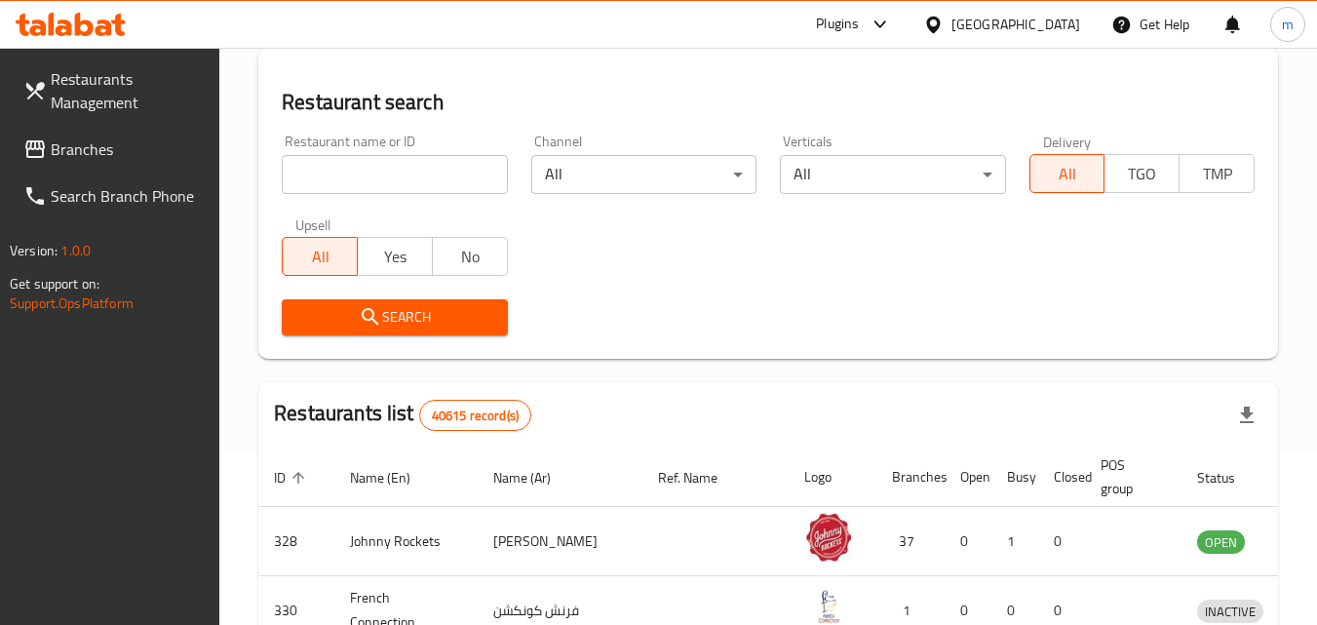
scroll to position [245, 0]
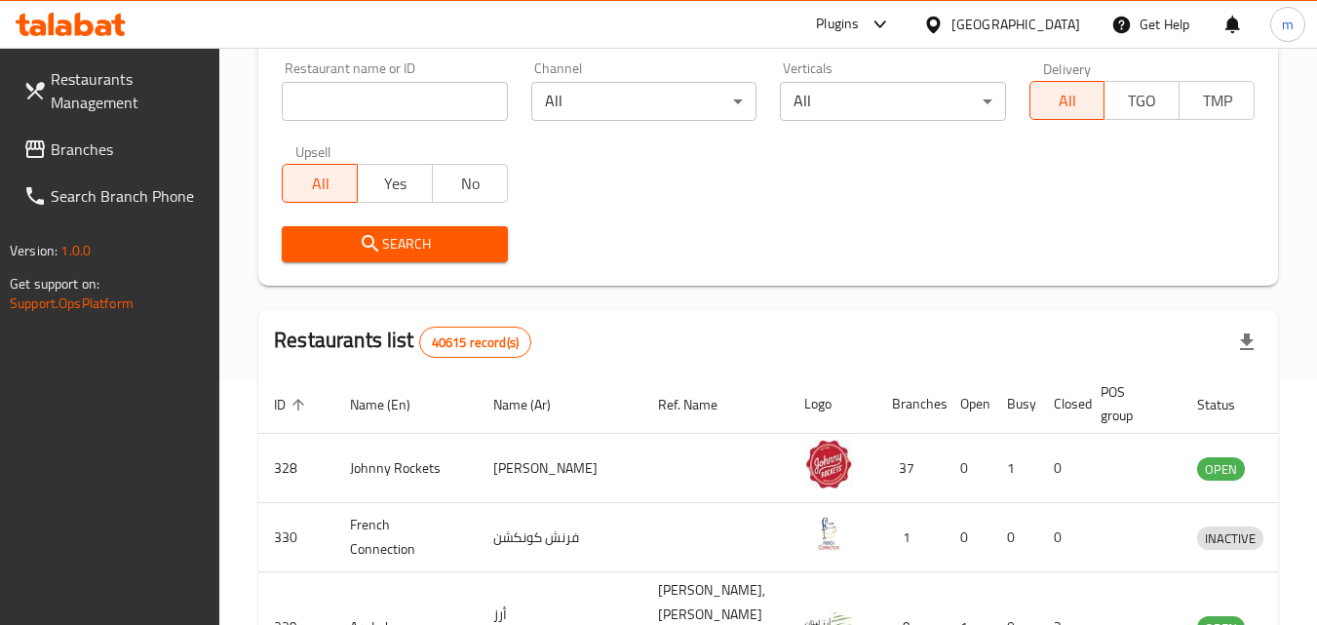
click at [98, 148] on span "Branches" at bounding box center [128, 148] width 154 height 23
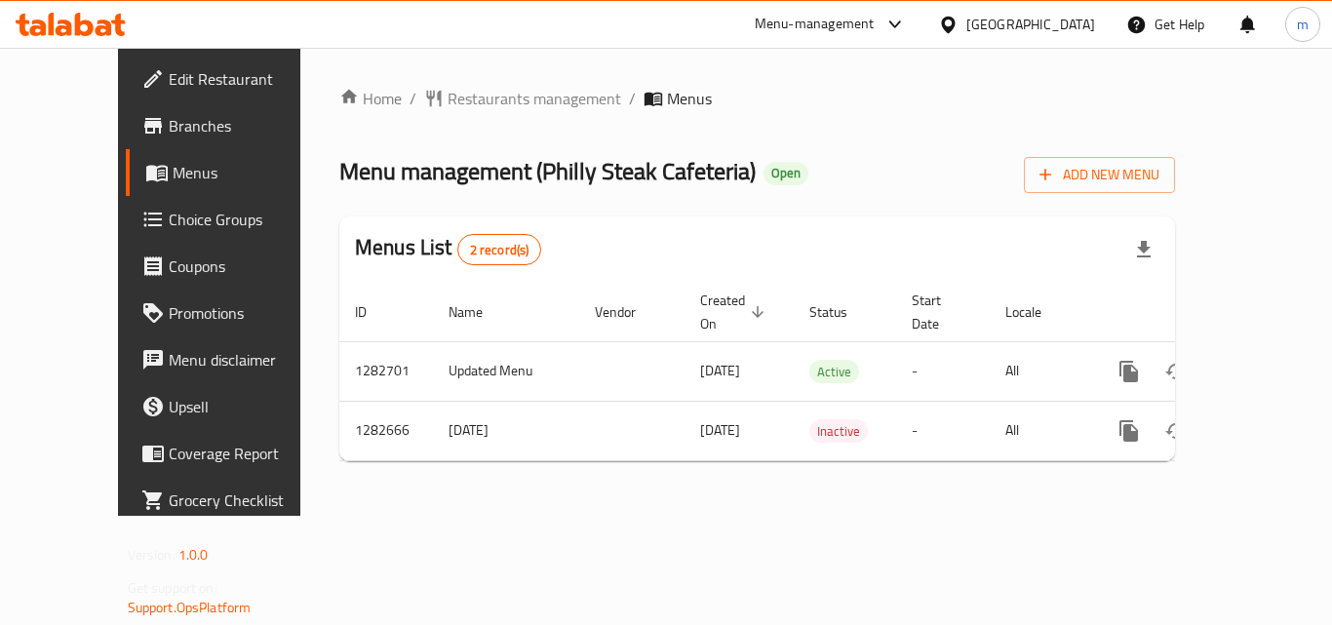
click at [453, 97] on span "Restaurants management" at bounding box center [534, 98] width 174 height 23
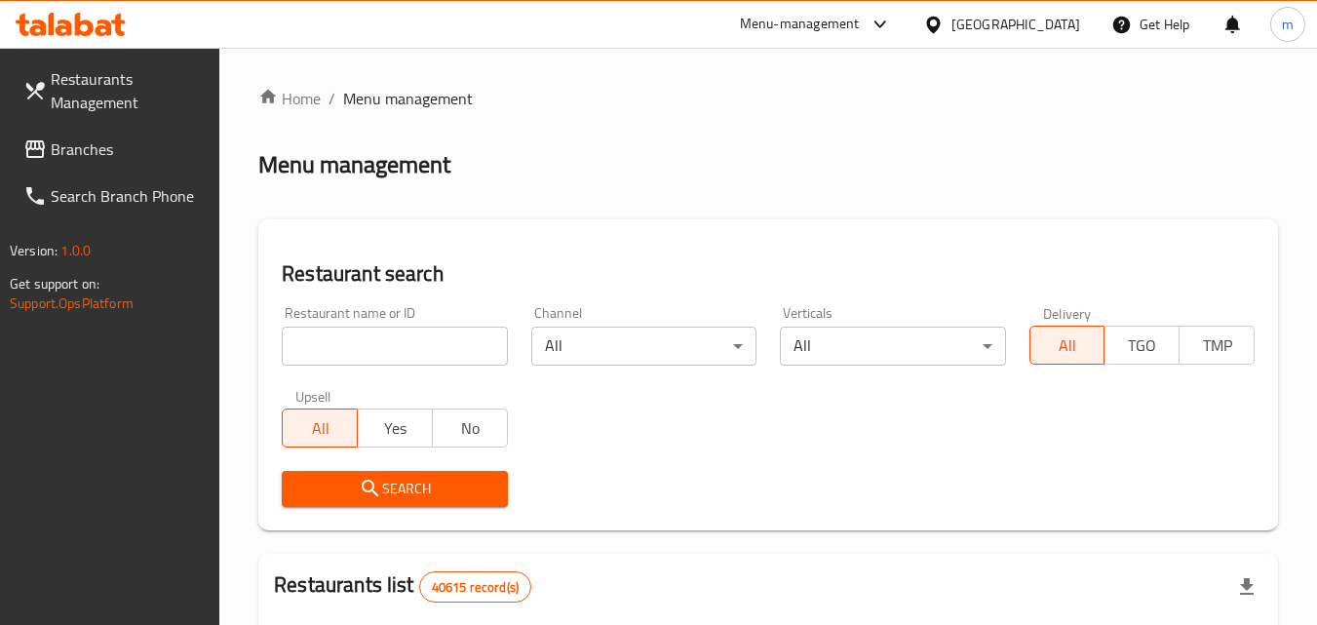
click at [375, 340] on input "search" at bounding box center [394, 346] width 225 height 39
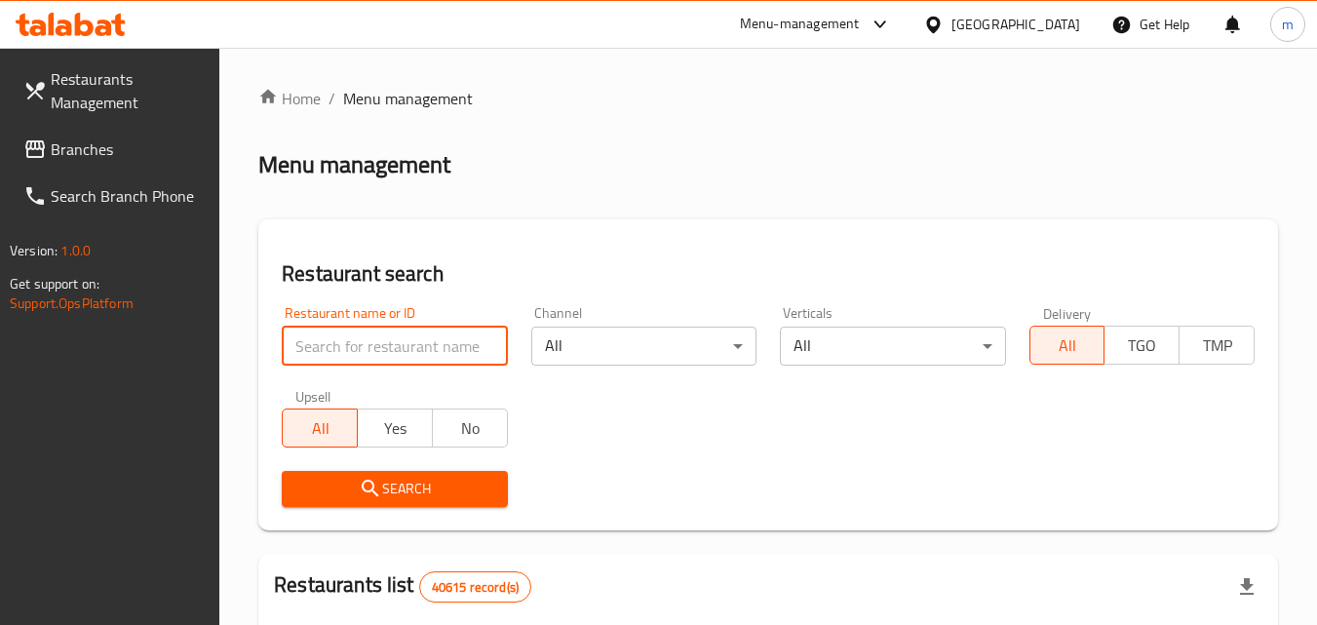
paste input "694930"
type input "694930"
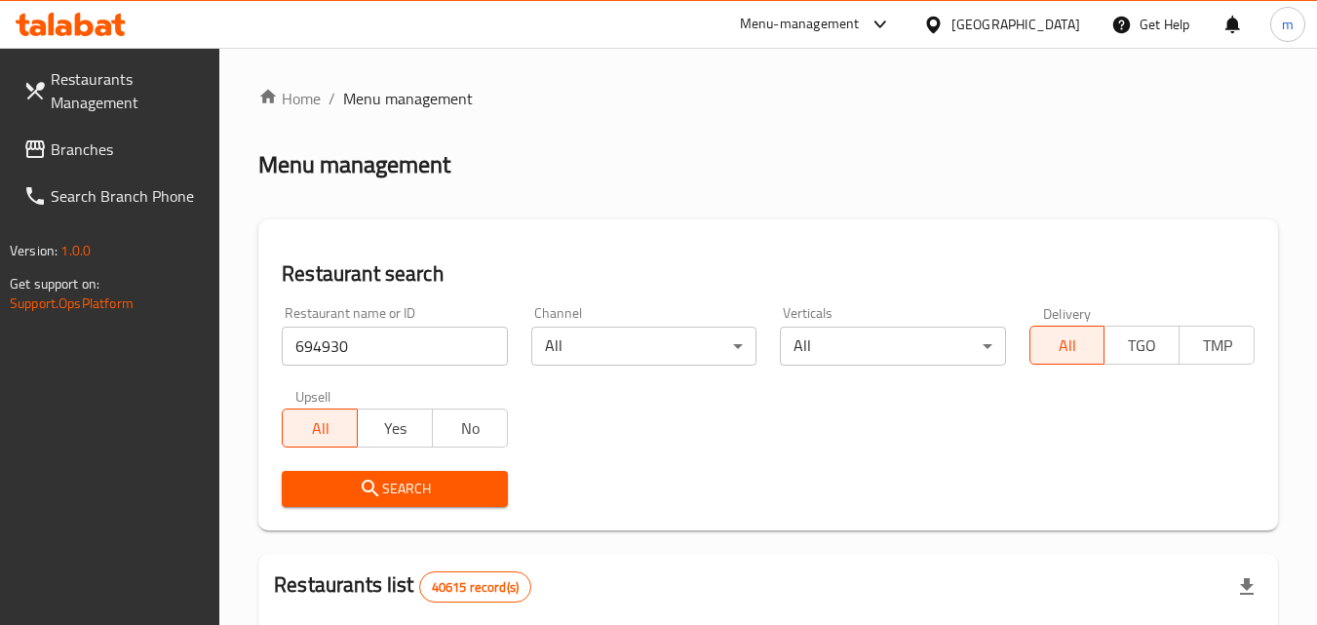
click at [406, 492] on span "Search" at bounding box center [394, 489] width 194 height 24
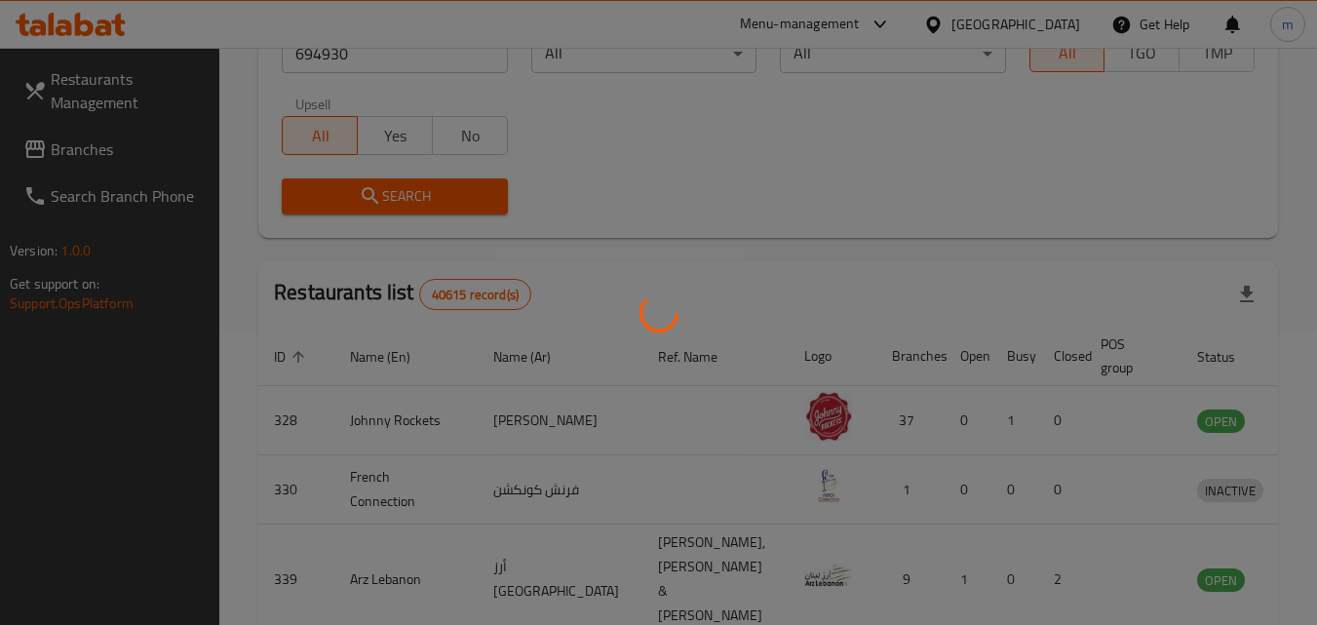
scroll to position [228, 0]
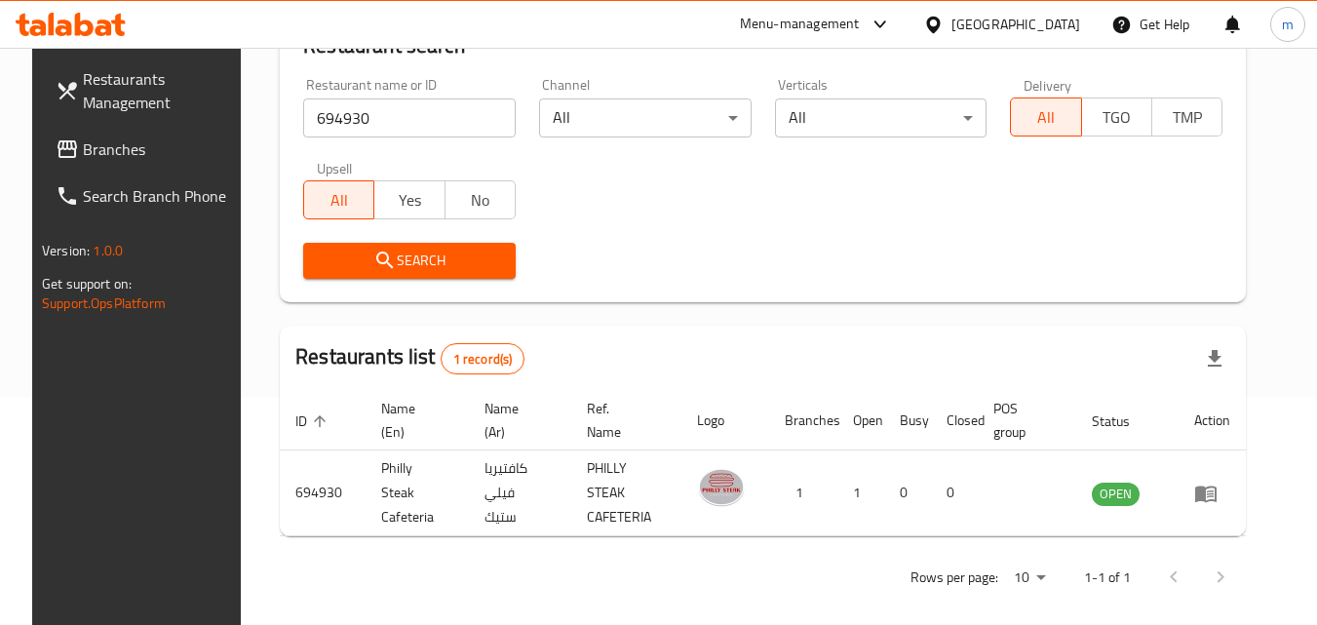
click at [1023, 8] on div "United Arab Emirates" at bounding box center [1002, 24] width 188 height 47
click at [1016, 21] on div "[GEOGRAPHIC_DATA]" at bounding box center [1015, 24] width 129 height 21
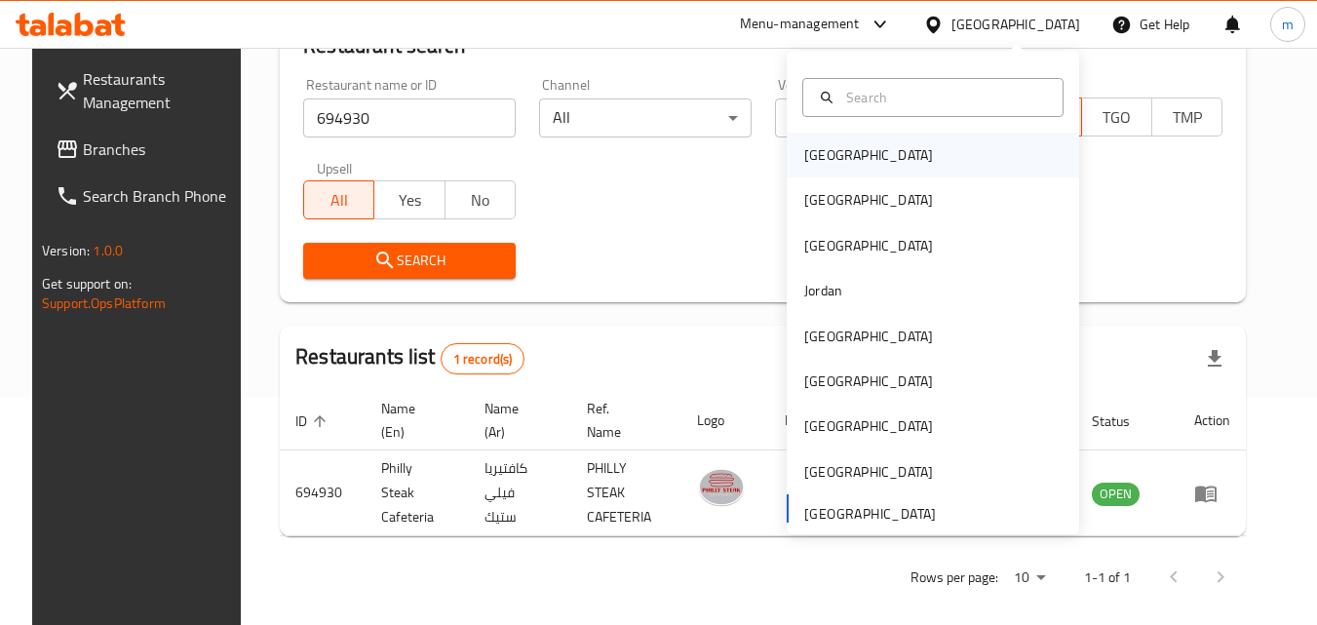
click at [867, 140] on div "[GEOGRAPHIC_DATA]" at bounding box center [933, 155] width 292 height 45
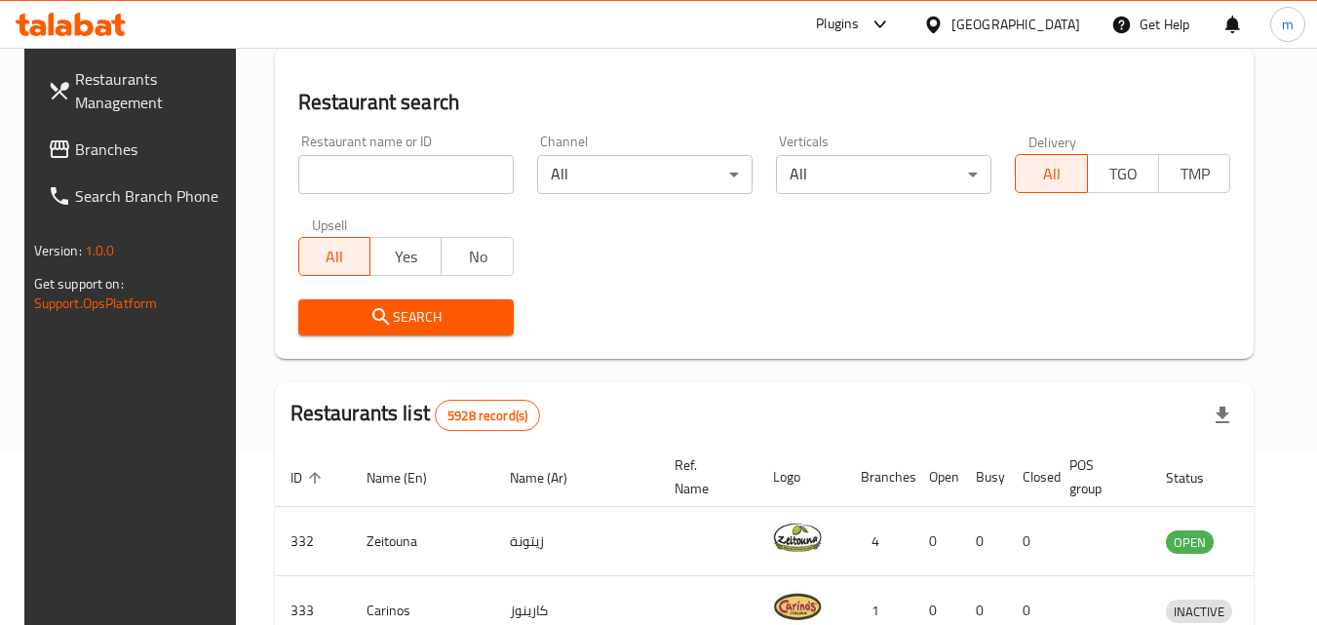
scroll to position [228, 0]
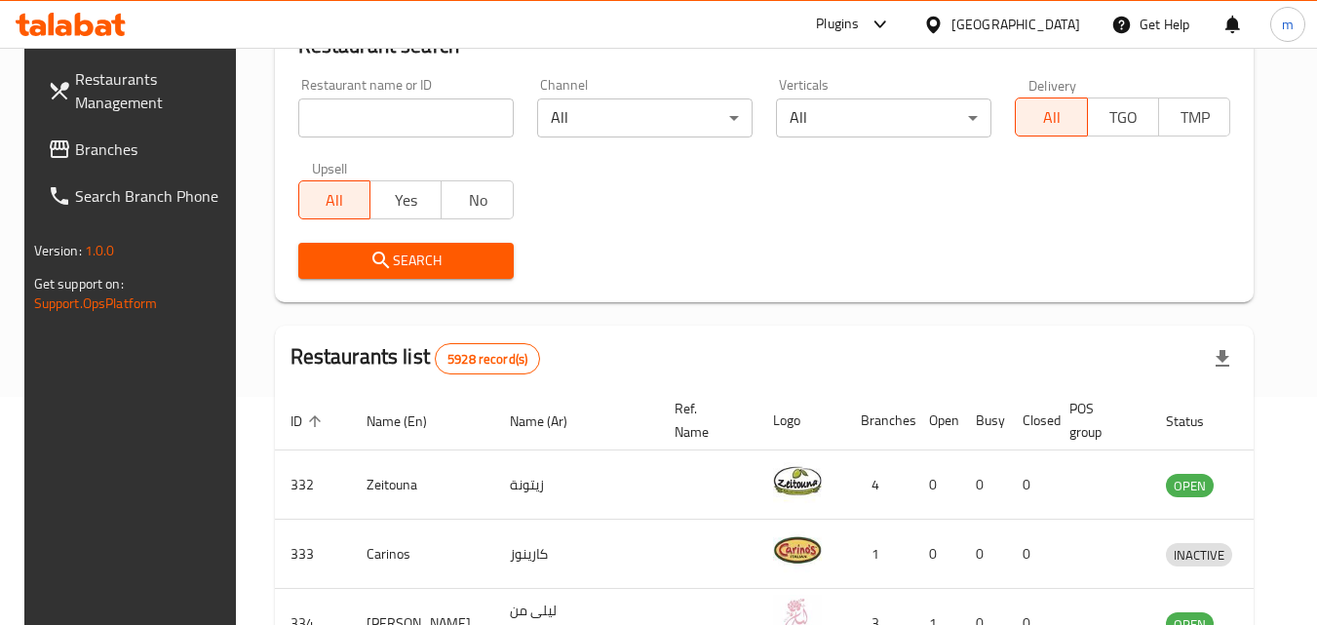
click at [407, 136] on input "search" at bounding box center [405, 117] width 215 height 39
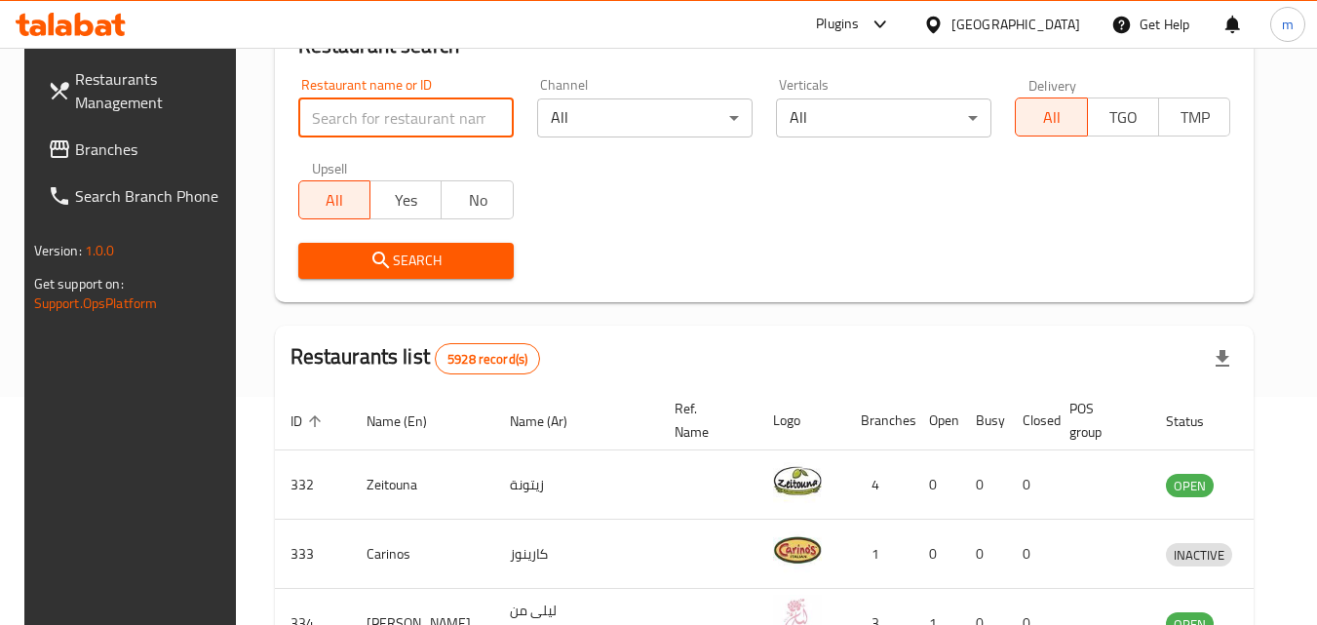
click at [50, 142] on span at bounding box center [61, 148] width 27 height 23
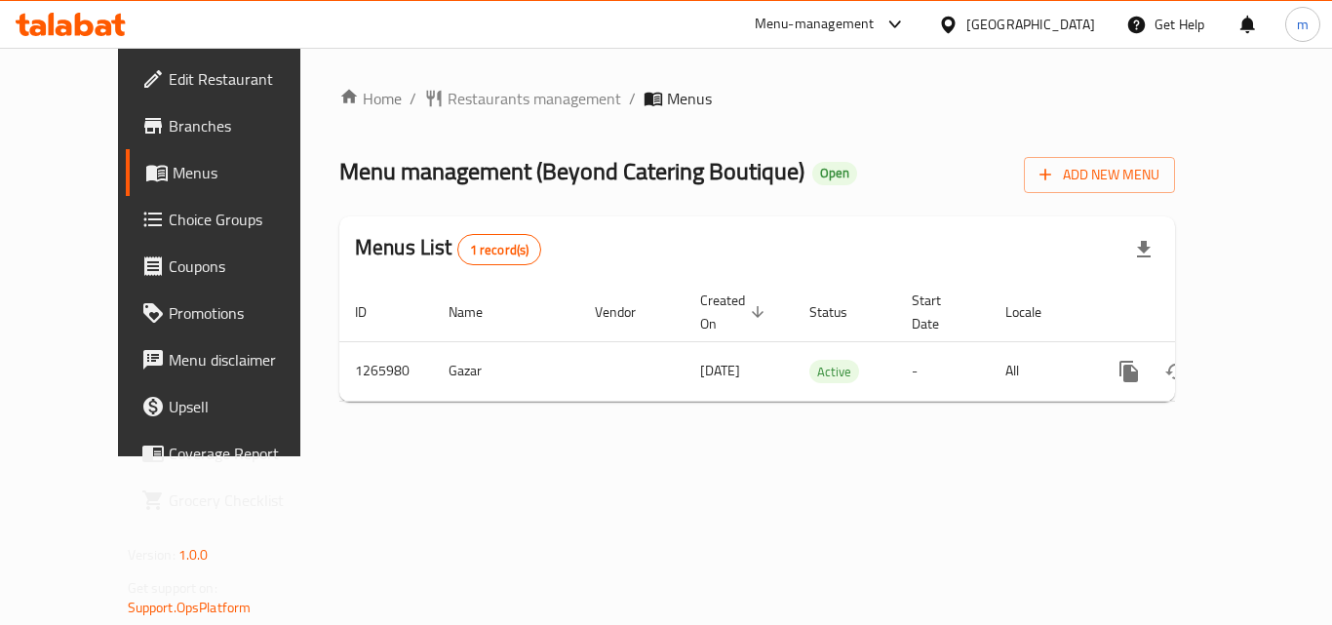
click at [468, 99] on span "Restaurants management" at bounding box center [534, 98] width 174 height 23
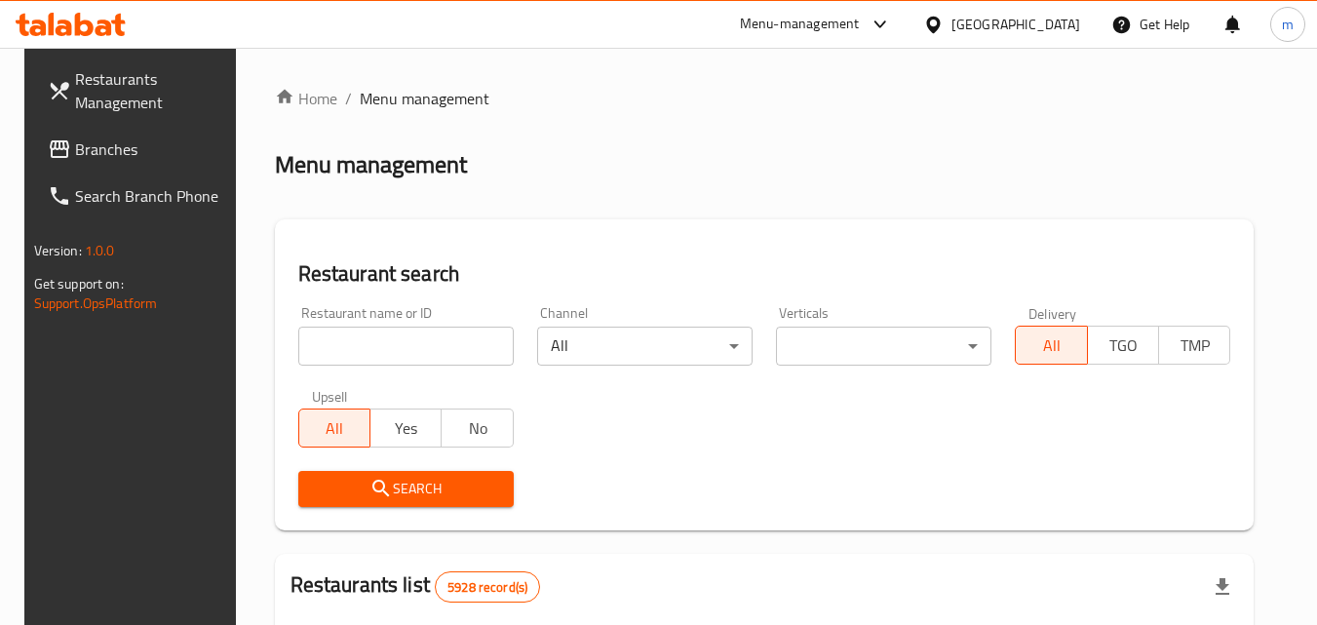
click at [365, 345] on input "search" at bounding box center [405, 346] width 215 height 39
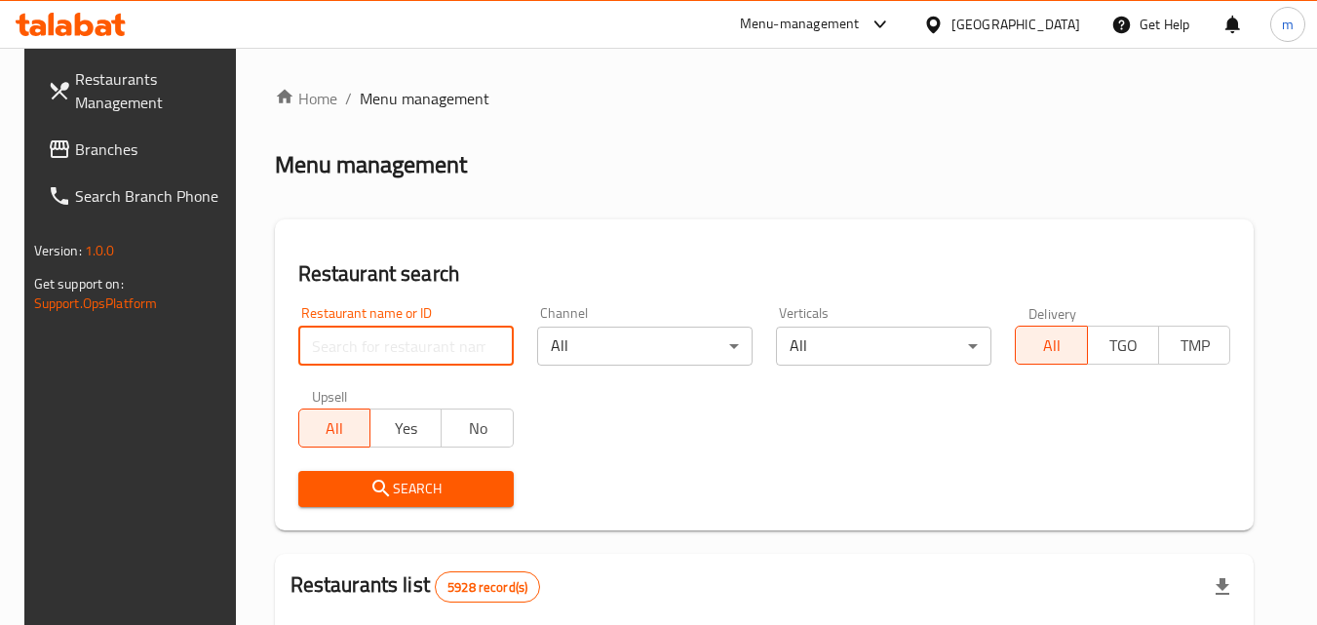
paste input "687081"
type input "687081"
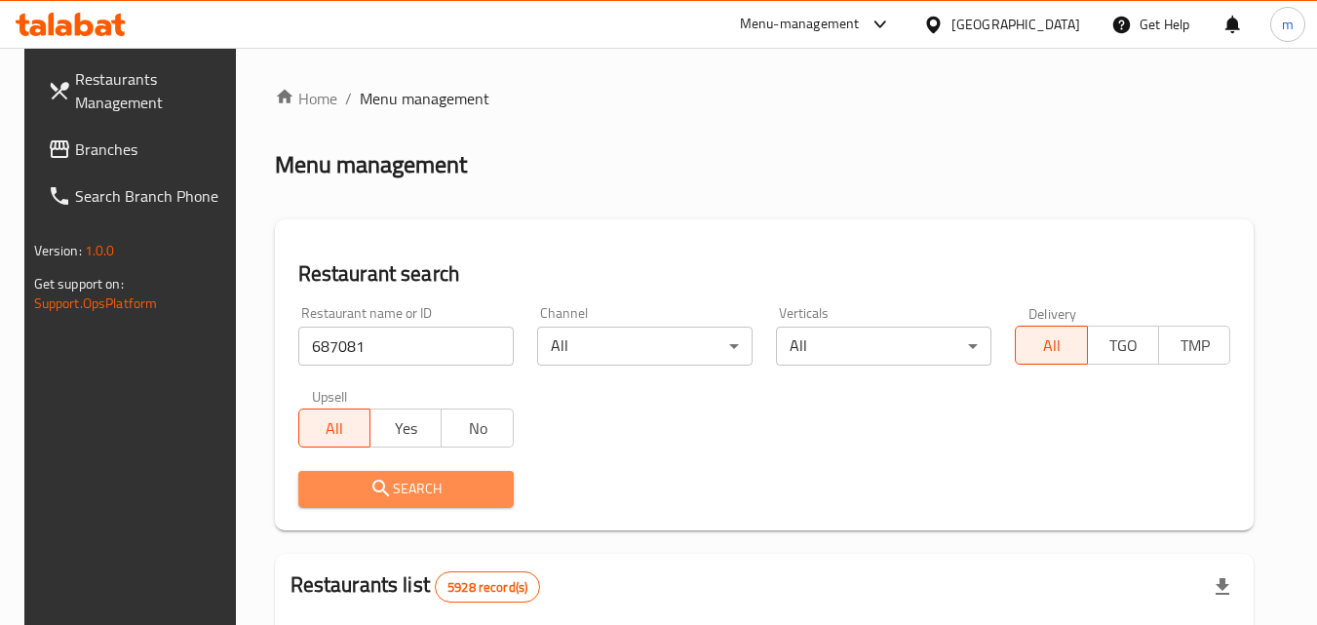
click at [402, 481] on span "Search" at bounding box center [406, 489] width 184 height 24
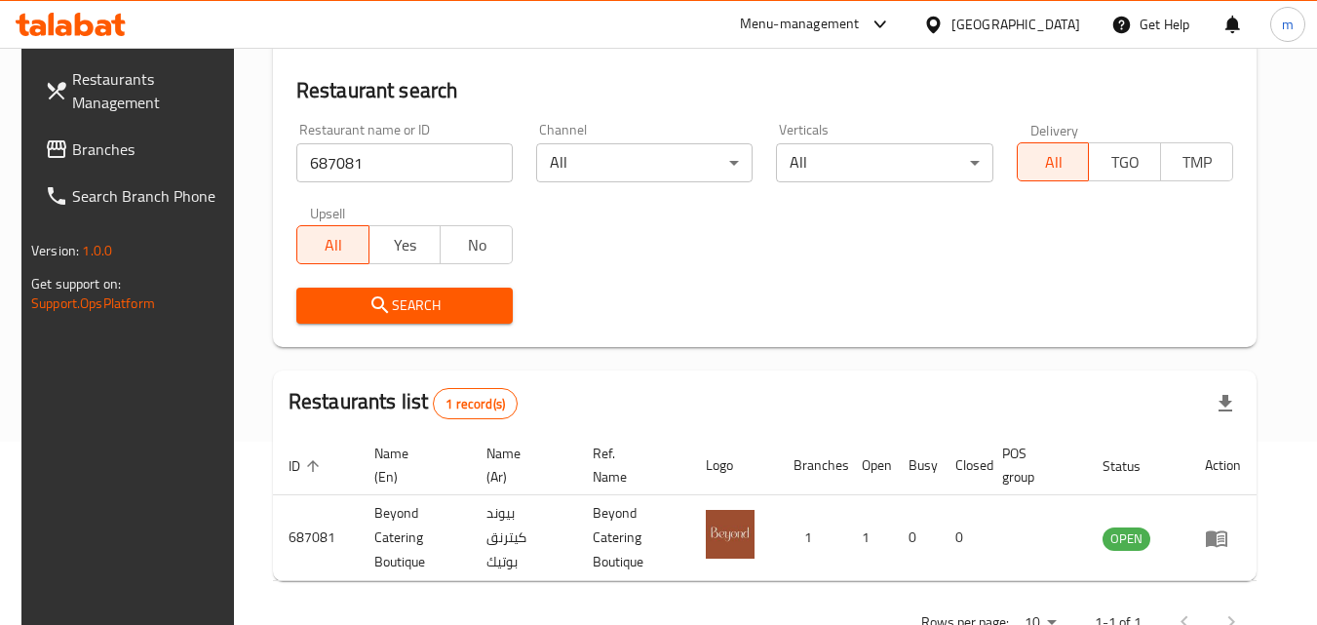
scroll to position [195, 0]
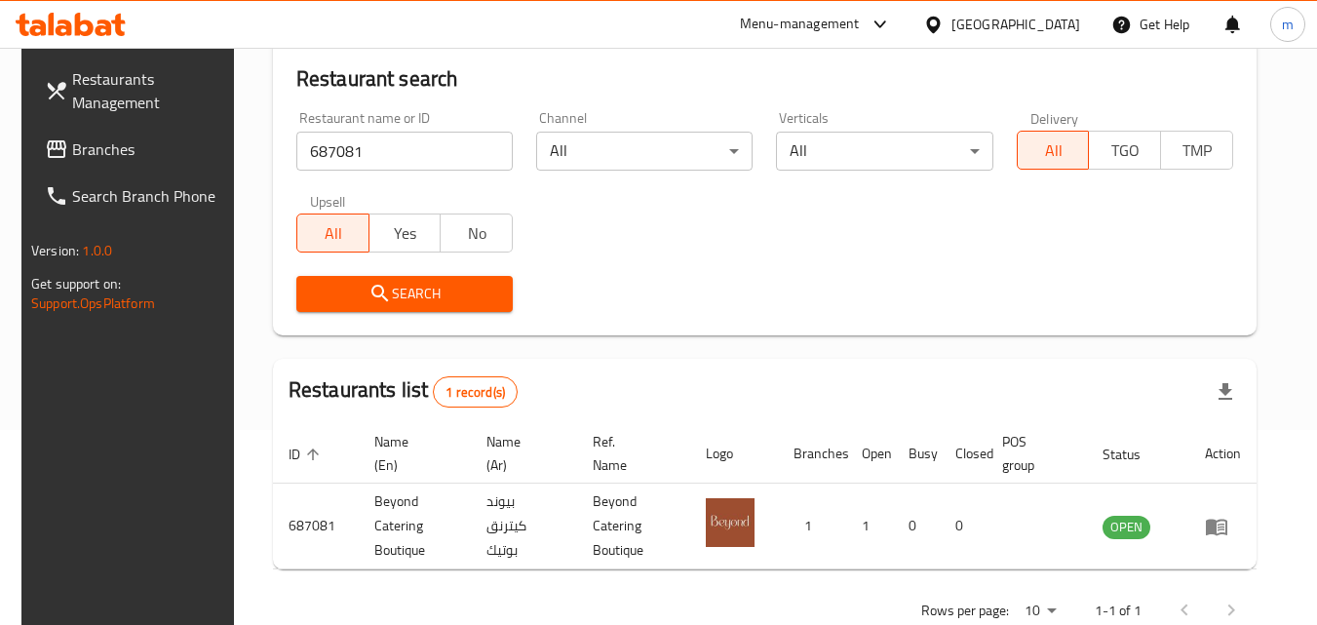
click at [951, 20] on div at bounding box center [937, 24] width 28 height 21
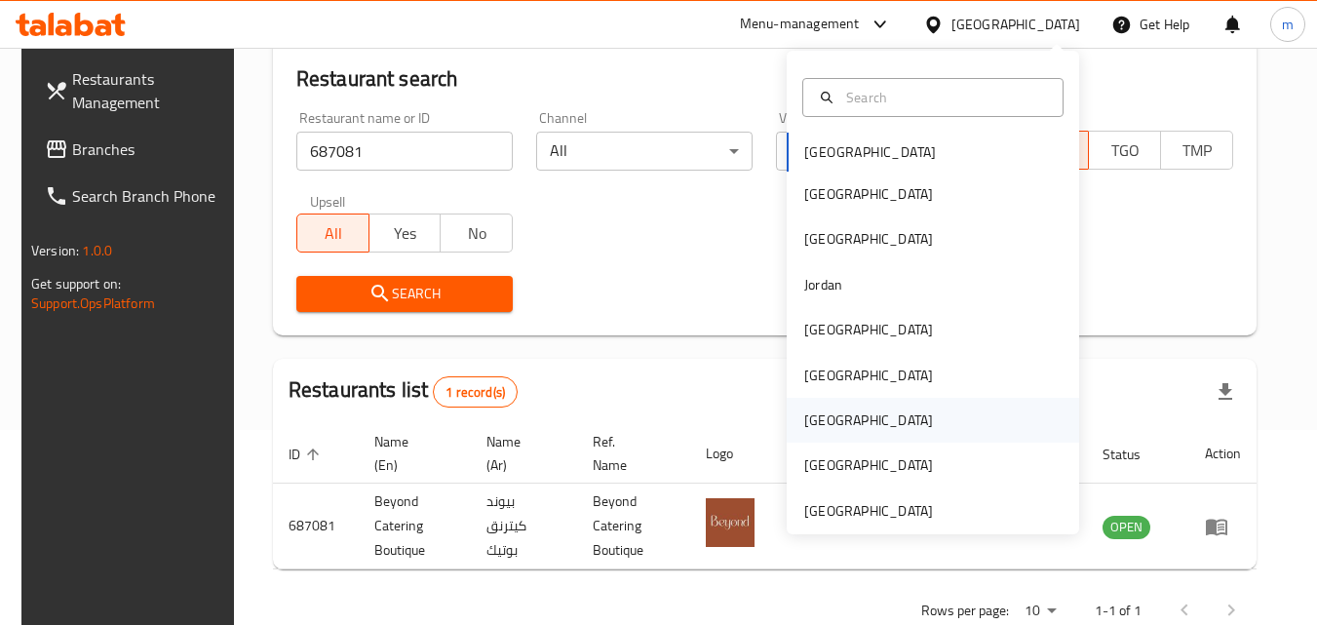
click at [821, 422] on div "[GEOGRAPHIC_DATA]" at bounding box center [868, 419] width 129 height 21
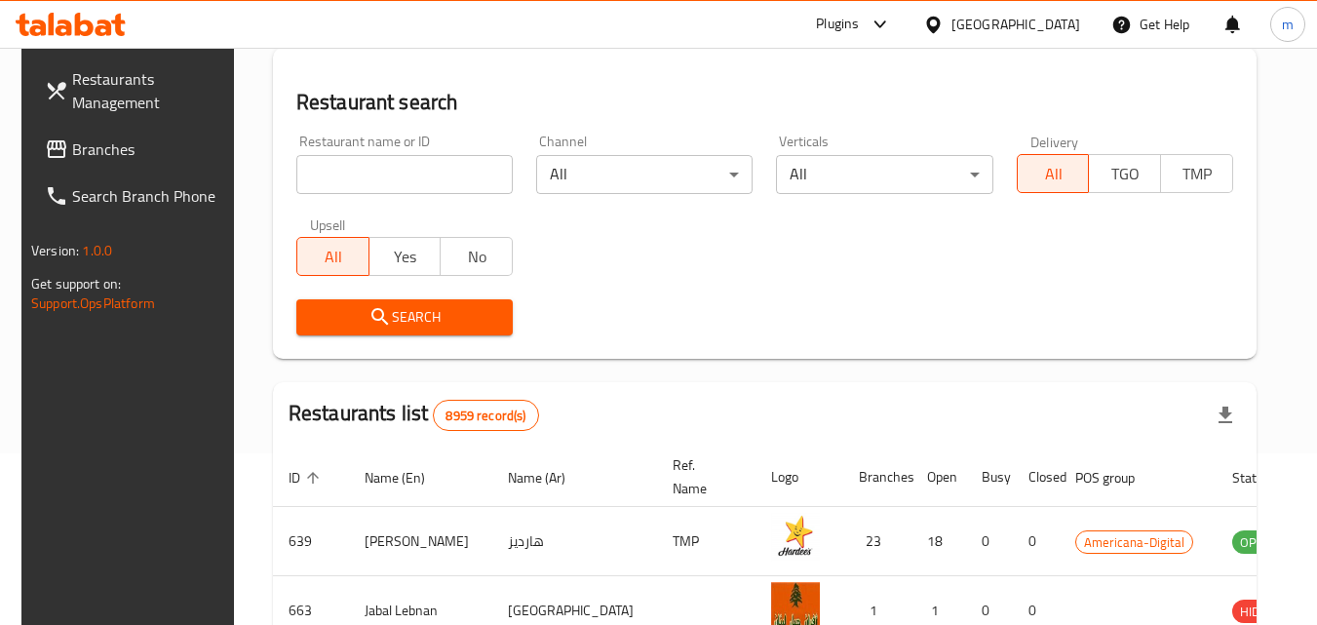
scroll to position [195, 0]
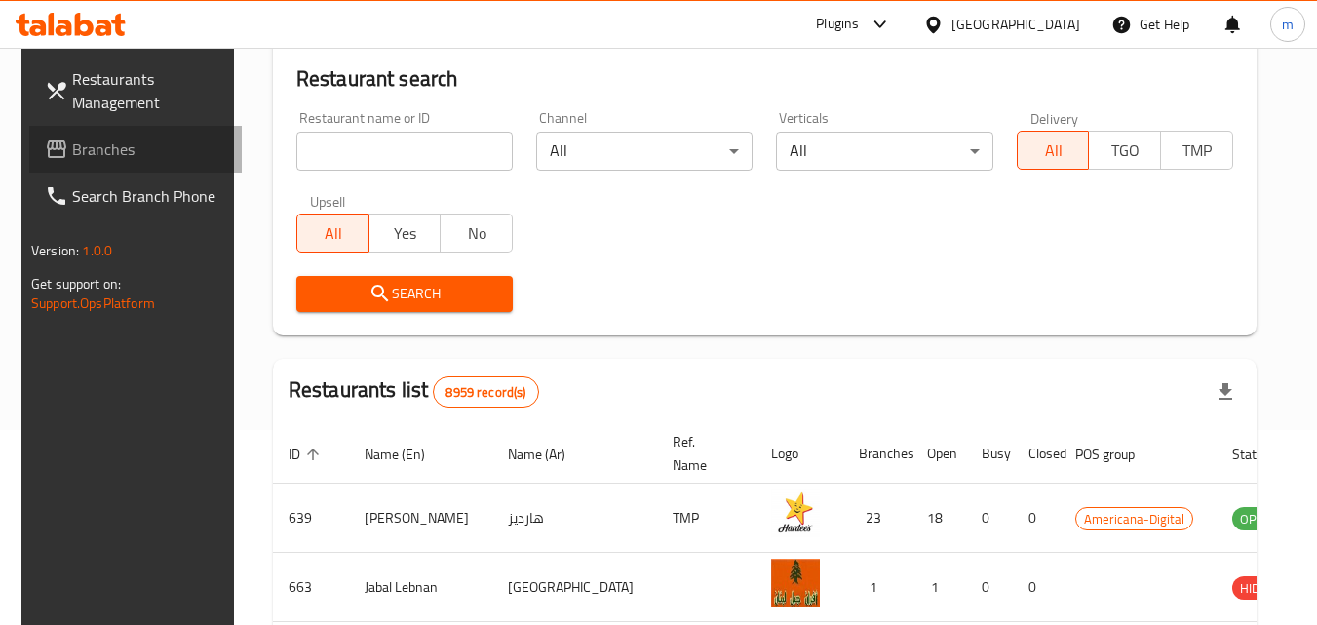
click at [92, 143] on span "Branches" at bounding box center [149, 148] width 154 height 23
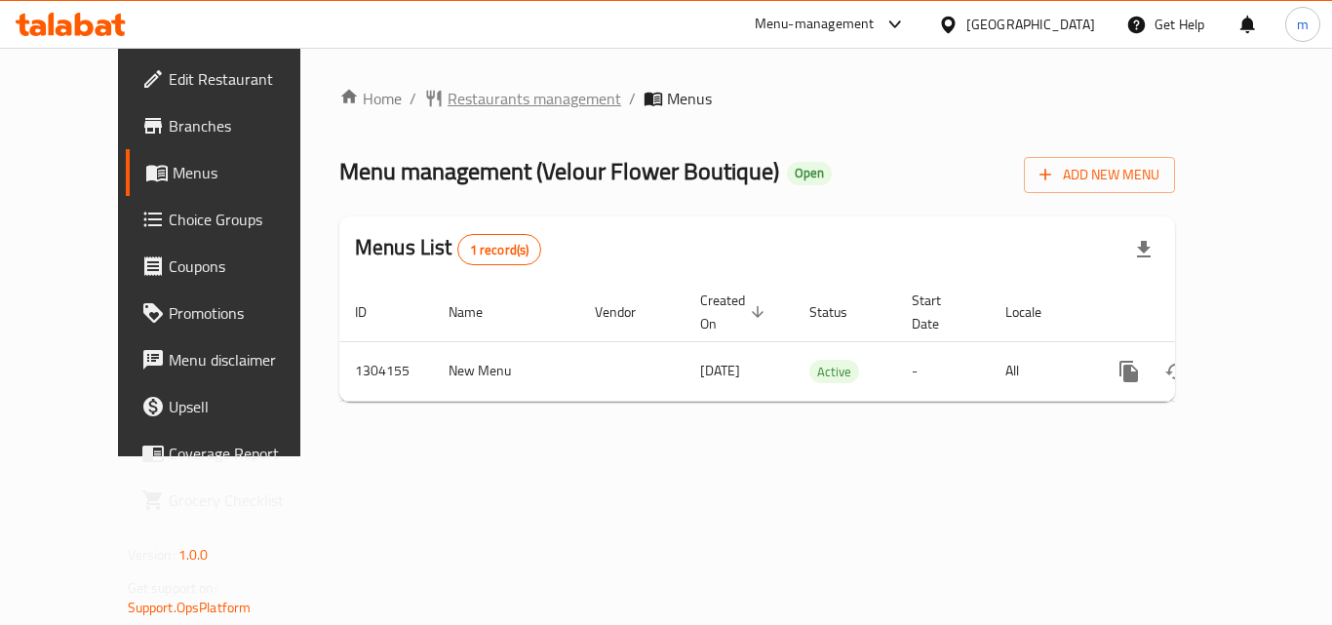
click at [488, 99] on span "Restaurants management" at bounding box center [534, 98] width 174 height 23
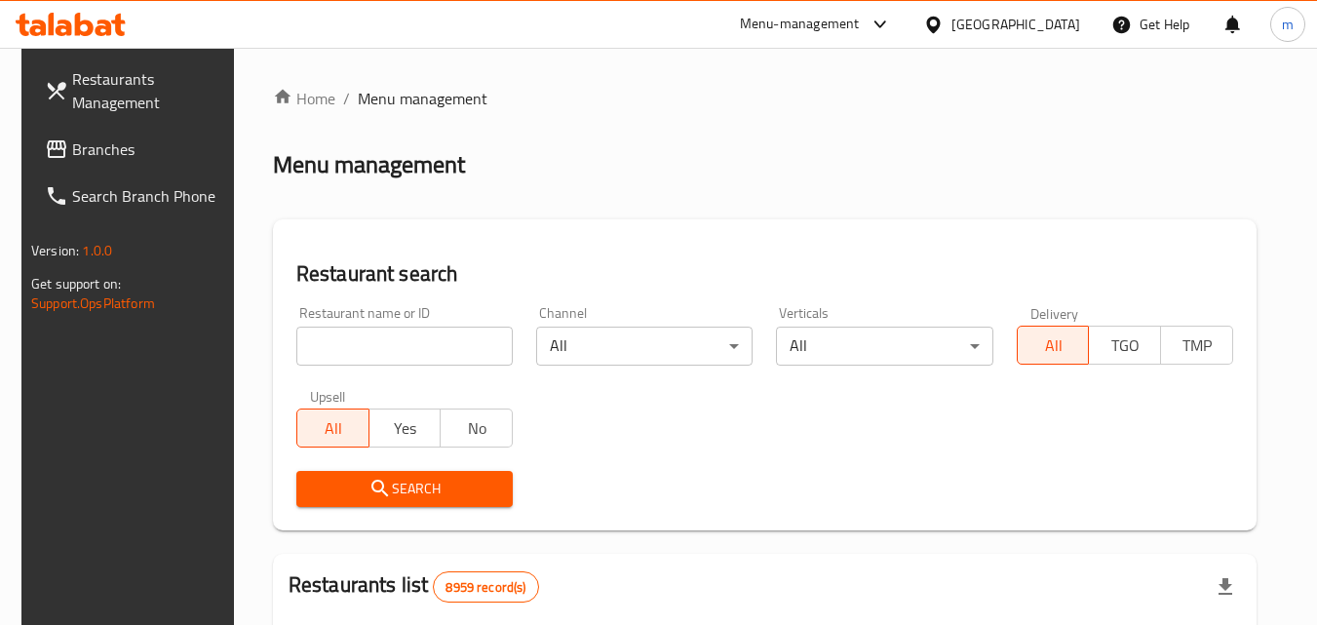
click at [424, 336] on input "search" at bounding box center [404, 346] width 216 height 39
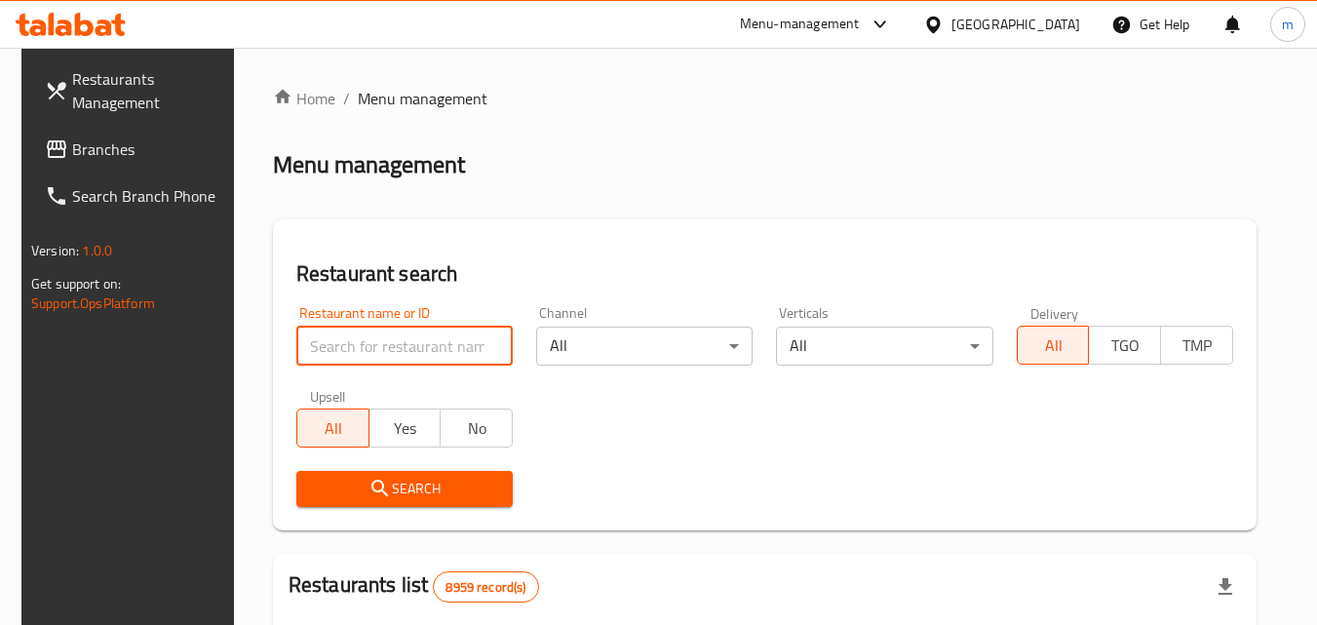
paste input "703085"
type input "703085"
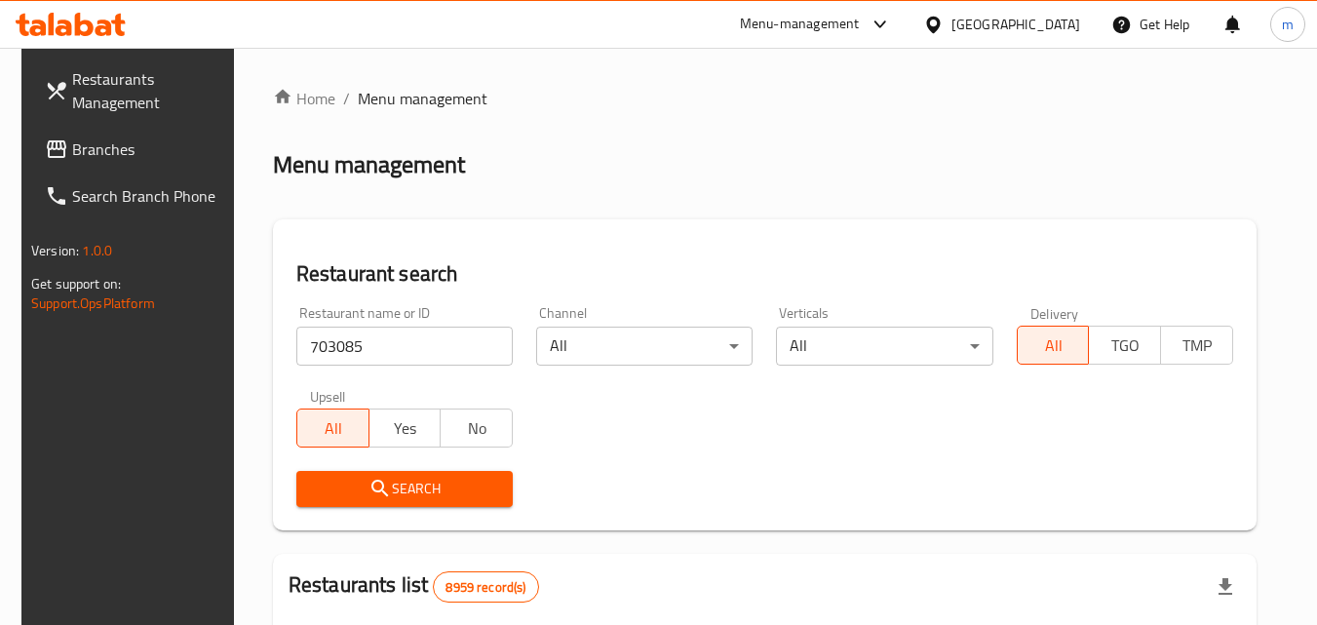
click at [435, 491] on span "Search" at bounding box center [404, 489] width 185 height 24
click at [99, 151] on span "Branches" at bounding box center [150, 148] width 154 height 23
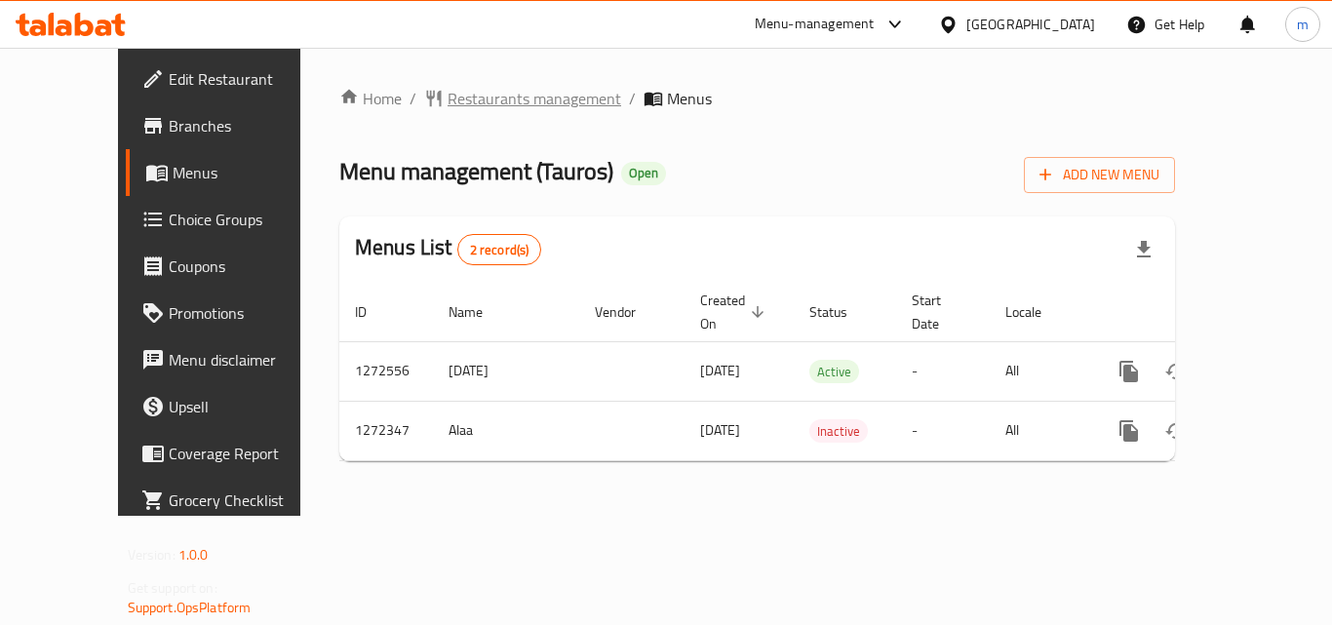
click at [449, 92] on span "Restaurants management" at bounding box center [534, 98] width 174 height 23
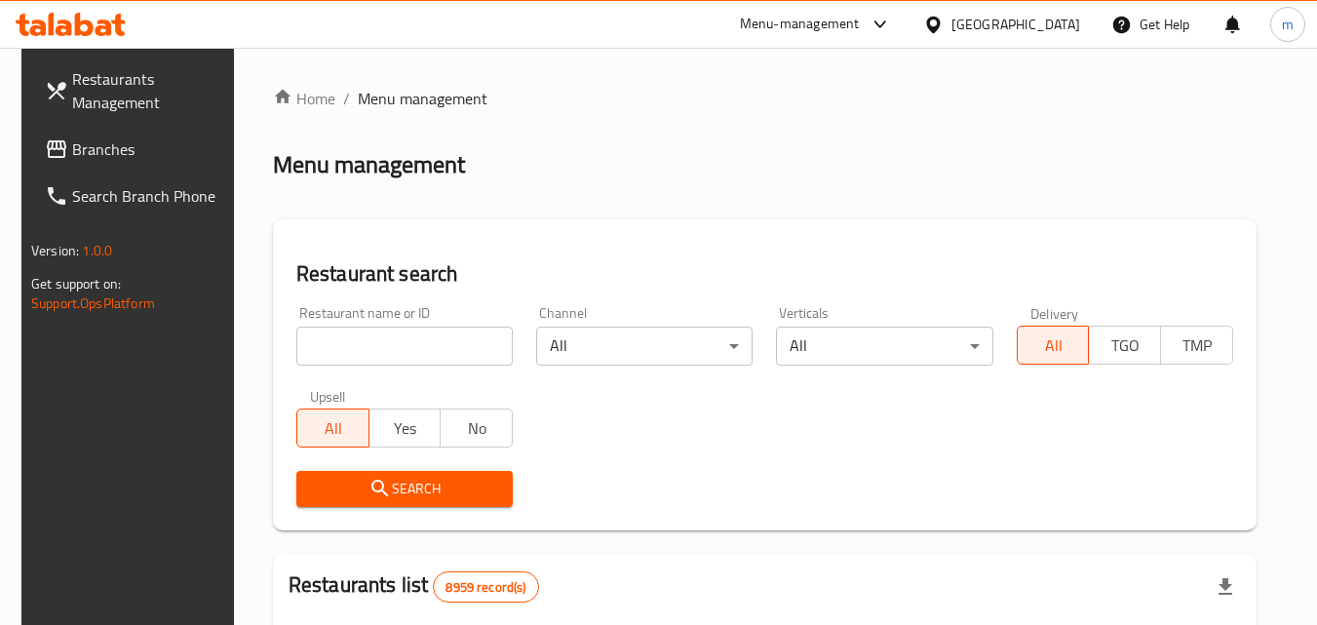
click at [374, 351] on input "search" at bounding box center [404, 346] width 216 height 39
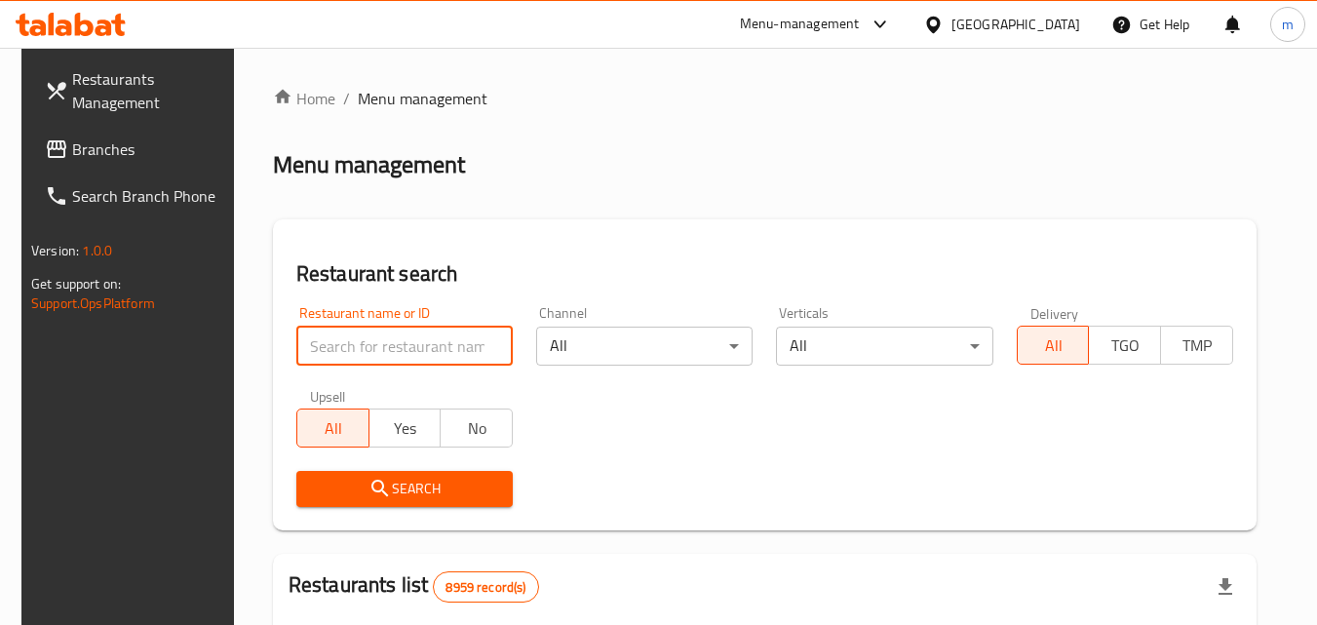
paste input "690120"
type input "690120"
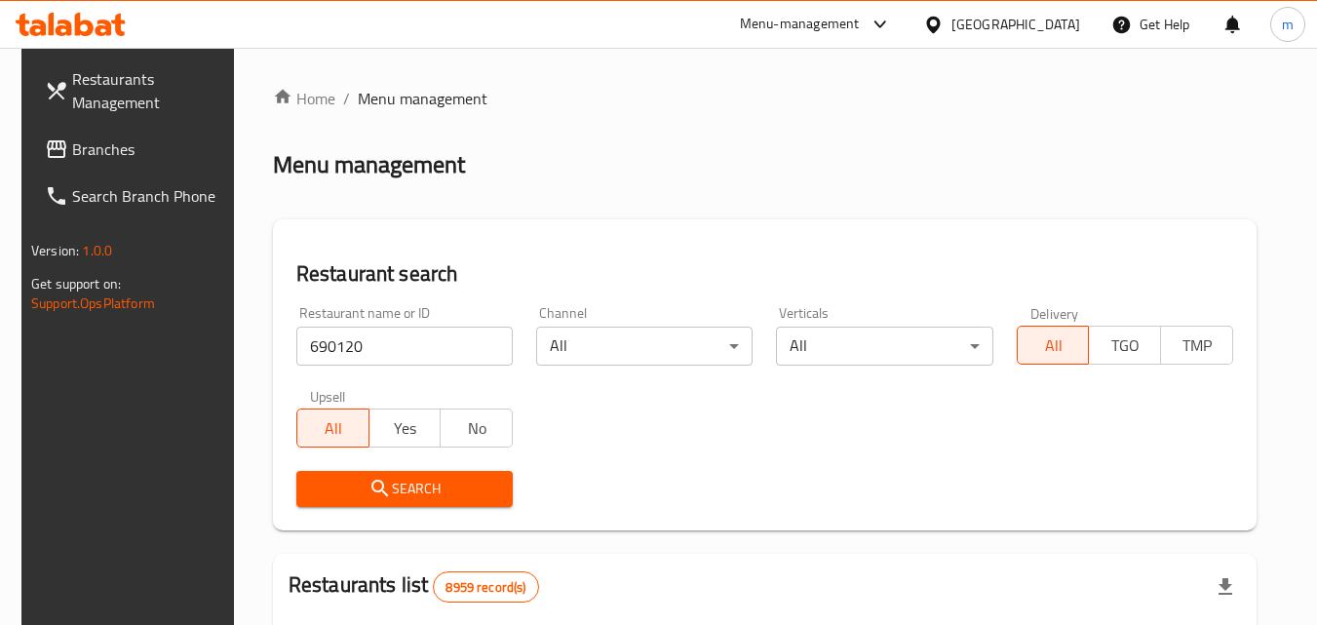
click at [435, 494] on span "Search" at bounding box center [404, 489] width 185 height 24
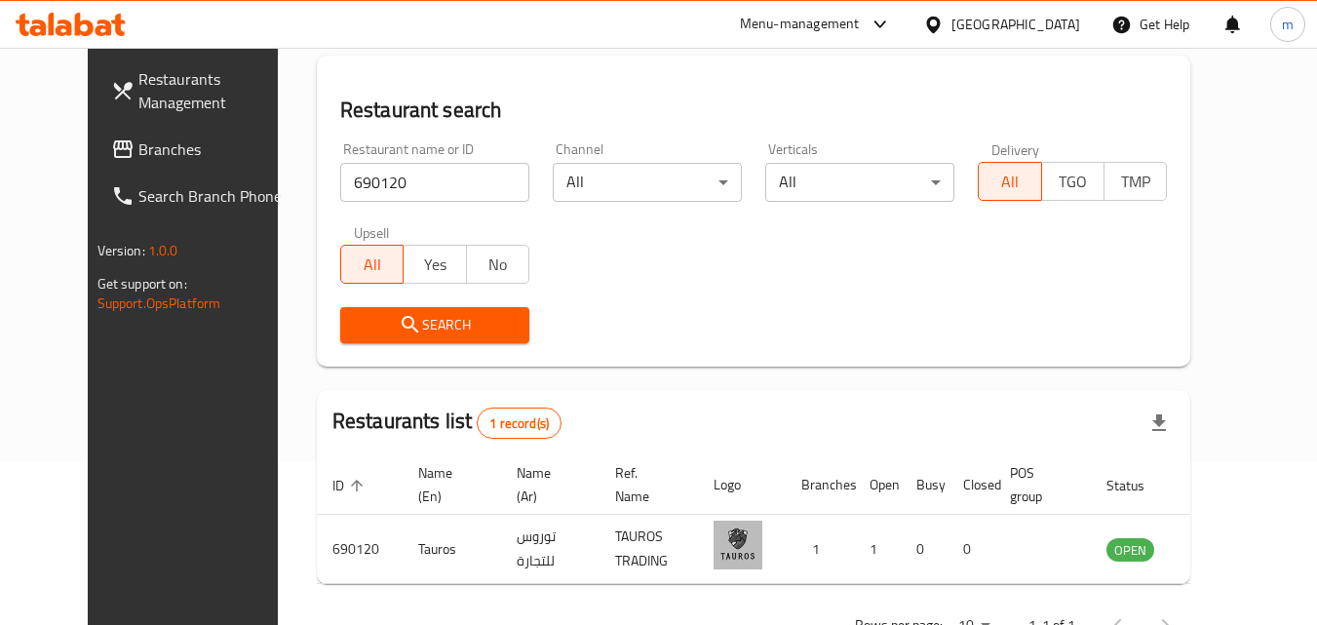
scroll to position [131, 0]
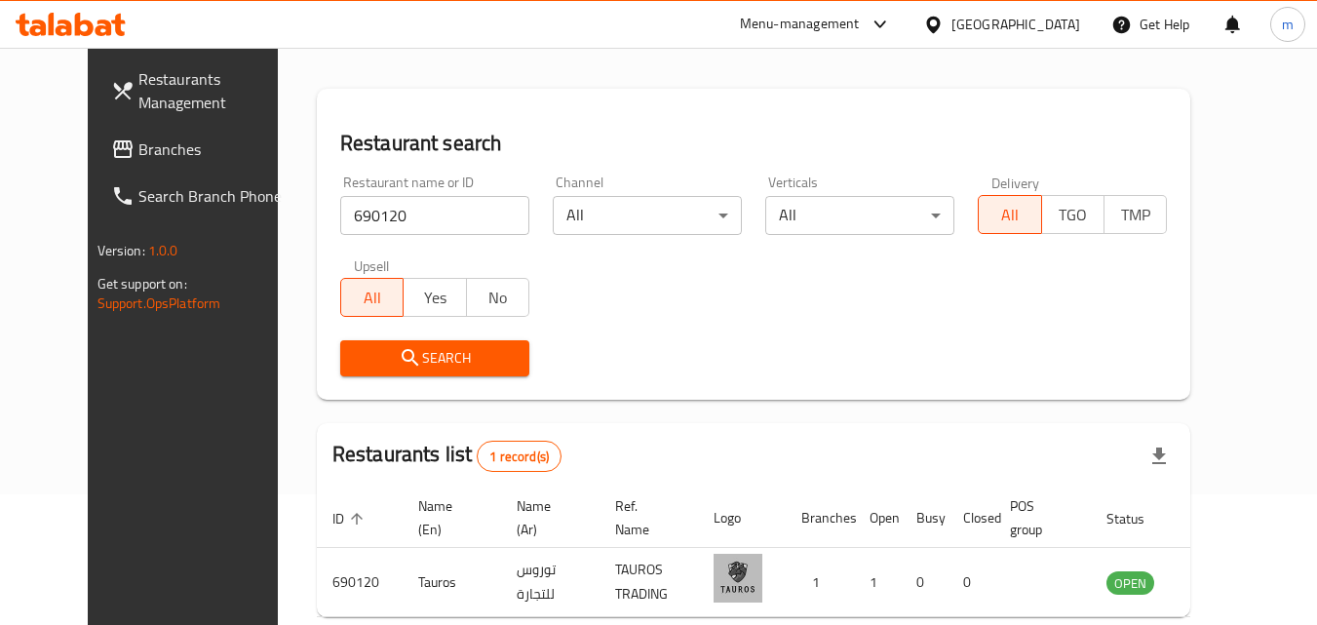
click at [940, 18] on icon at bounding box center [933, 24] width 14 height 17
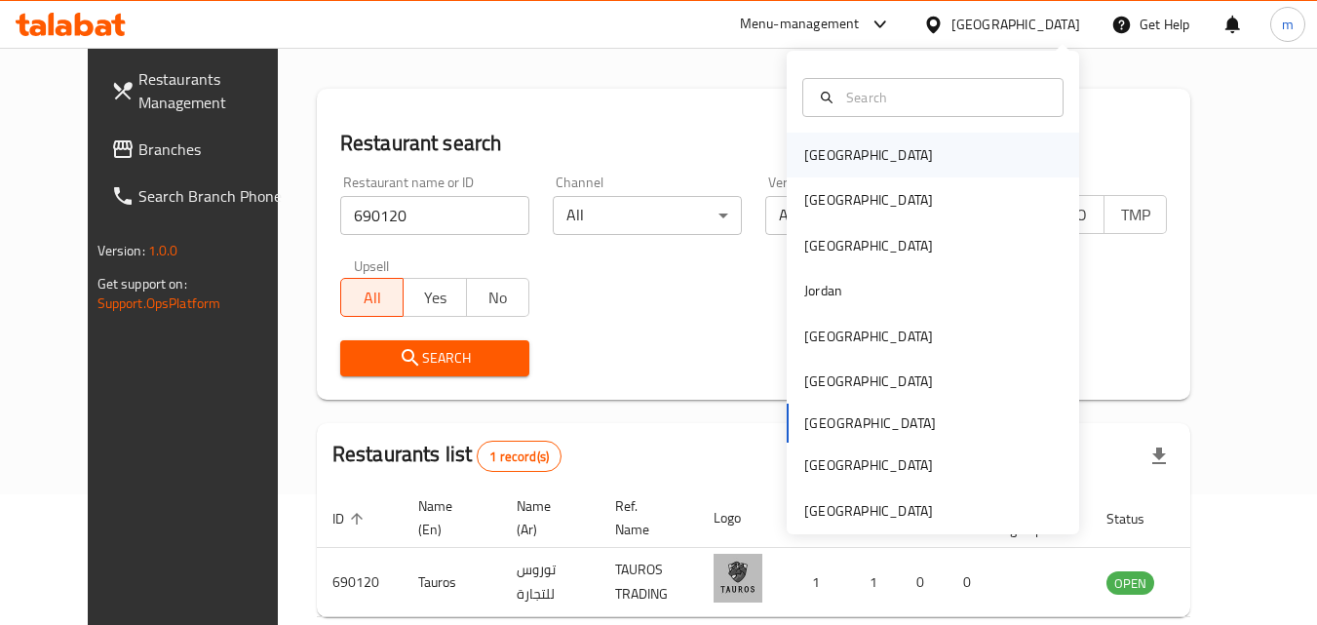
click at [941, 158] on div "Bahrain" at bounding box center [933, 155] width 292 height 45
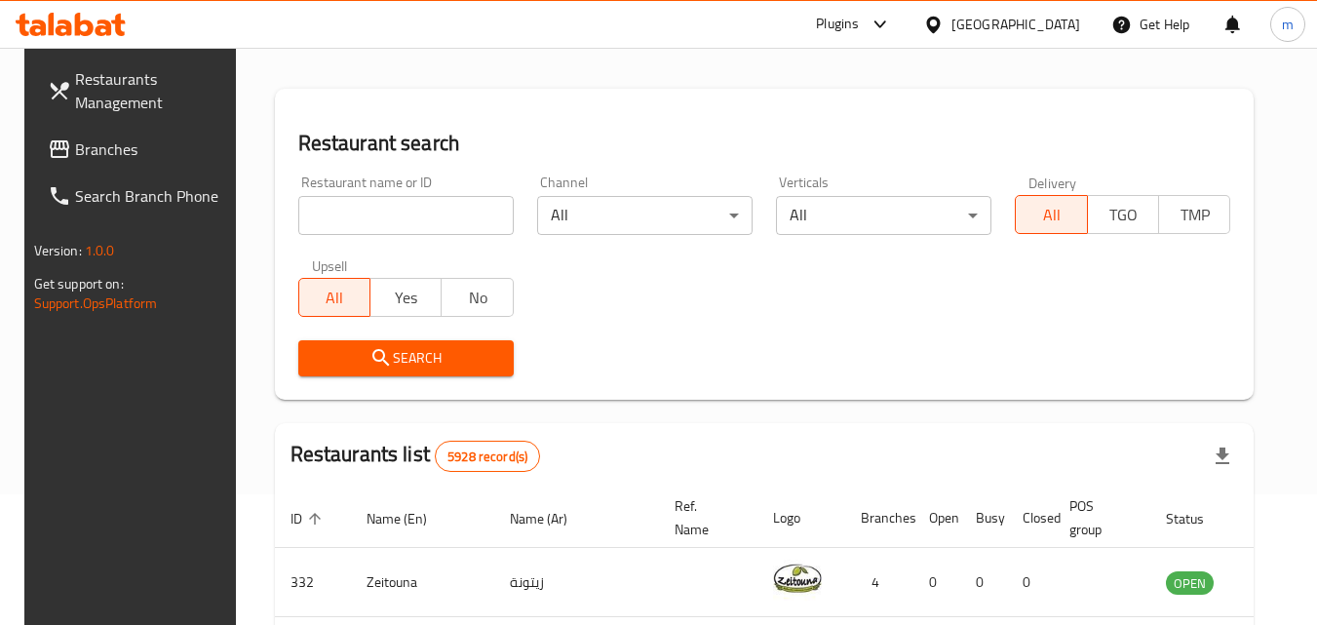
click at [113, 146] on span "Branches" at bounding box center [152, 148] width 154 height 23
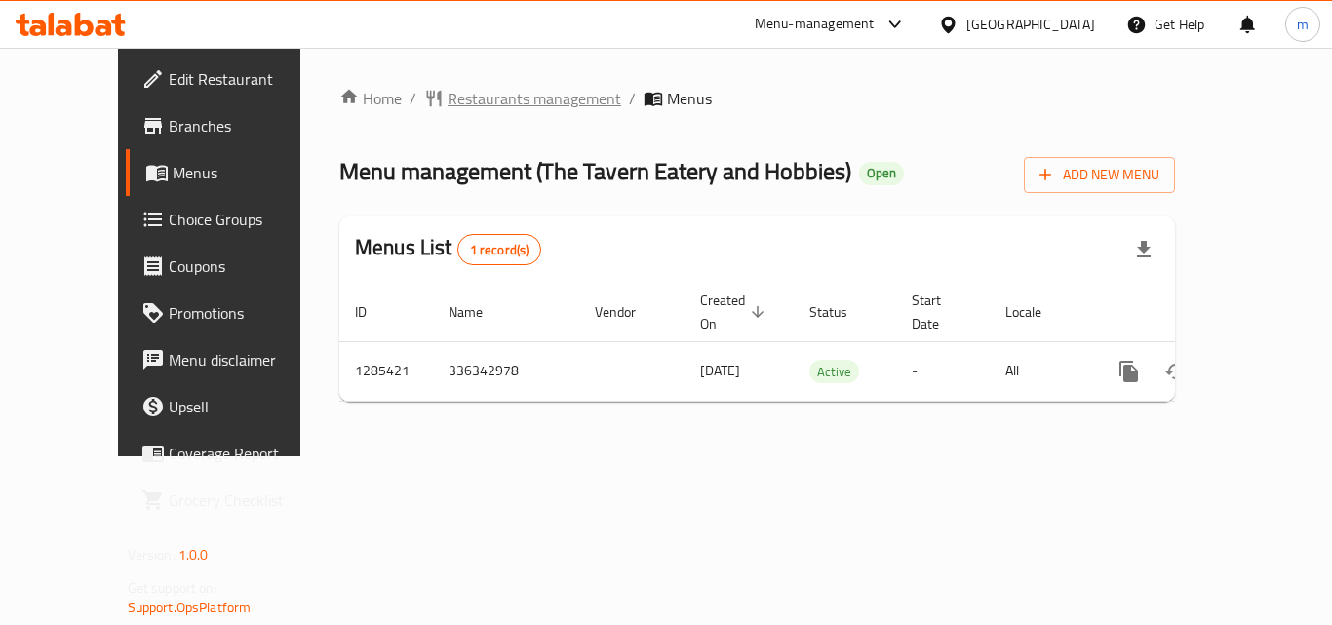
click at [512, 101] on span "Restaurants management" at bounding box center [534, 98] width 174 height 23
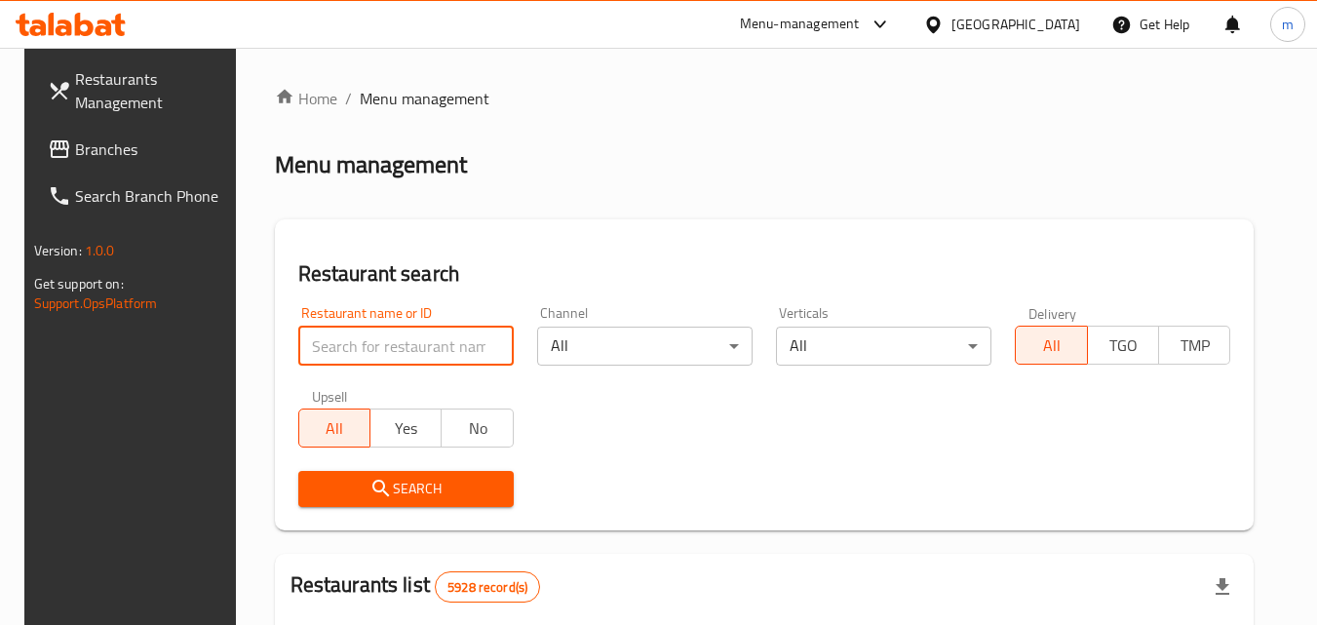
click at [421, 363] on input "search" at bounding box center [405, 346] width 215 height 39
paste input "695949"
type input "695949"
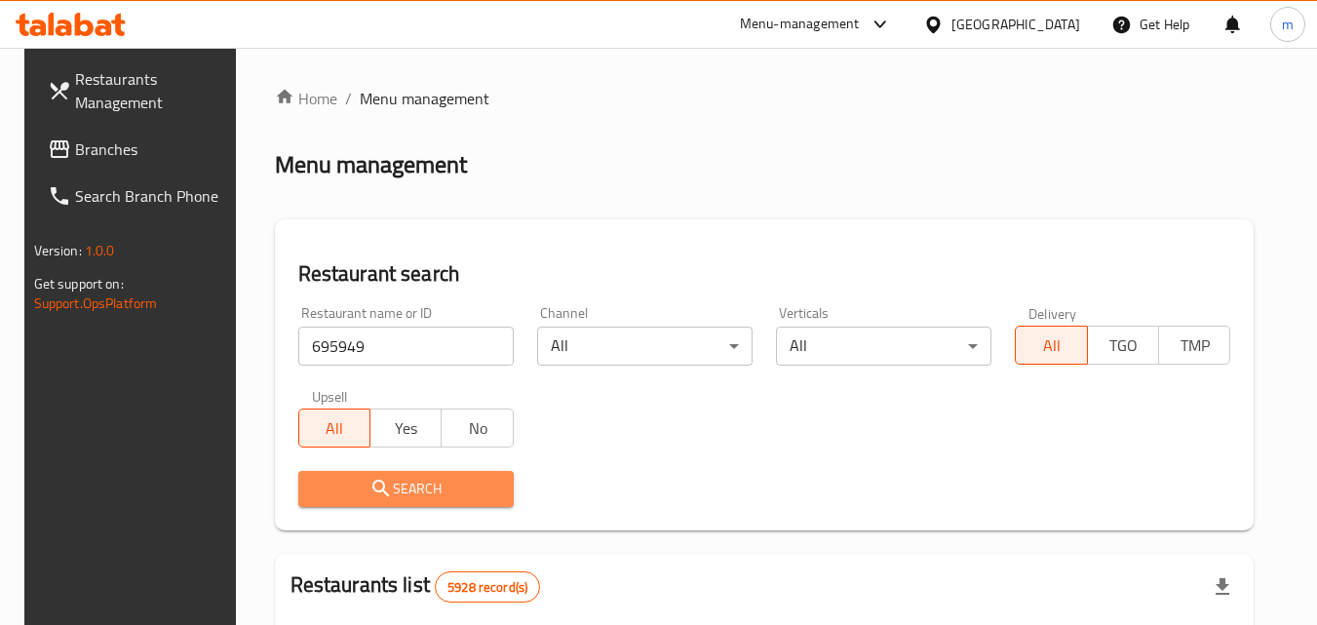
click at [393, 493] on span "Search" at bounding box center [406, 489] width 184 height 24
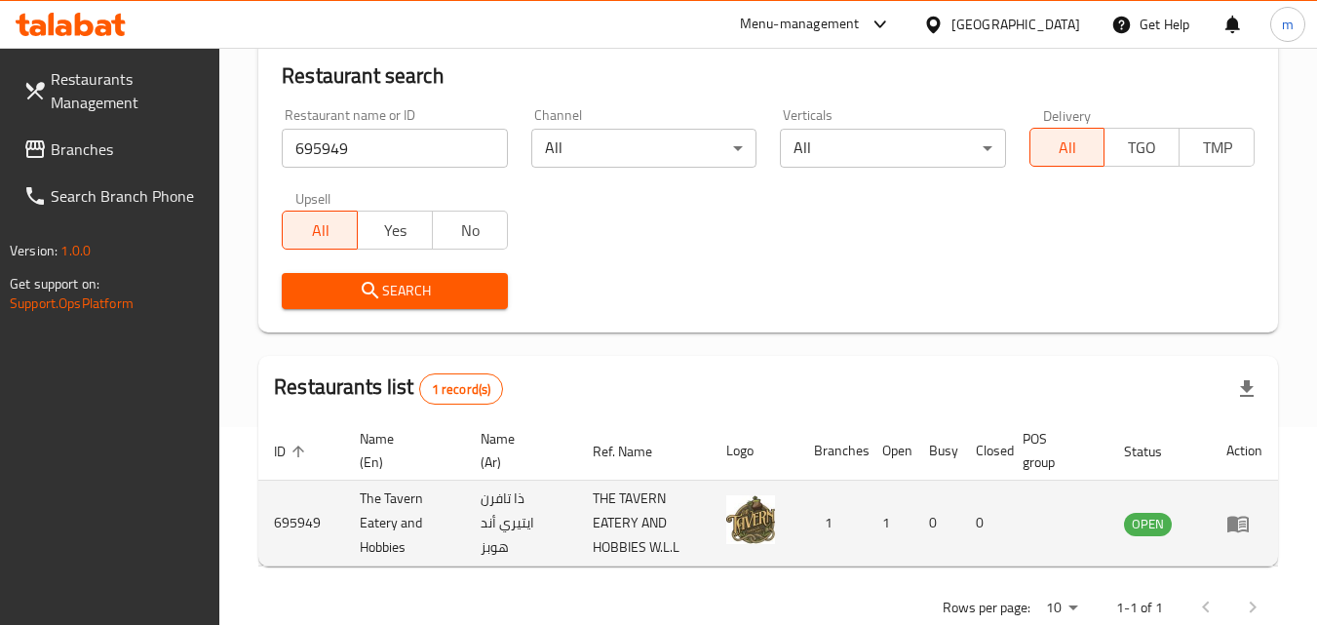
scroll to position [245, 0]
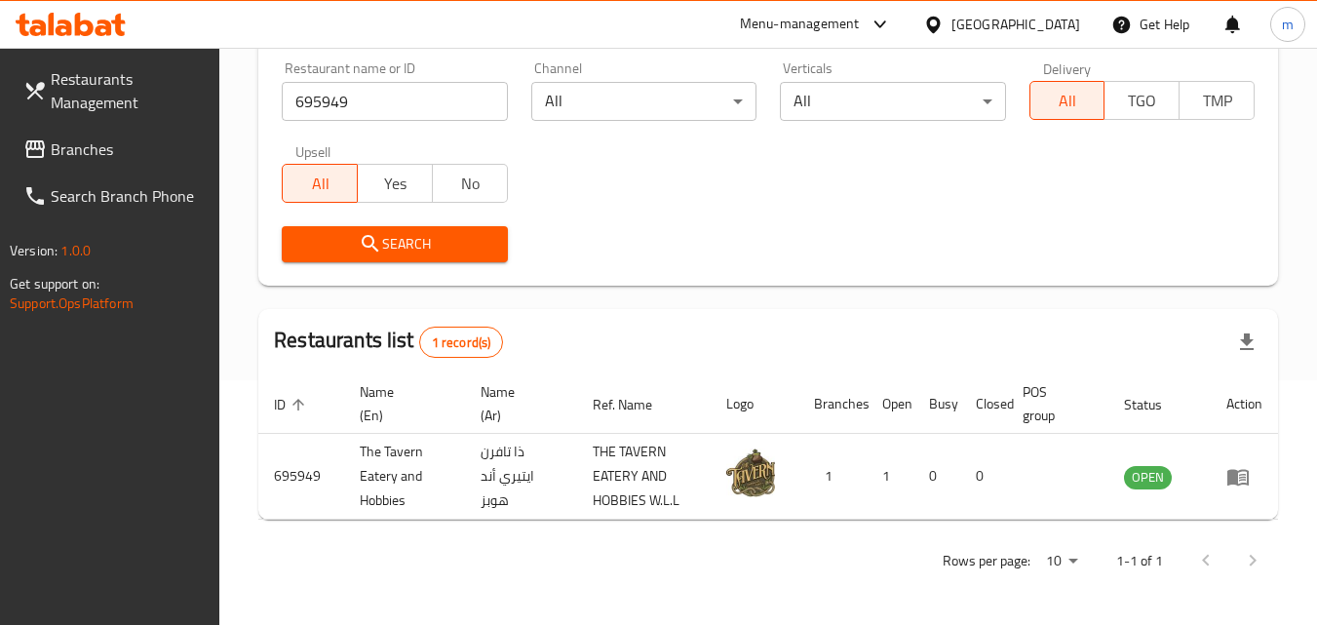
click at [1052, 23] on div "Bahrain" at bounding box center [1015, 24] width 129 height 21
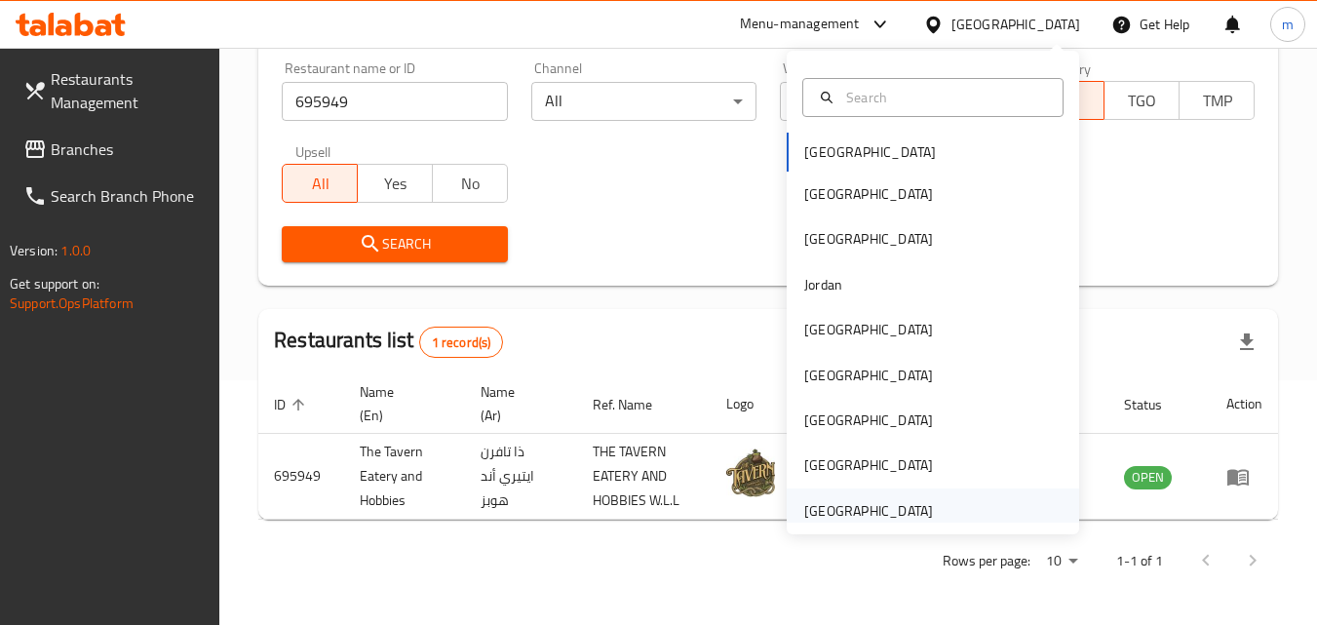
click at [858, 491] on div "United Arab Emirates" at bounding box center [869, 510] width 160 height 45
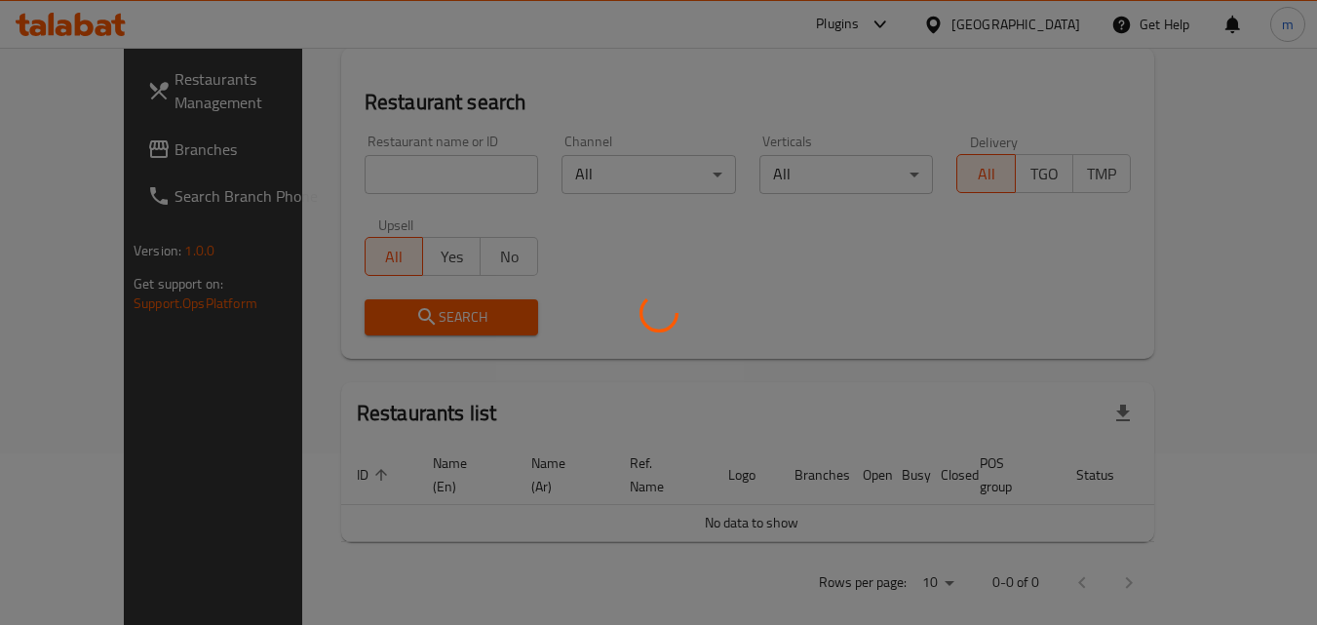
scroll to position [245, 0]
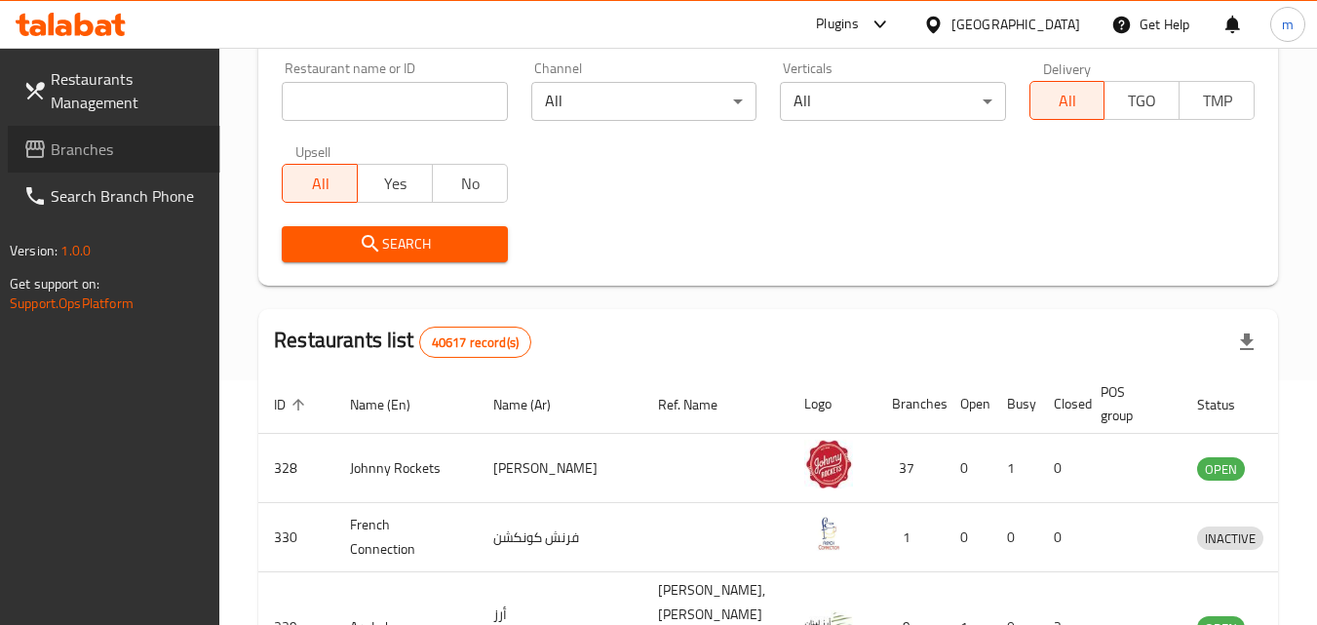
click at [165, 150] on span "Branches" at bounding box center [128, 148] width 154 height 23
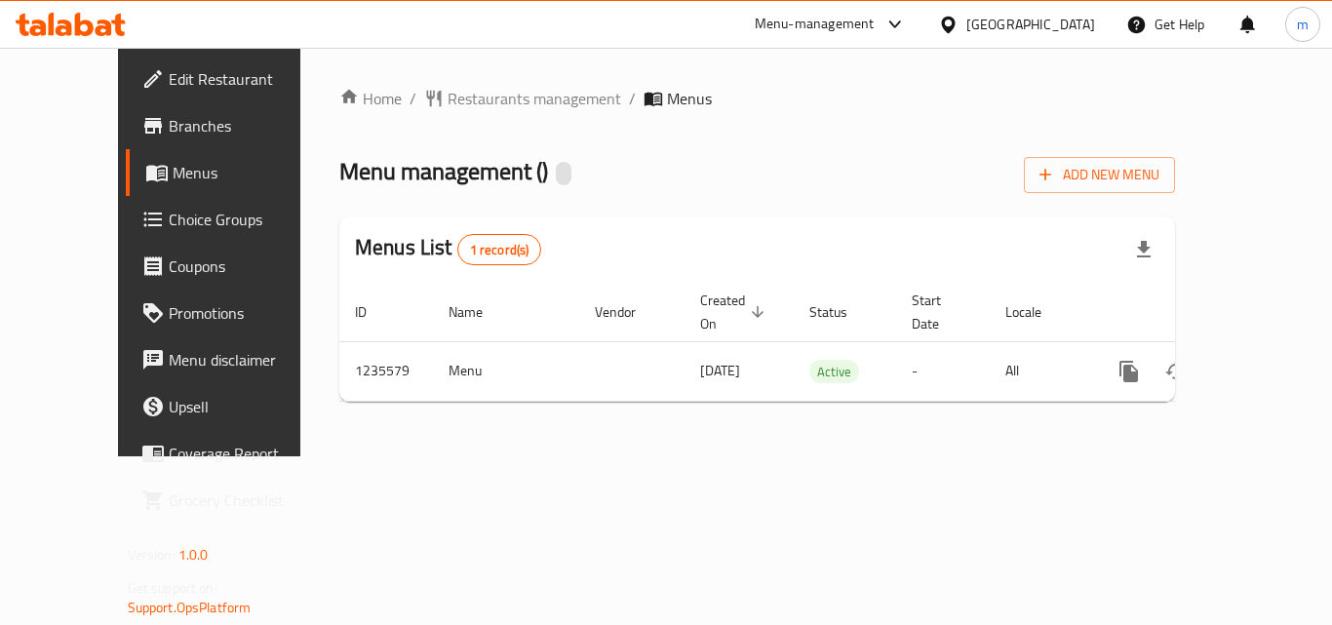
click at [454, 97] on span "Restaurants management" at bounding box center [534, 98] width 174 height 23
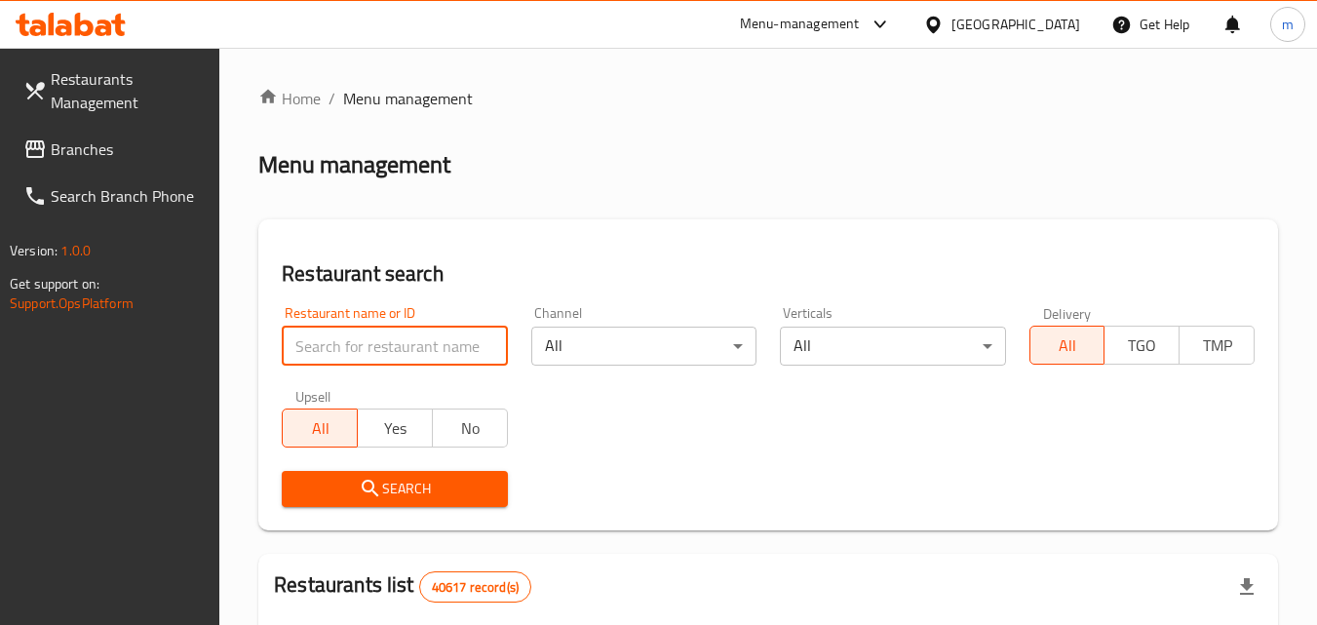
click at [406, 349] on input "search" at bounding box center [394, 346] width 225 height 39
paste input "678776"
type input "678776"
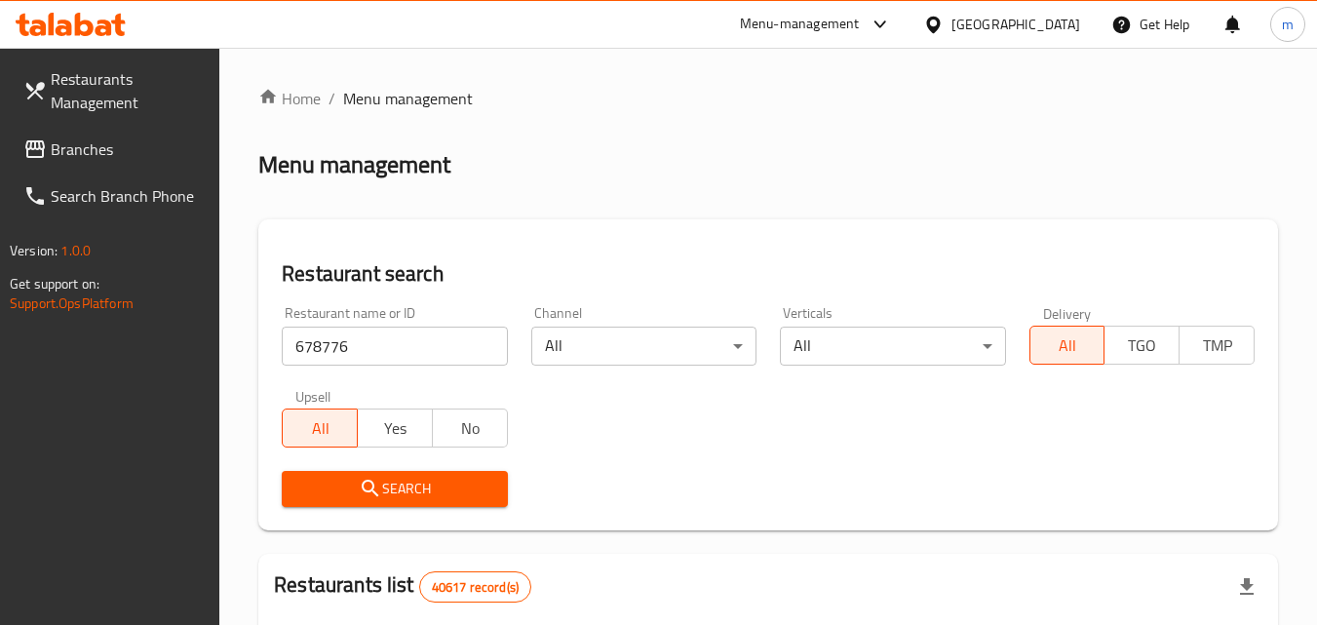
click at [442, 486] on span "Search" at bounding box center [394, 489] width 194 height 24
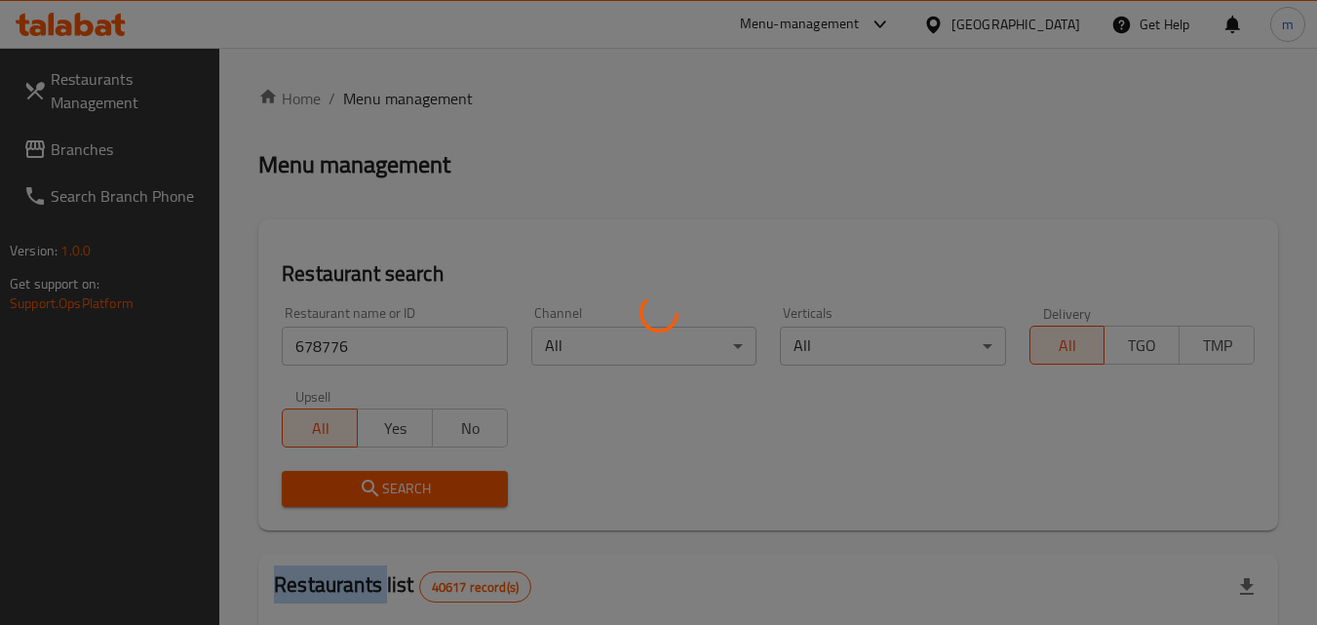
click at [442, 486] on div at bounding box center [658, 312] width 1317 height 625
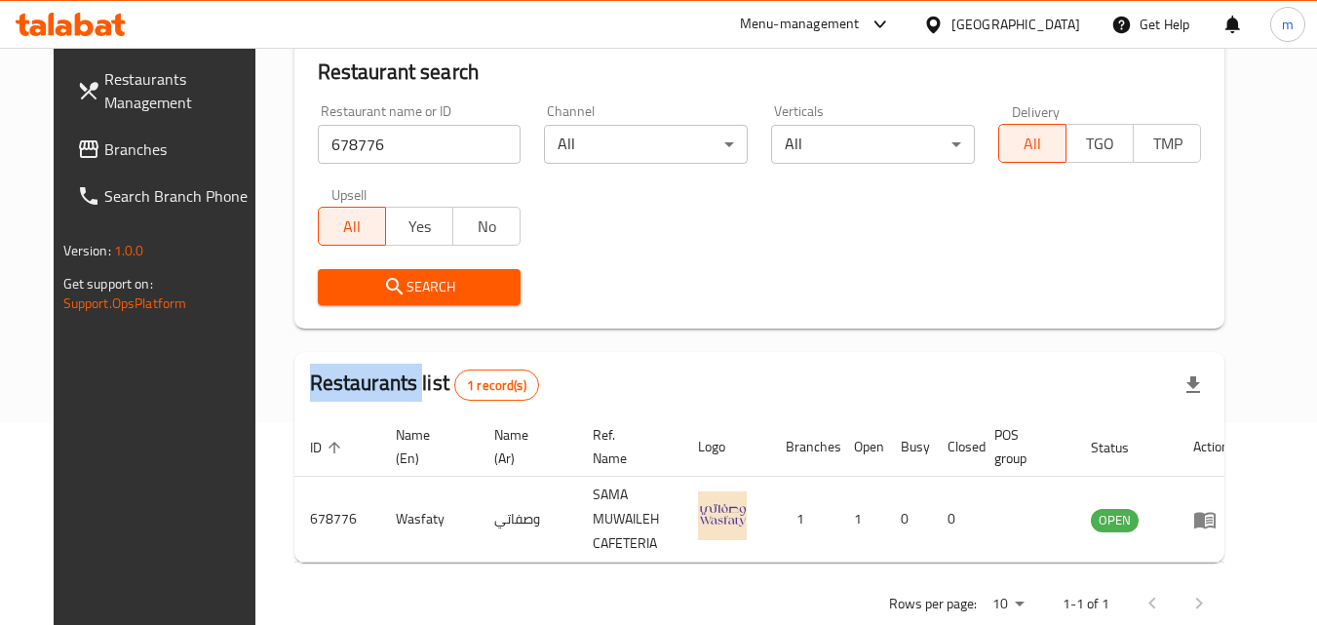
scroll to position [228, 0]
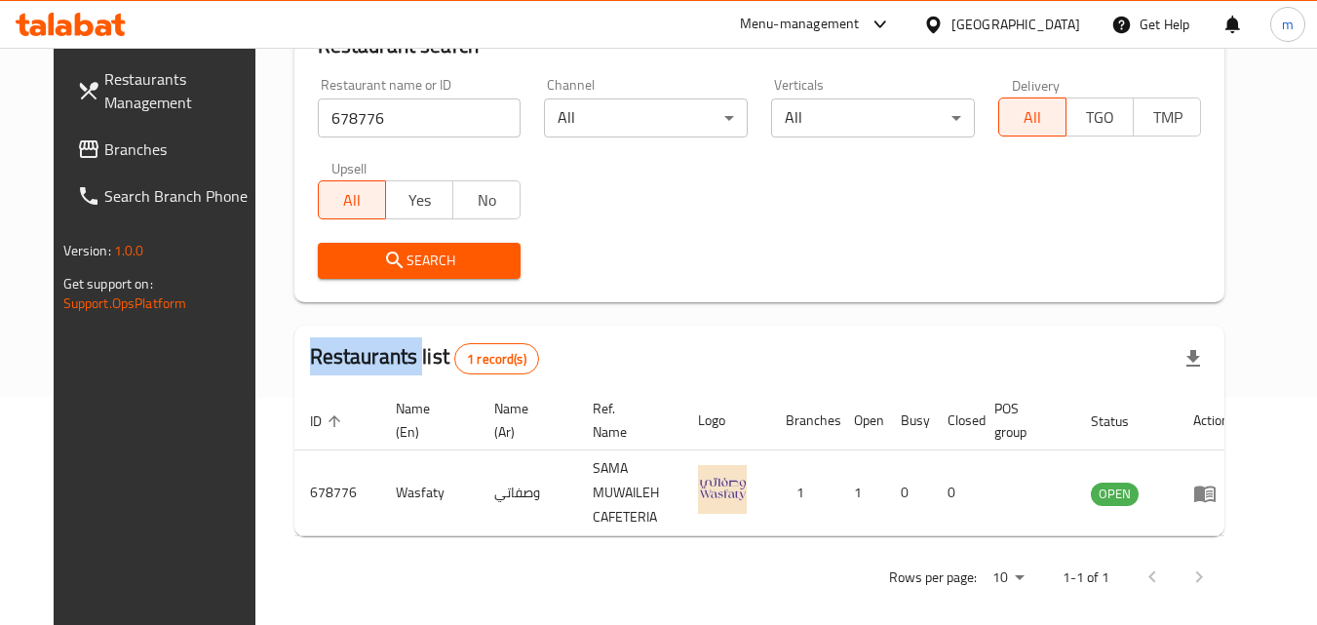
click at [189, 156] on span "Branches" at bounding box center [181, 148] width 154 height 23
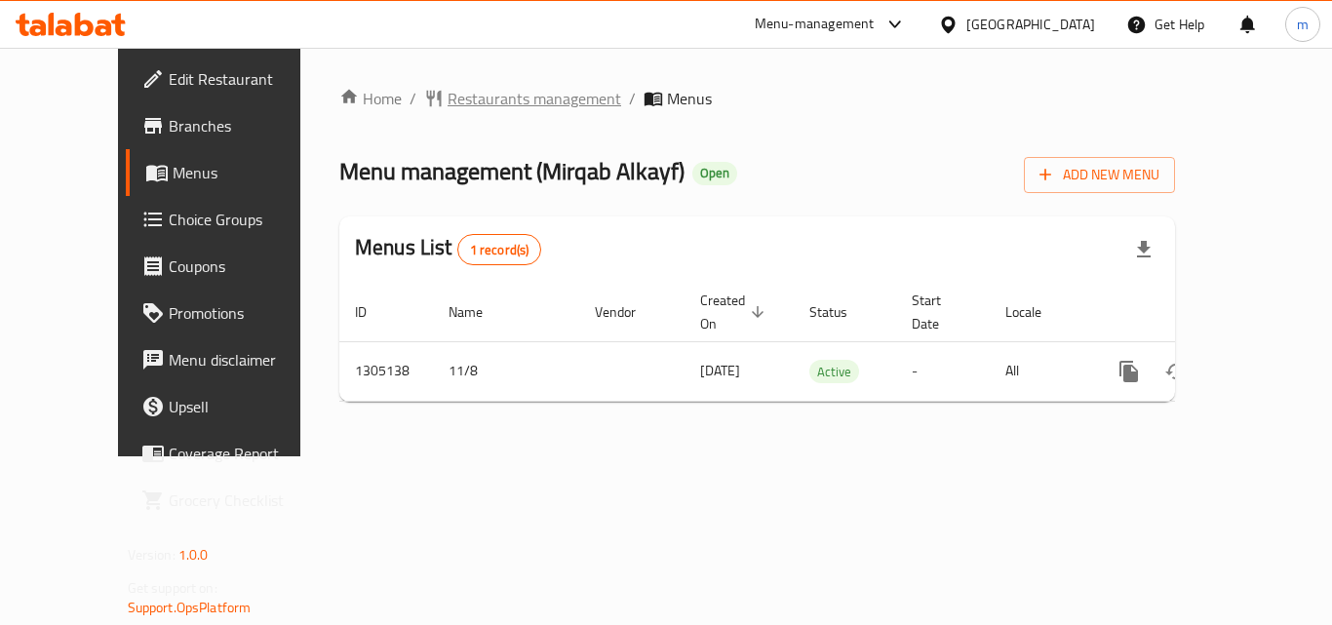
click at [481, 104] on span "Restaurants management" at bounding box center [534, 98] width 174 height 23
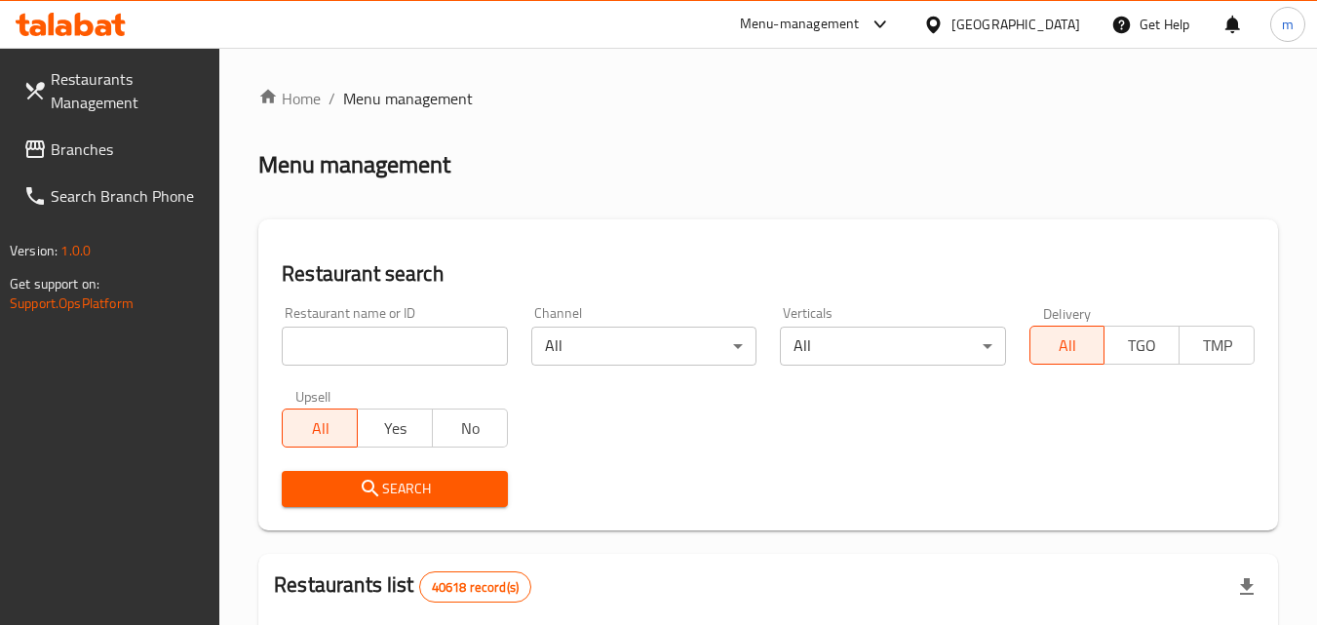
click at [444, 354] on input "search" at bounding box center [394, 346] width 225 height 39
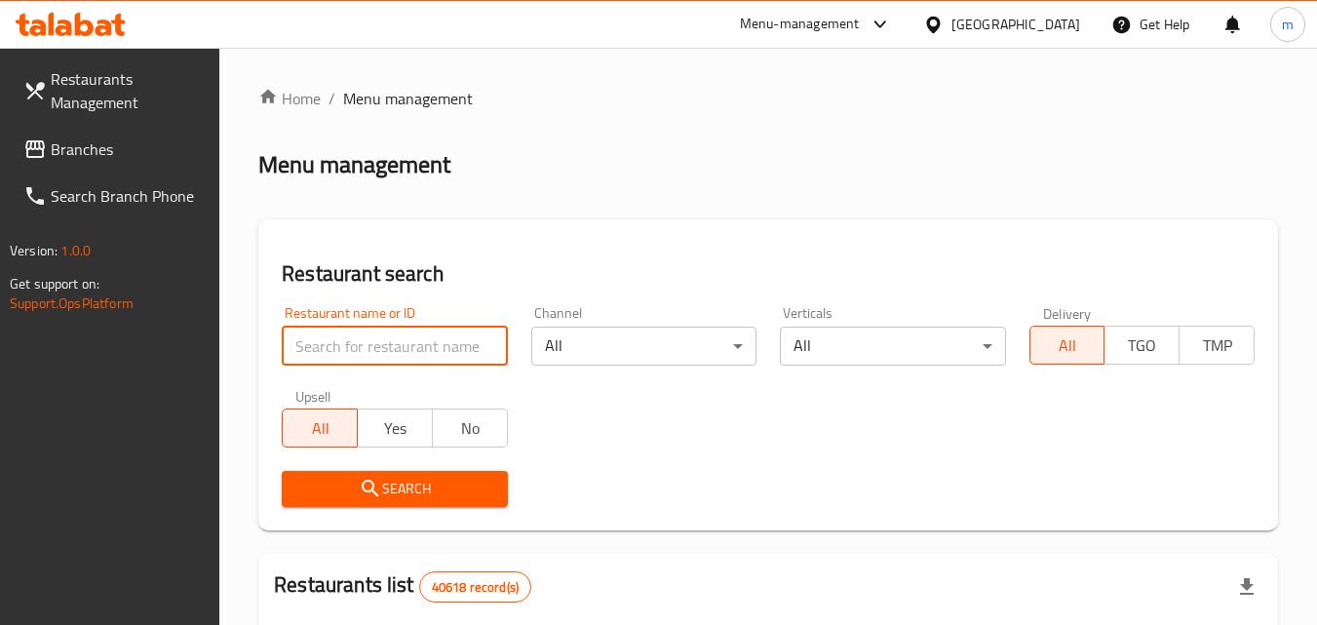
paste input "703553"
type input "703553"
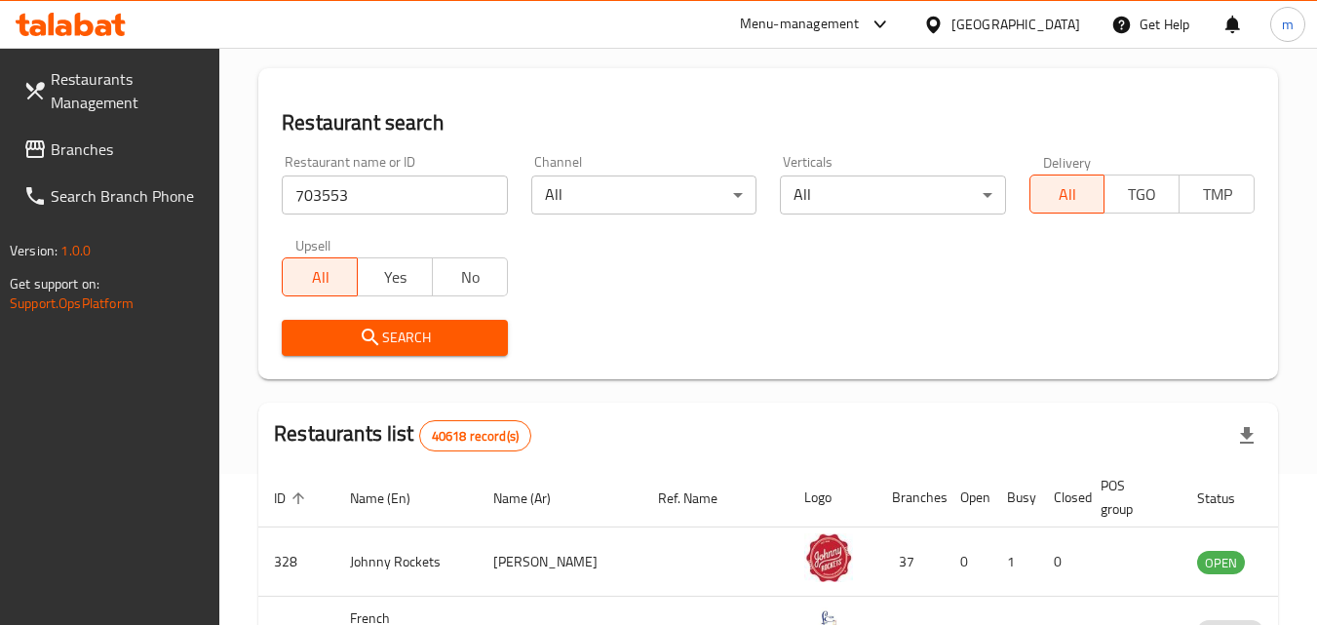
scroll to position [195, 0]
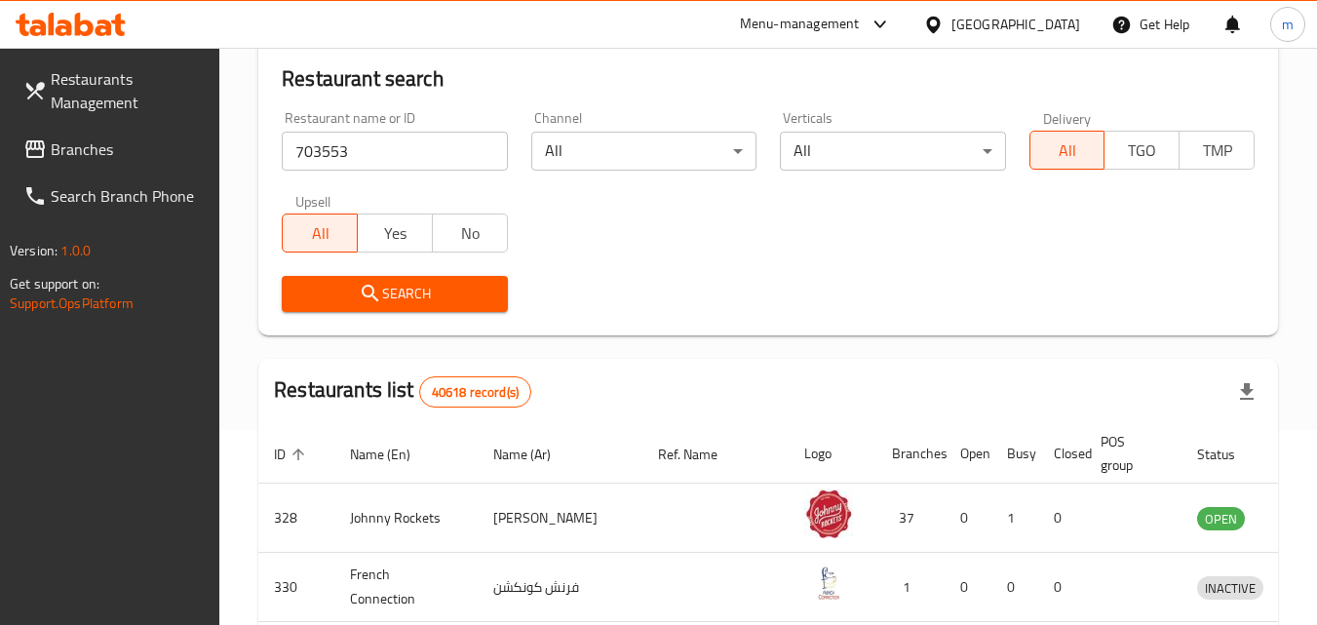
click at [438, 297] on span "Search" at bounding box center [394, 294] width 194 height 24
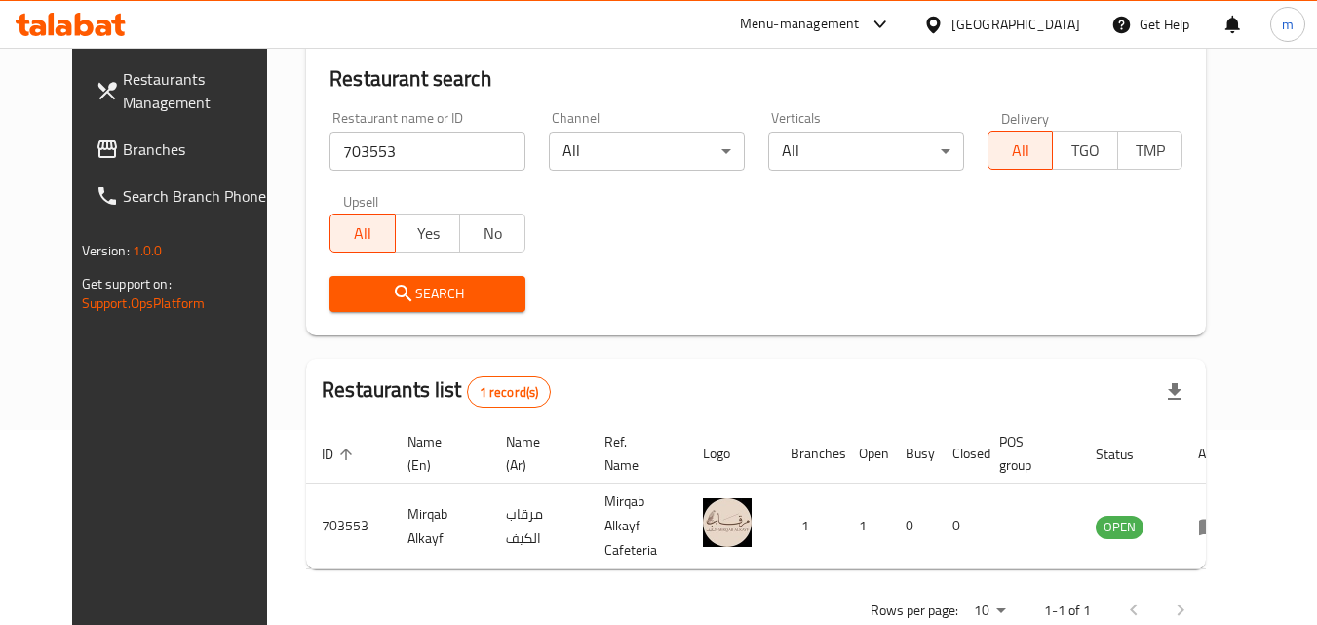
click at [129, 157] on span "Branches" at bounding box center [200, 148] width 154 height 23
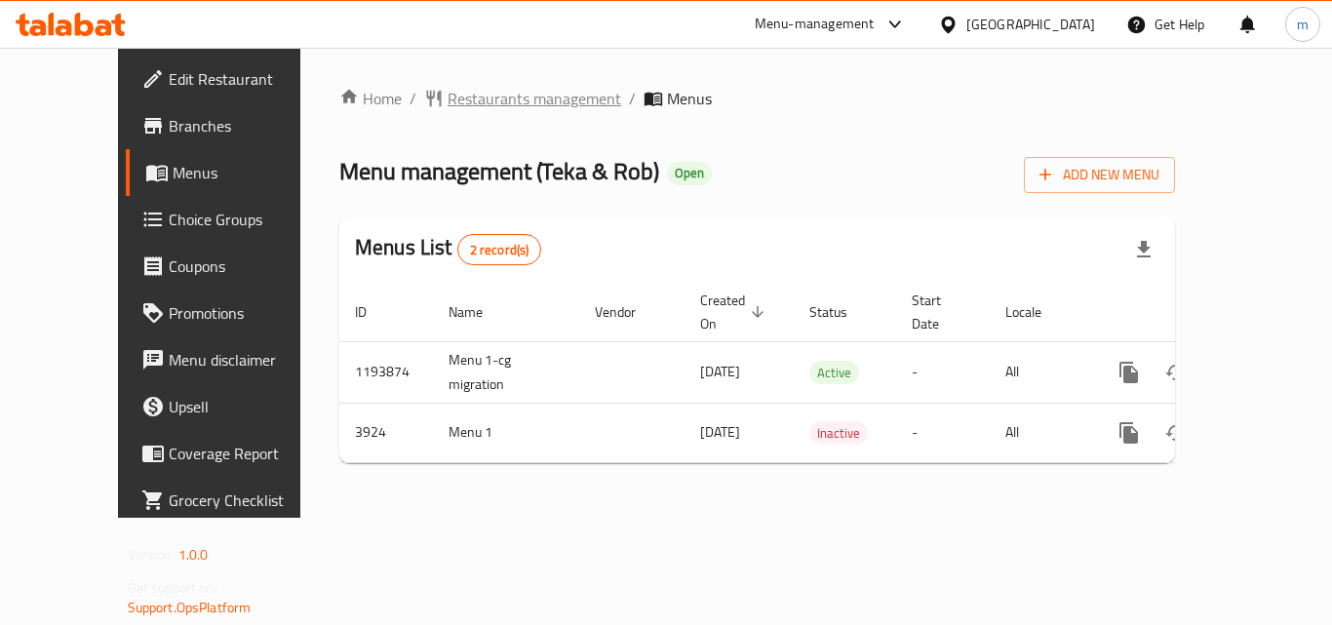
click at [459, 94] on span "Restaurants management" at bounding box center [534, 98] width 174 height 23
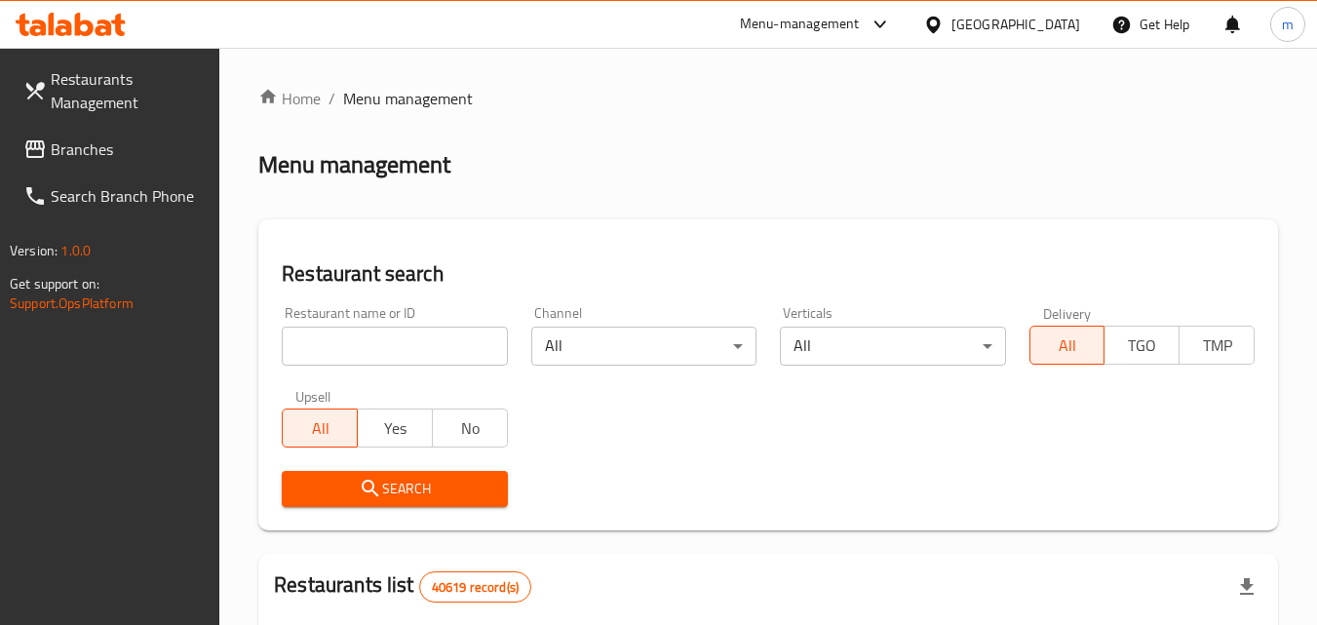
click at [401, 353] on input "search" at bounding box center [394, 346] width 225 height 39
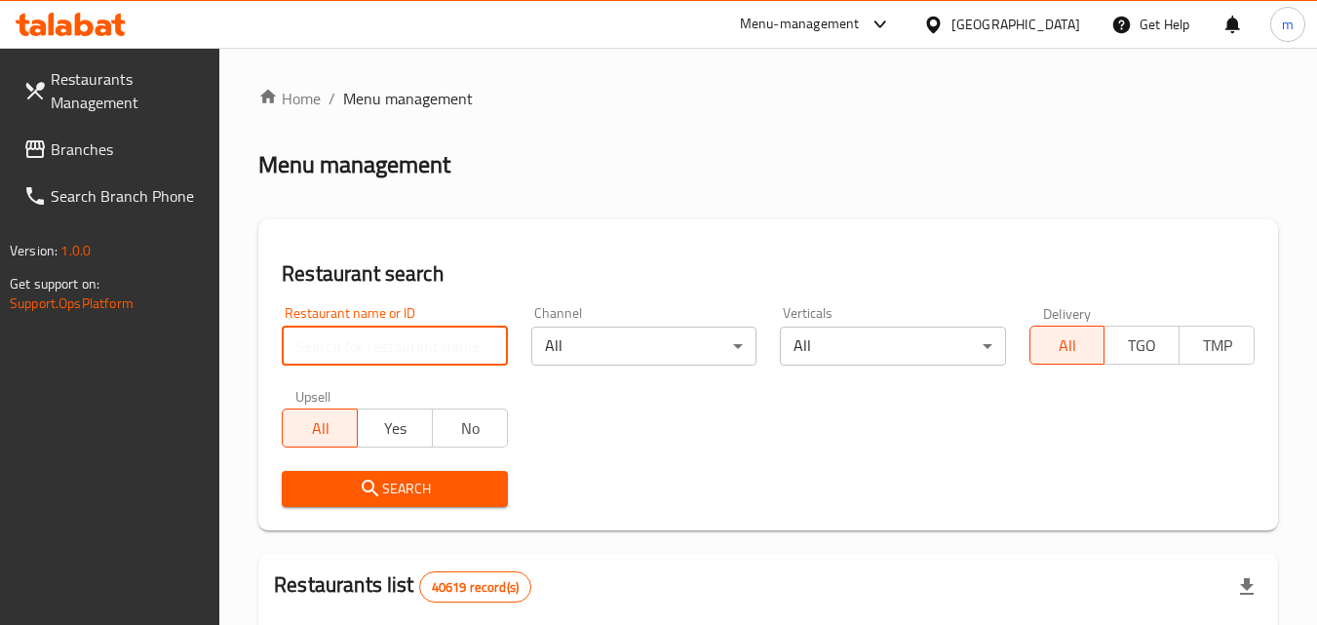
paste input "2535"
type input "2535"
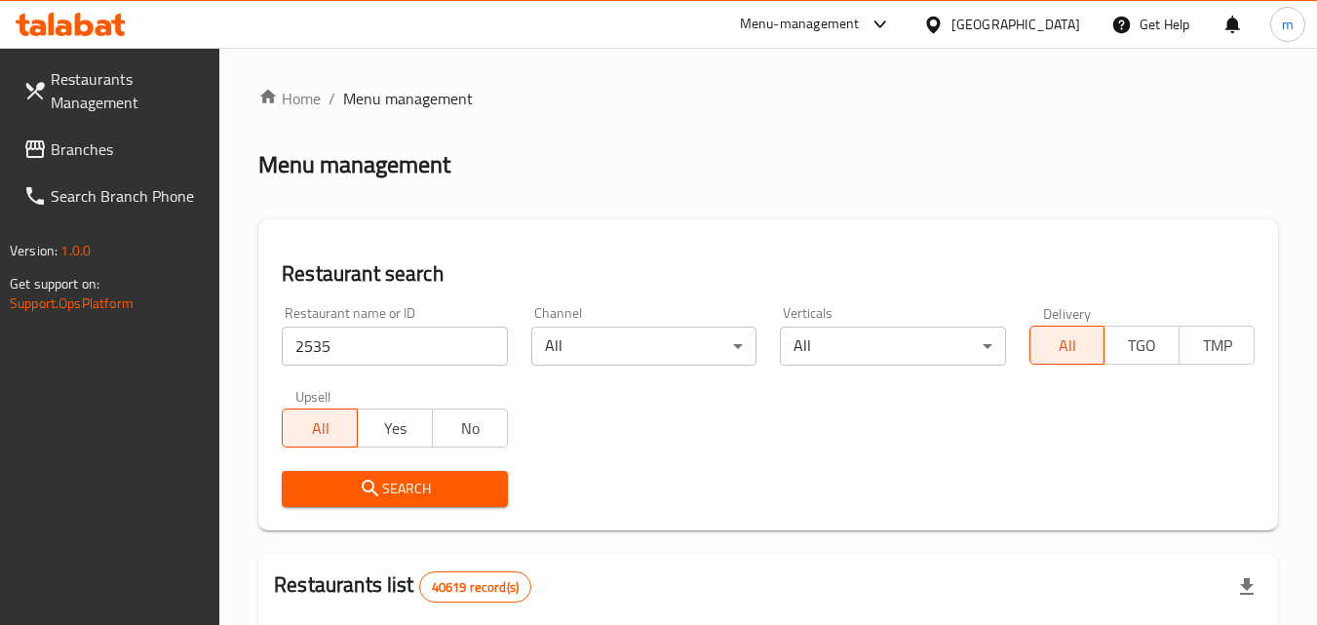
click at [396, 483] on span "Search" at bounding box center [394, 489] width 194 height 24
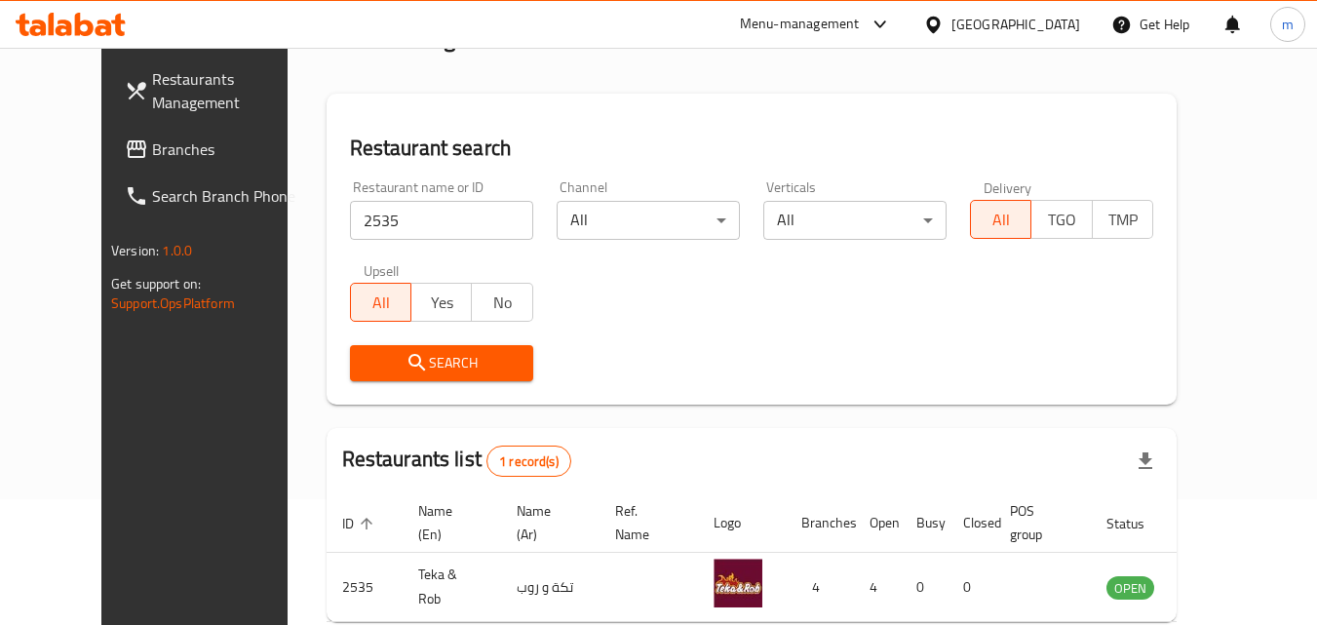
scroll to position [33, 0]
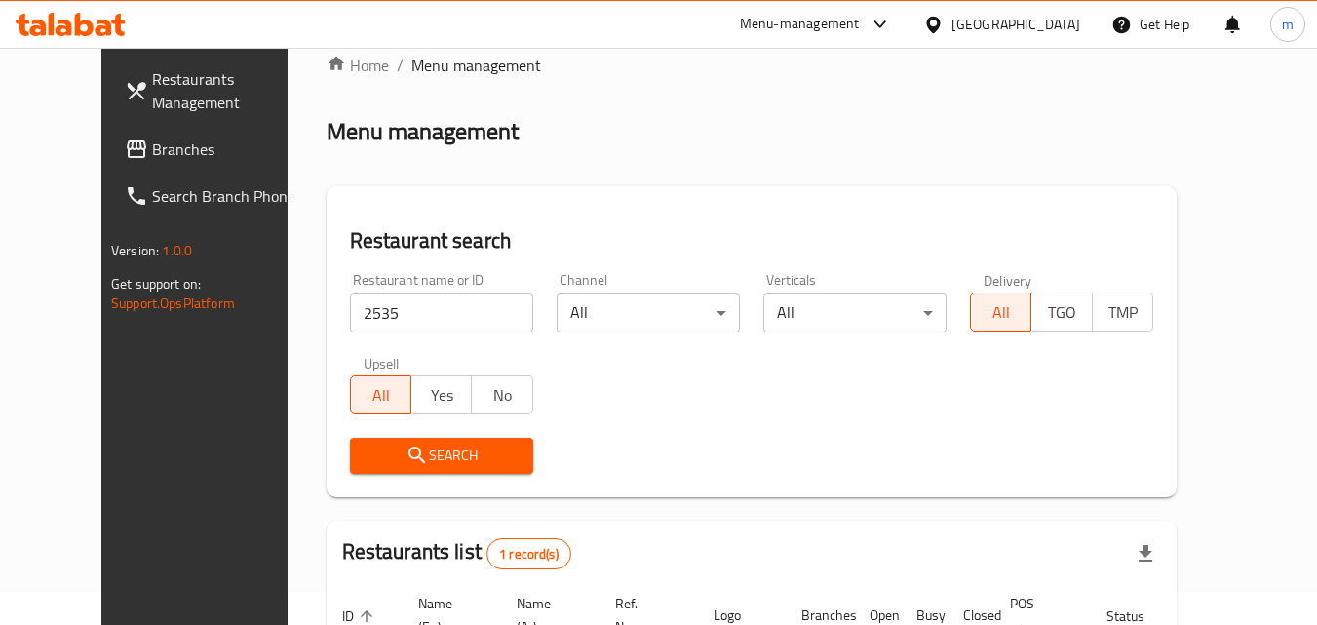
click at [1031, 27] on div "[GEOGRAPHIC_DATA]" at bounding box center [1015, 24] width 129 height 21
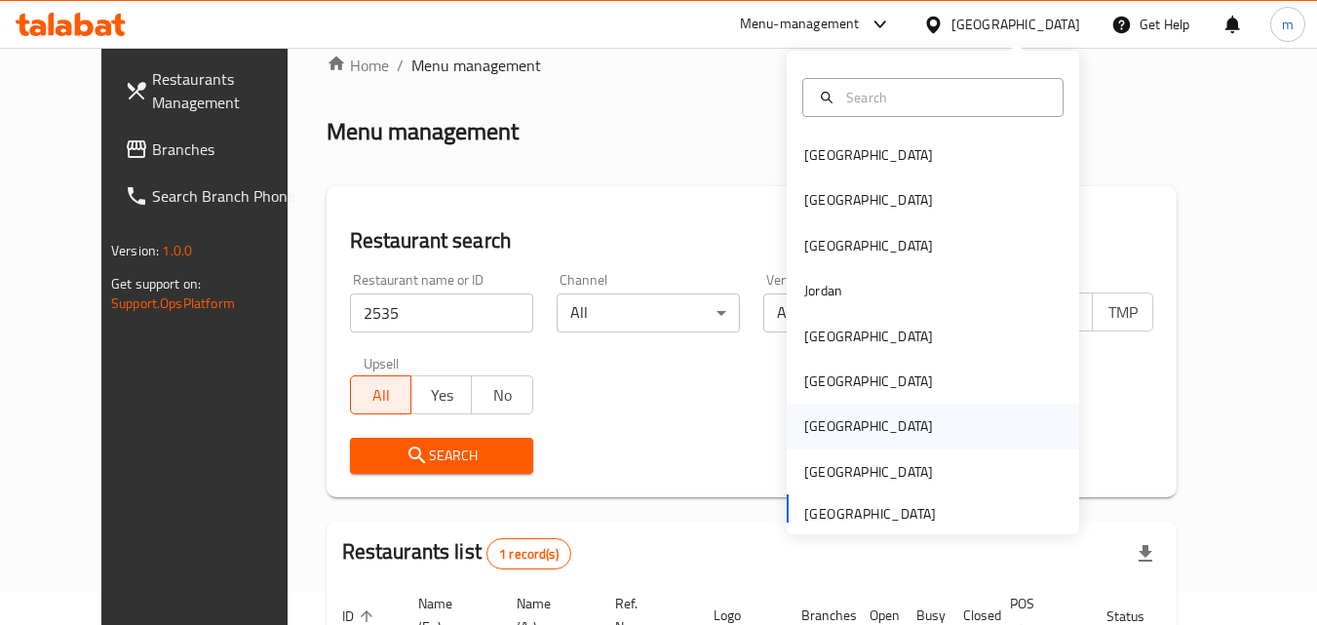
click at [819, 433] on div "[GEOGRAPHIC_DATA]" at bounding box center [868, 425] width 129 height 21
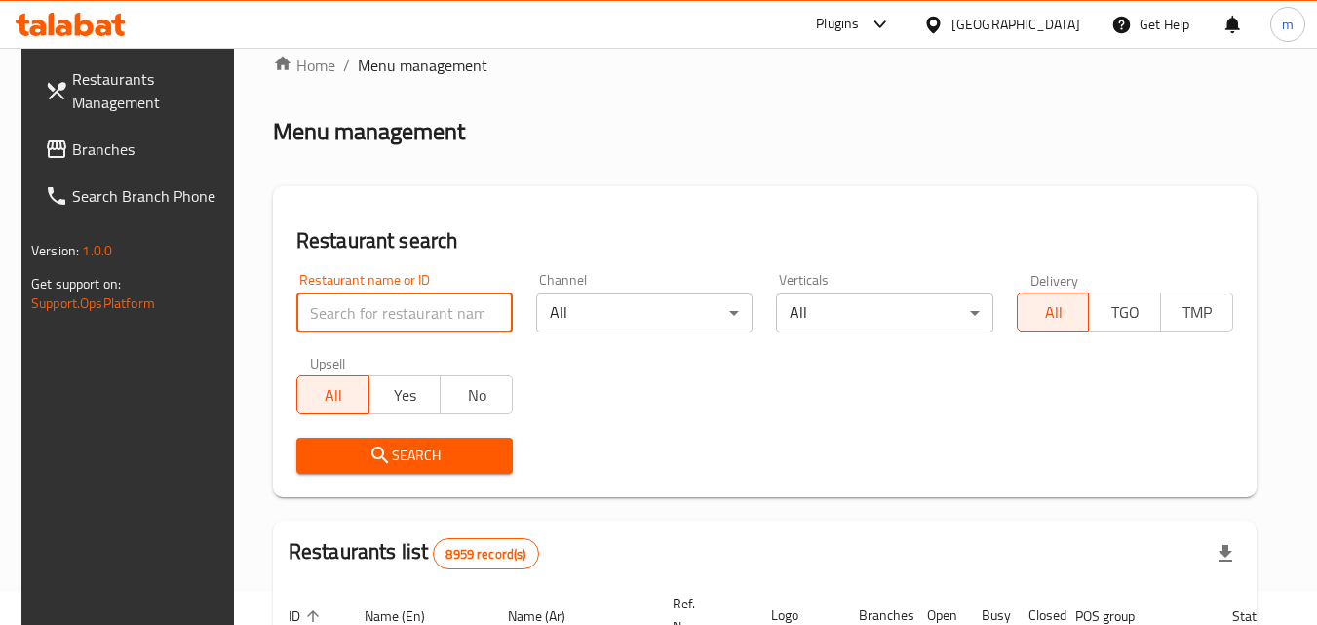
click at [393, 319] on input "search" at bounding box center [404, 312] width 216 height 39
click at [127, 163] on link "Branches" at bounding box center [135, 149] width 213 height 47
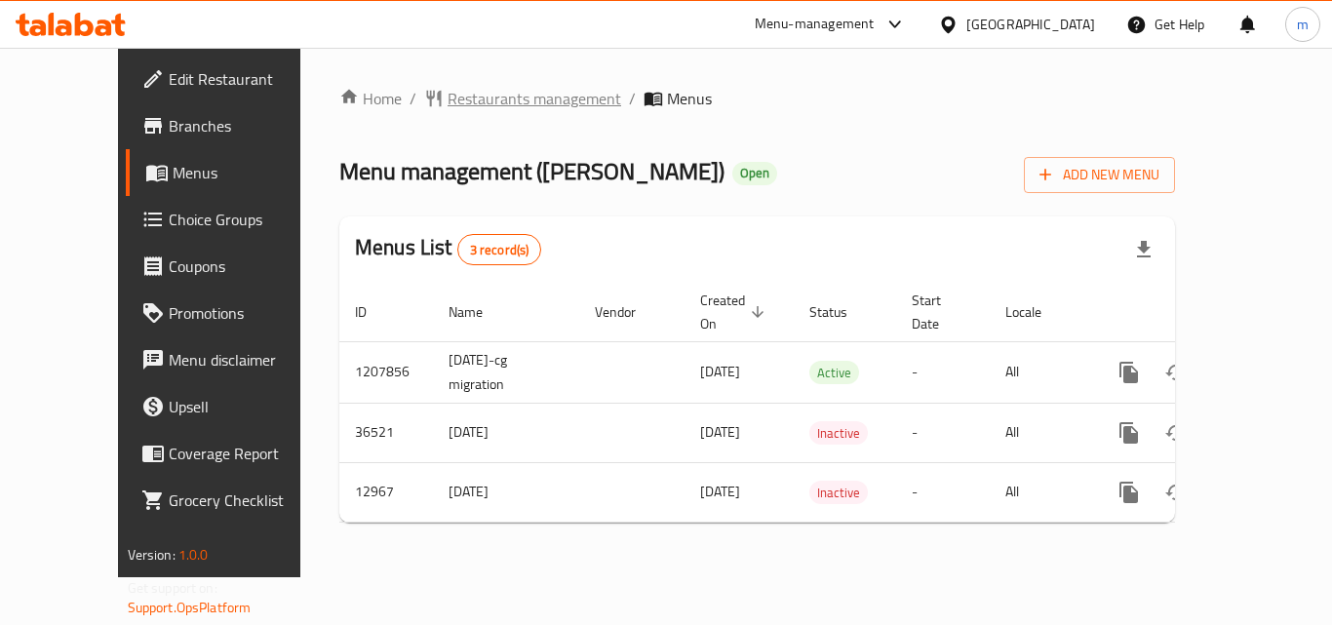
click at [459, 92] on span "Restaurants management" at bounding box center [534, 98] width 174 height 23
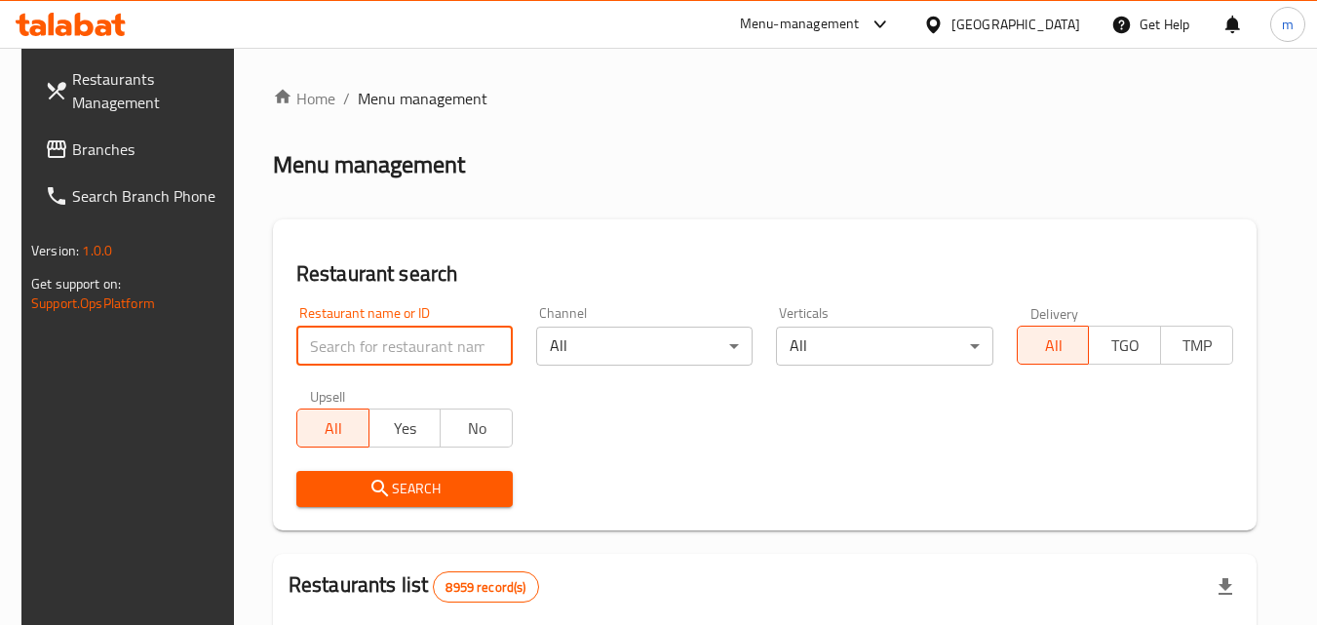
click at [377, 351] on input "search" at bounding box center [404, 346] width 216 height 39
paste input "7935"
type input "7935"
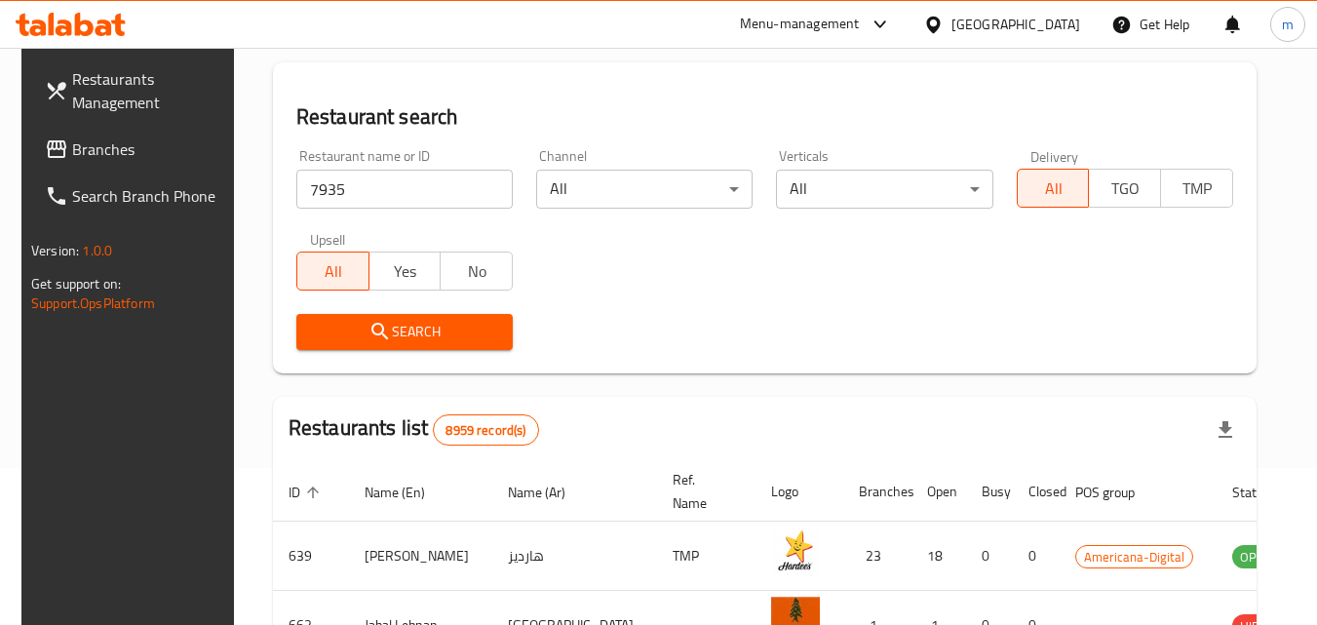
scroll to position [195, 0]
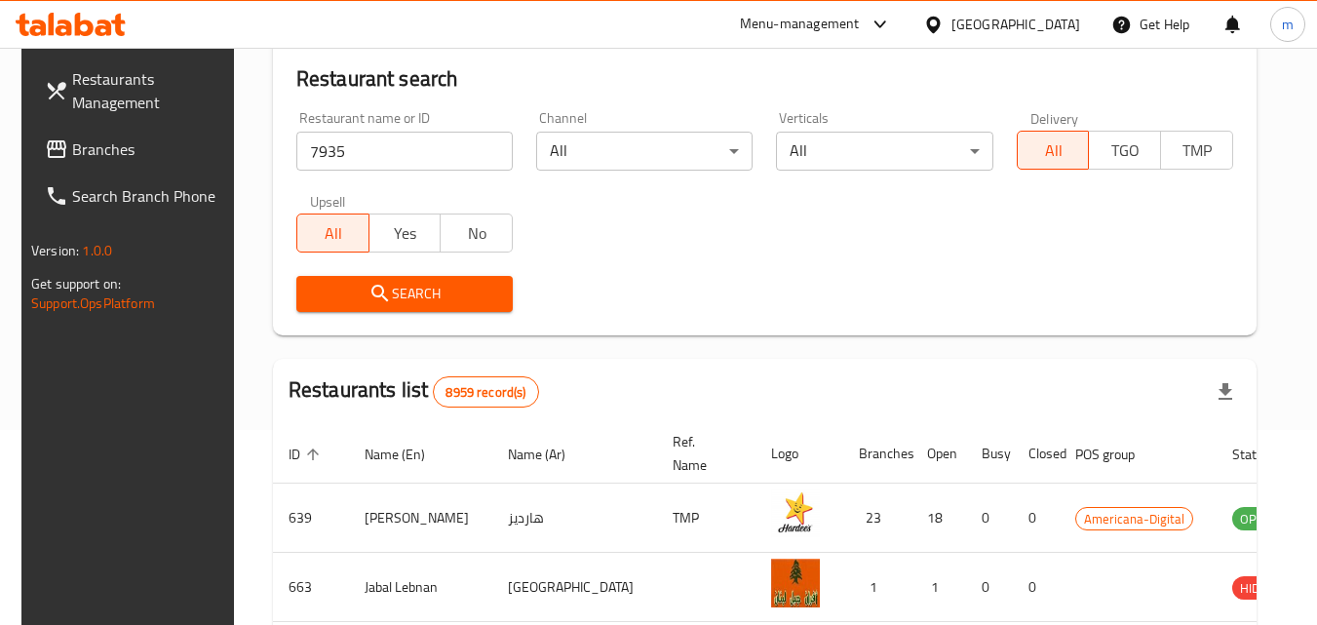
click at [454, 309] on button "Search" at bounding box center [404, 294] width 216 height 36
